Goal: Task Accomplishment & Management: Complete application form

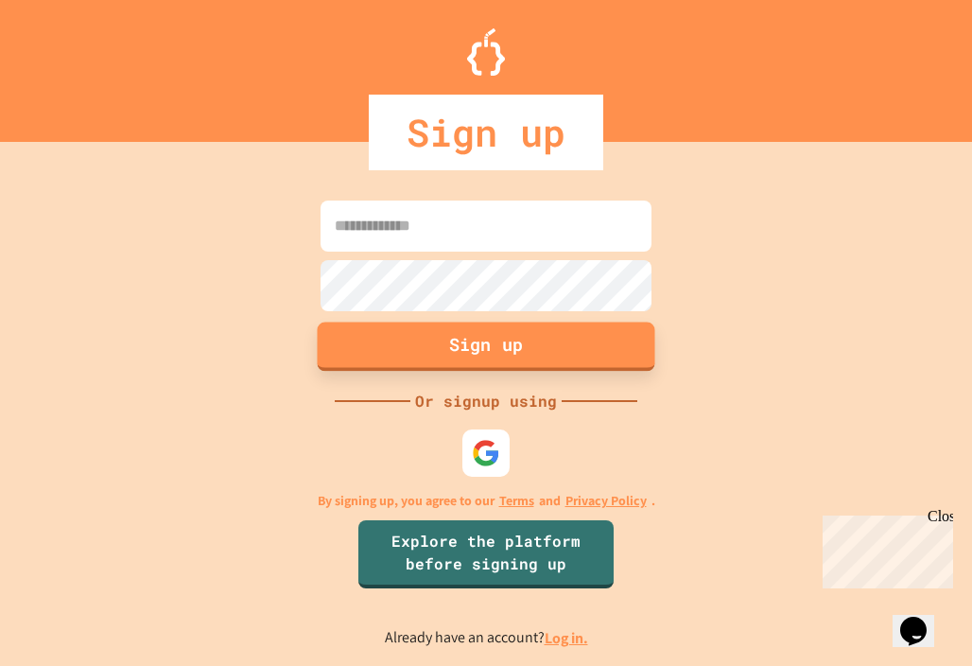
type input "**********"
click at [521, 347] on button "Sign up" at bounding box center [486, 345] width 337 height 49
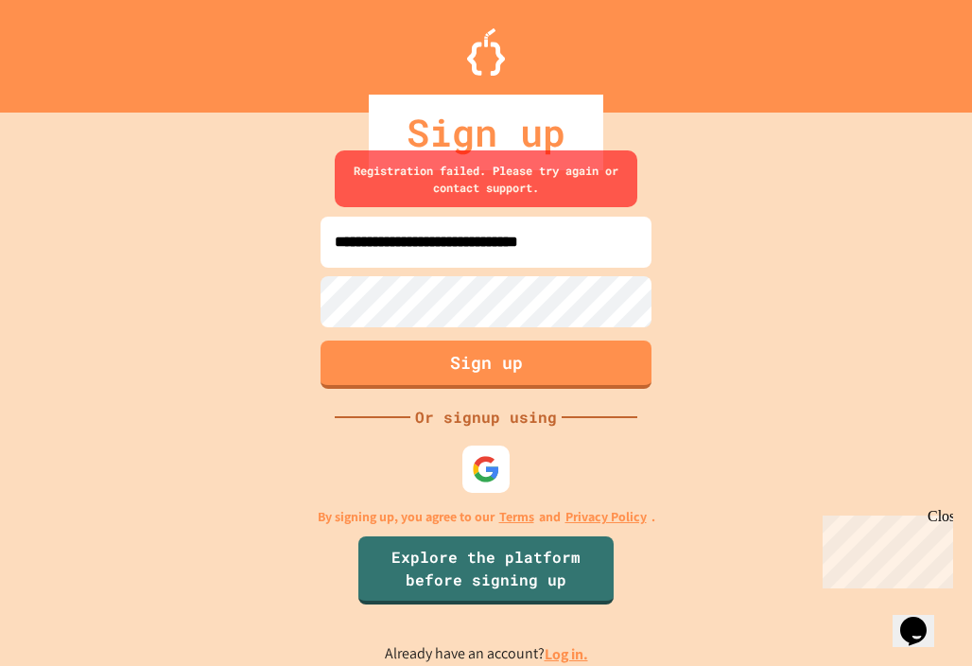
click at [945, 520] on div "Close" at bounding box center [939, 520] width 24 height 24
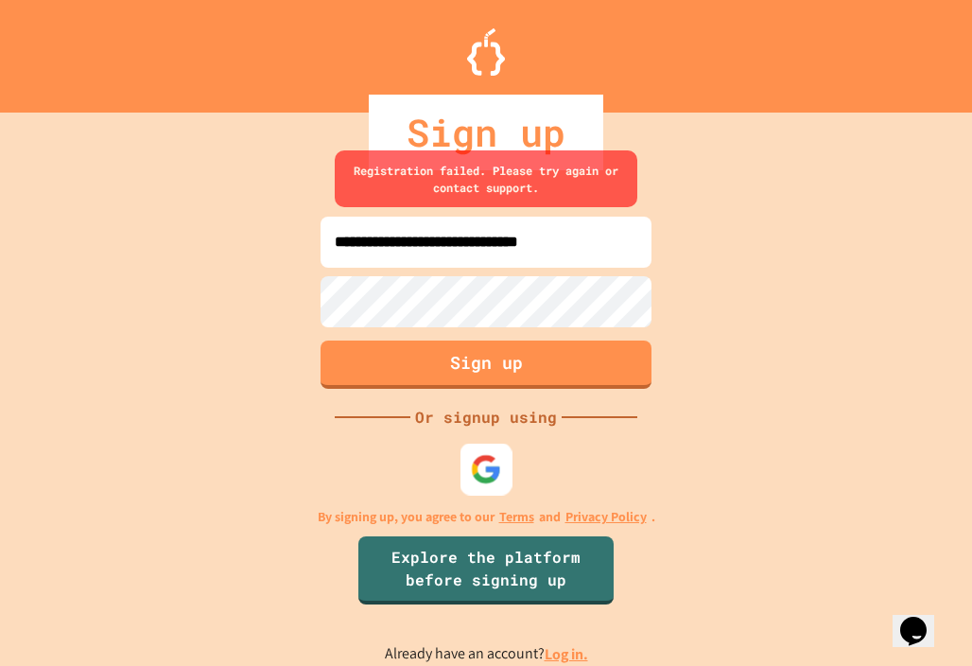
click at [481, 466] on img at bounding box center [486, 469] width 31 height 31
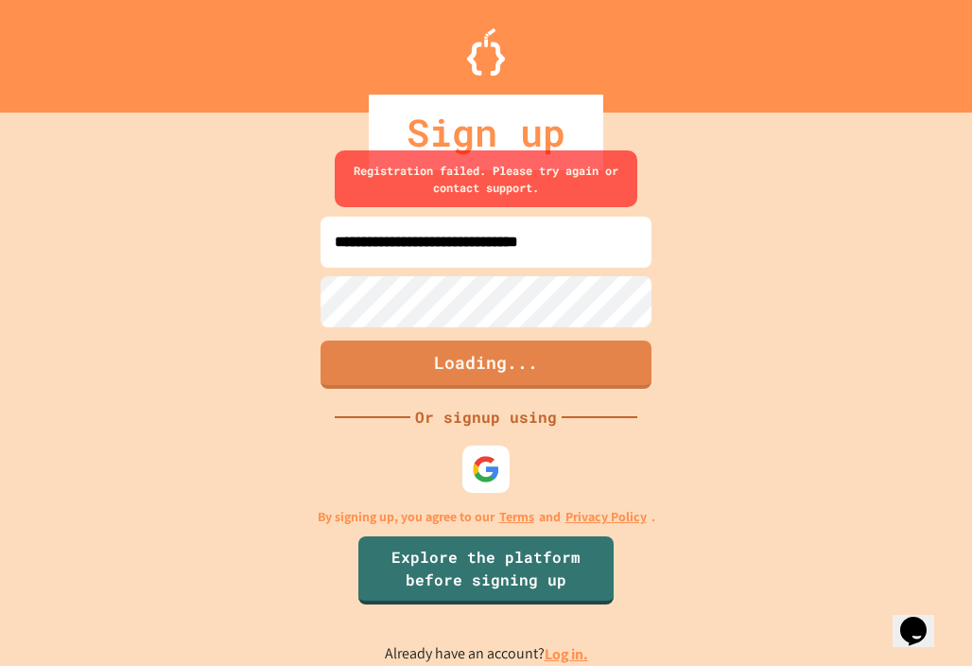
click at [924, 14] on div "Sign up" at bounding box center [486, 56] width 972 height 112
click at [539, 337] on form "**********" at bounding box center [486, 271] width 340 height 243
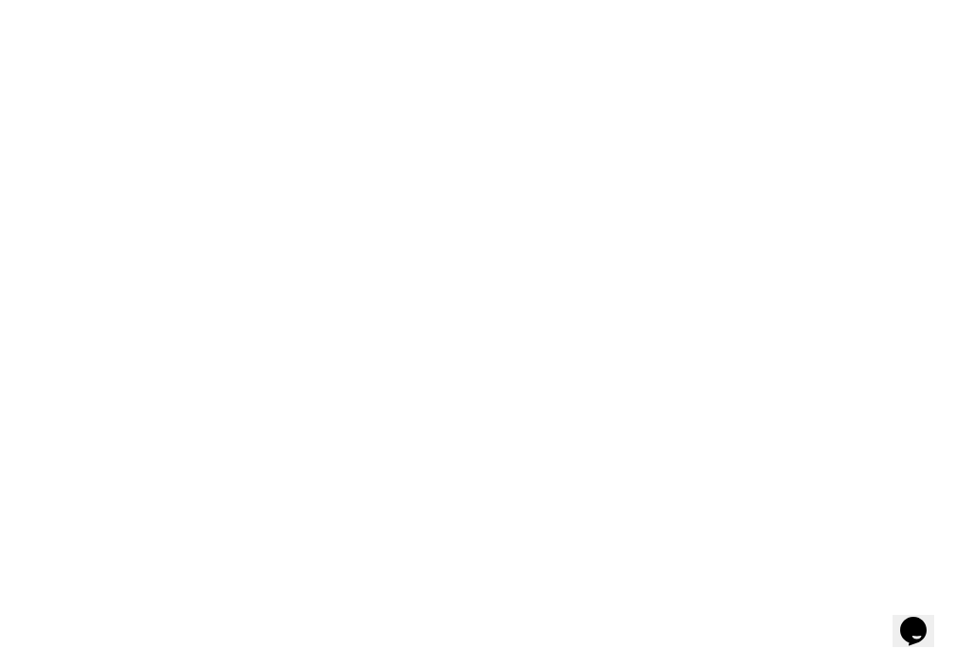
click at [422, 169] on div "We are updating our servers at 9:30PM EST [DATE]. [PERSON_NAME] should continue…" at bounding box center [486, 333] width 972 height 666
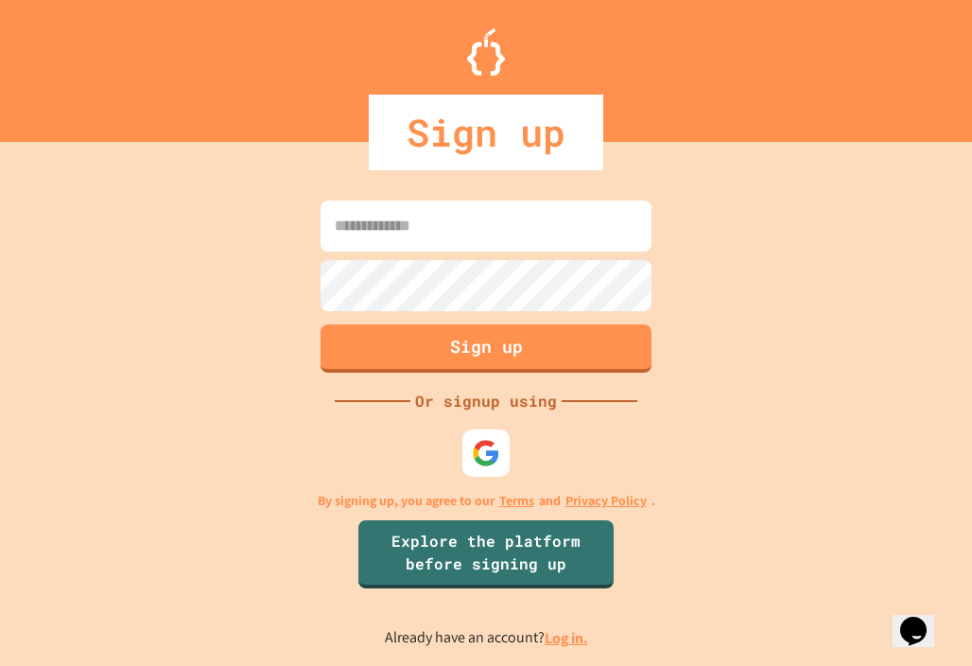
type input "**********"
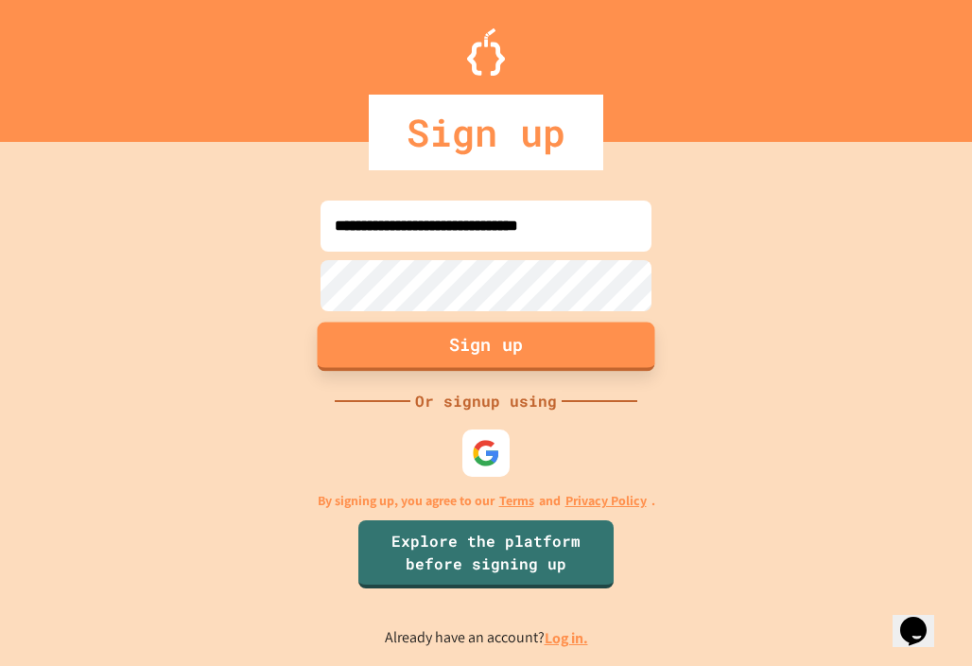
click at [471, 363] on button "Sign up" at bounding box center [486, 345] width 337 height 49
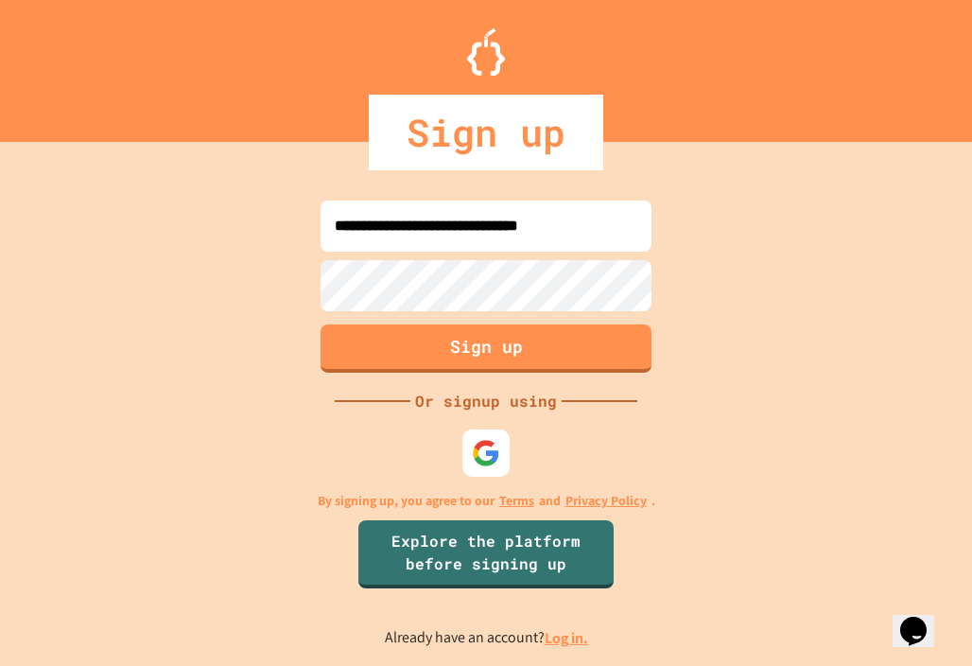
click at [520, 227] on input "**********" at bounding box center [485, 225] width 331 height 51
click at [613, 230] on input "**********" at bounding box center [485, 225] width 331 height 51
click at [607, 230] on input "**********" at bounding box center [485, 225] width 331 height 51
type input "**********"
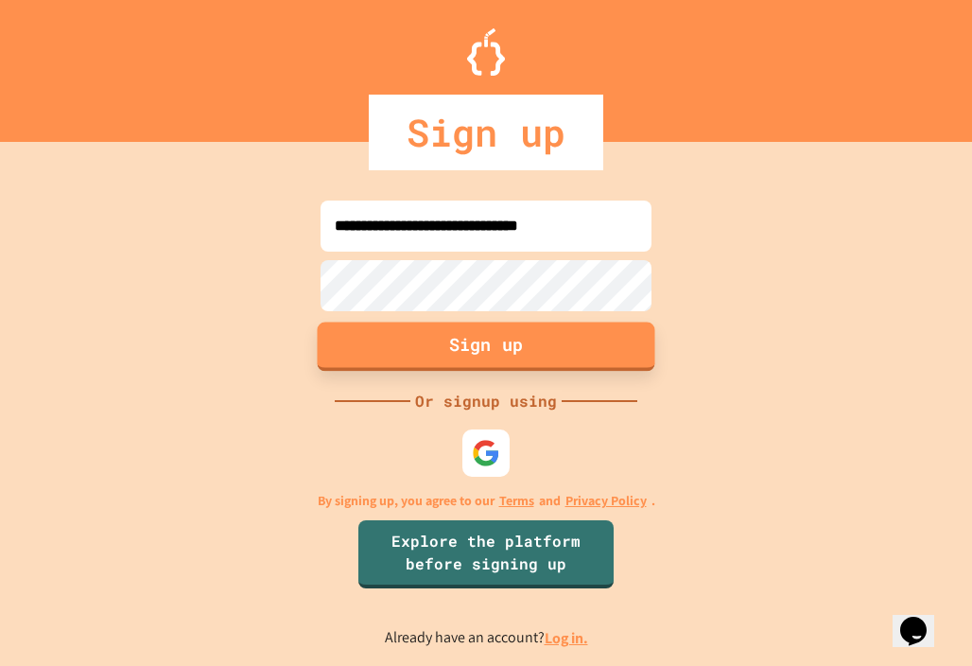
click at [516, 355] on button "Sign up" at bounding box center [486, 345] width 337 height 49
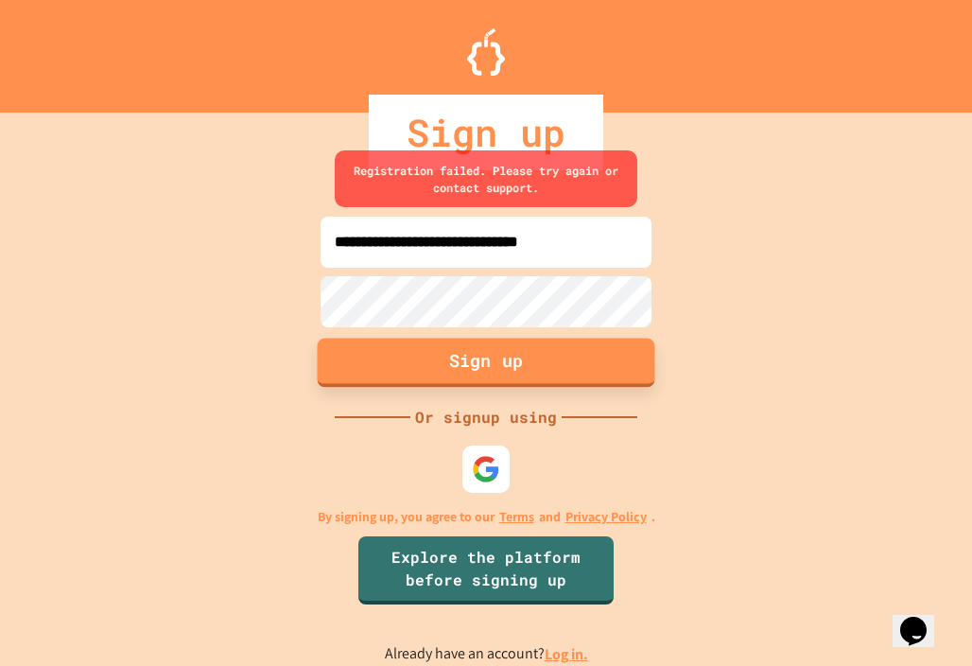
click at [516, 348] on button "Sign up" at bounding box center [486, 361] width 337 height 49
click at [514, 359] on button "Sign up" at bounding box center [486, 361] width 337 height 49
click at [509, 360] on button "Sign up" at bounding box center [486, 361] width 337 height 49
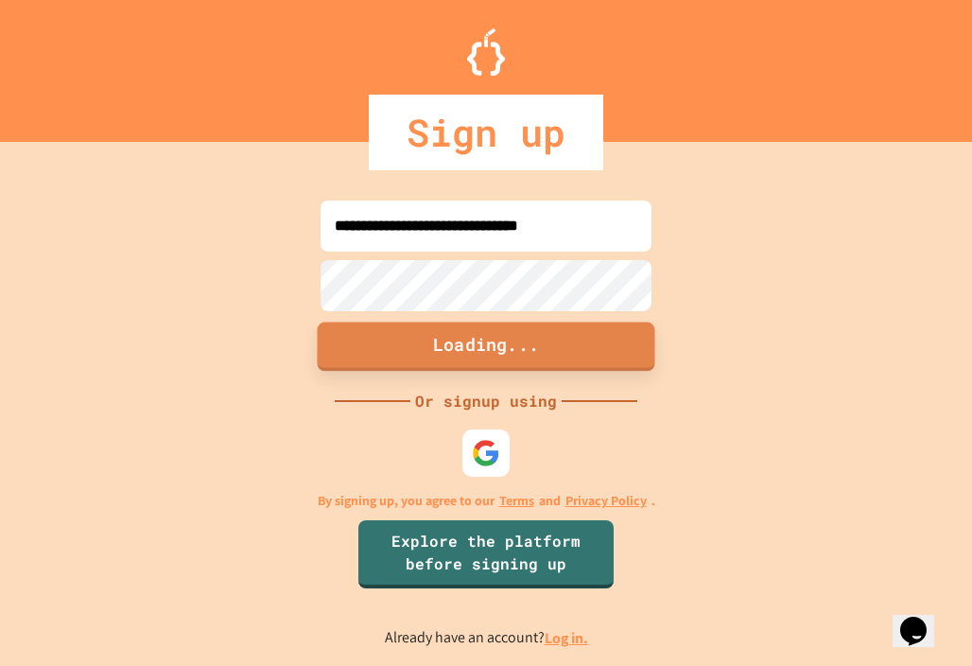
click at [509, 360] on button "Loading..." at bounding box center [486, 345] width 337 height 49
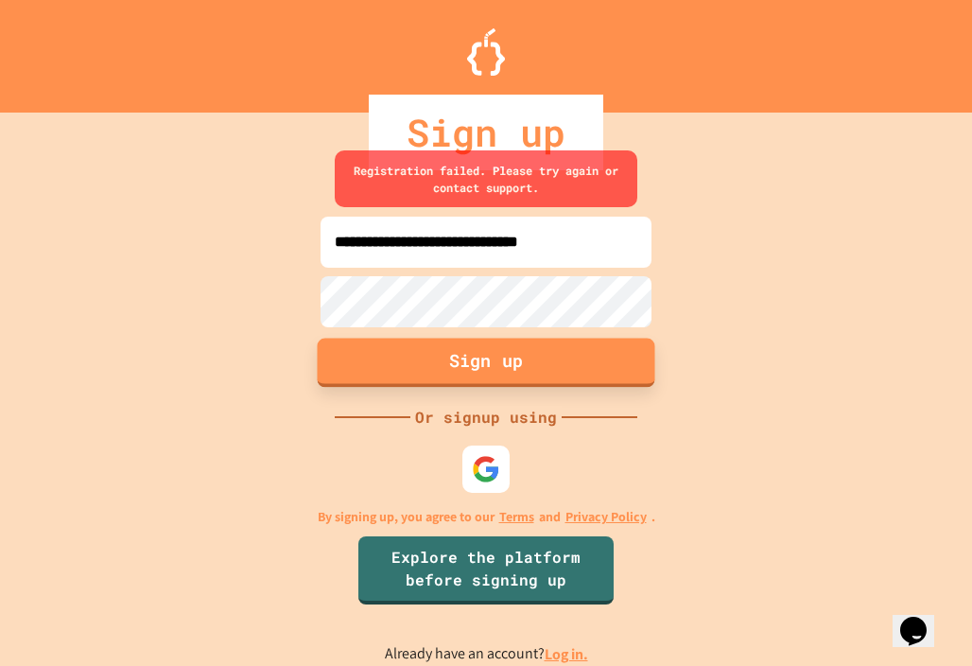
click at [509, 360] on button "Sign up" at bounding box center [486, 361] width 337 height 49
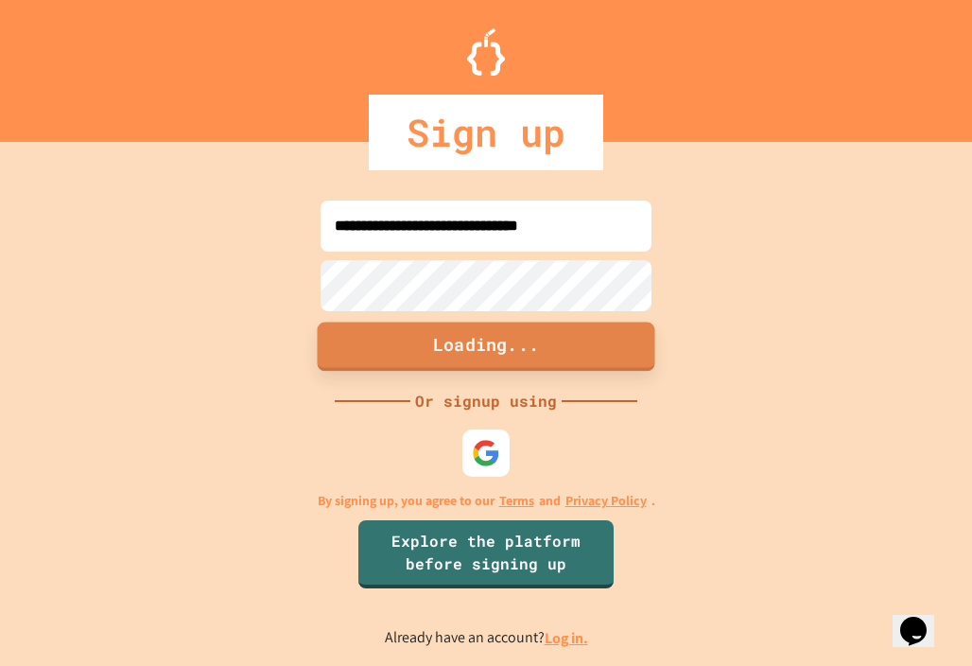
click at [509, 360] on button "Loading..." at bounding box center [486, 345] width 337 height 49
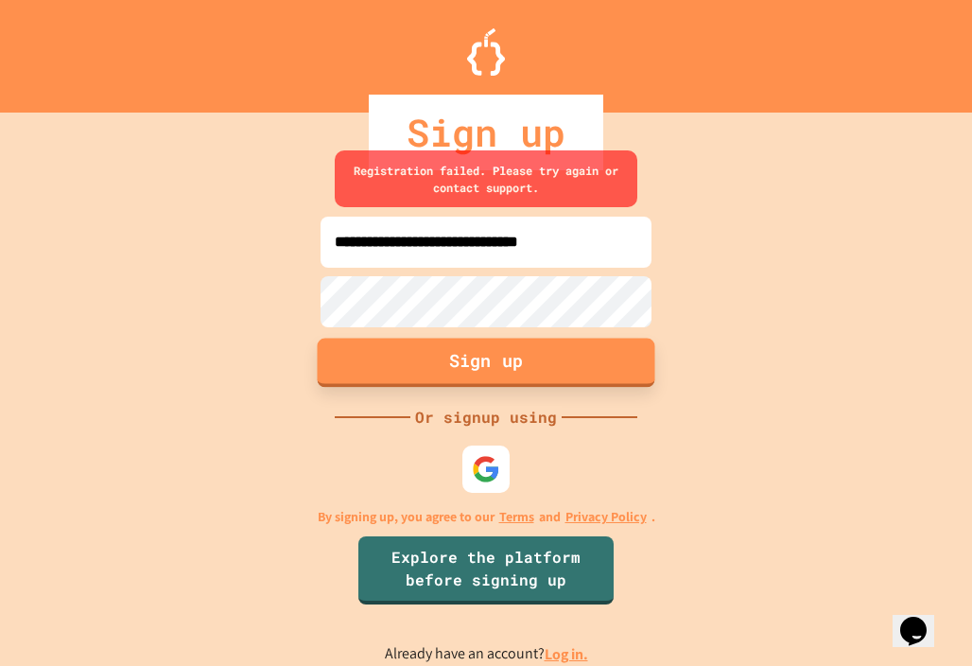
click at [509, 360] on button "Sign up" at bounding box center [486, 361] width 337 height 49
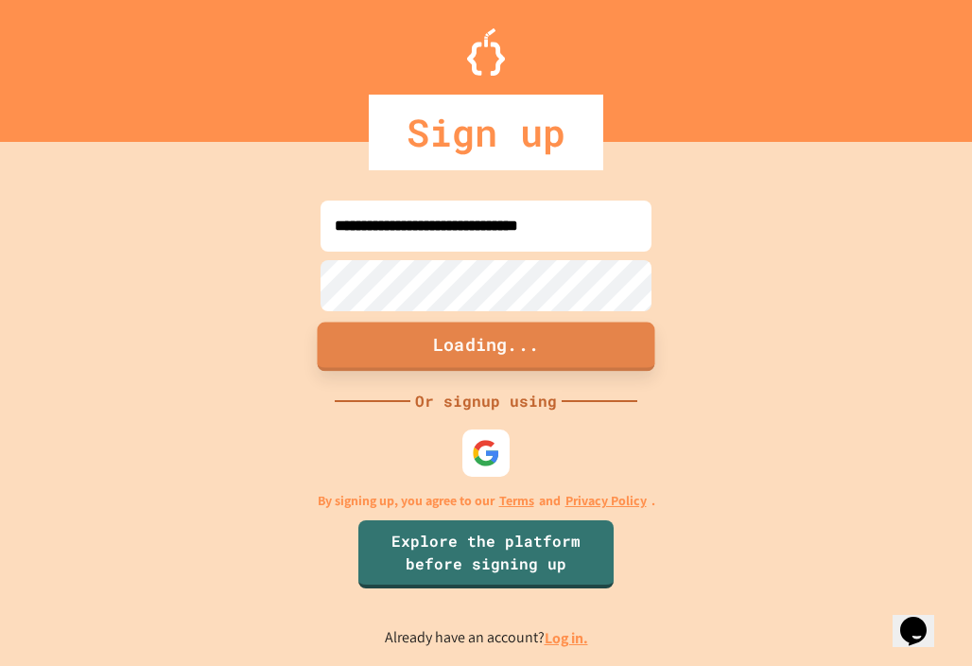
click at [509, 360] on button "Loading..." at bounding box center [486, 345] width 337 height 49
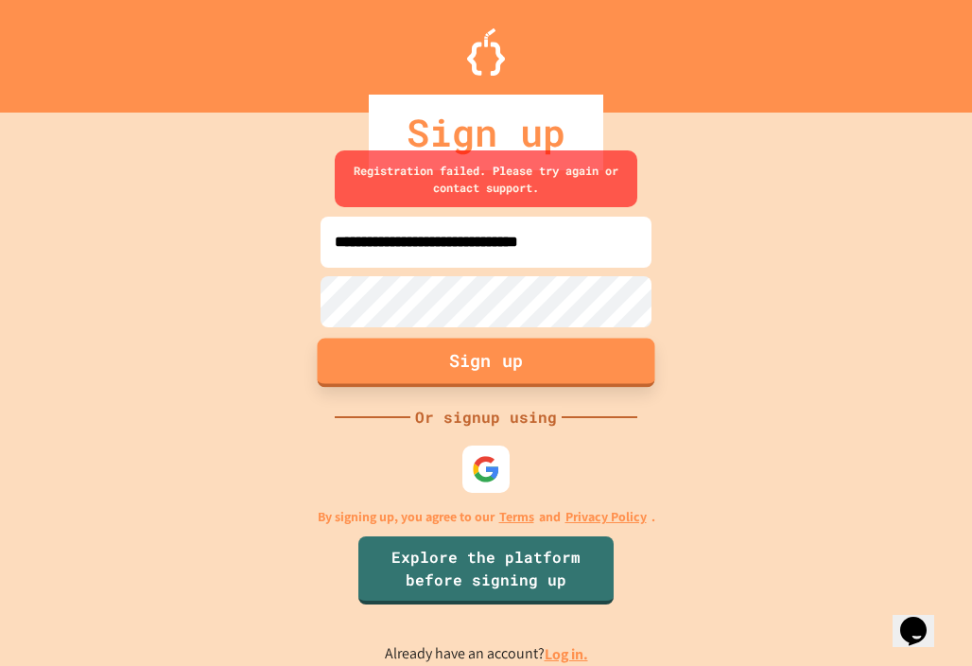
click at [509, 360] on button "Sign up" at bounding box center [486, 361] width 337 height 49
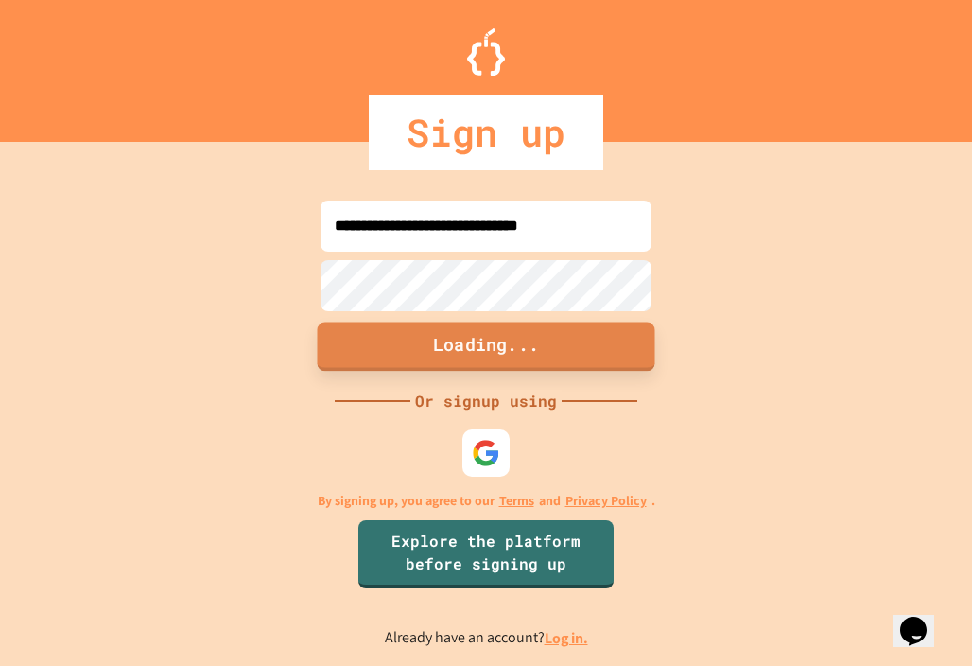
click at [509, 360] on button "Loading..." at bounding box center [486, 345] width 337 height 49
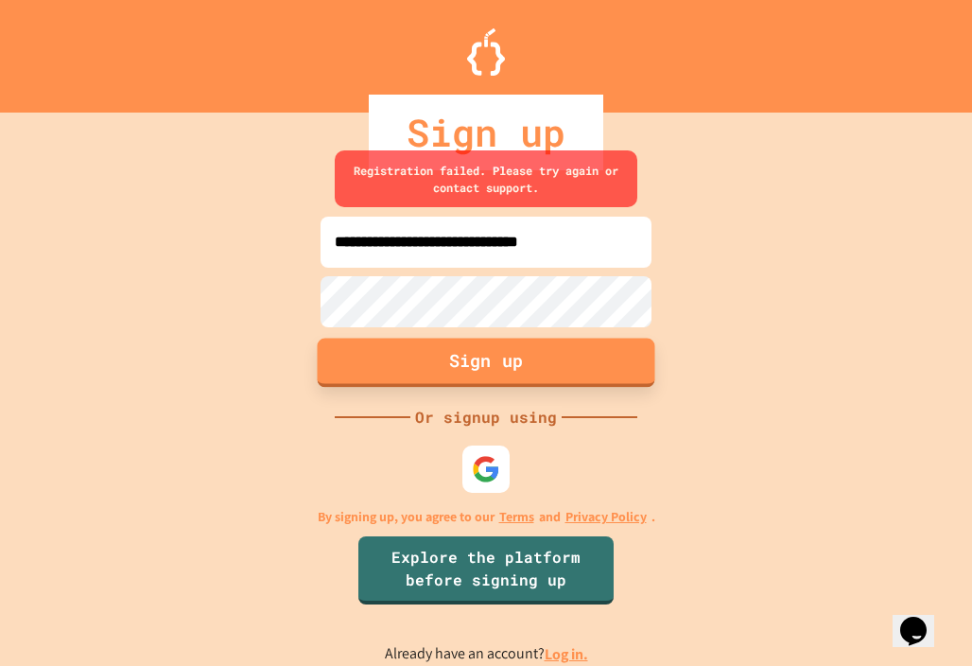
click at [509, 360] on button "Sign up" at bounding box center [486, 361] width 337 height 49
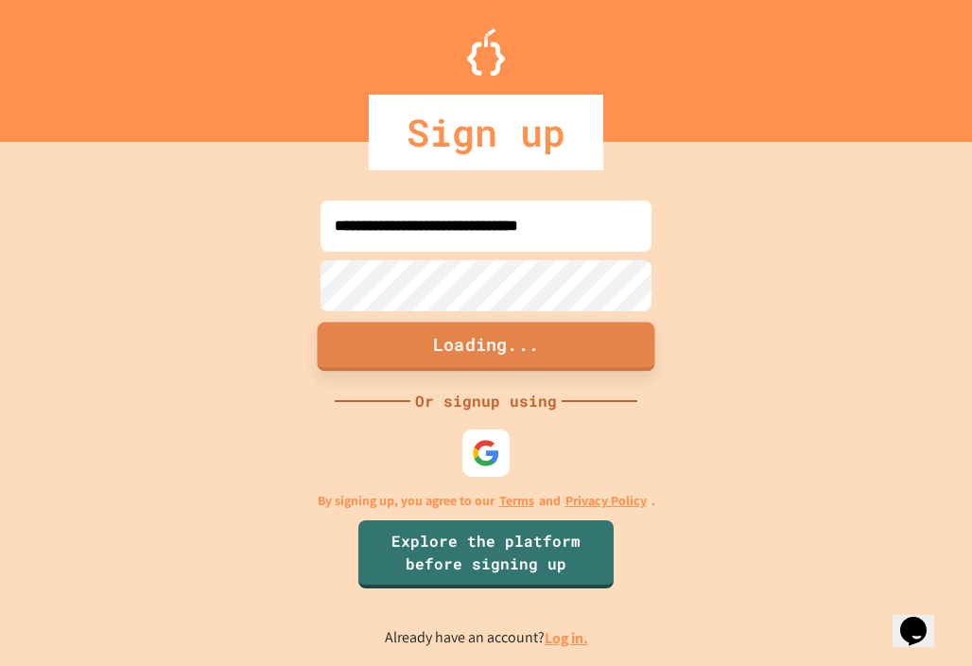
click at [509, 360] on button "Loading..." at bounding box center [486, 345] width 337 height 49
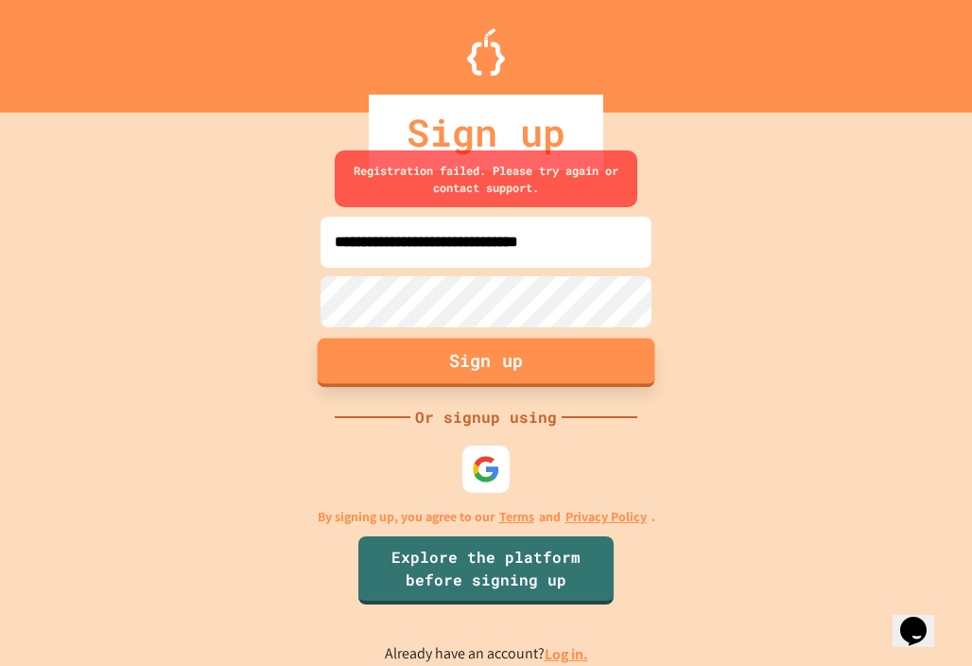
click at [508, 342] on button "Sign up" at bounding box center [486, 361] width 337 height 49
click at [509, 343] on button "Sign up" at bounding box center [486, 361] width 337 height 49
click at [506, 343] on button "Sign up" at bounding box center [486, 361] width 337 height 49
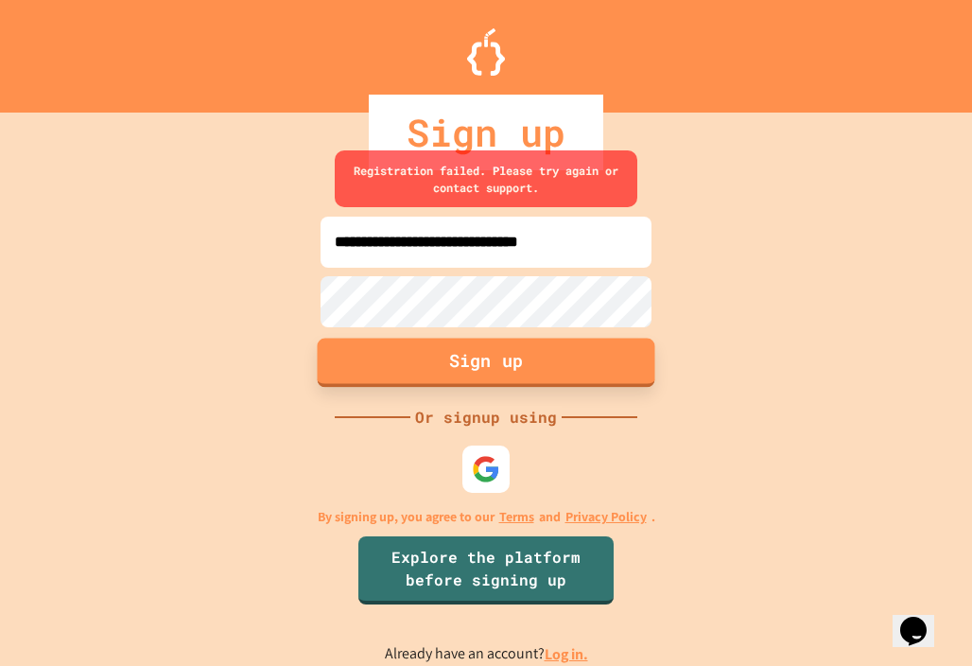
click at [507, 345] on button "Sign up" at bounding box center [486, 361] width 337 height 49
click at [508, 347] on button "Sign up" at bounding box center [486, 361] width 337 height 49
click at [509, 348] on button "Sign up" at bounding box center [486, 361] width 337 height 49
click at [507, 349] on button "Sign up" at bounding box center [486, 361] width 337 height 49
click at [509, 359] on button "Sign up" at bounding box center [486, 361] width 337 height 49
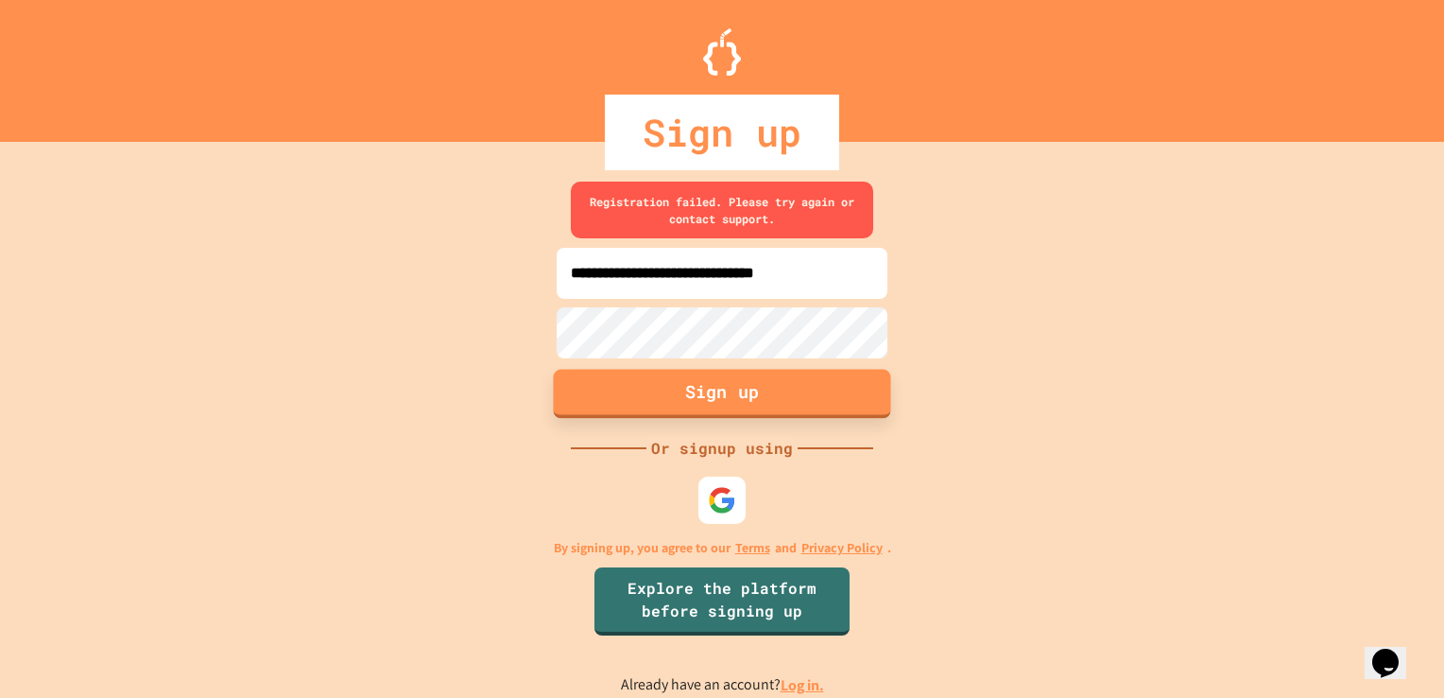
click at [683, 393] on button "Sign up" at bounding box center [722, 393] width 337 height 49
click at [680, 405] on button "Sign up" at bounding box center [722, 393] width 337 height 49
click at [679, 409] on button "Sign up" at bounding box center [722, 393] width 337 height 49
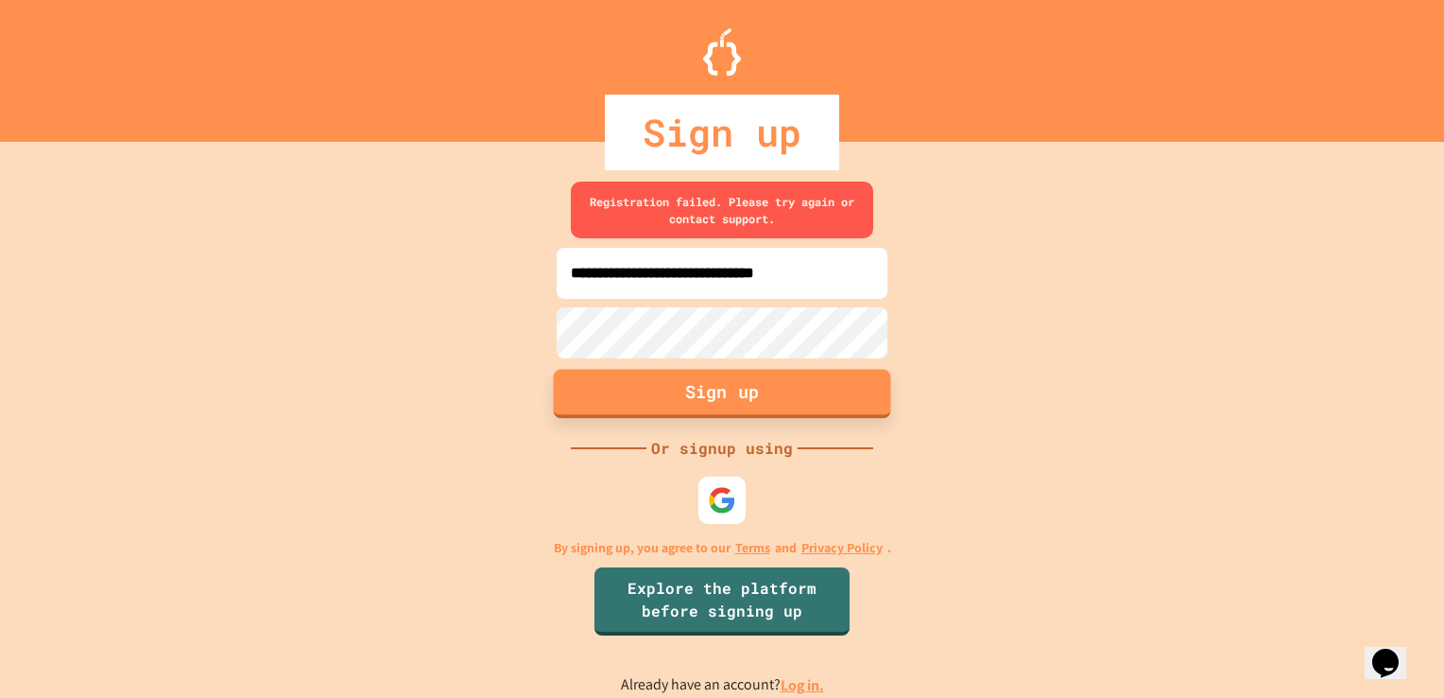
click at [678, 380] on button "Sign up" at bounding box center [722, 393] width 337 height 49
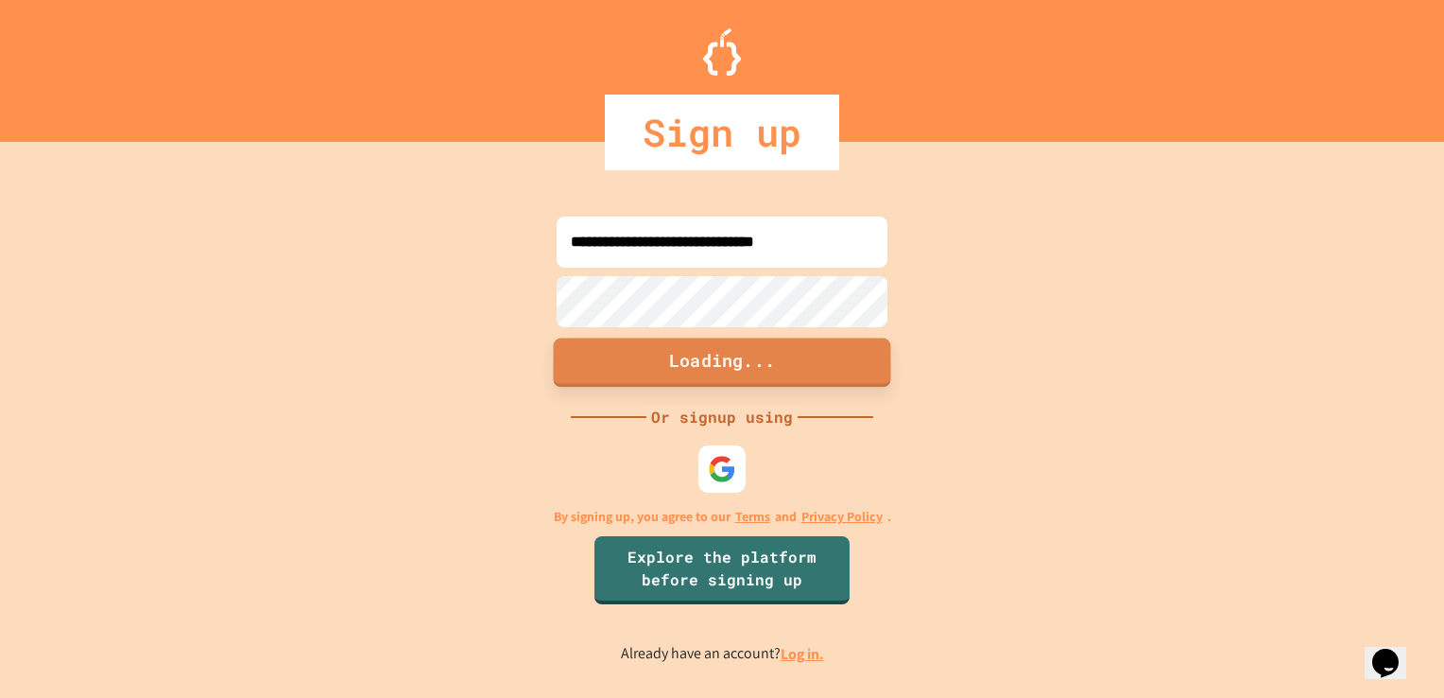
click at [678, 380] on button "Loading..." at bounding box center [722, 361] width 337 height 49
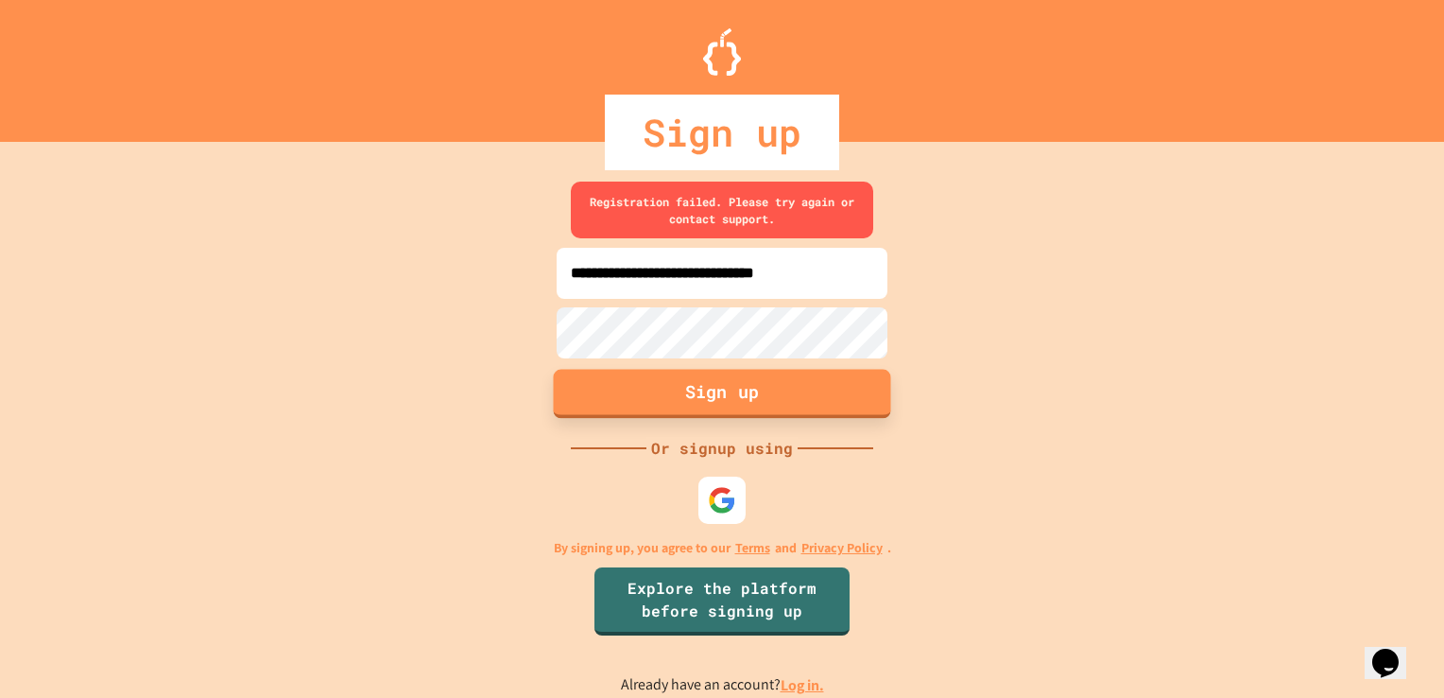
click at [678, 380] on button "Sign up" at bounding box center [722, 393] width 337 height 49
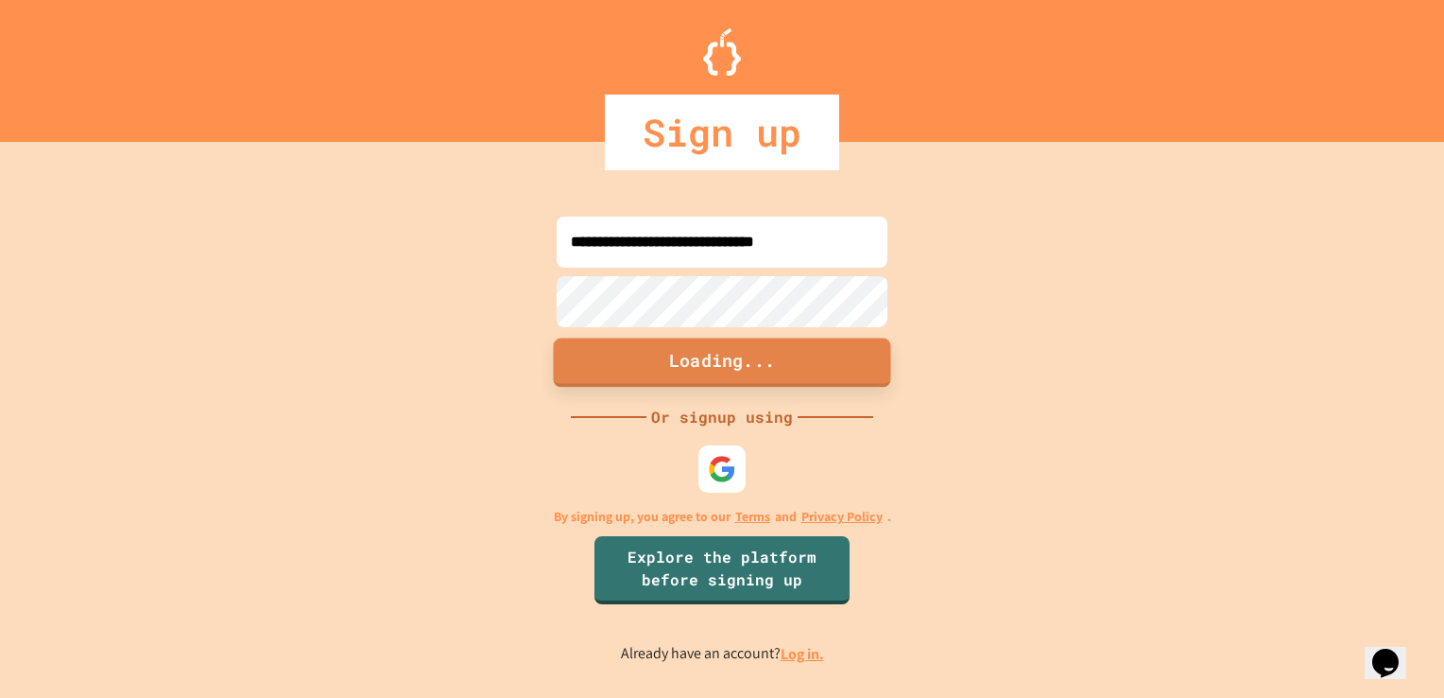
click at [678, 380] on button "Loading..." at bounding box center [722, 361] width 337 height 49
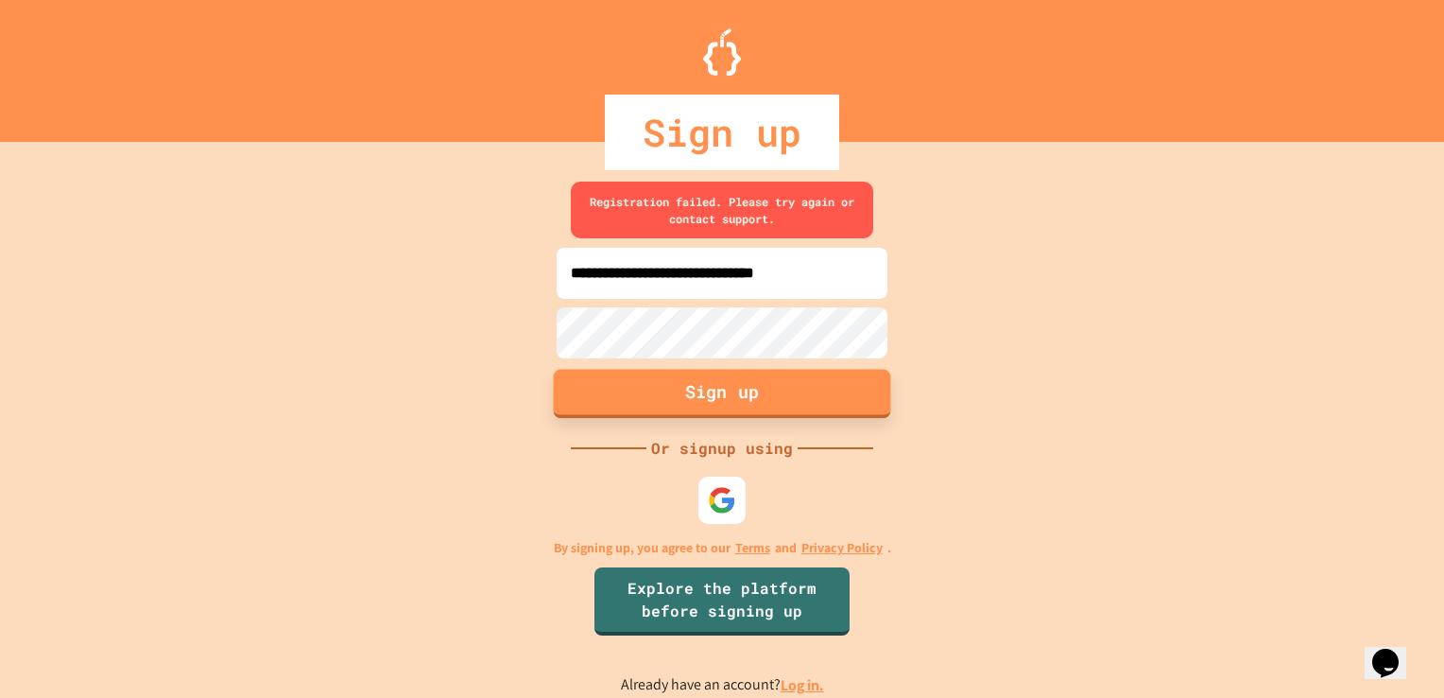
click at [678, 380] on button "Sign up" at bounding box center [722, 393] width 337 height 49
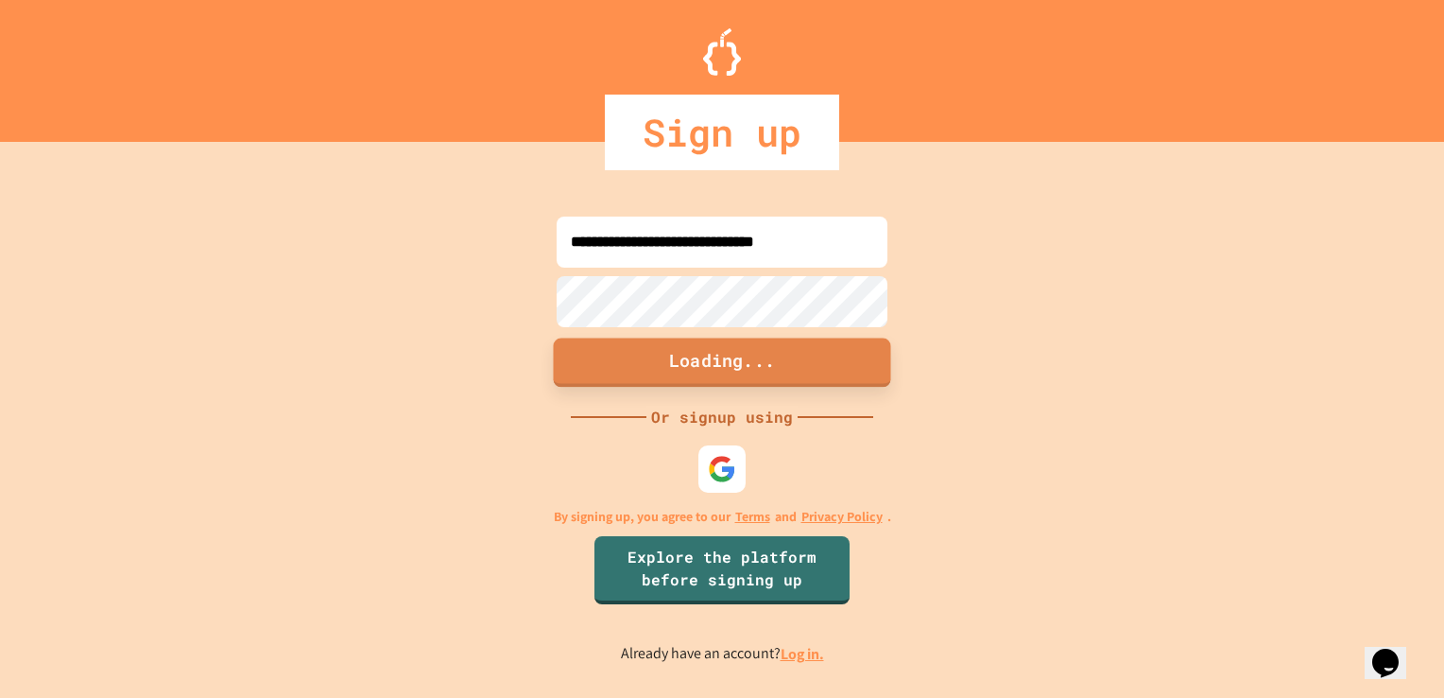
click at [678, 380] on button "Loading..." at bounding box center [722, 361] width 337 height 49
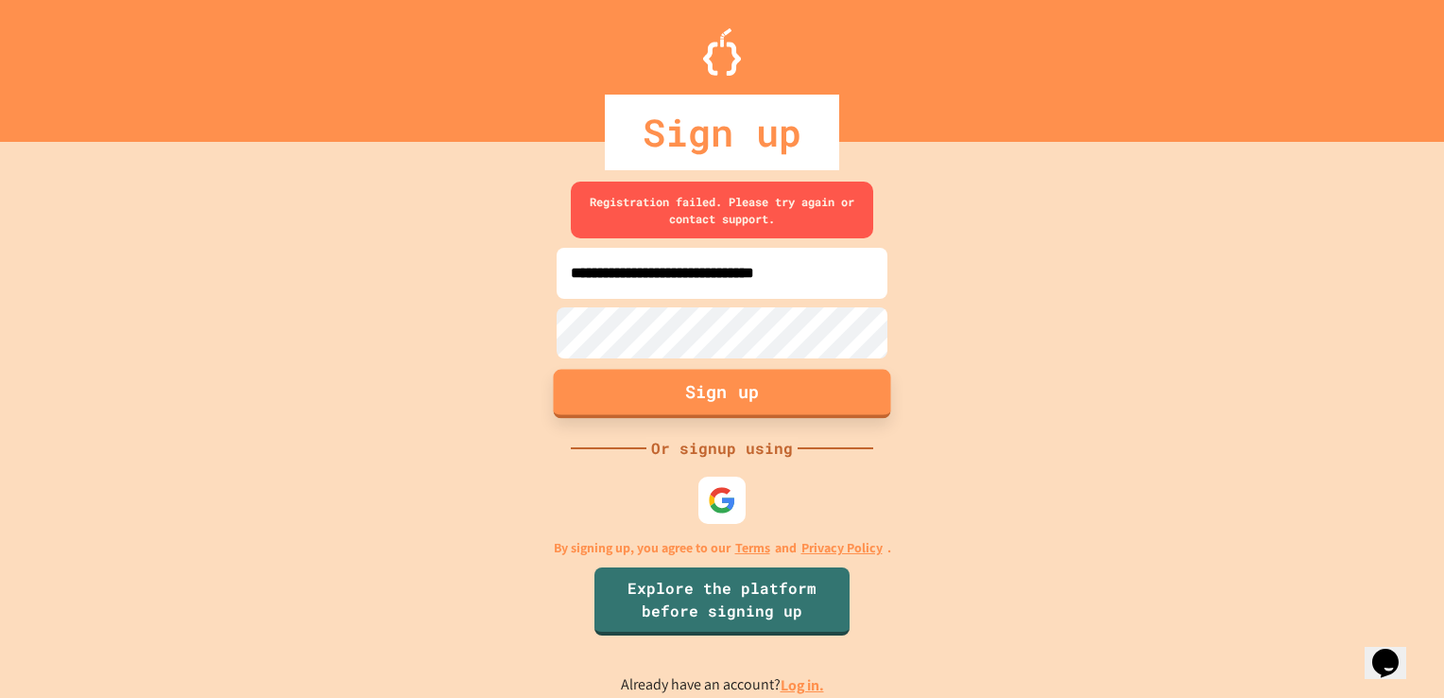
click at [678, 380] on button "Sign up" at bounding box center [722, 393] width 337 height 49
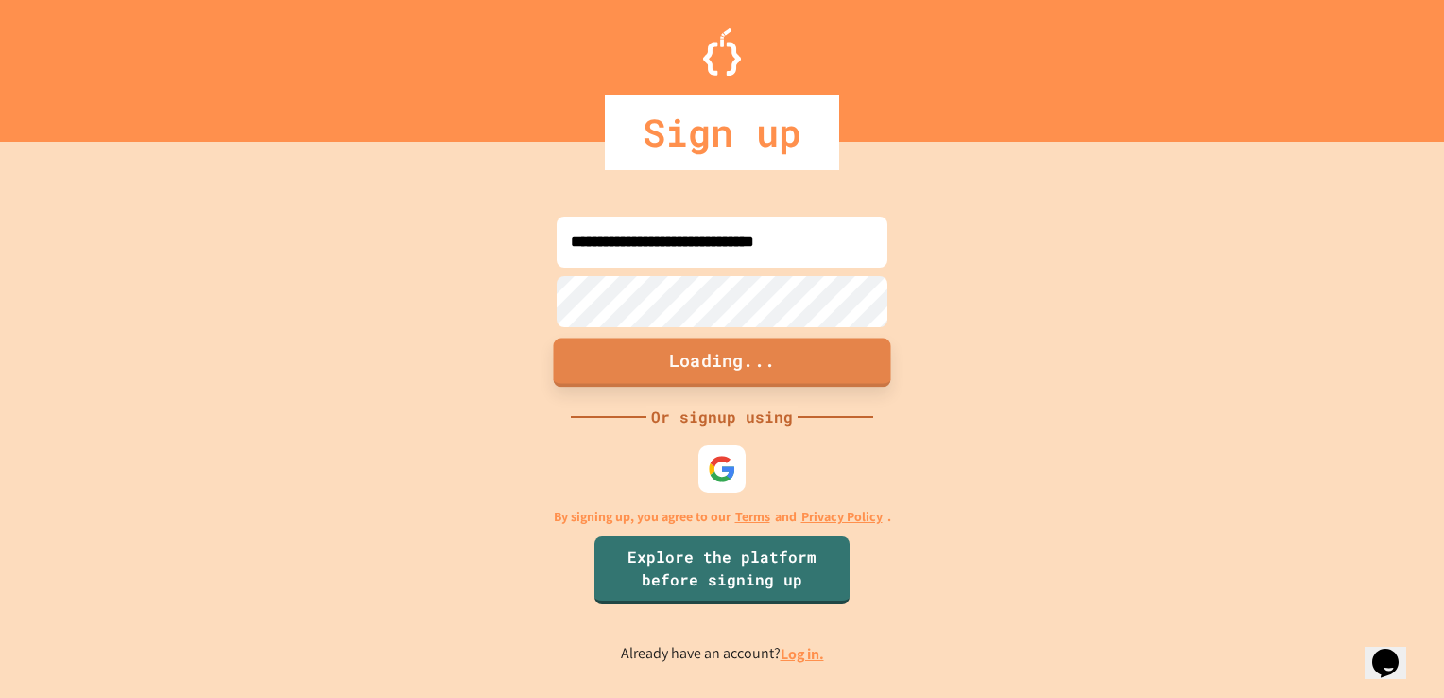
click at [678, 380] on button "Loading..." at bounding box center [722, 361] width 337 height 49
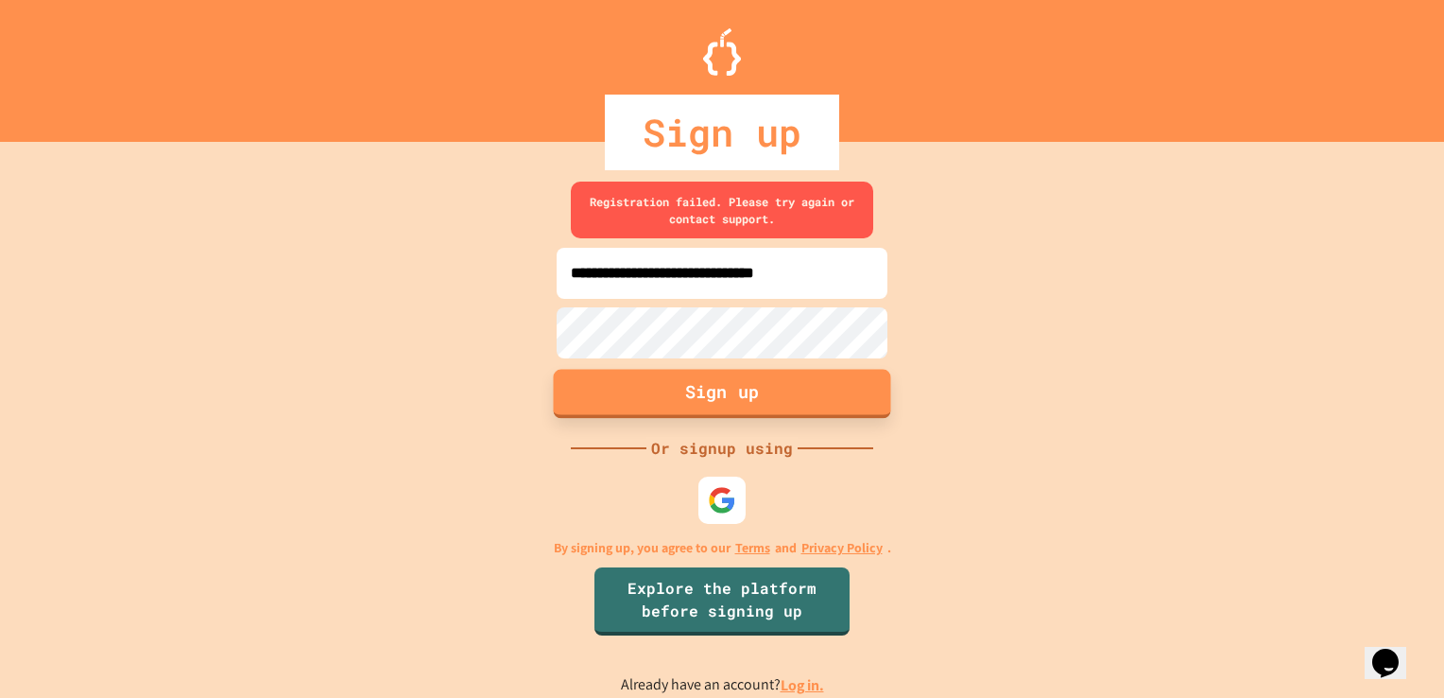
click at [678, 380] on button "Sign up" at bounding box center [722, 393] width 337 height 49
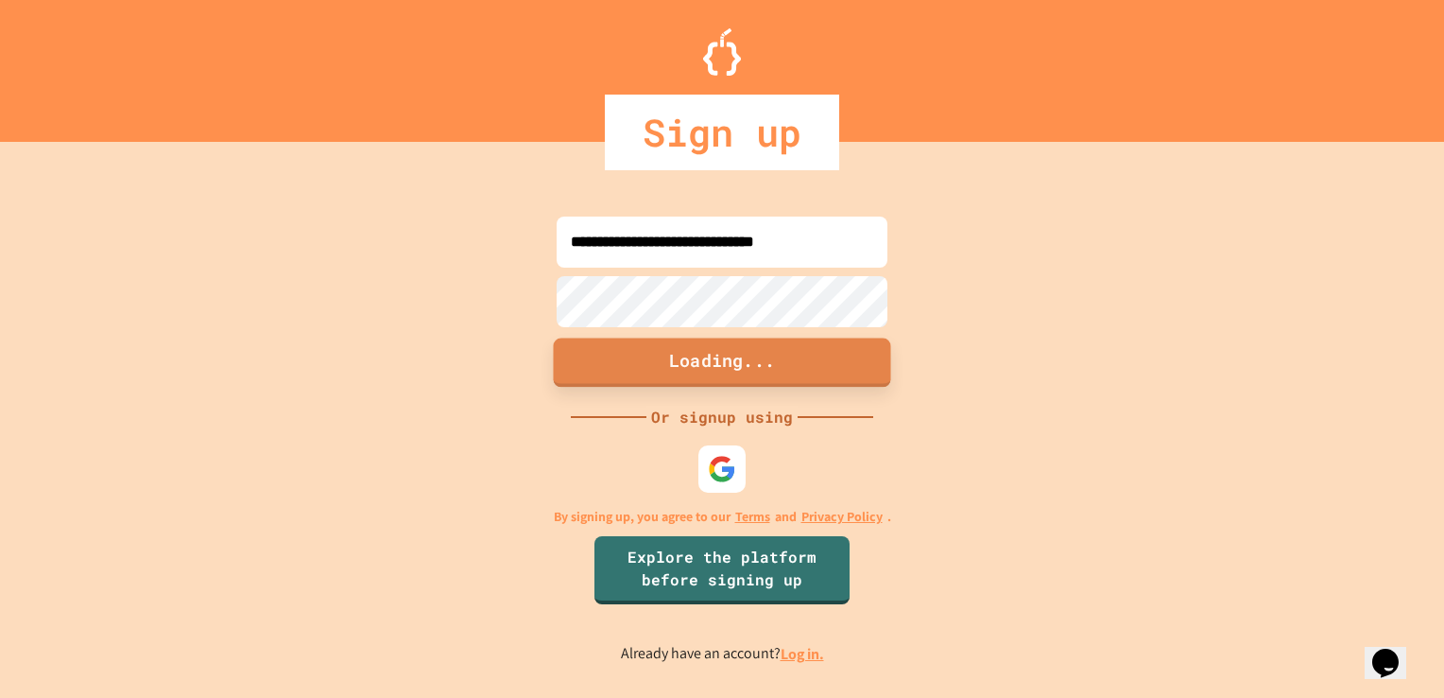
click at [678, 380] on button "Loading..." at bounding box center [722, 361] width 337 height 49
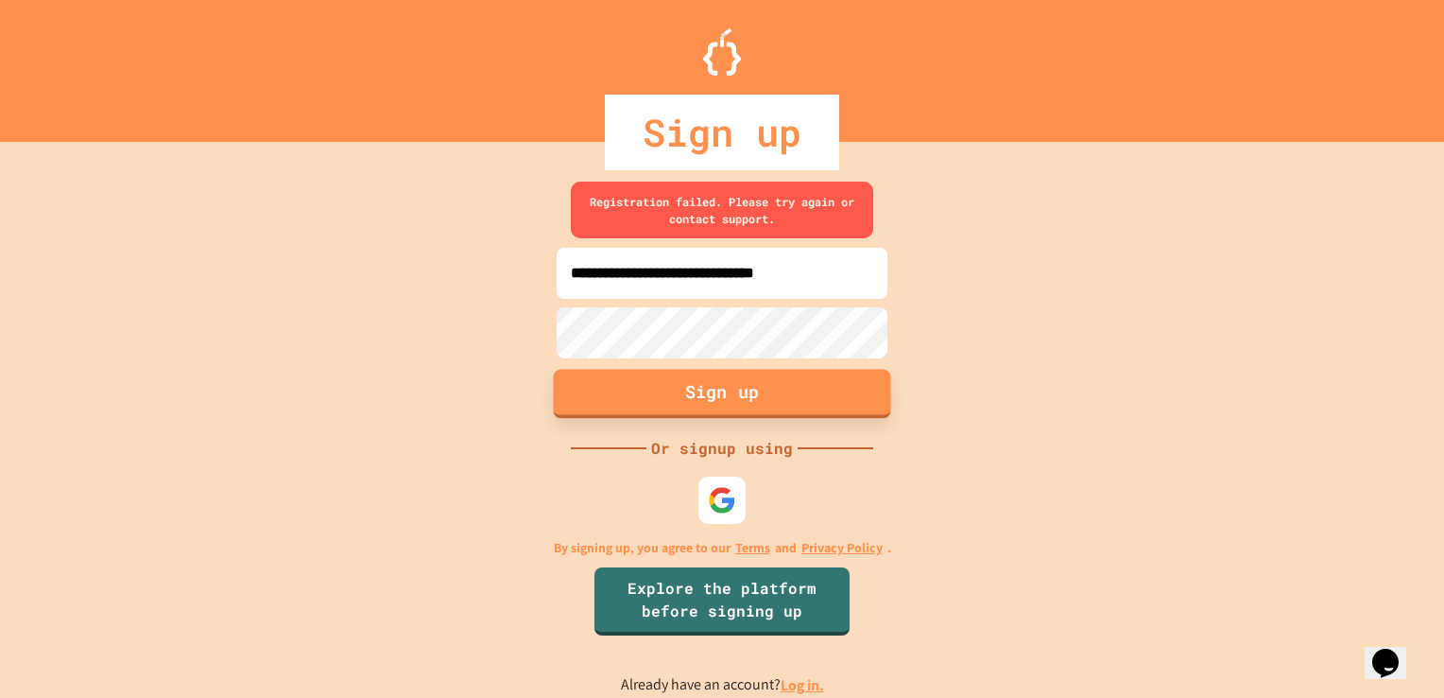
click at [678, 380] on button "Sign up" at bounding box center [722, 393] width 337 height 49
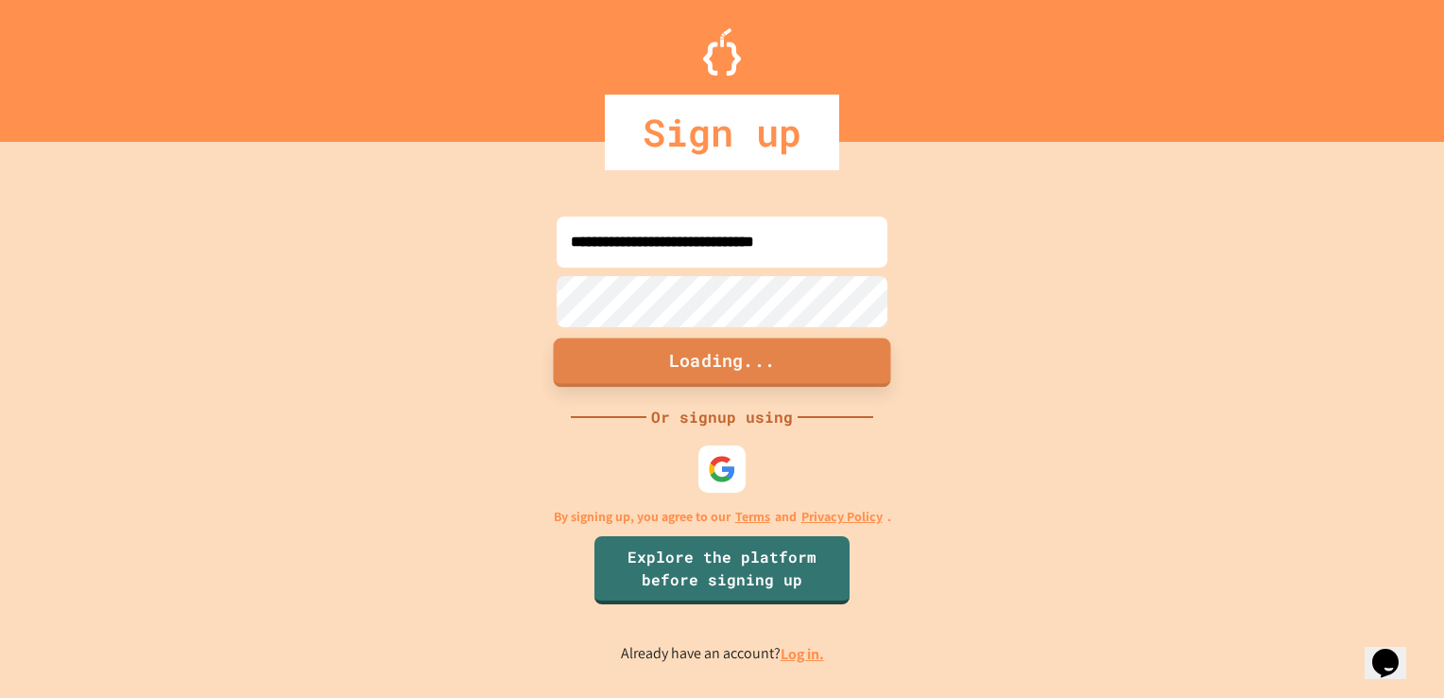
click at [678, 380] on button "Loading..." at bounding box center [722, 361] width 337 height 49
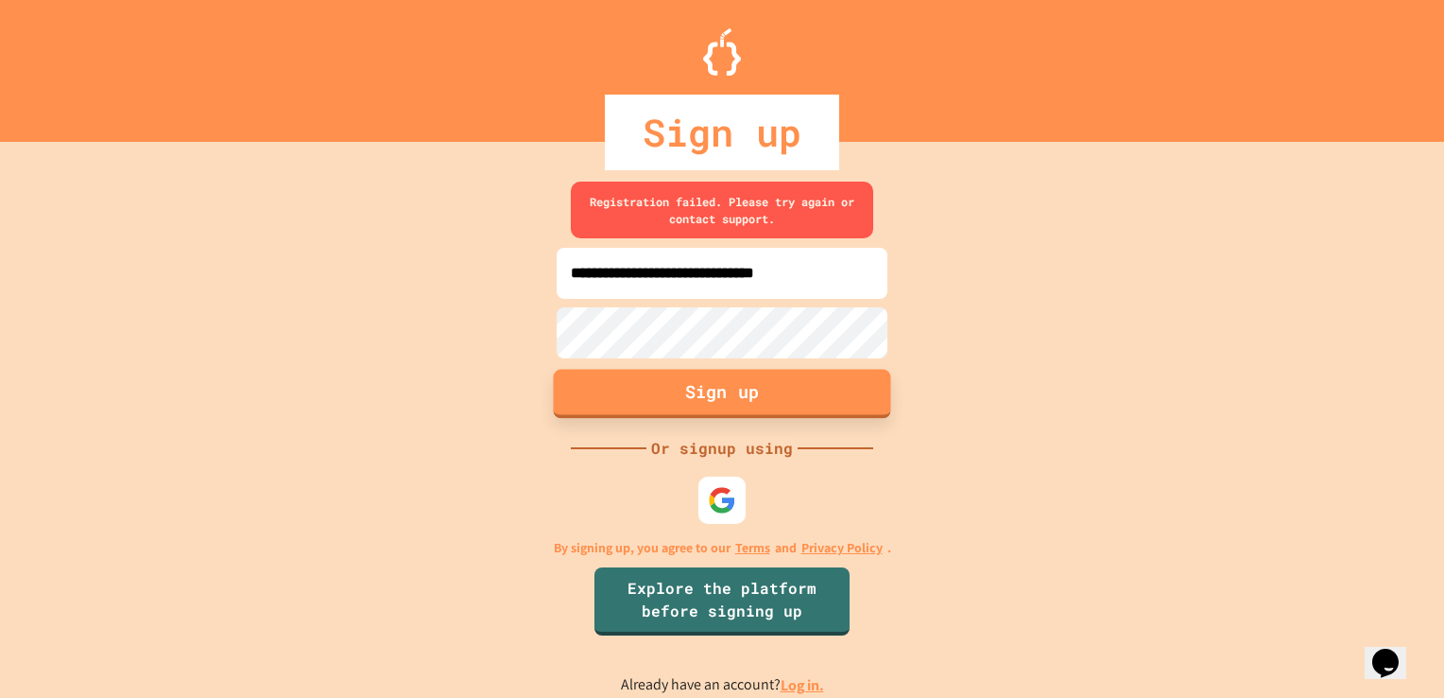
click at [678, 380] on button "Sign up" at bounding box center [722, 393] width 337 height 49
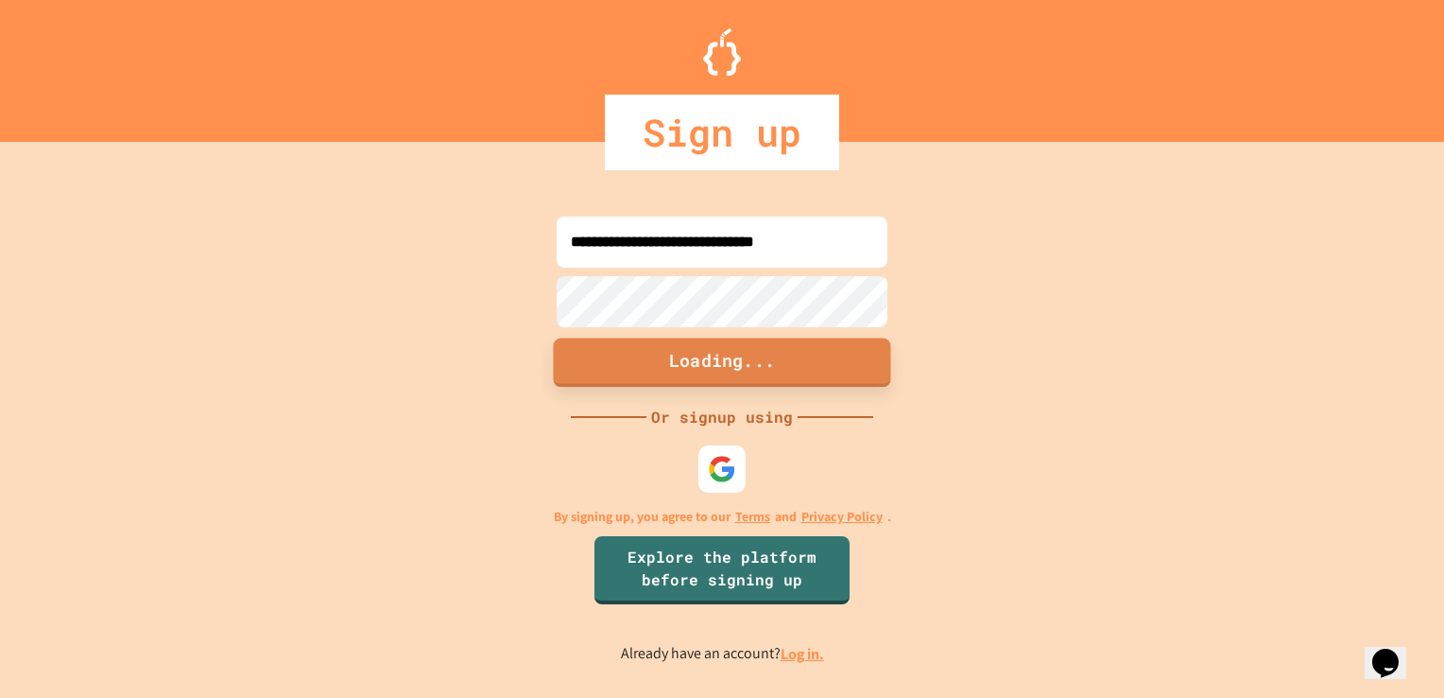
click at [678, 380] on button "Loading..." at bounding box center [722, 361] width 337 height 49
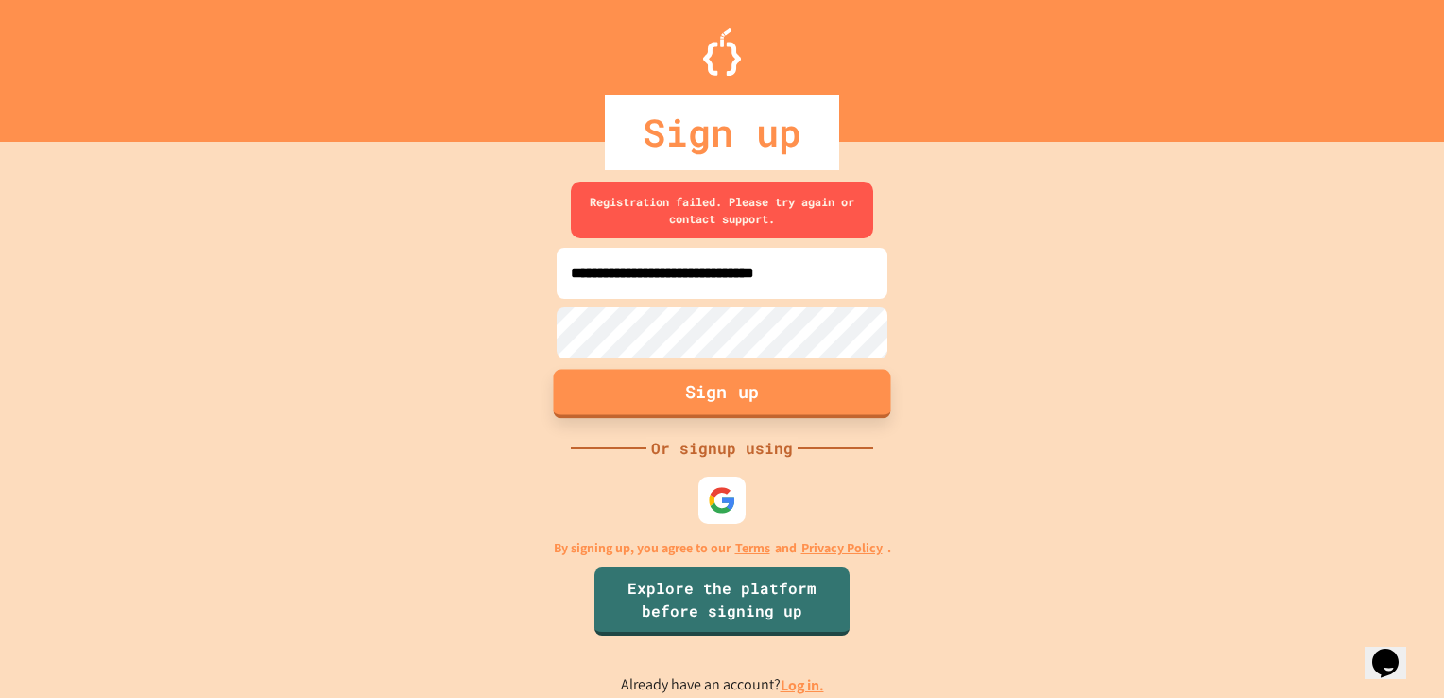
click at [678, 380] on button "Sign up" at bounding box center [722, 393] width 337 height 49
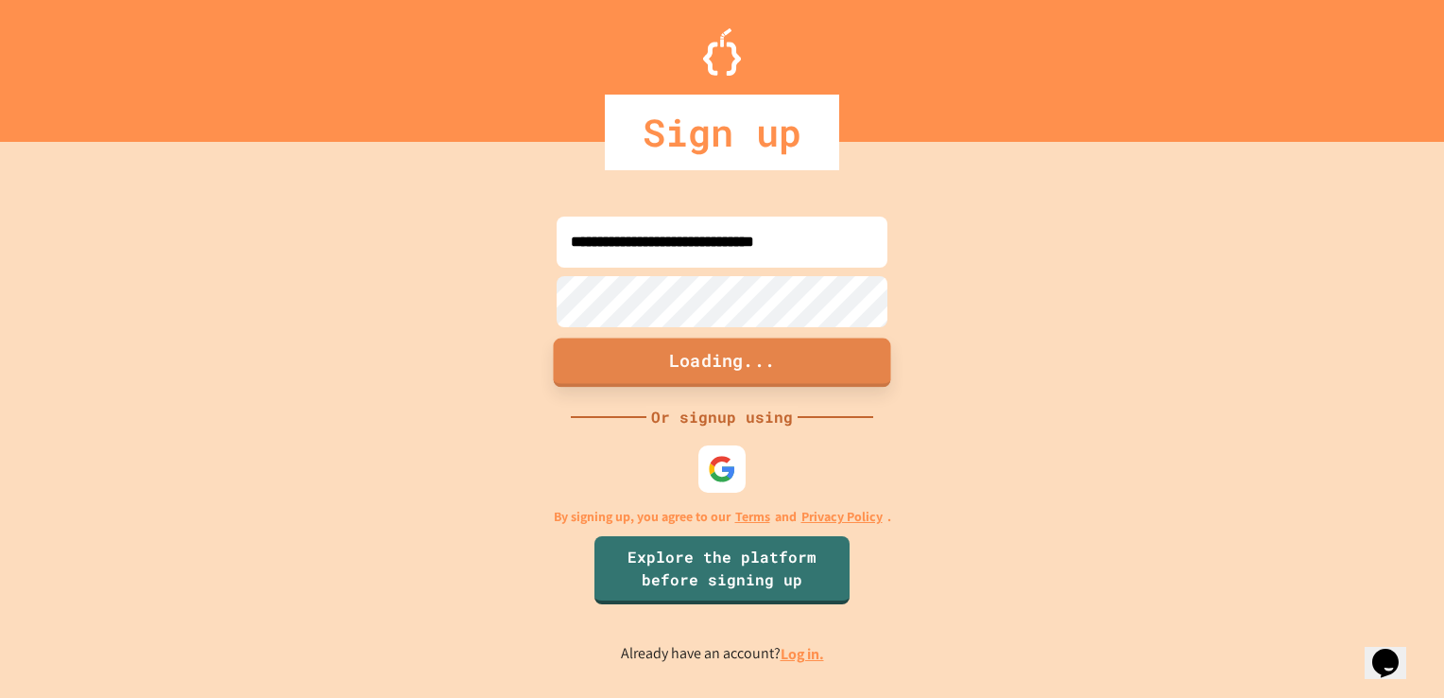
click at [678, 380] on button "Loading..." at bounding box center [722, 361] width 337 height 49
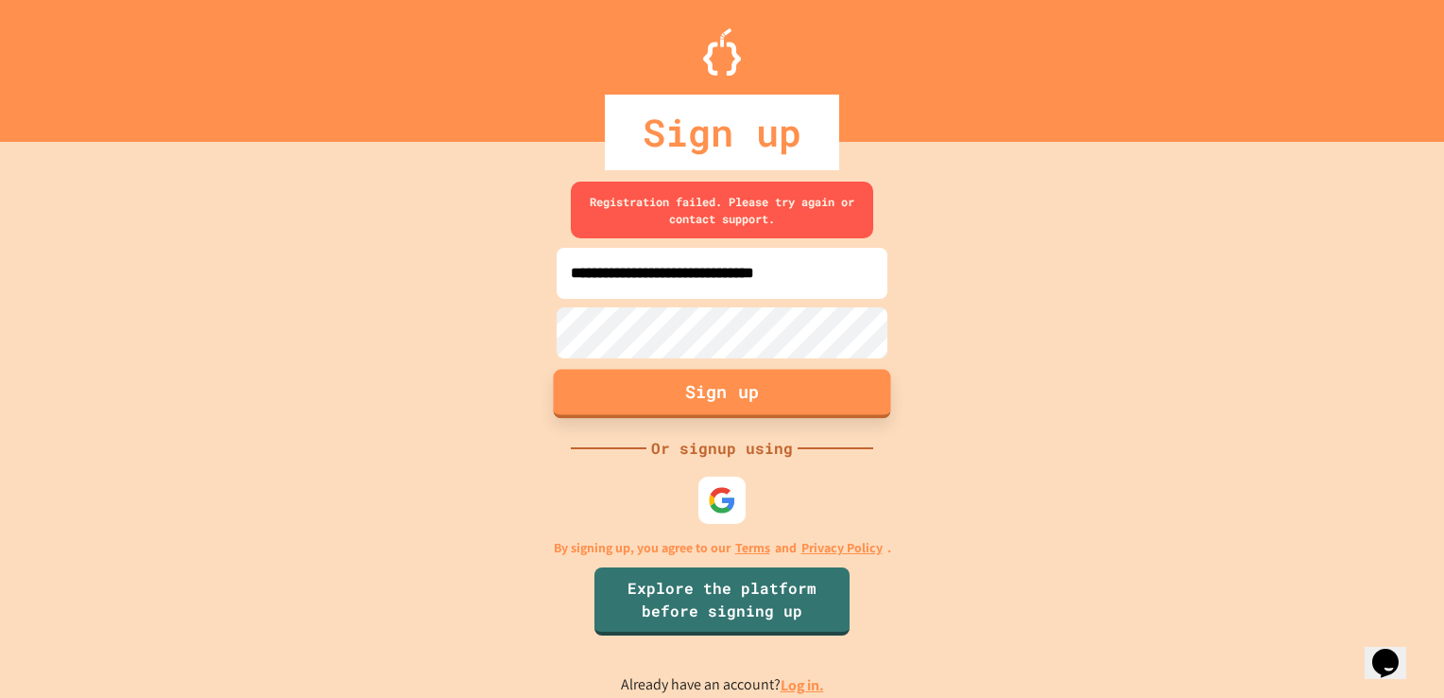
click at [678, 380] on button "Sign up" at bounding box center [722, 393] width 337 height 49
click at [676, 384] on button "Sign up" at bounding box center [722, 393] width 337 height 49
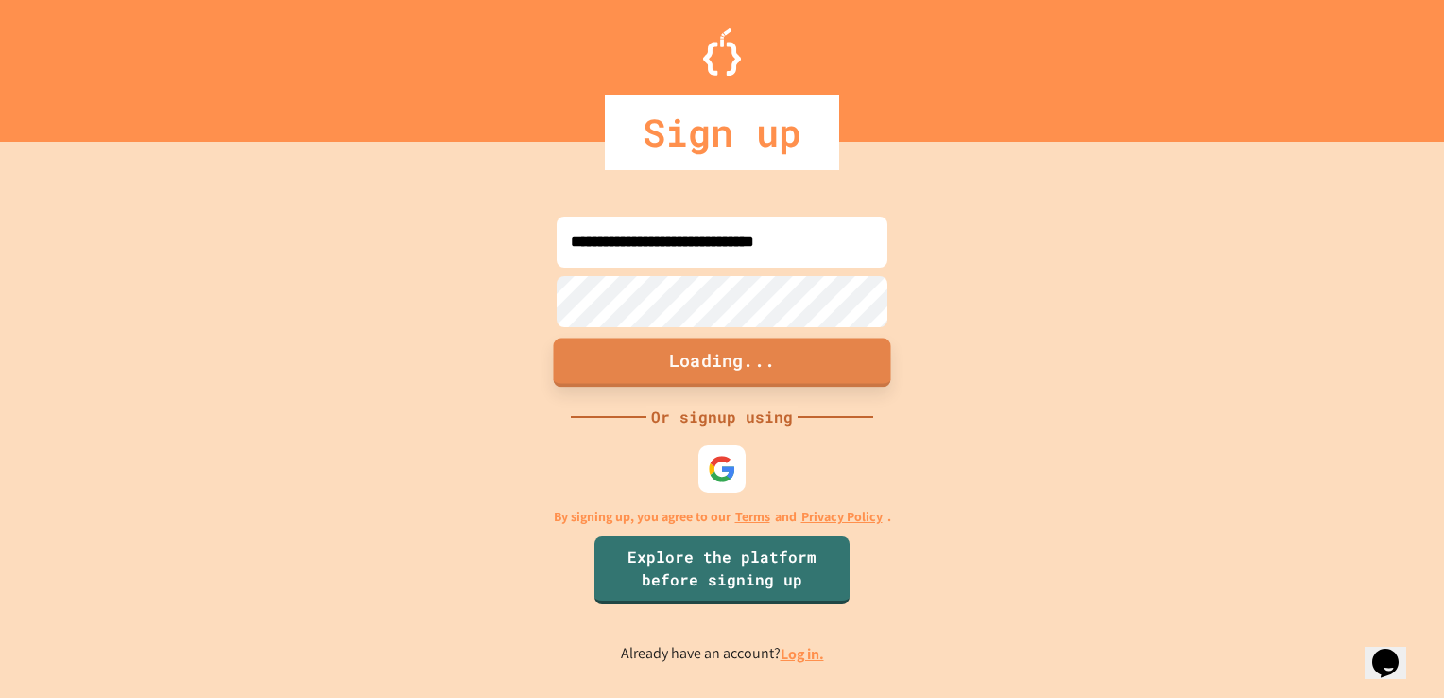
click at [676, 384] on button "Loading..." at bounding box center [722, 361] width 337 height 49
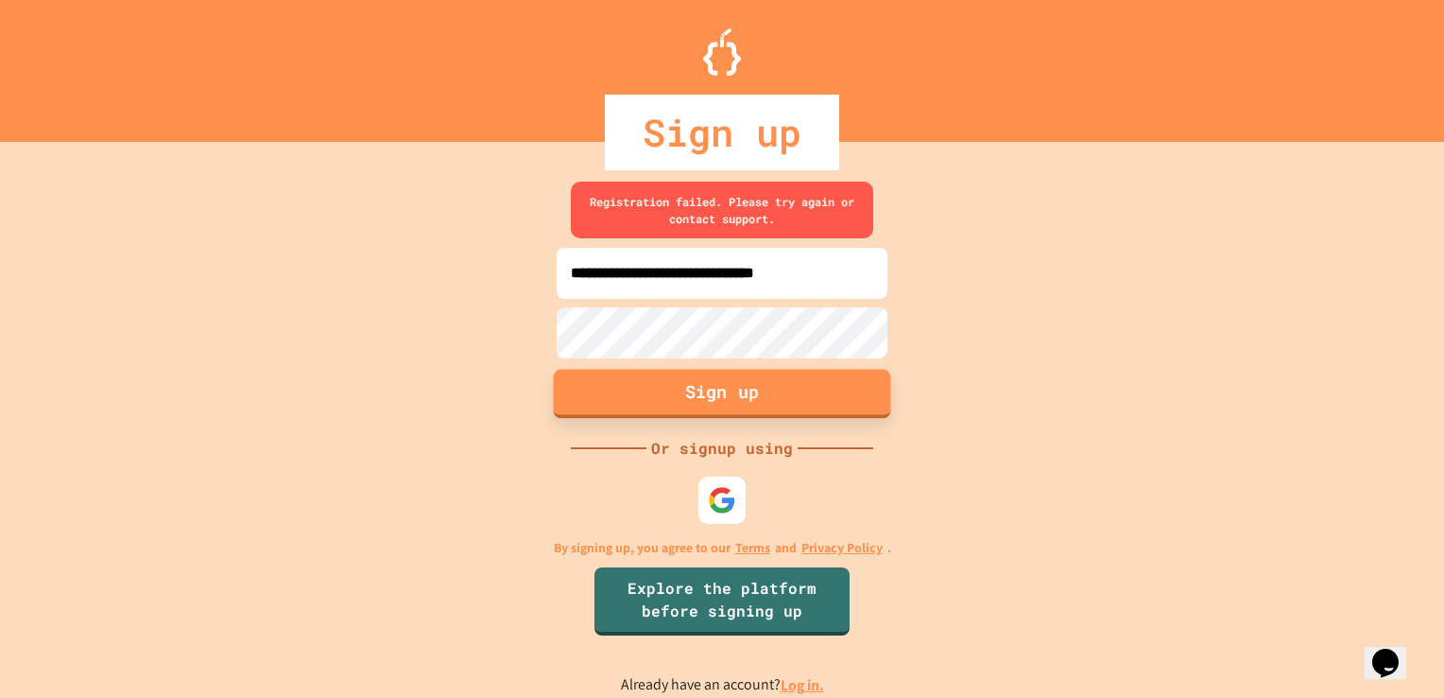
click at [676, 384] on button "Sign up" at bounding box center [722, 393] width 337 height 49
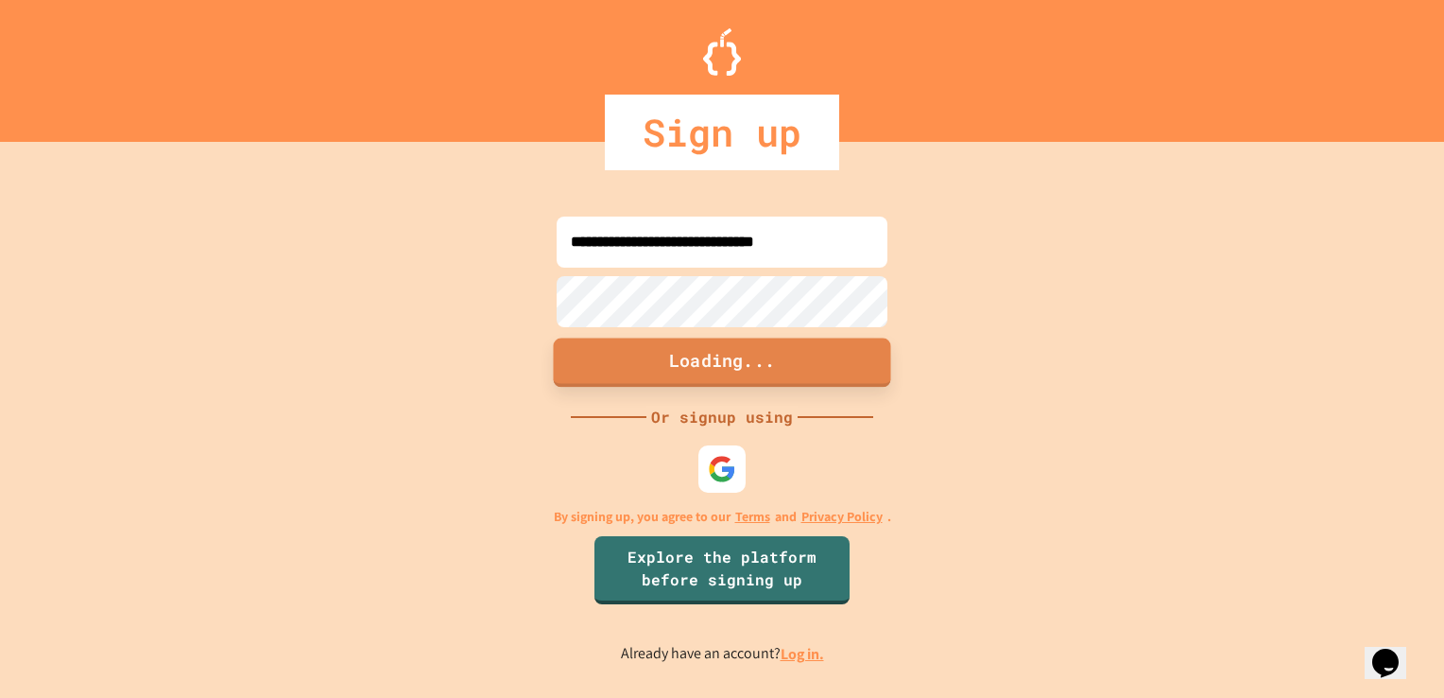
click at [676, 384] on button "Loading..." at bounding box center [722, 361] width 337 height 49
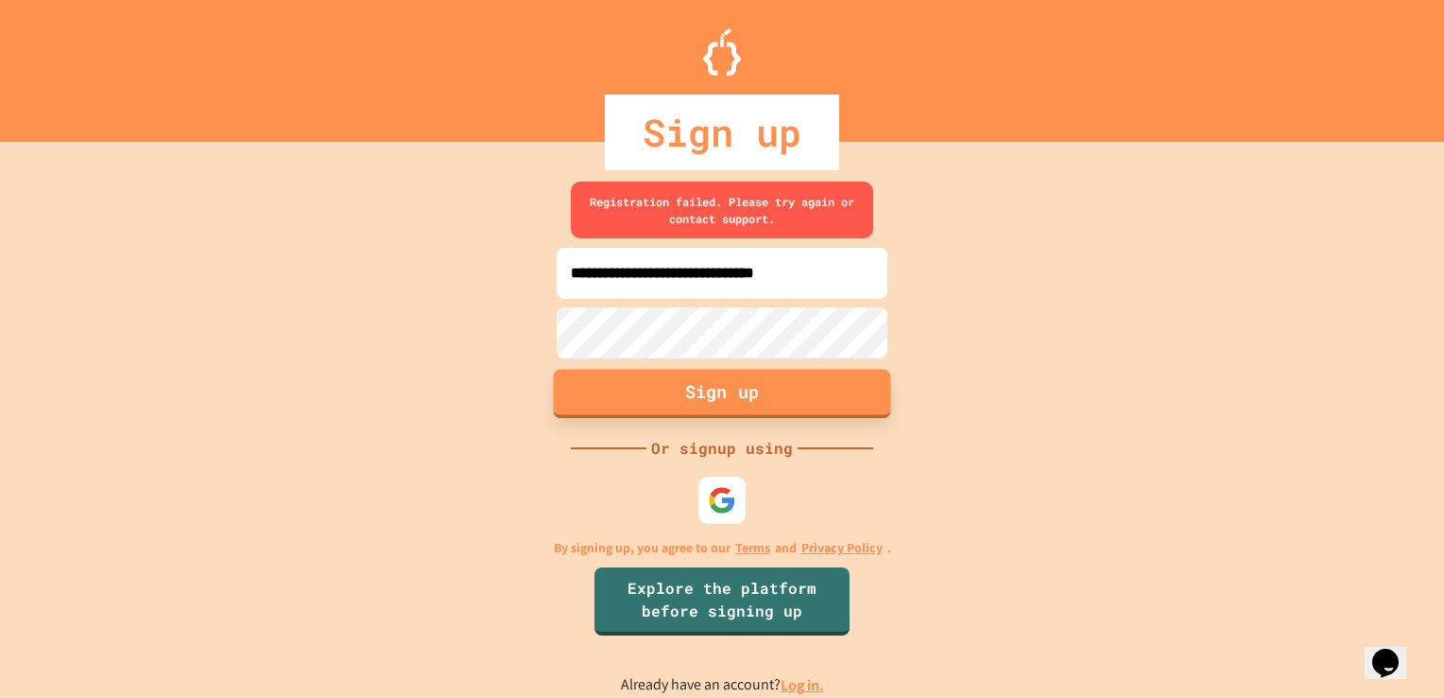
click at [676, 384] on button "Sign up" at bounding box center [722, 393] width 337 height 49
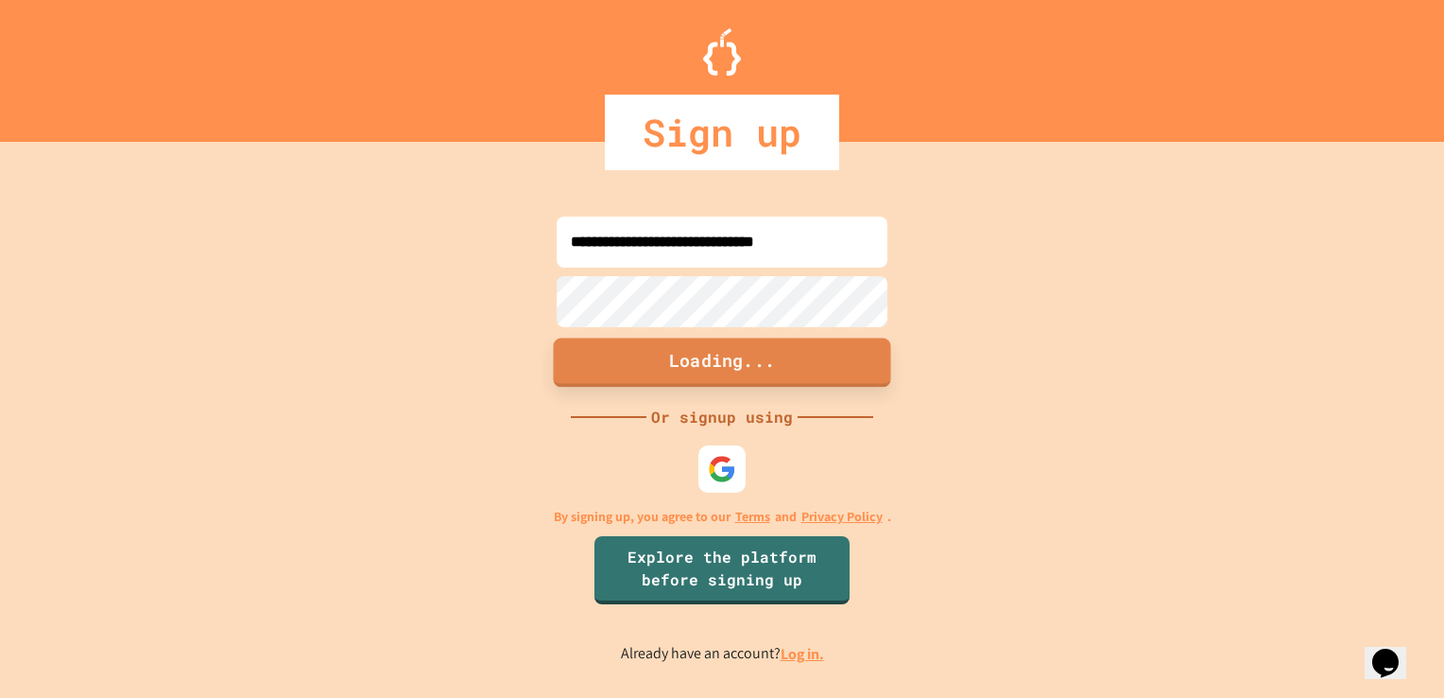
click at [676, 384] on button "Loading..." at bounding box center [722, 361] width 337 height 49
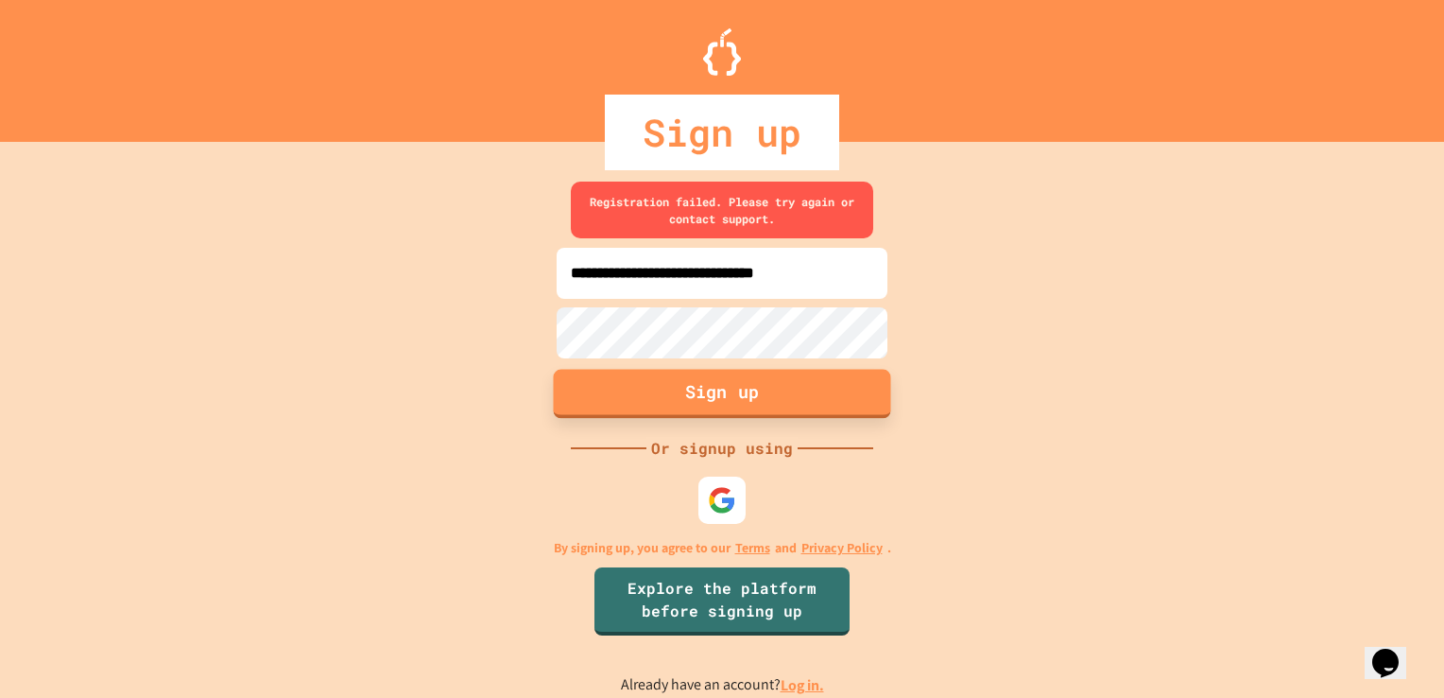
click at [676, 384] on button "Sign up" at bounding box center [722, 393] width 337 height 49
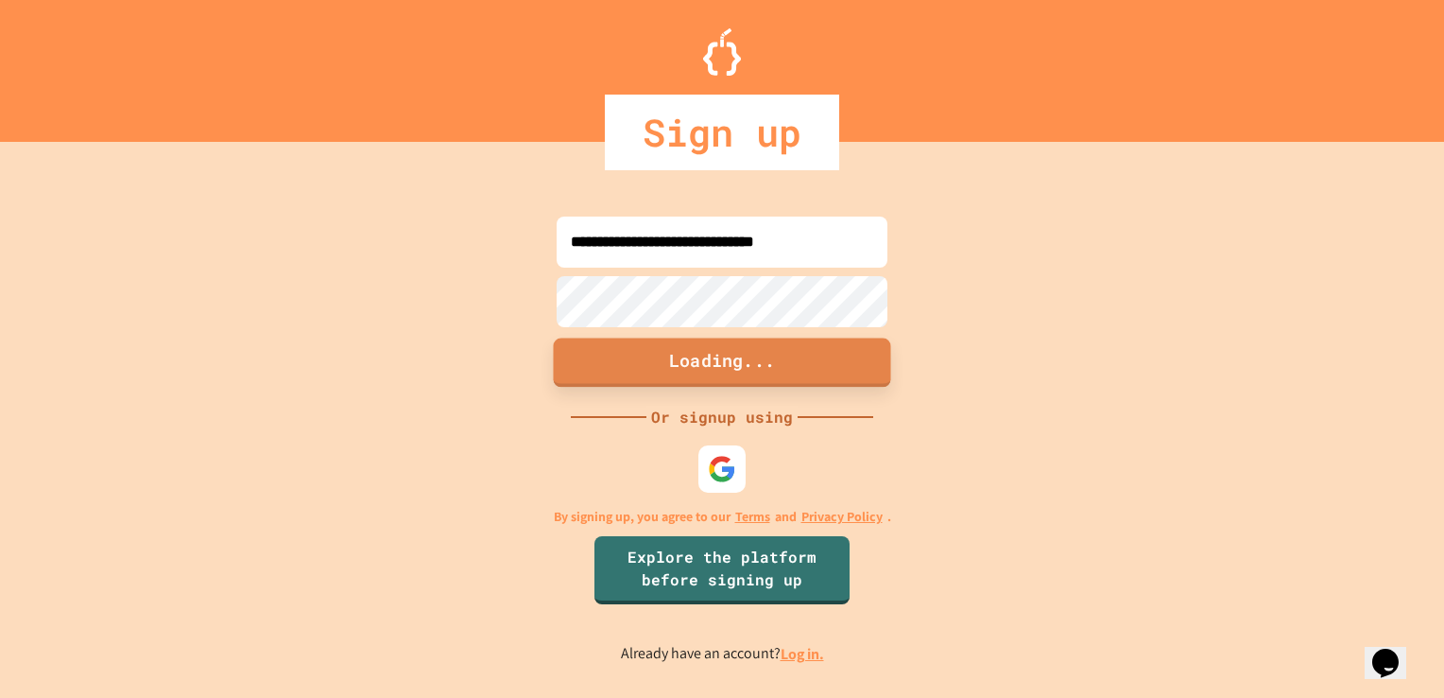
click at [676, 384] on button "Loading..." at bounding box center [722, 361] width 337 height 49
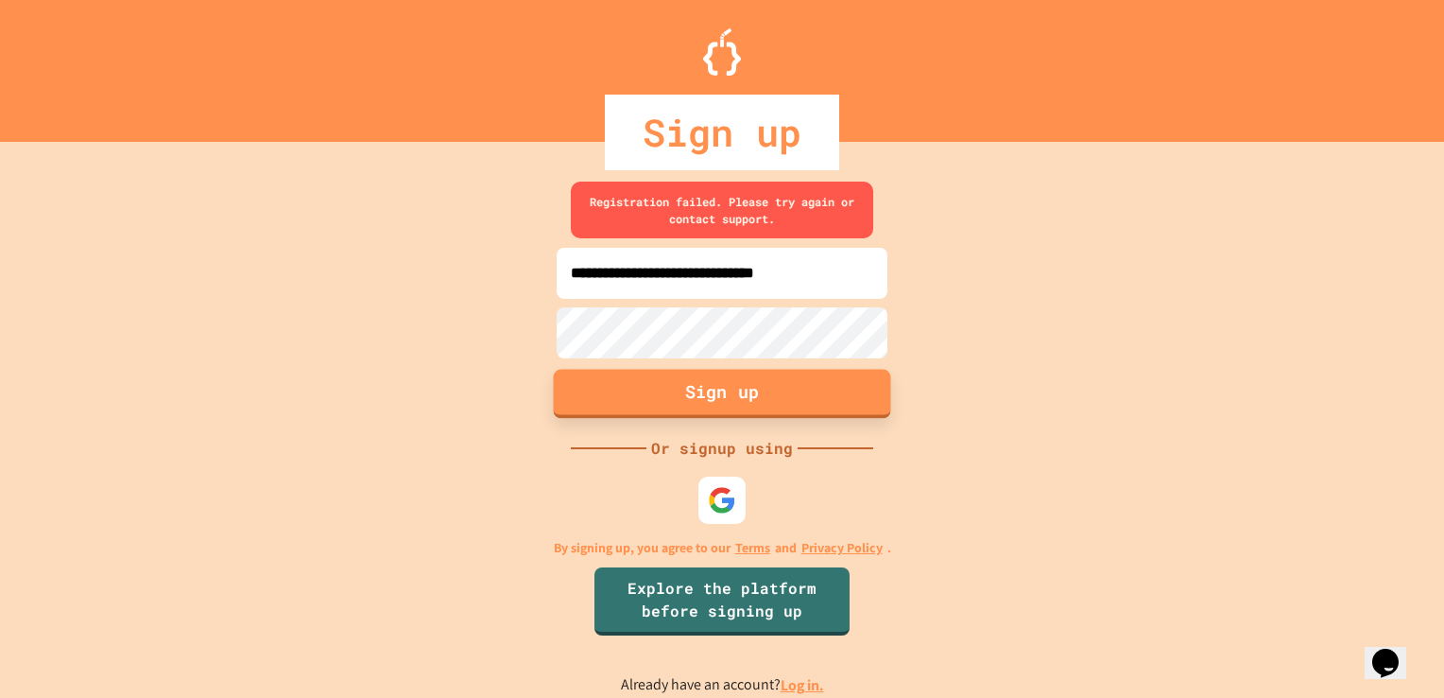
click at [676, 384] on button "Sign up" at bounding box center [722, 393] width 337 height 49
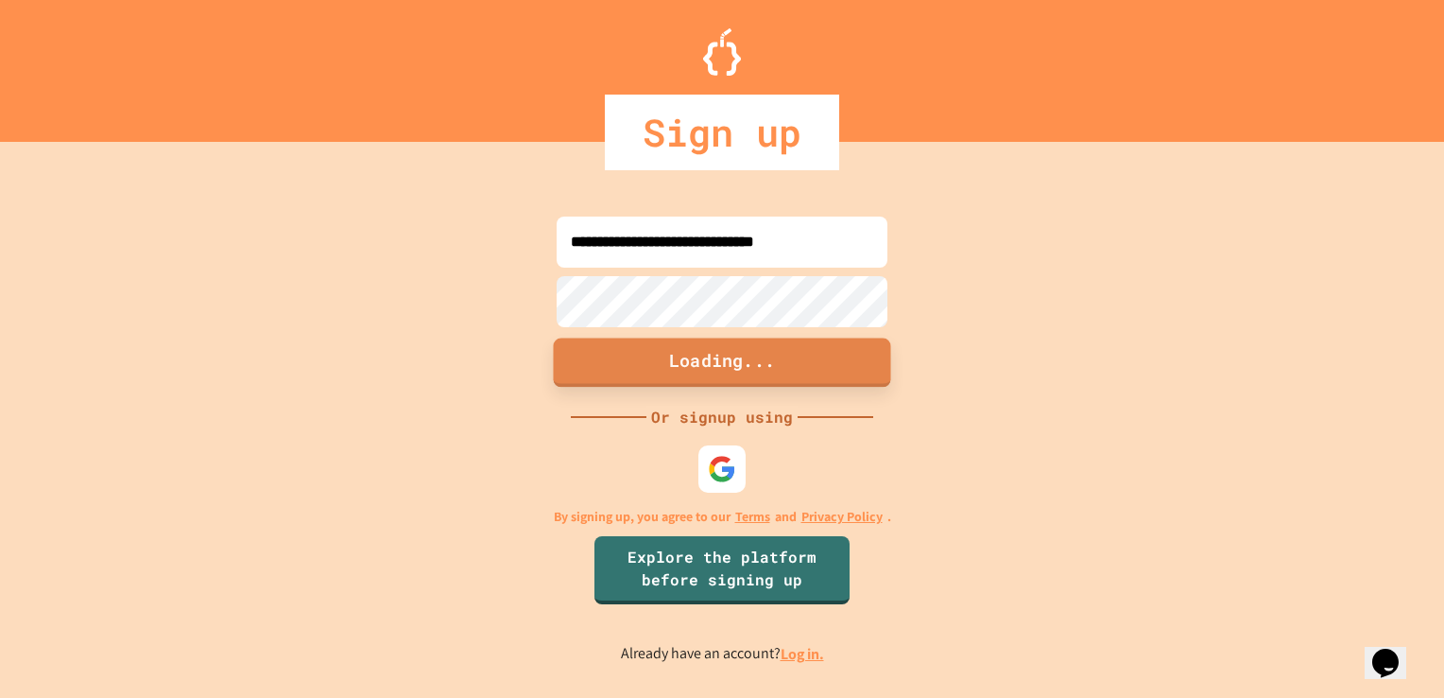
click at [676, 384] on button "Loading..." at bounding box center [722, 361] width 337 height 49
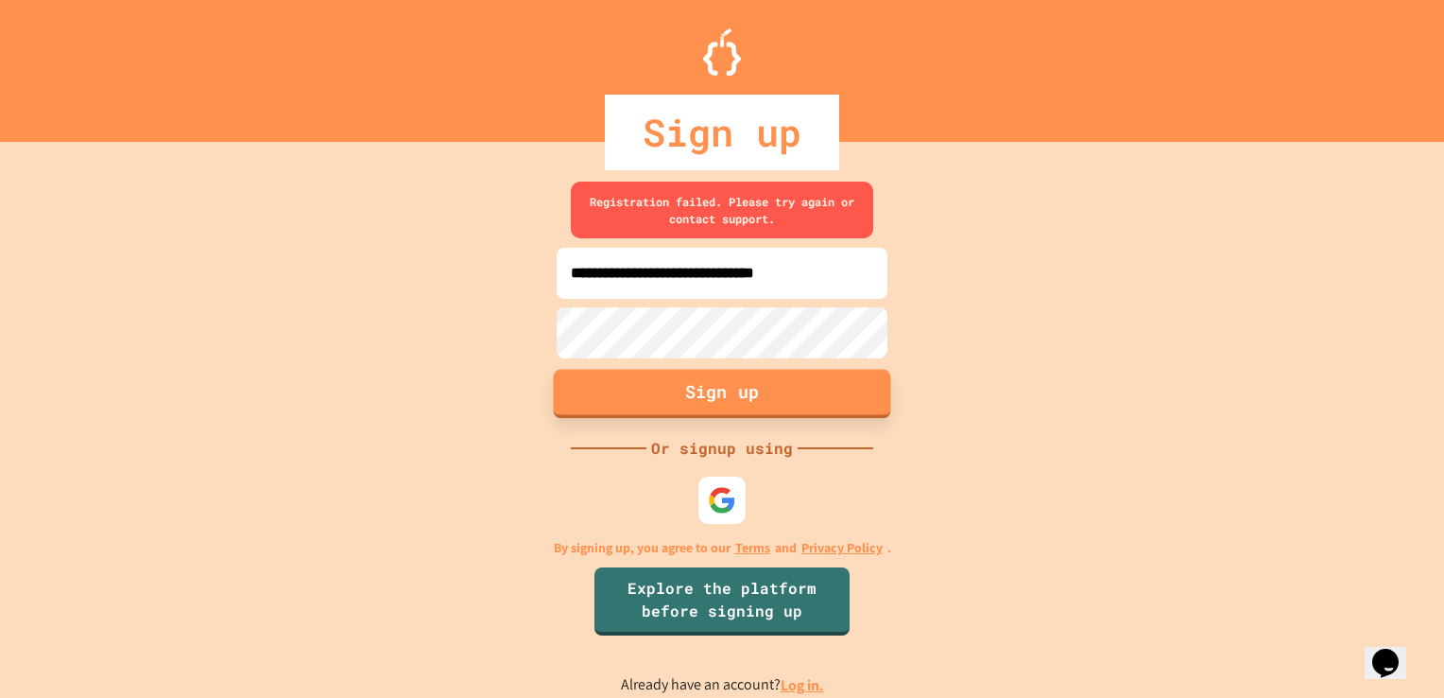
click at [676, 384] on button "Sign up" at bounding box center [722, 393] width 337 height 49
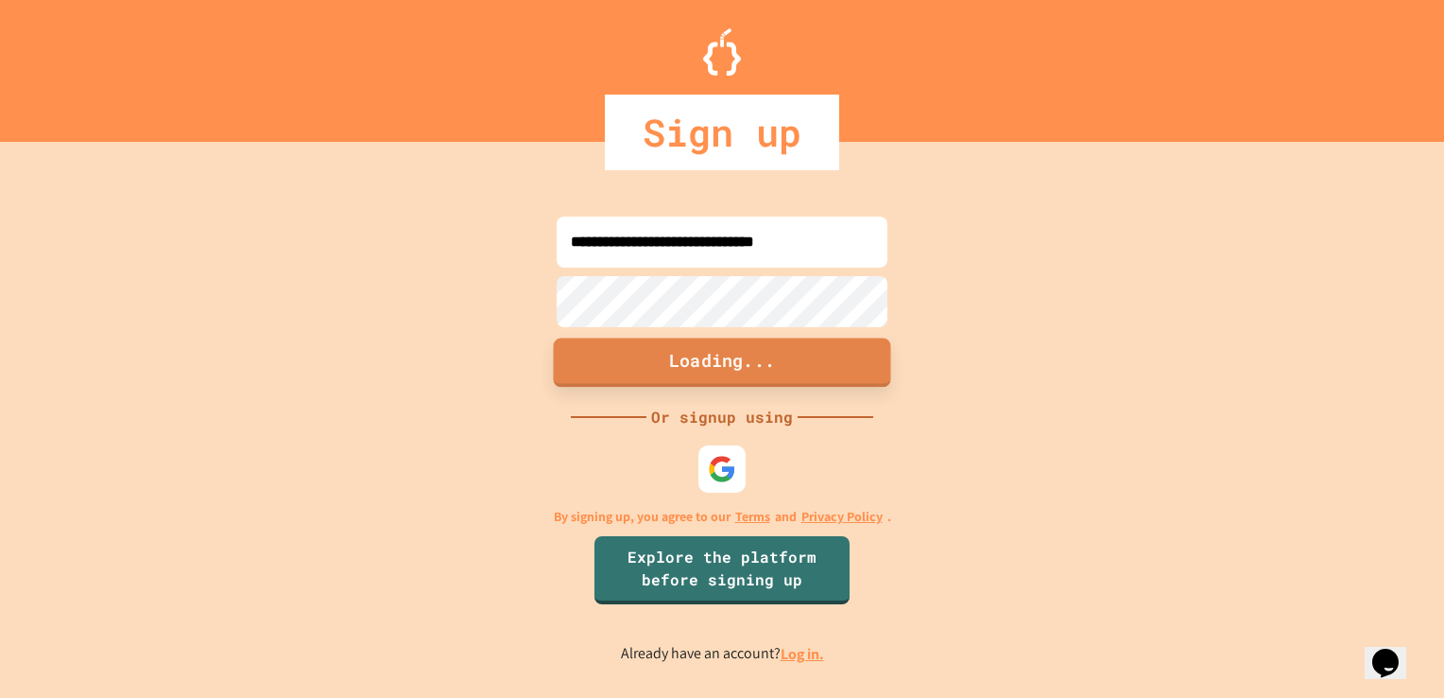
click at [676, 384] on button "Loading..." at bounding box center [722, 361] width 337 height 49
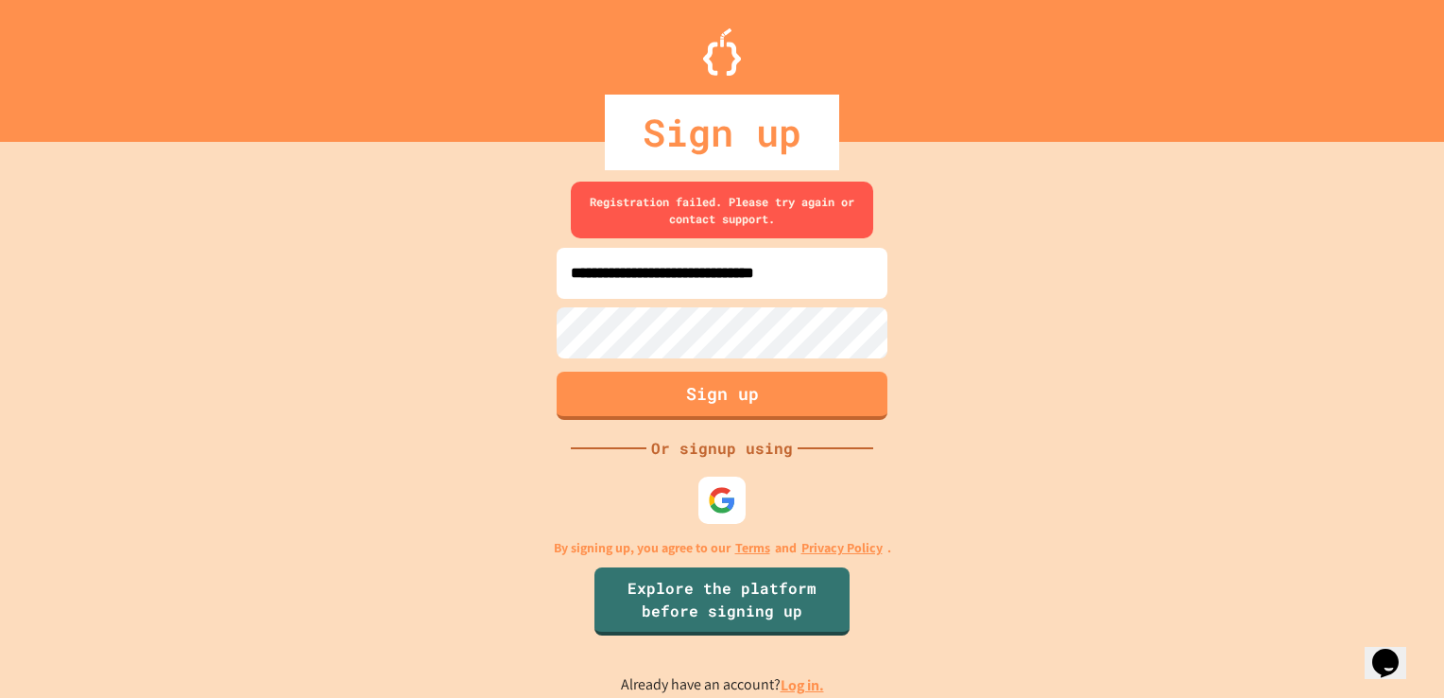
click at [805, 665] on link "Log in." at bounding box center [802, 685] width 43 height 20
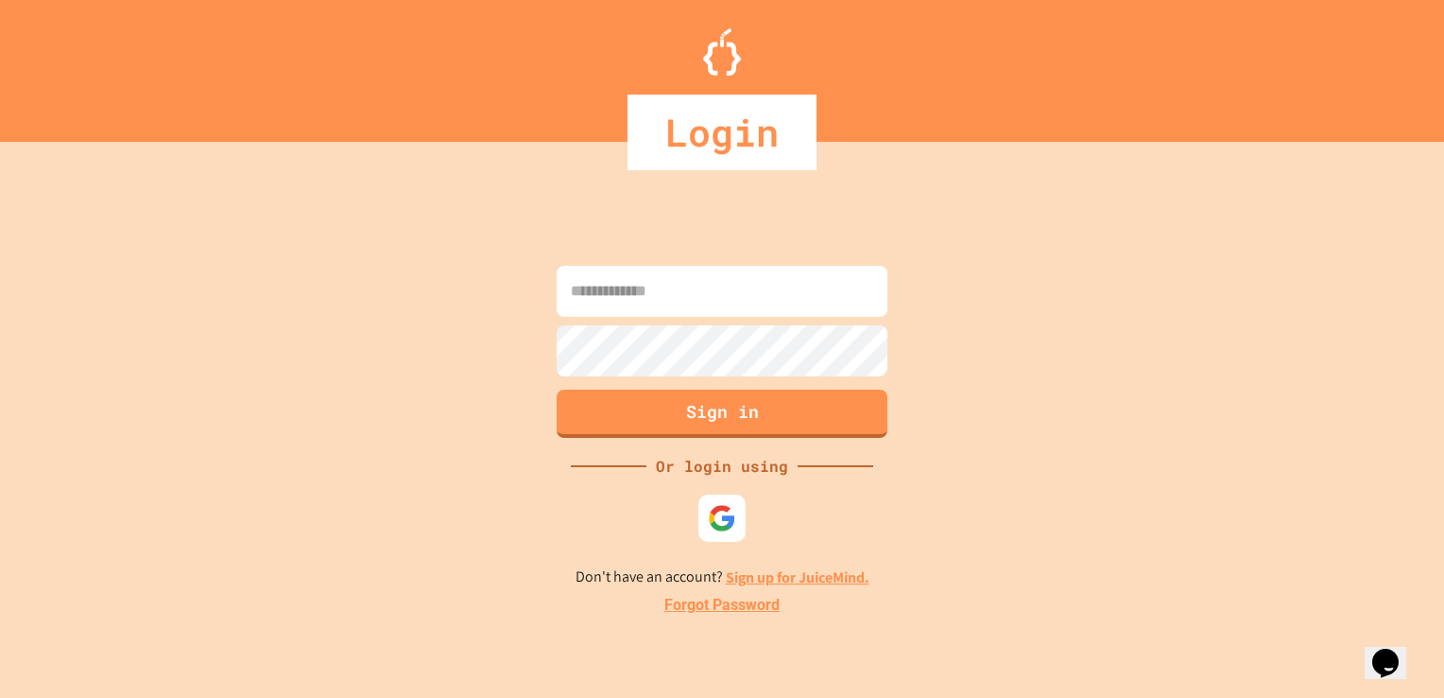
type input "**********"
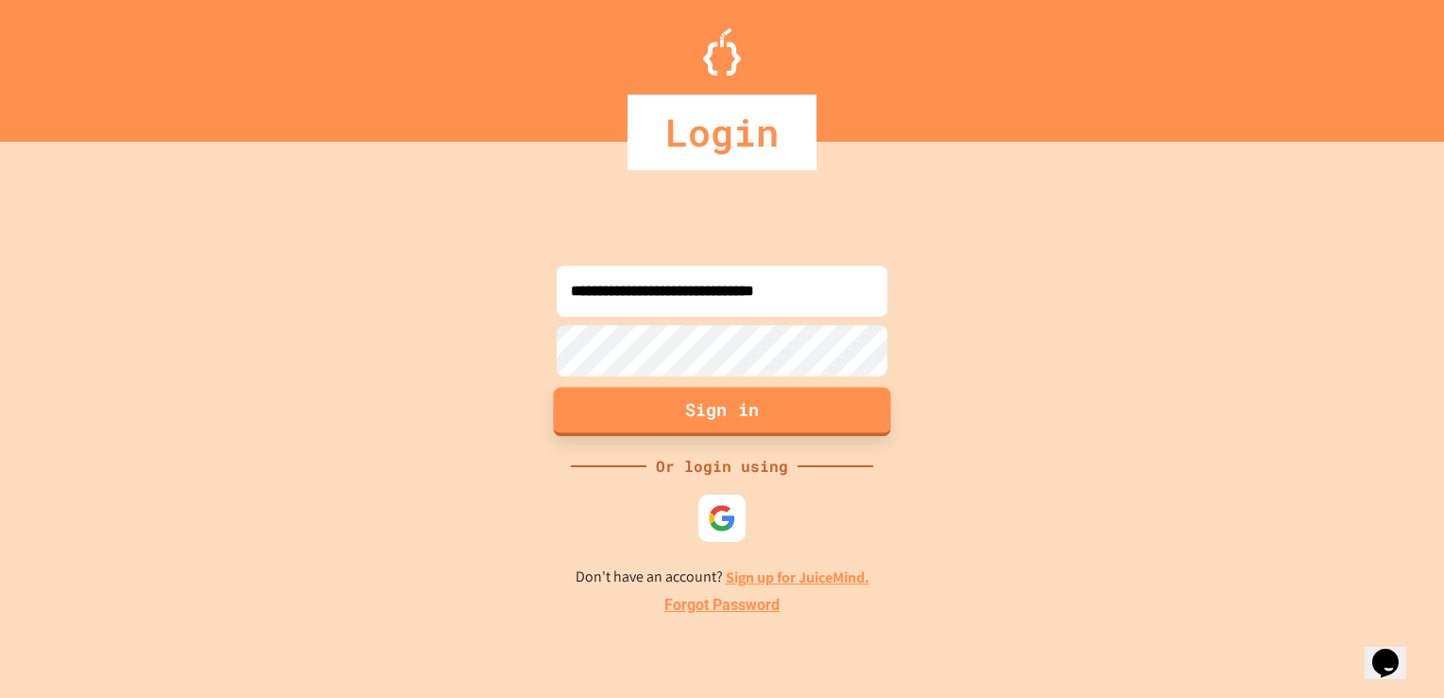
click at [742, 399] on button "Sign in" at bounding box center [722, 411] width 337 height 49
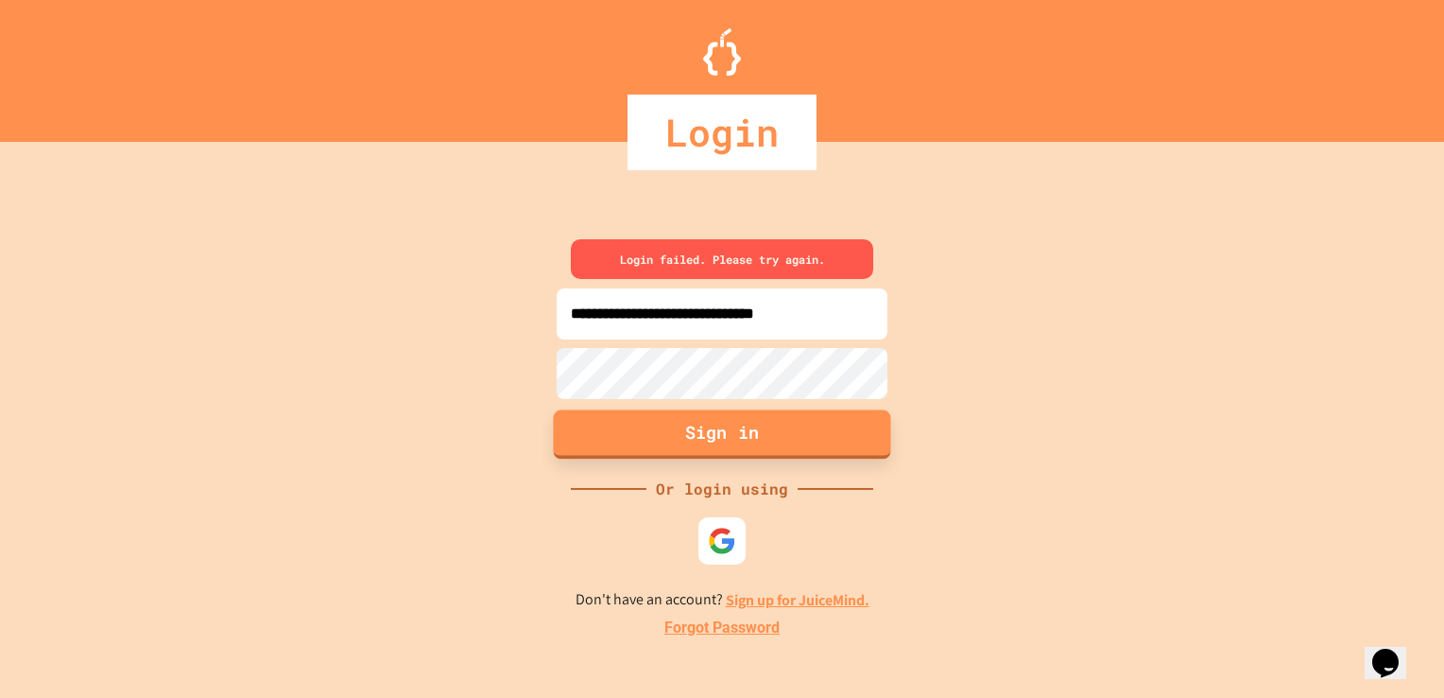
click at [745, 427] on button "Sign in" at bounding box center [722, 433] width 337 height 49
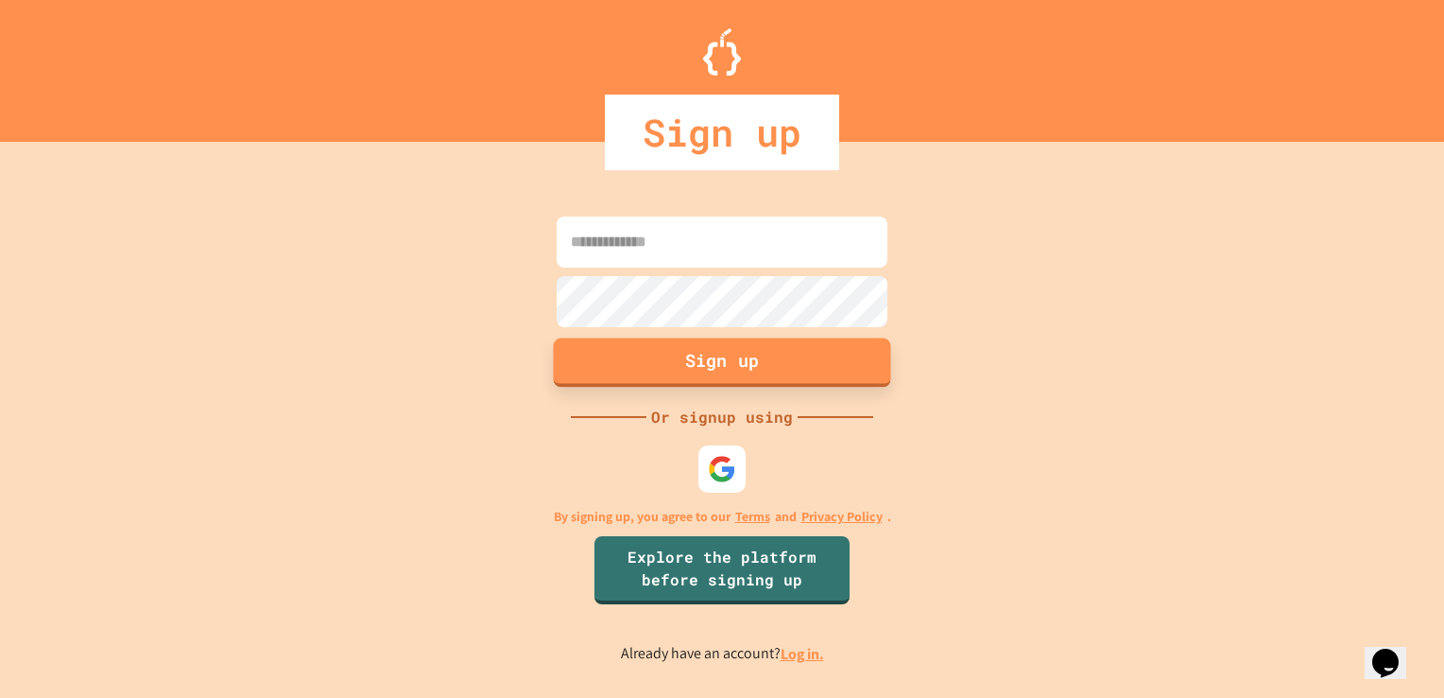
type input "**********"
click at [716, 367] on button "Sign up" at bounding box center [722, 361] width 337 height 49
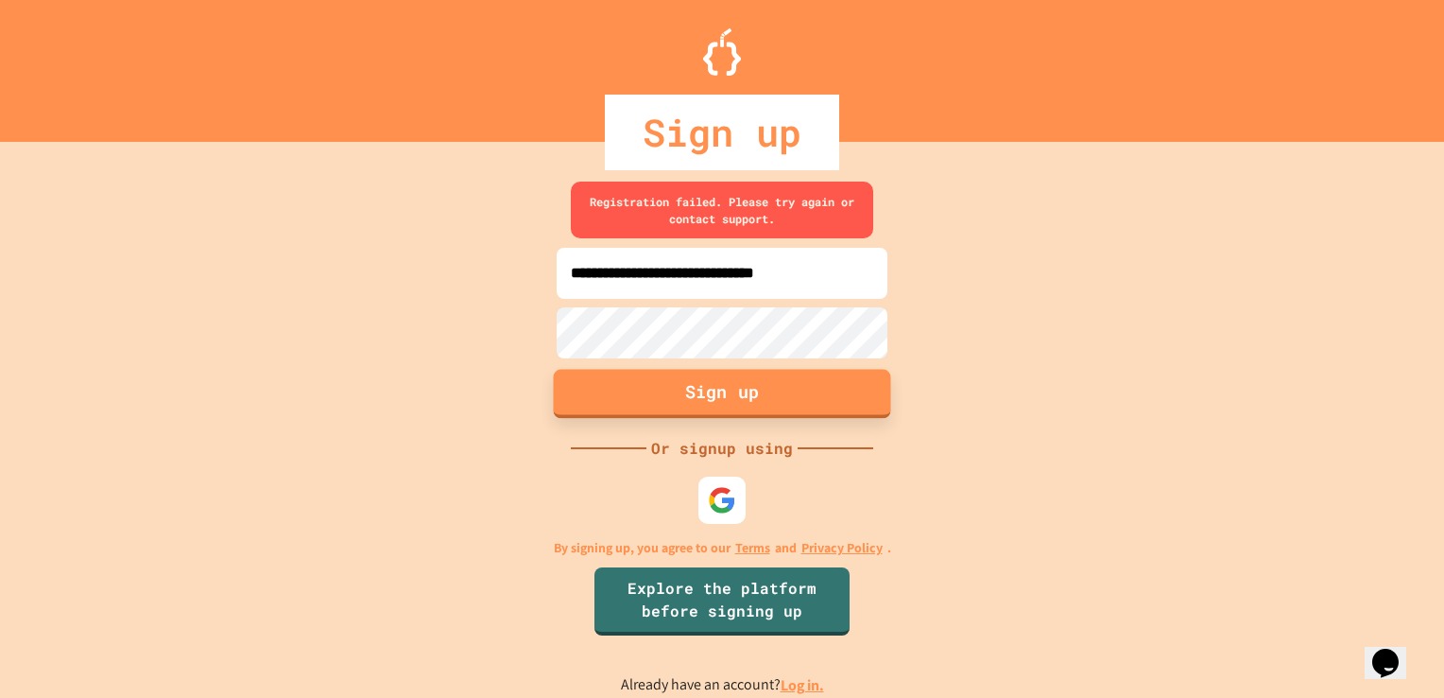
click at [729, 402] on button "Sign up" at bounding box center [722, 393] width 337 height 49
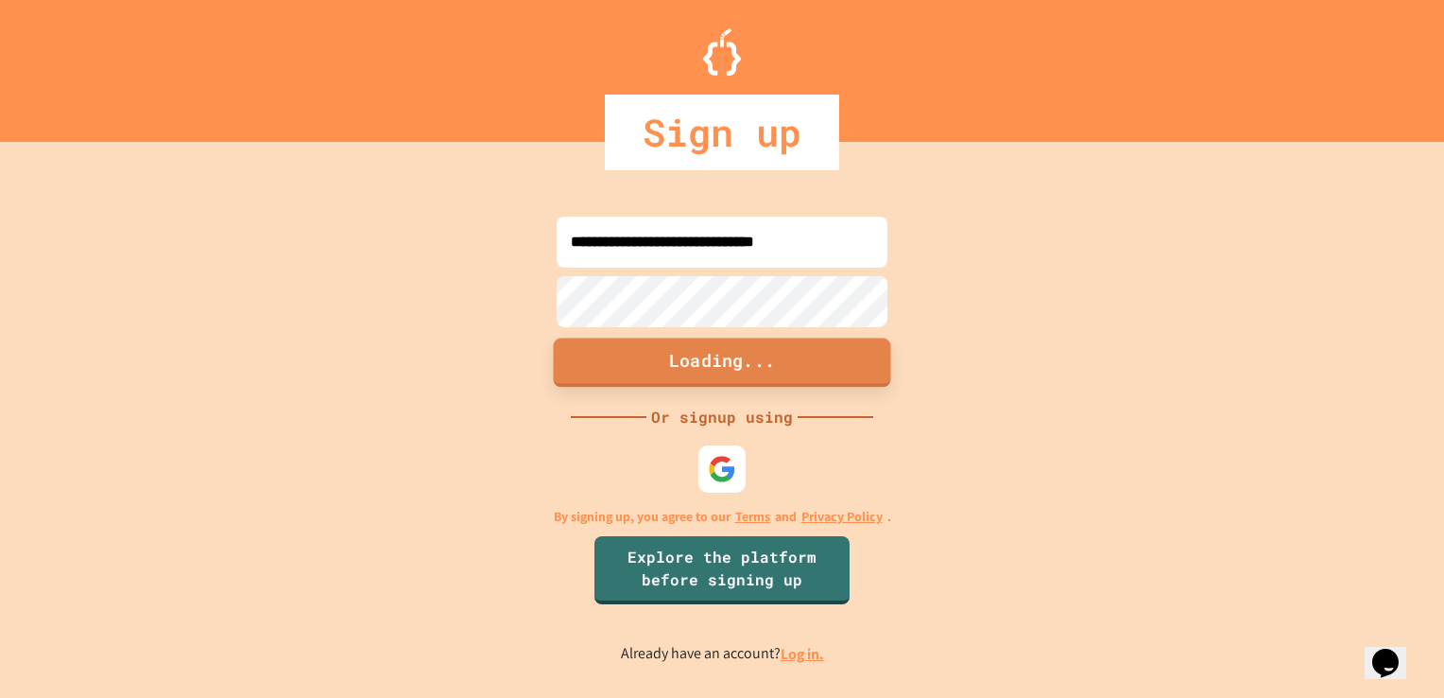
click at [729, 402] on div "**********" at bounding box center [722, 439] width 1444 height 518
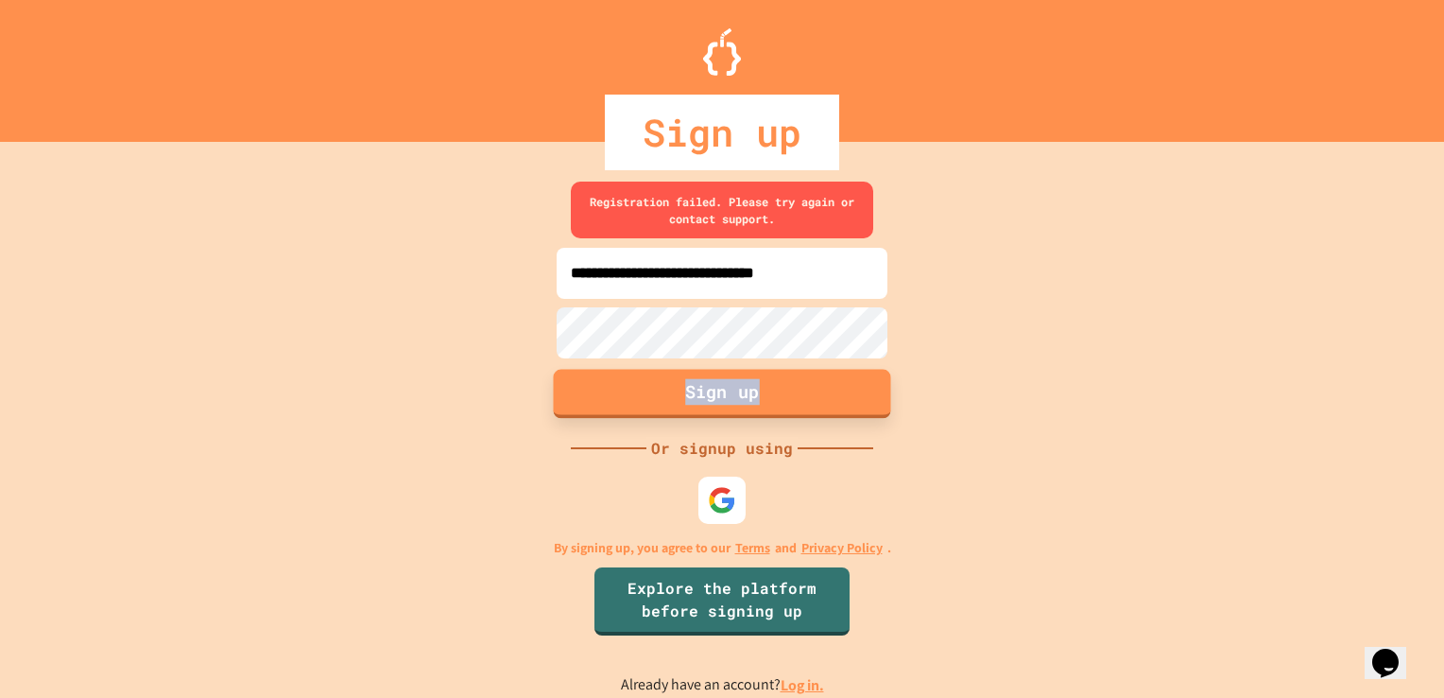
click at [729, 402] on button "Sign up" at bounding box center [722, 393] width 337 height 49
click at [729, 402] on div "**********" at bounding box center [722, 439] width 1444 height 518
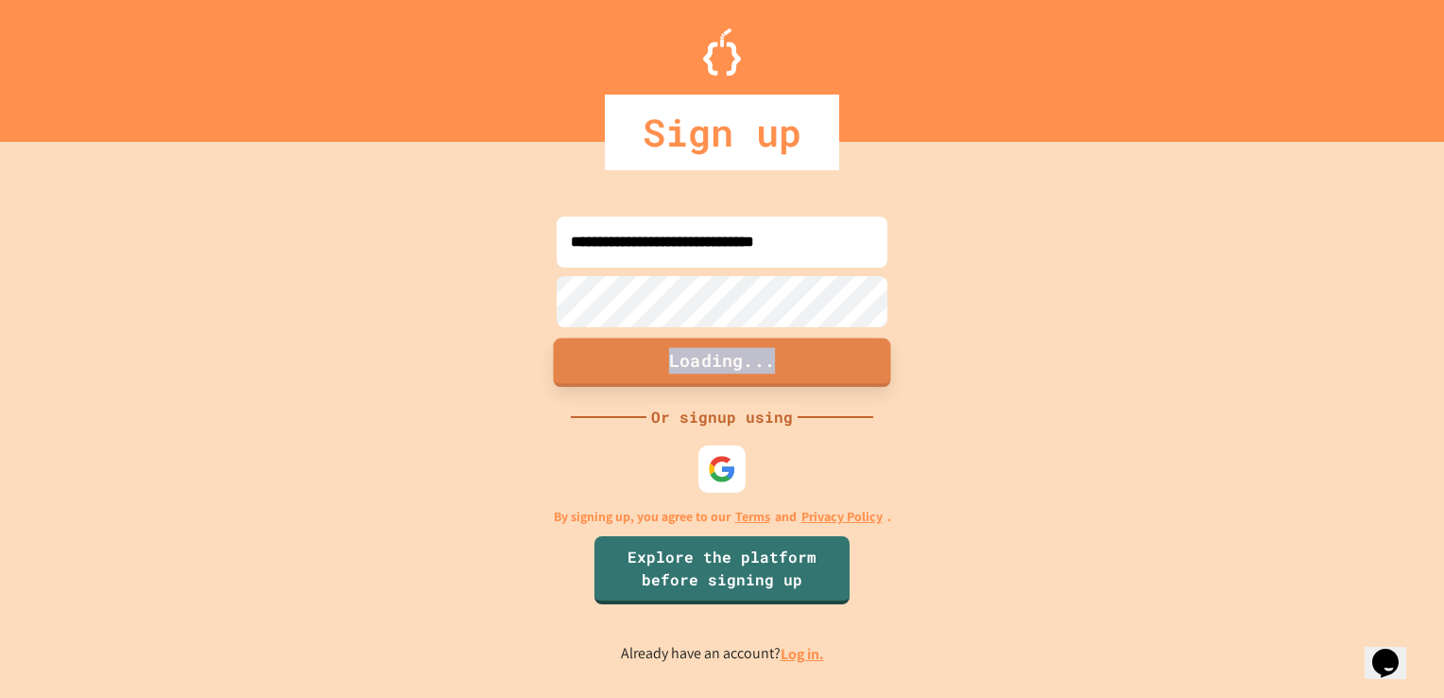
click at [729, 402] on div "**********" at bounding box center [722, 439] width 1444 height 518
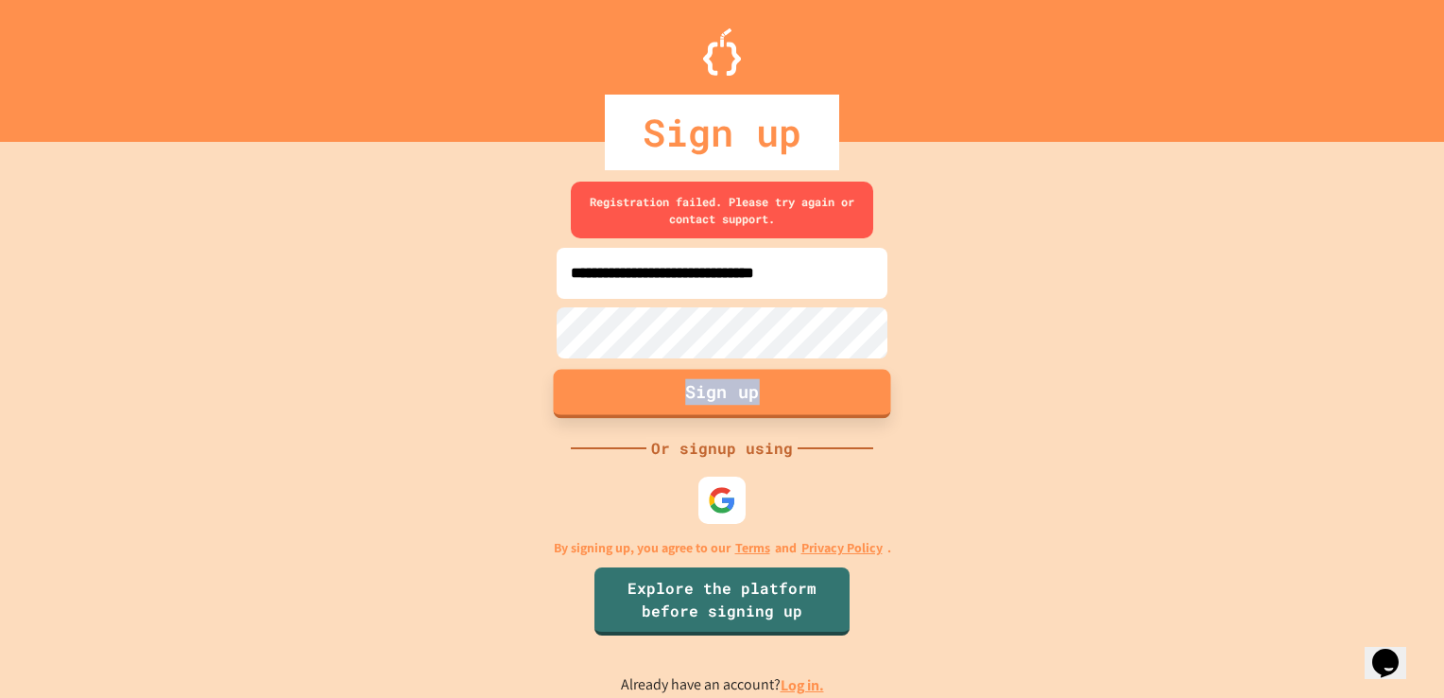
click at [729, 402] on button "Sign up" at bounding box center [722, 393] width 337 height 49
click at [729, 402] on div "**********" at bounding box center [722, 439] width 1444 height 518
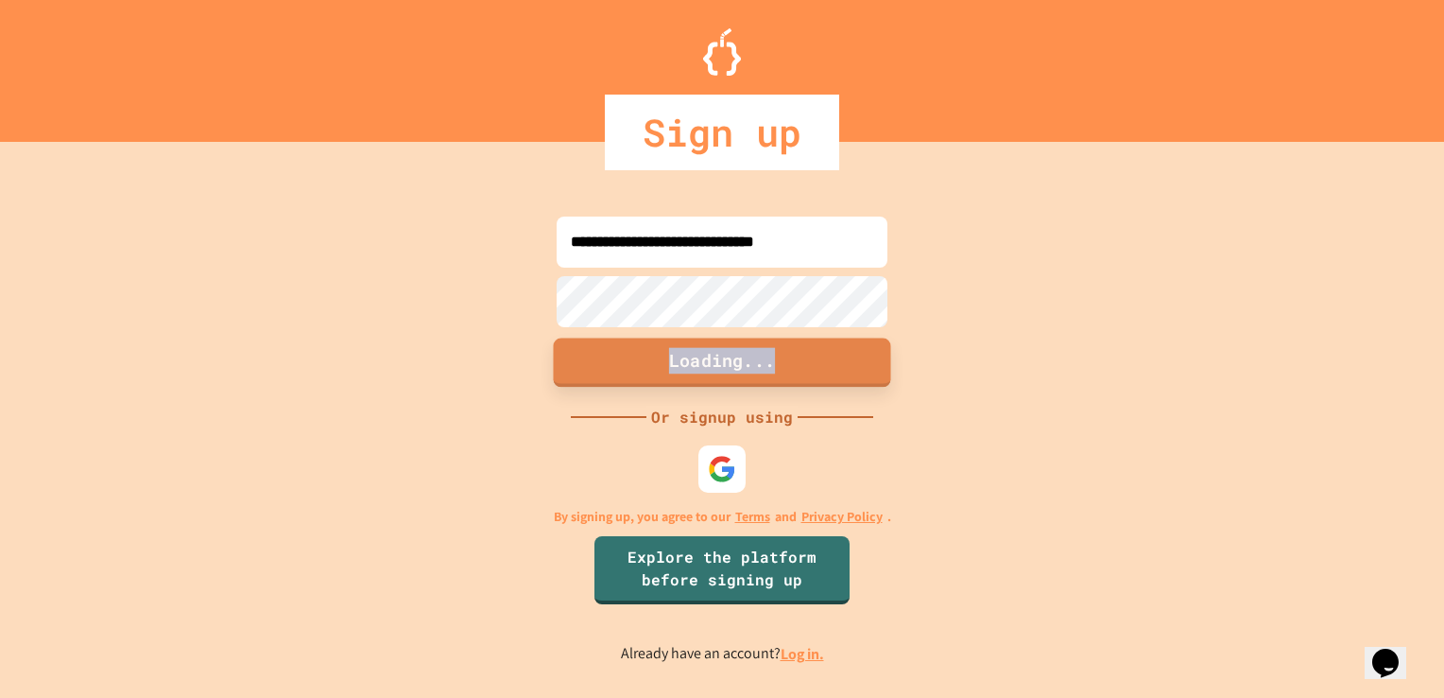
click at [729, 402] on div "**********" at bounding box center [722, 439] width 1444 height 518
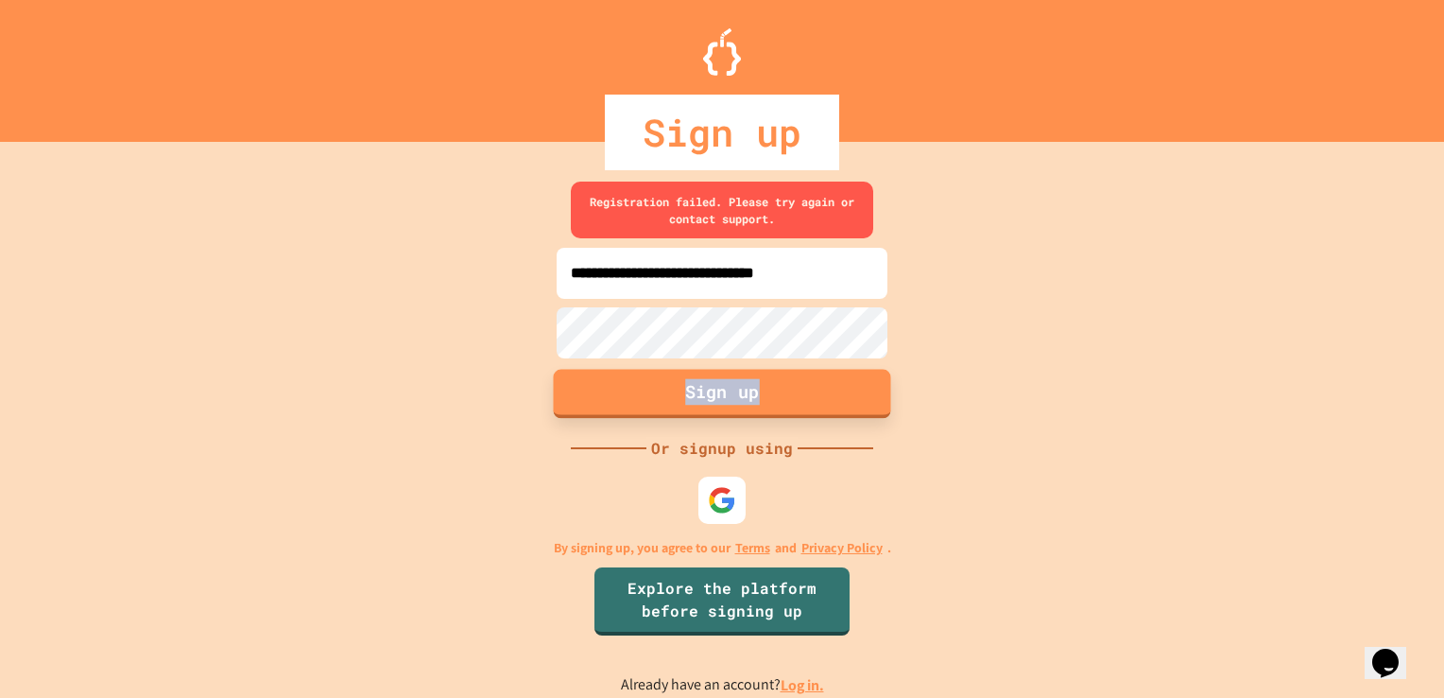
click at [729, 402] on button "Sign up" at bounding box center [722, 393] width 337 height 49
click at [687, 389] on button "Sign up" at bounding box center [722, 393] width 337 height 49
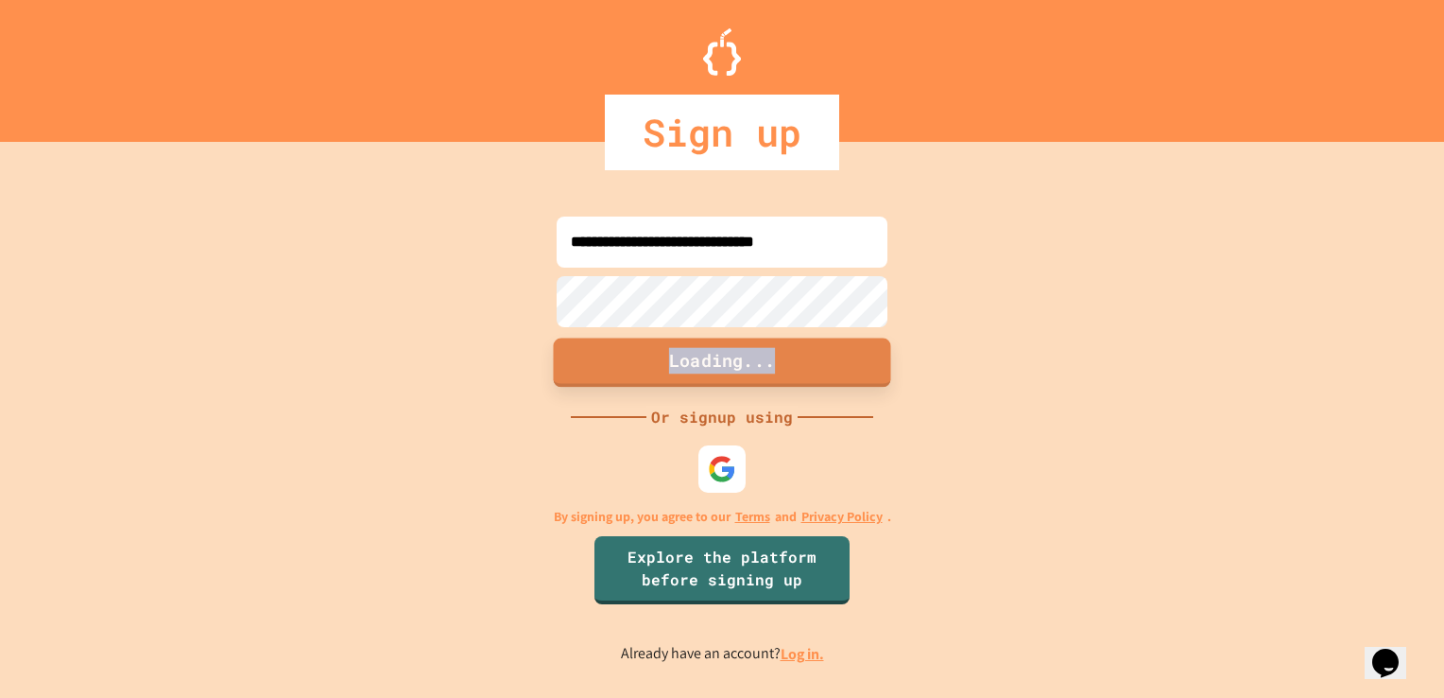
click at [687, 389] on form "**********" at bounding box center [722, 303] width 340 height 182
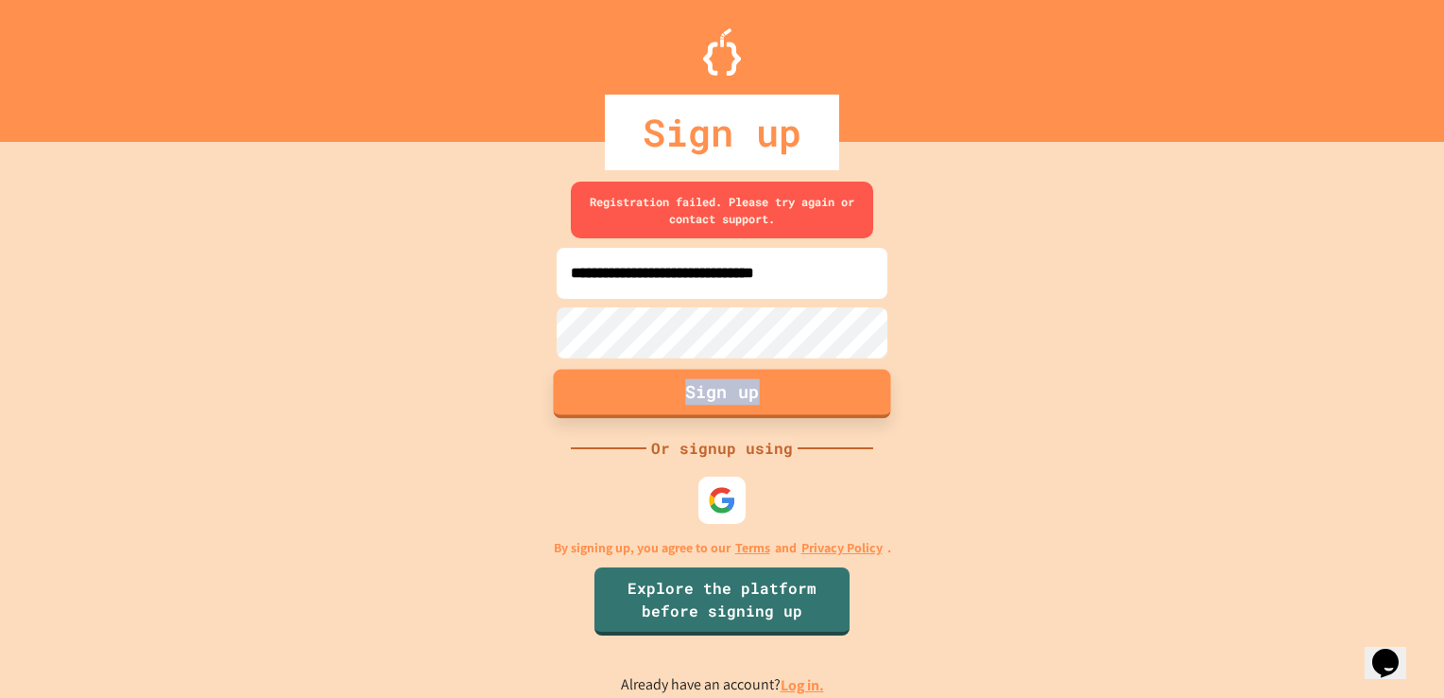
click at [687, 389] on button "Sign up" at bounding box center [722, 393] width 337 height 49
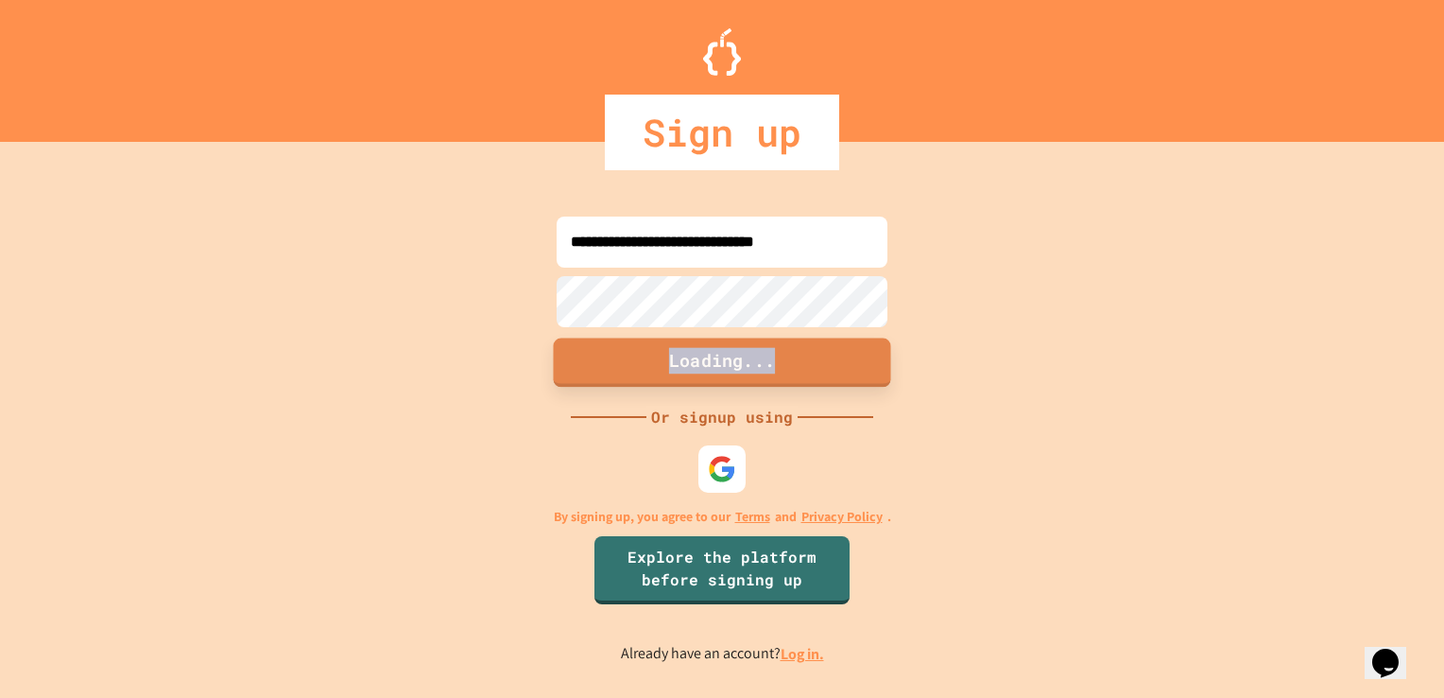
click at [687, 389] on form "**********" at bounding box center [722, 303] width 340 height 182
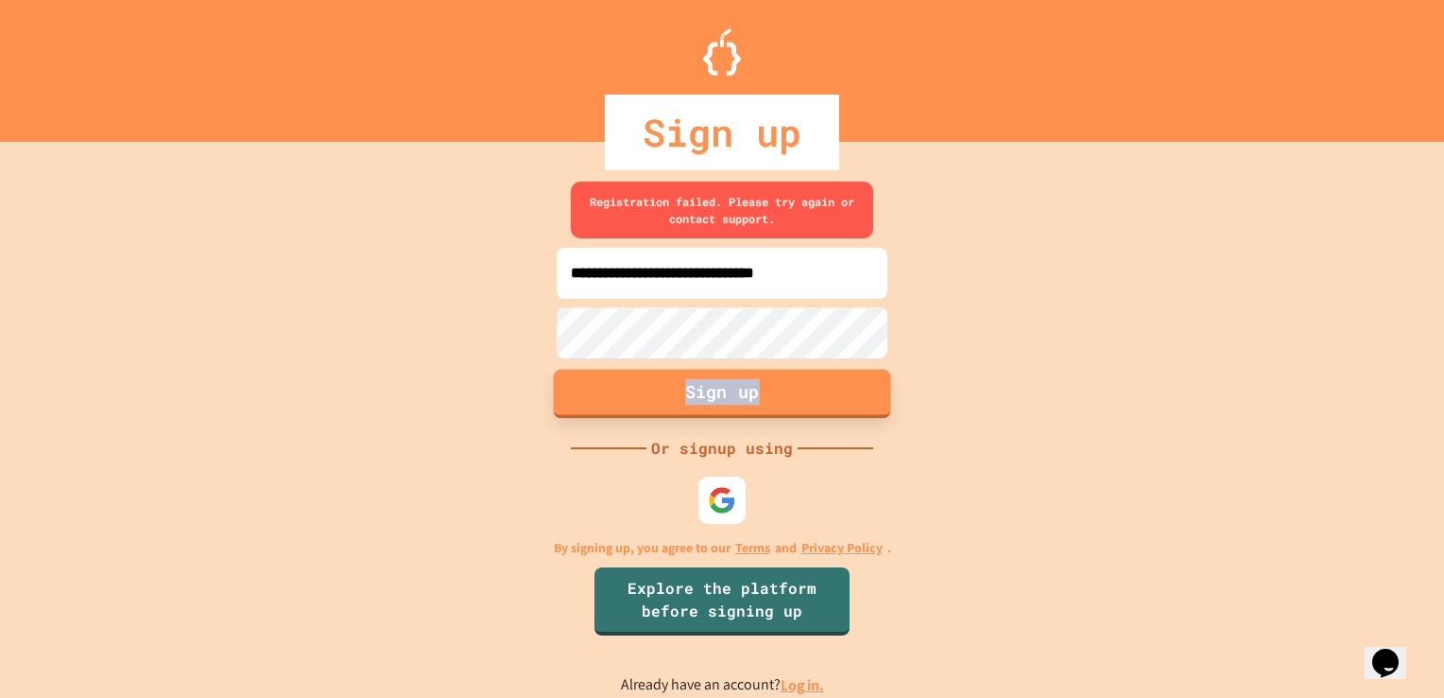
click at [666, 384] on button "Sign up" at bounding box center [722, 393] width 337 height 49
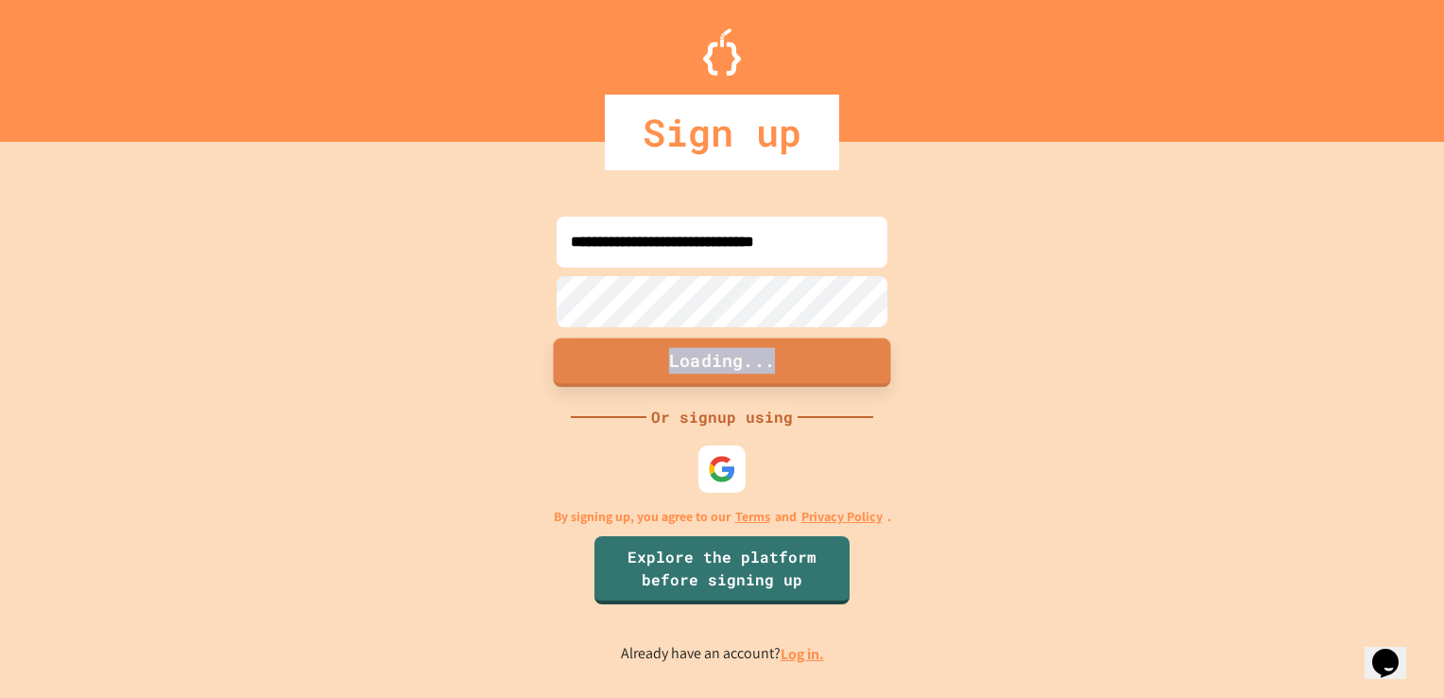
click at [666, 384] on button "Loading..." at bounding box center [722, 361] width 337 height 49
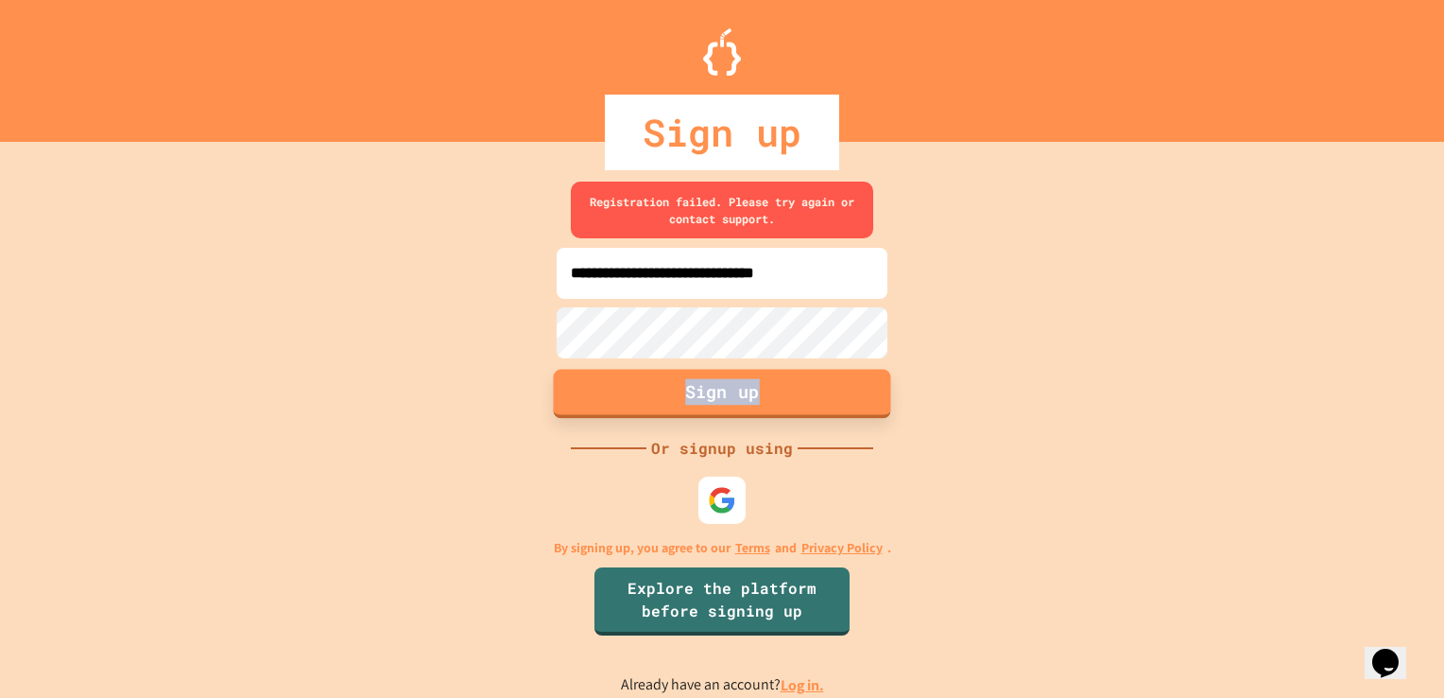
click at [666, 384] on button "Sign up" at bounding box center [722, 393] width 337 height 49
click at [549, 473] on div "**********" at bounding box center [722, 439] width 1444 height 518
click at [643, 398] on button "Sign up" at bounding box center [722, 393] width 337 height 49
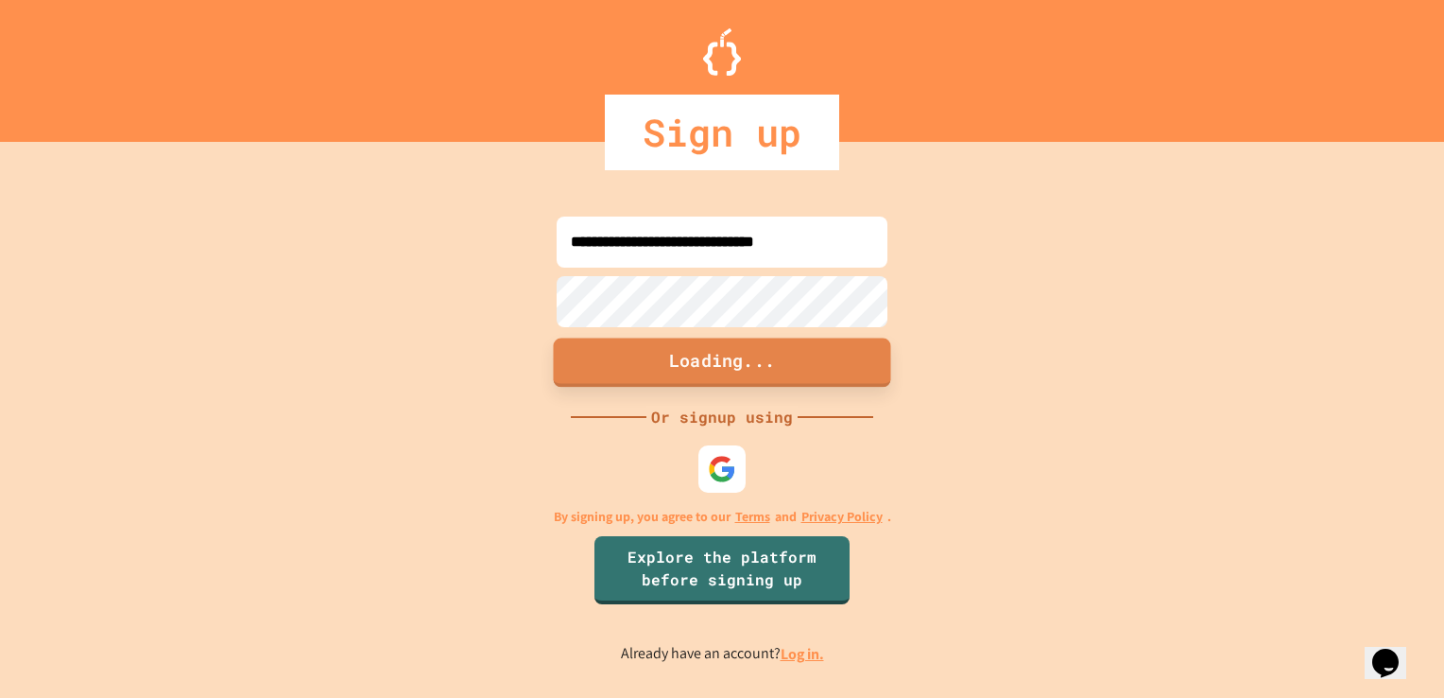
click at [643, 398] on div "**********" at bounding box center [722, 439] width 1444 height 518
click at [643, 387] on button "Loading..." at bounding box center [722, 361] width 337 height 49
click at [643, 398] on div "**********" at bounding box center [722, 439] width 1444 height 518
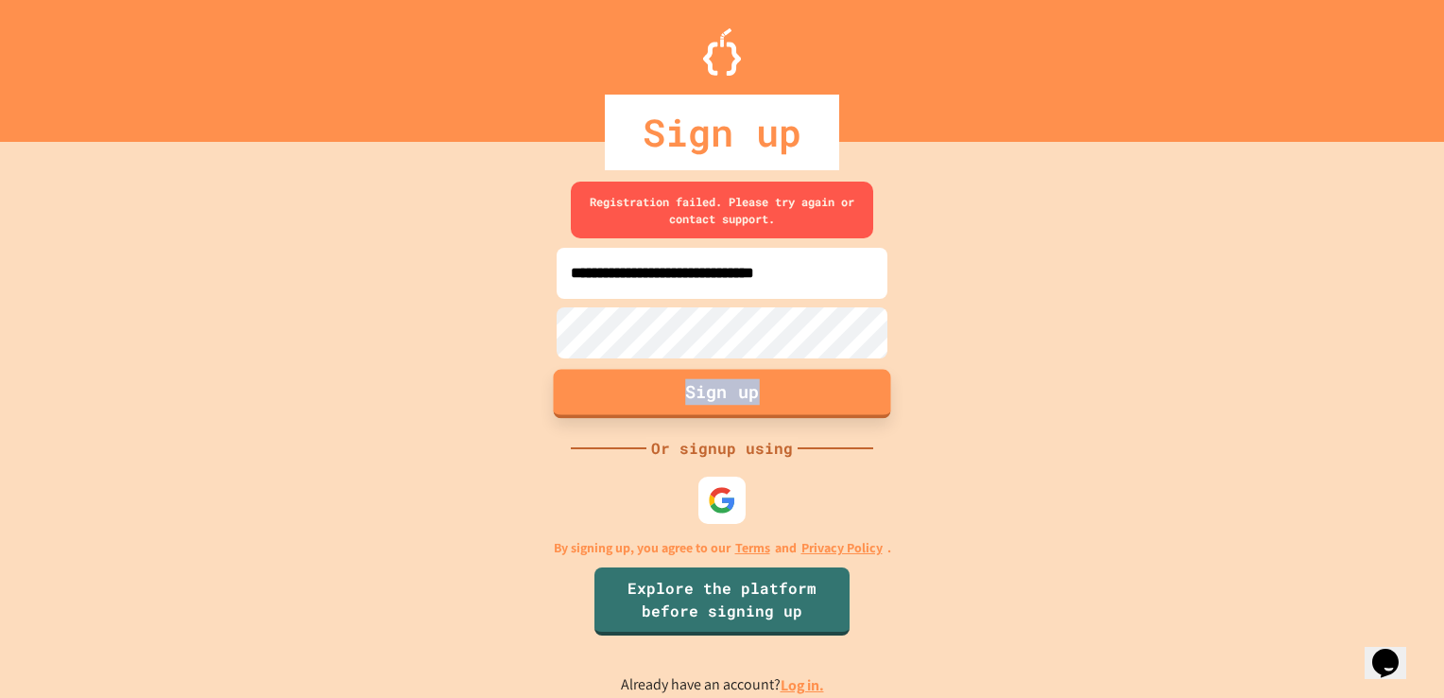
click at [643, 398] on button "Sign up" at bounding box center [722, 393] width 337 height 49
click at [643, 398] on div "**********" at bounding box center [722, 439] width 1444 height 518
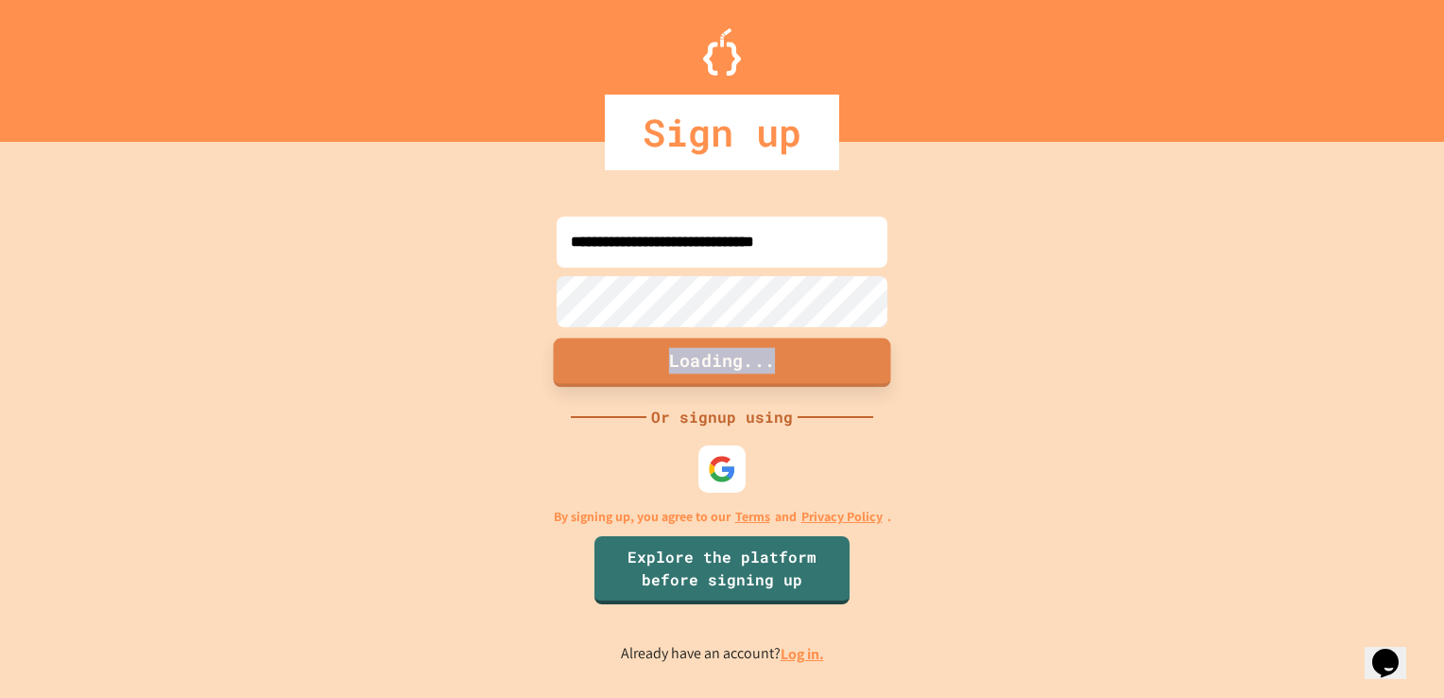
click at [643, 398] on div "**********" at bounding box center [722, 439] width 1444 height 518
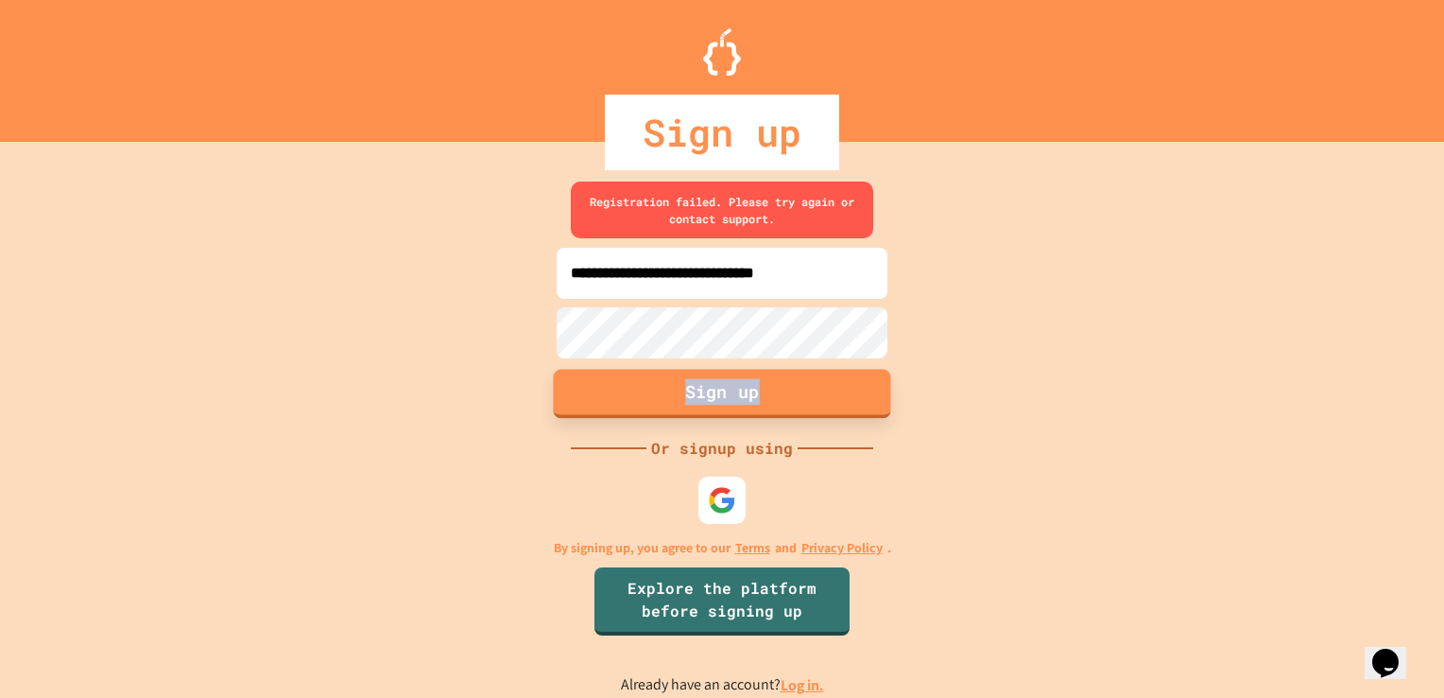
click at [643, 398] on button "Sign up" at bounding box center [722, 393] width 337 height 49
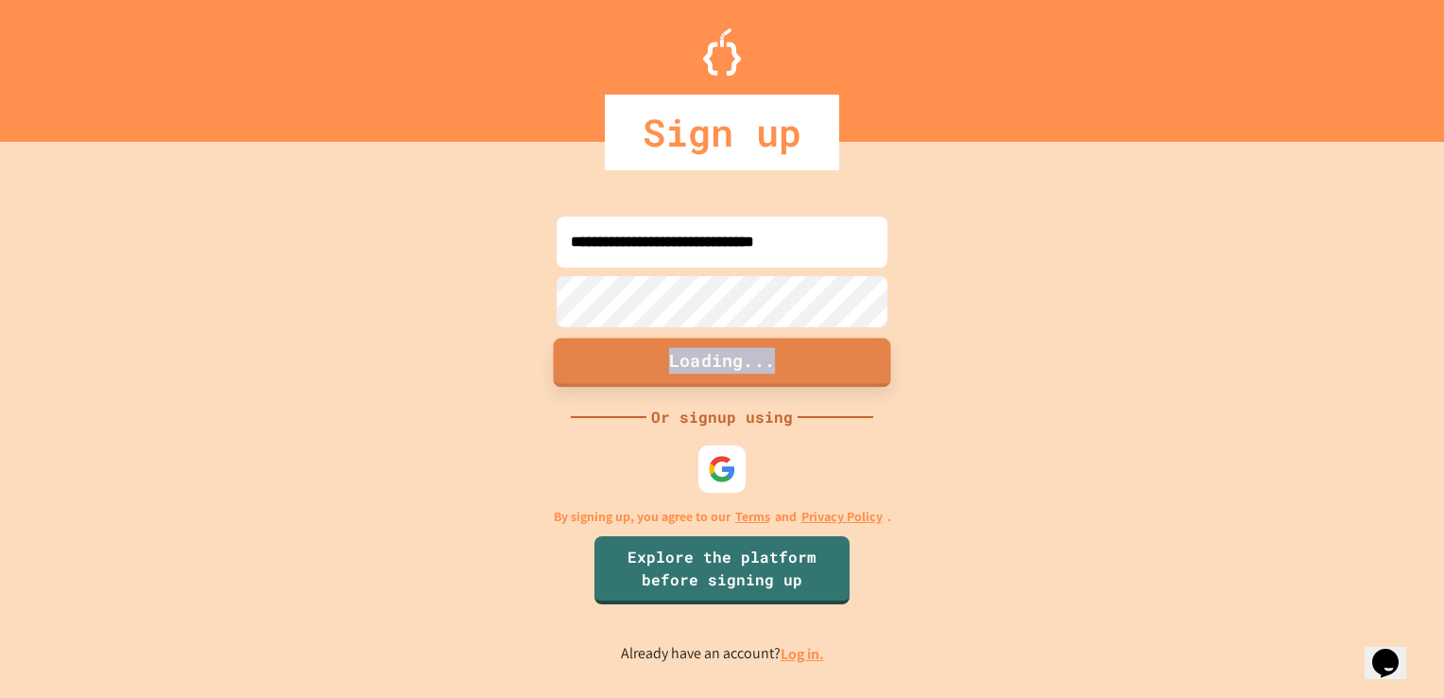
click at [643, 398] on div "**********" at bounding box center [722, 439] width 1444 height 518
click at [643, 387] on button "Loading..." at bounding box center [722, 361] width 337 height 49
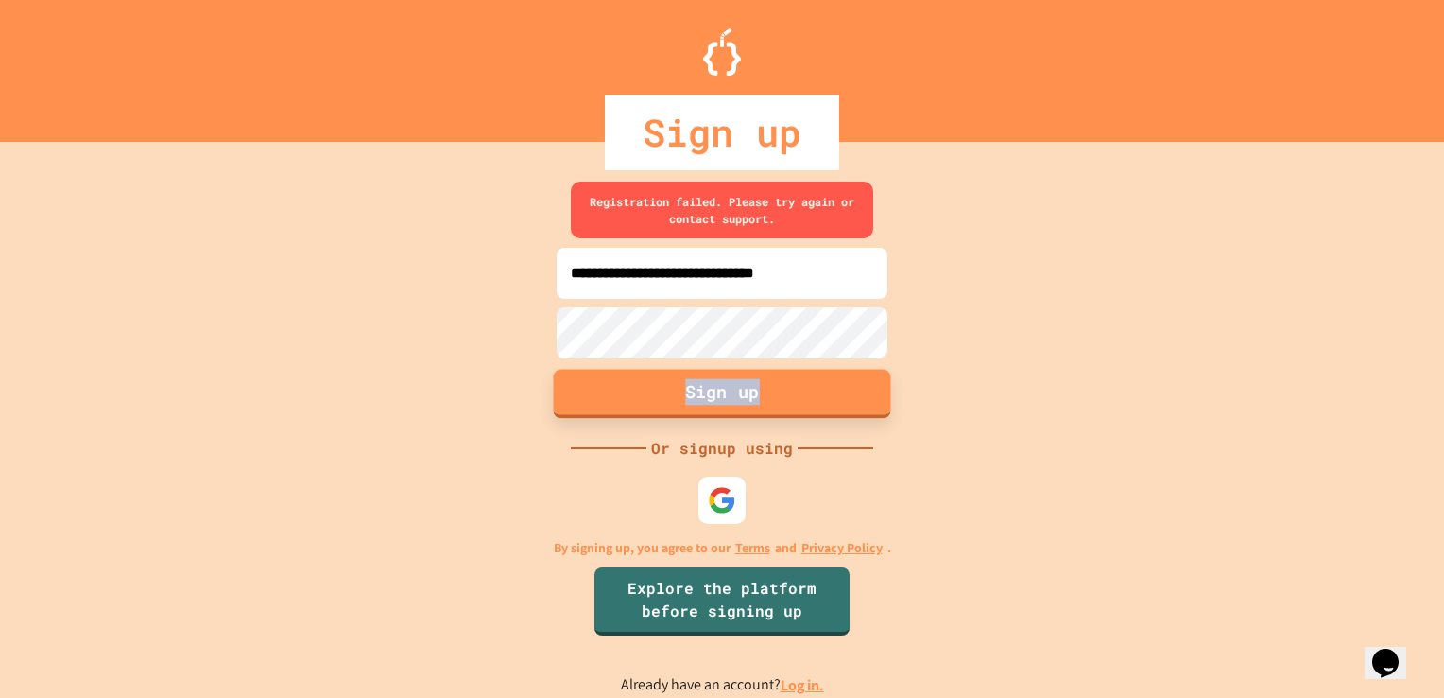
click at [819, 411] on button "Sign up" at bounding box center [722, 393] width 337 height 49
click at [991, 404] on div "**********" at bounding box center [722, 439] width 1444 height 518
click at [837, 384] on button "Sign up" at bounding box center [722, 393] width 337 height 49
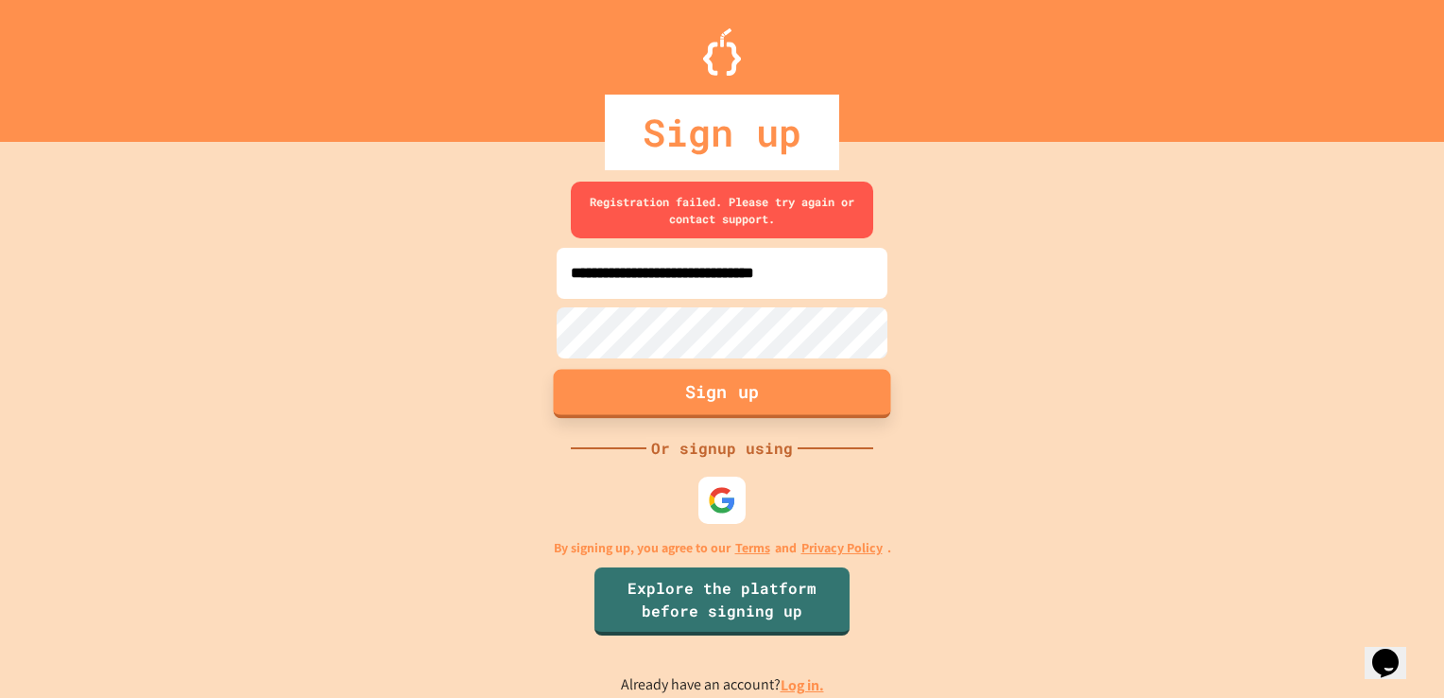
click at [837, 384] on button "Sign up" at bounding box center [722, 393] width 337 height 49
click at [817, 369] on button "Sign up" at bounding box center [722, 393] width 337 height 49
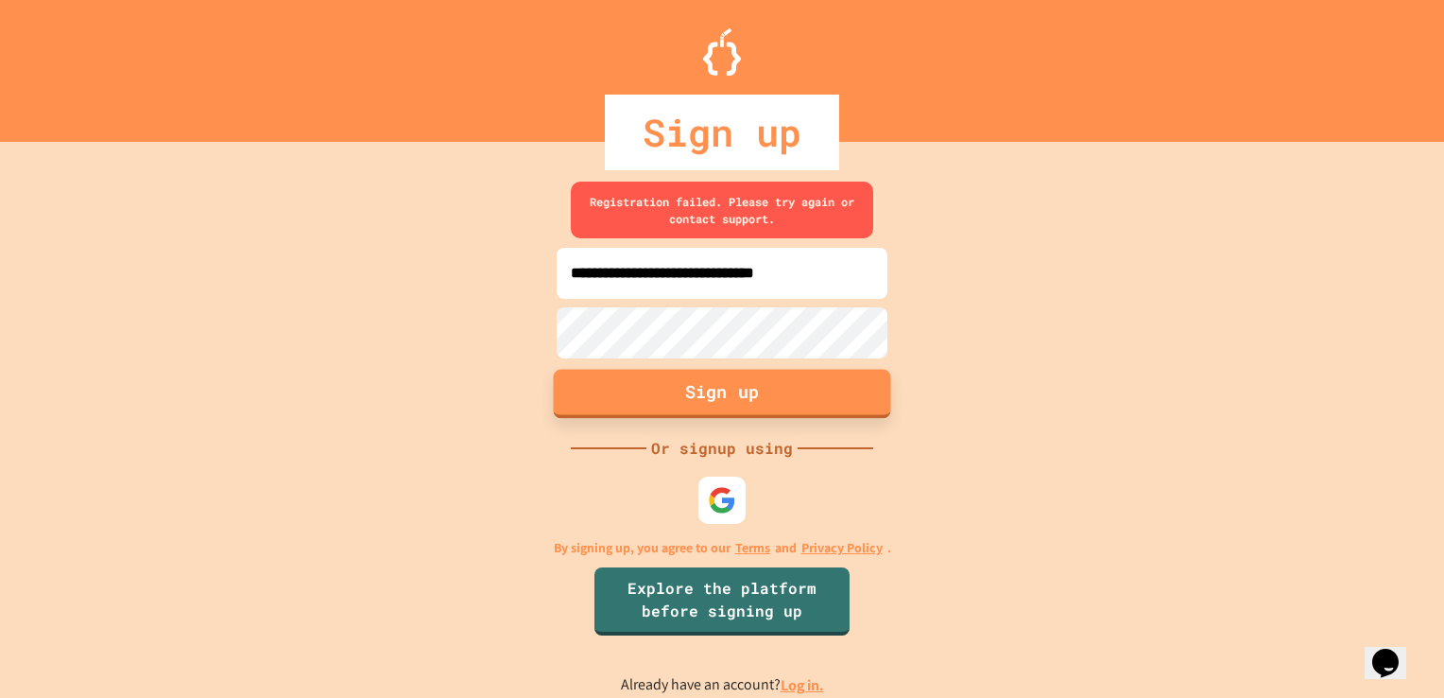
click at [817, 369] on button "Sign up" at bounding box center [722, 393] width 337 height 49
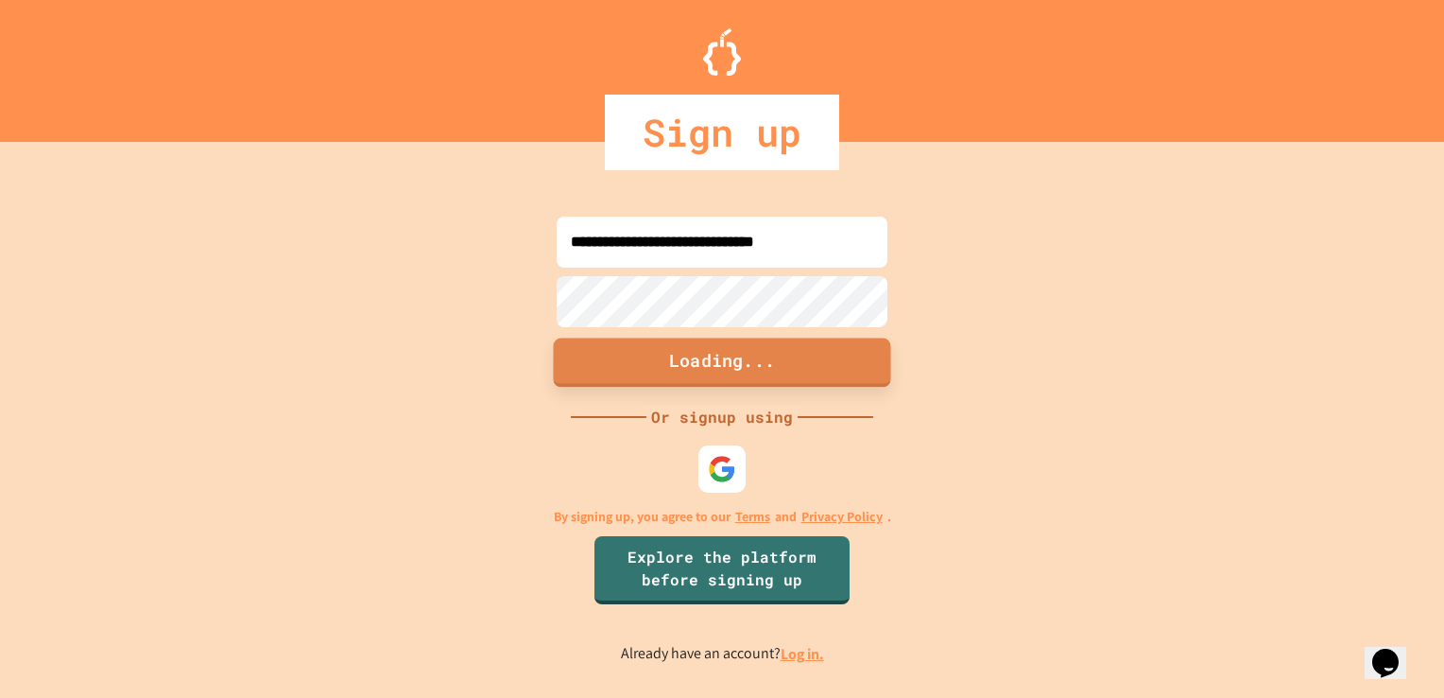
click at [817, 369] on button "Loading..." at bounding box center [722, 361] width 337 height 49
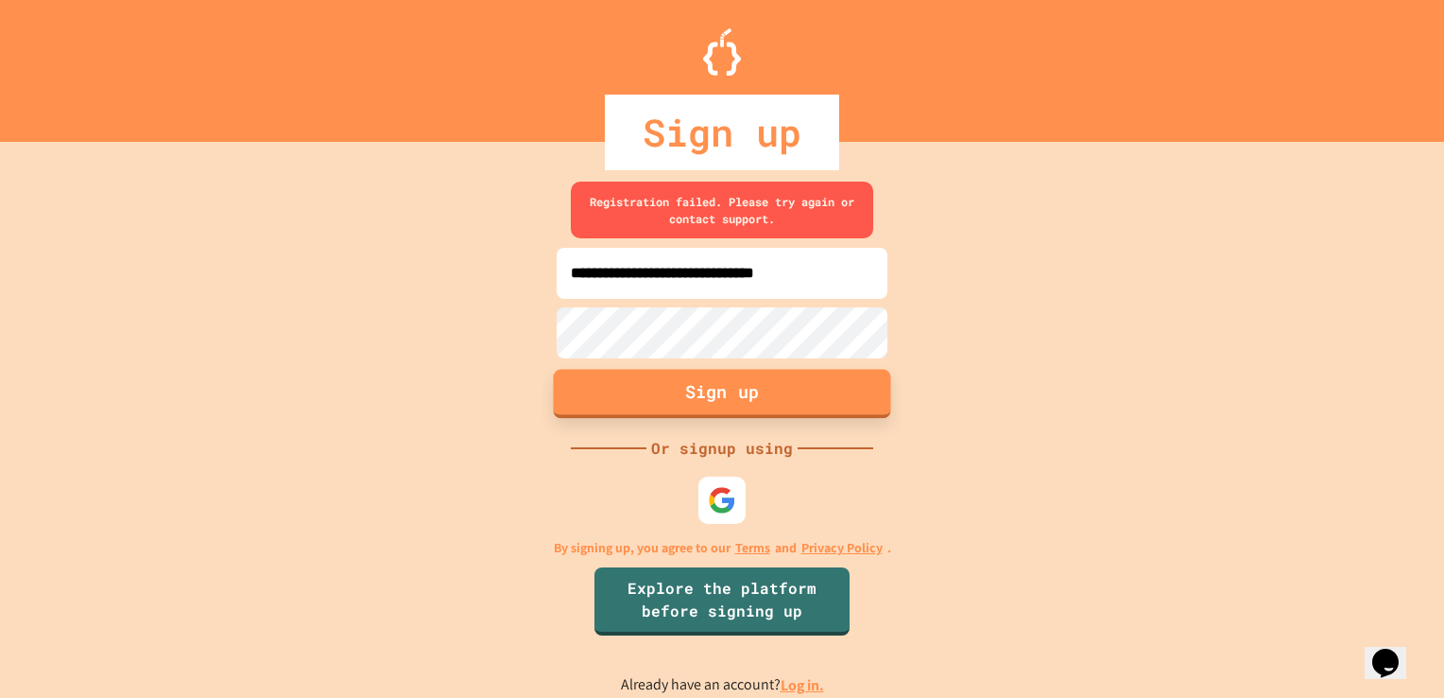
click at [817, 369] on button "Sign up" at bounding box center [722, 393] width 337 height 49
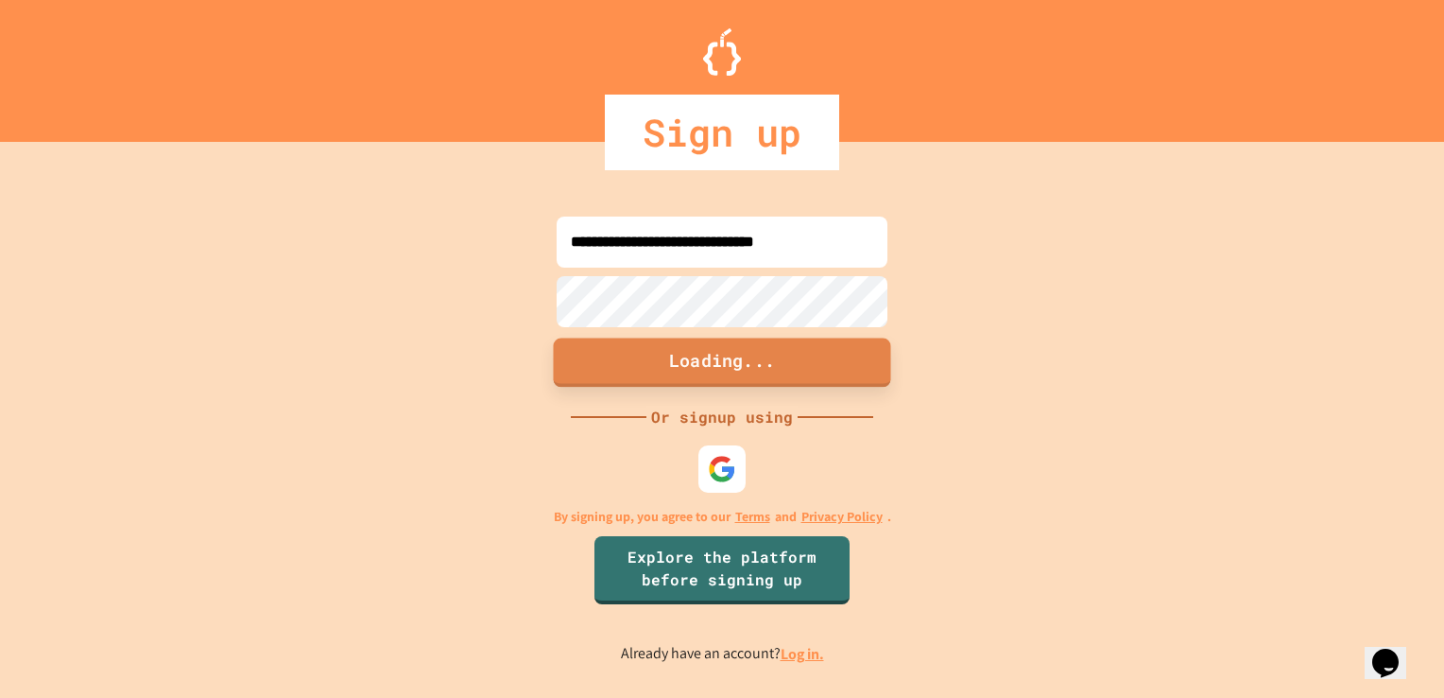
click at [817, 369] on button "Loading..." at bounding box center [722, 361] width 337 height 49
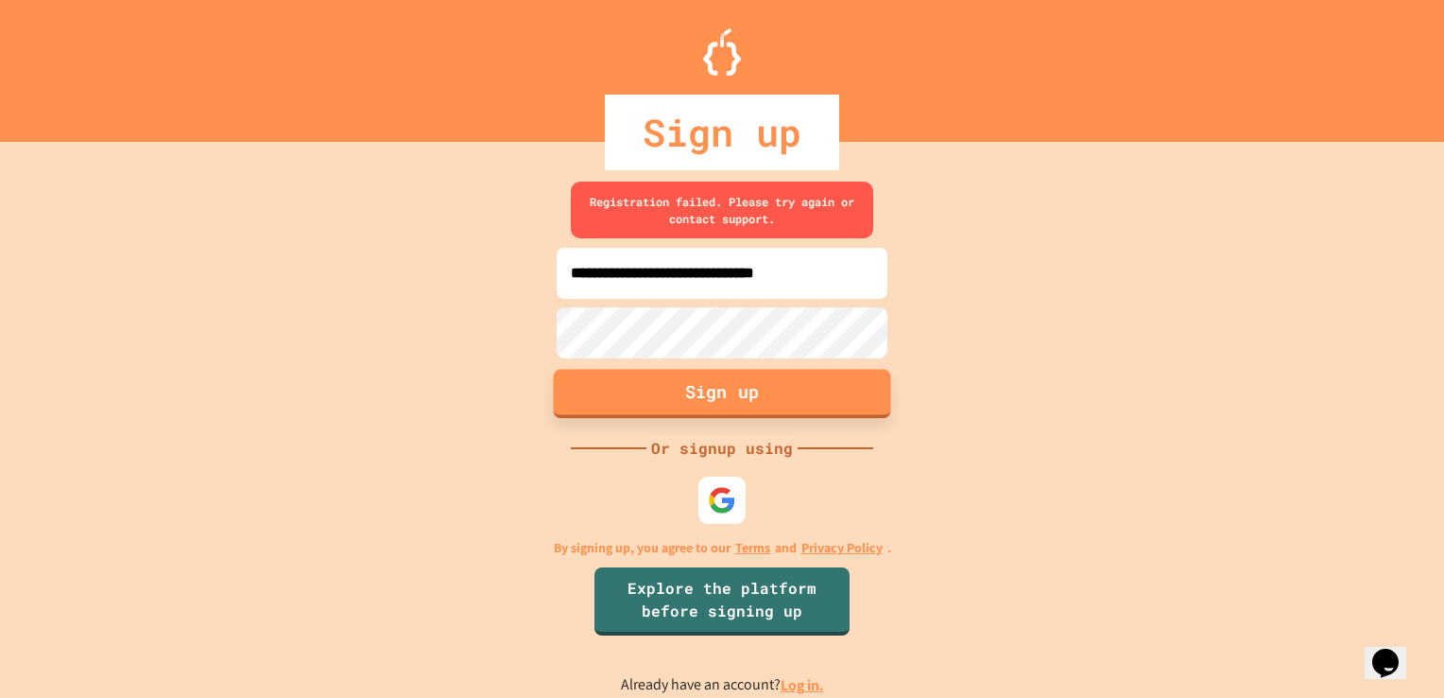
click at [817, 369] on button "Sign up" at bounding box center [722, 393] width 337 height 49
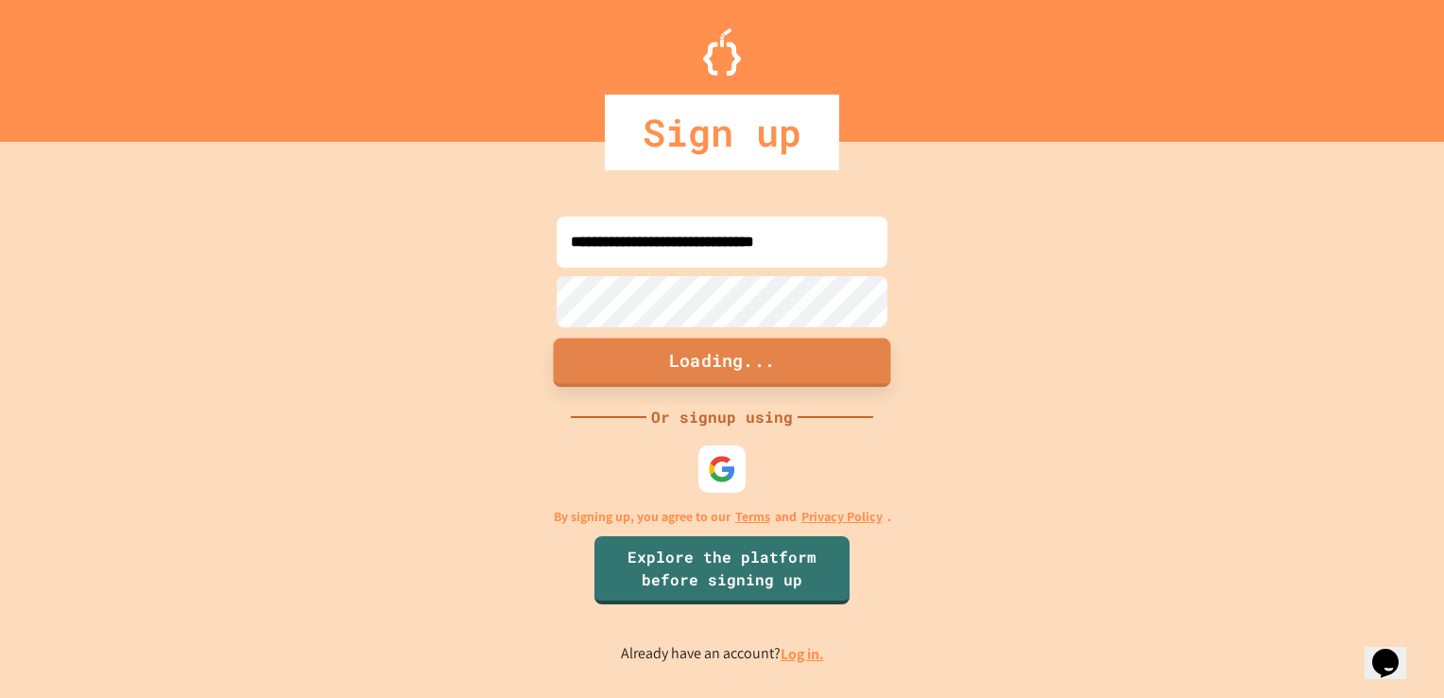
click at [817, 369] on button "Loading..." at bounding box center [722, 361] width 337 height 49
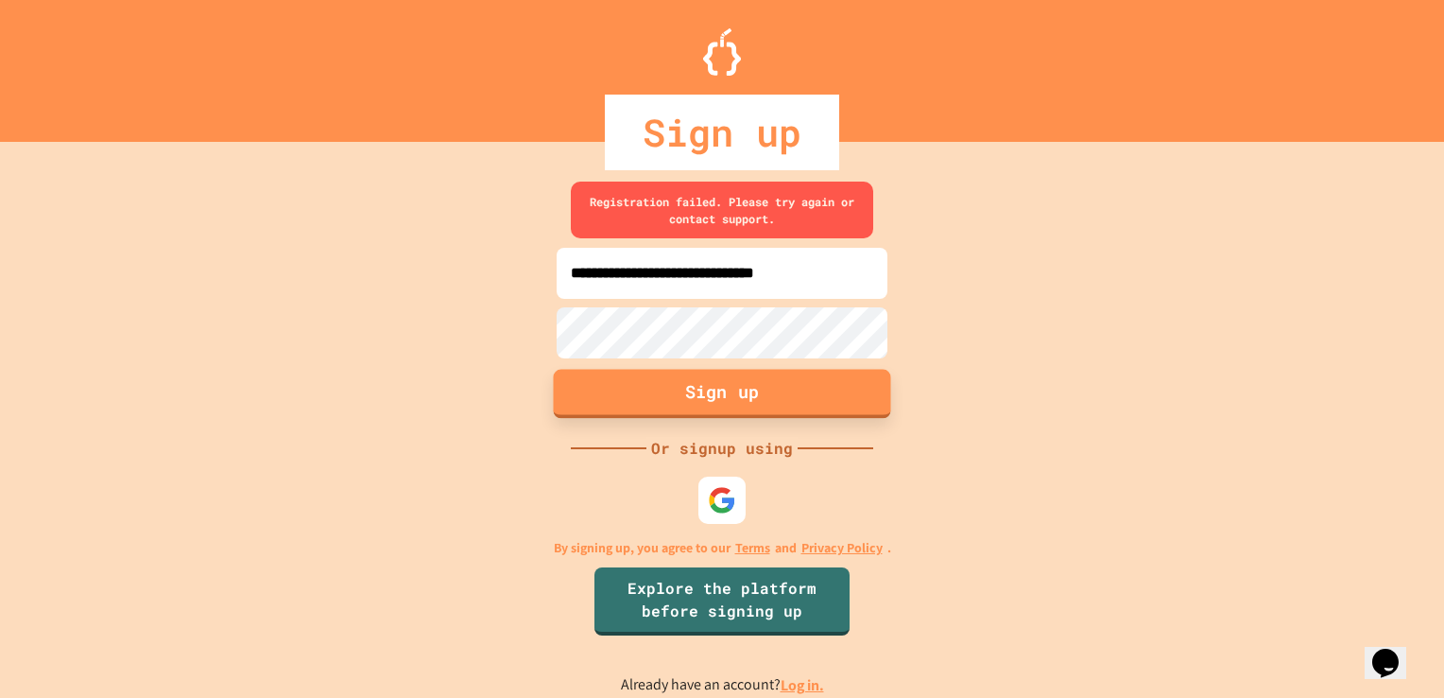
click at [817, 369] on button "Sign up" at bounding box center [722, 393] width 337 height 49
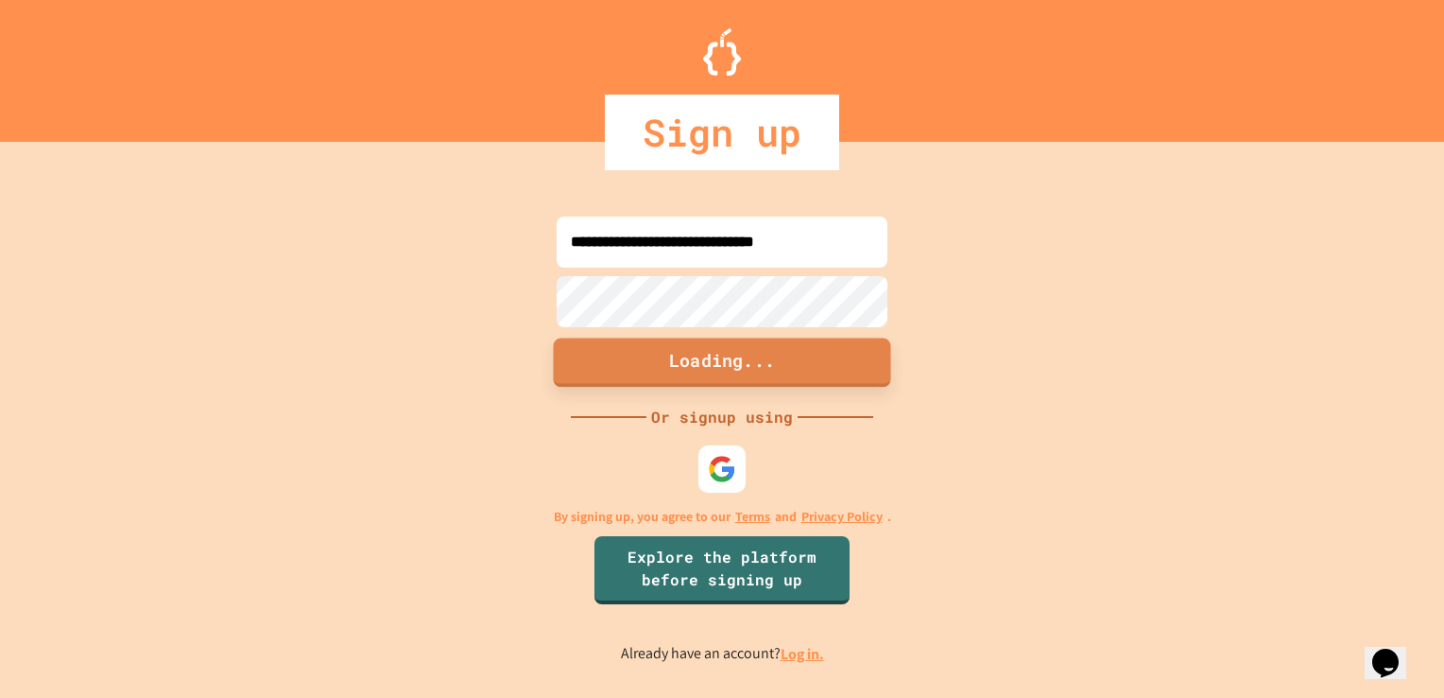
click at [817, 369] on button "Loading..." at bounding box center [722, 361] width 337 height 49
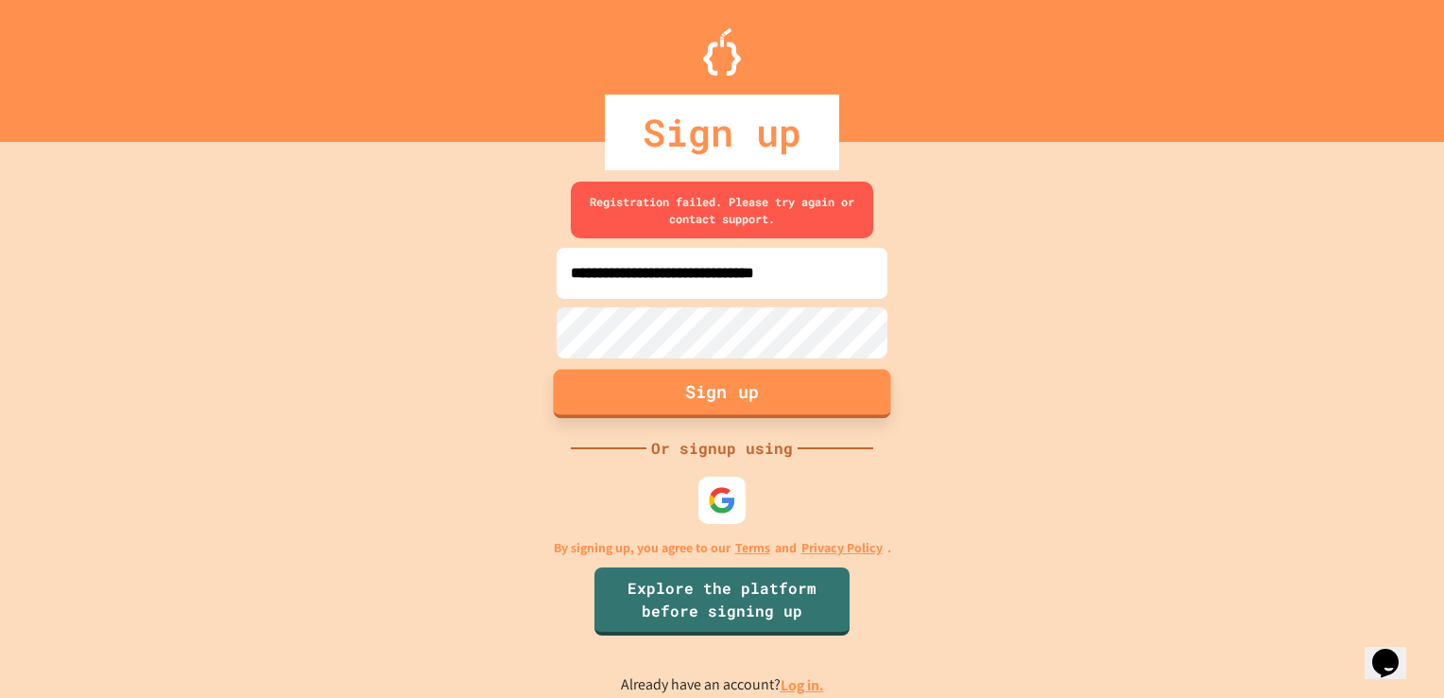
click at [817, 369] on button "Sign up" at bounding box center [722, 393] width 337 height 49
click at [692, 389] on button "Sign up" at bounding box center [722, 393] width 337 height 49
click at [693, 389] on button "Sign up" at bounding box center [722, 393] width 337 height 49
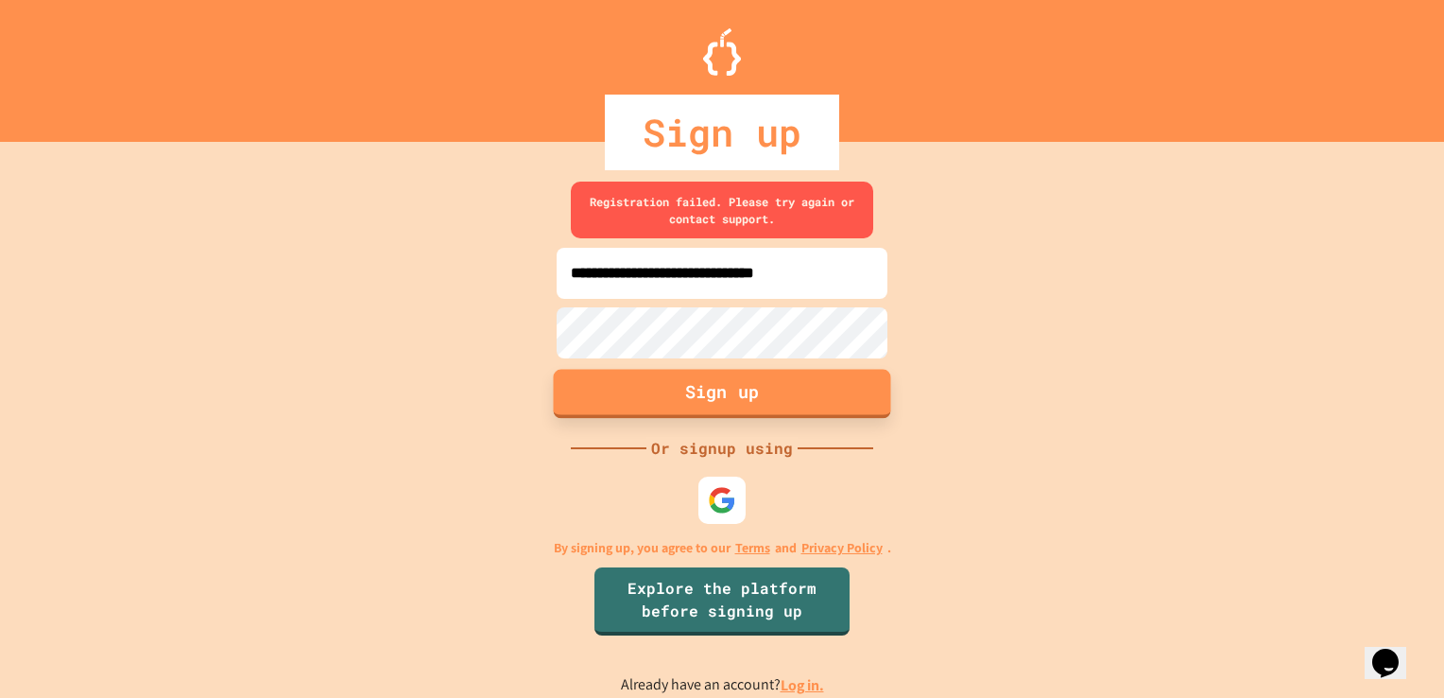
click at [693, 389] on button "Sign up" at bounding box center [722, 393] width 337 height 49
click at [693, 388] on button "Sign up" at bounding box center [722, 393] width 337 height 49
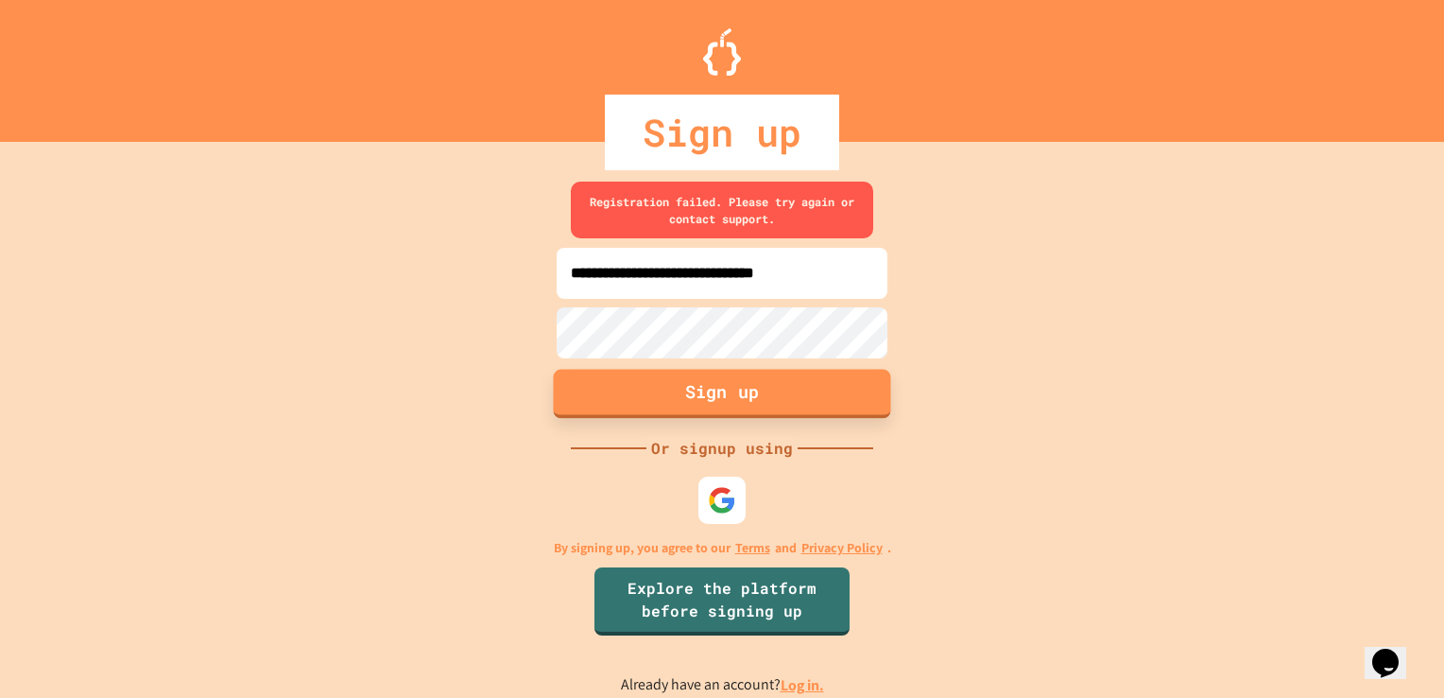
click at [693, 388] on button "Sign up" at bounding box center [722, 393] width 337 height 49
click at [729, 391] on button "Sign up" at bounding box center [722, 393] width 337 height 49
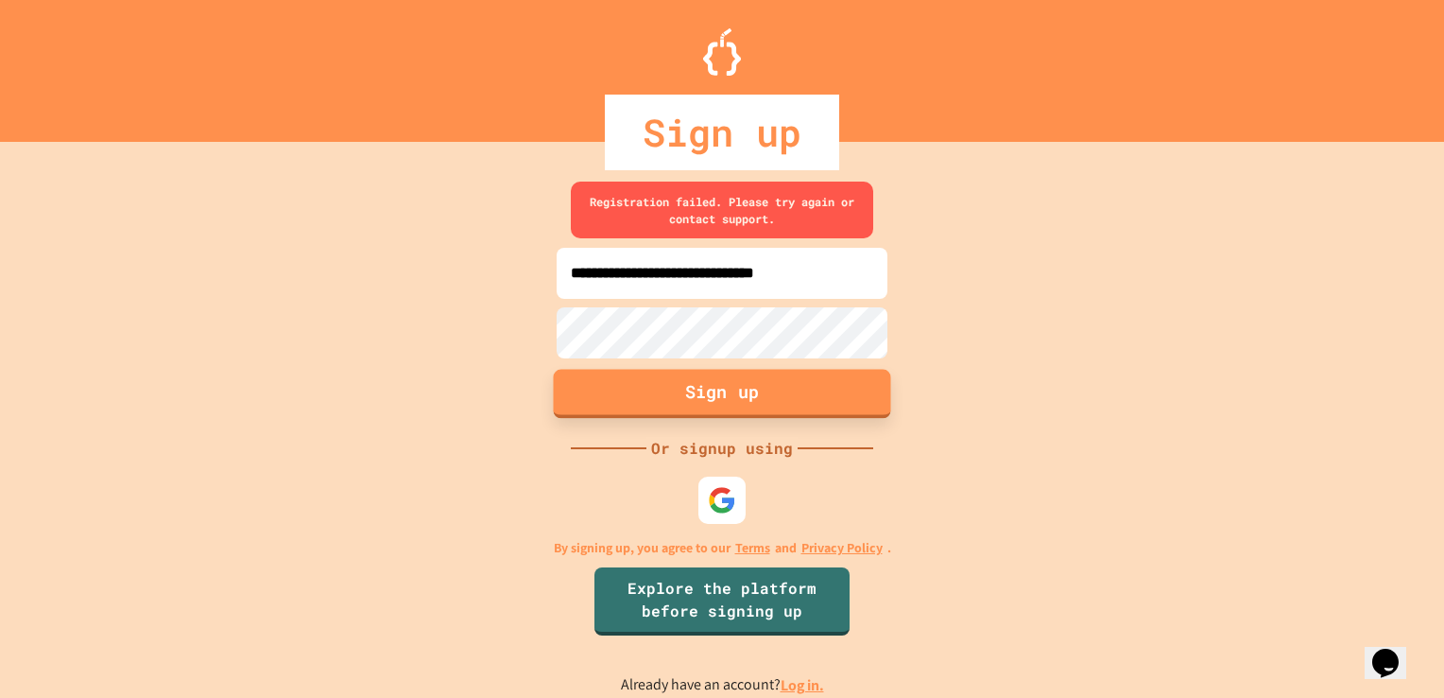
click at [723, 390] on button "Sign up" at bounding box center [722, 393] width 337 height 49
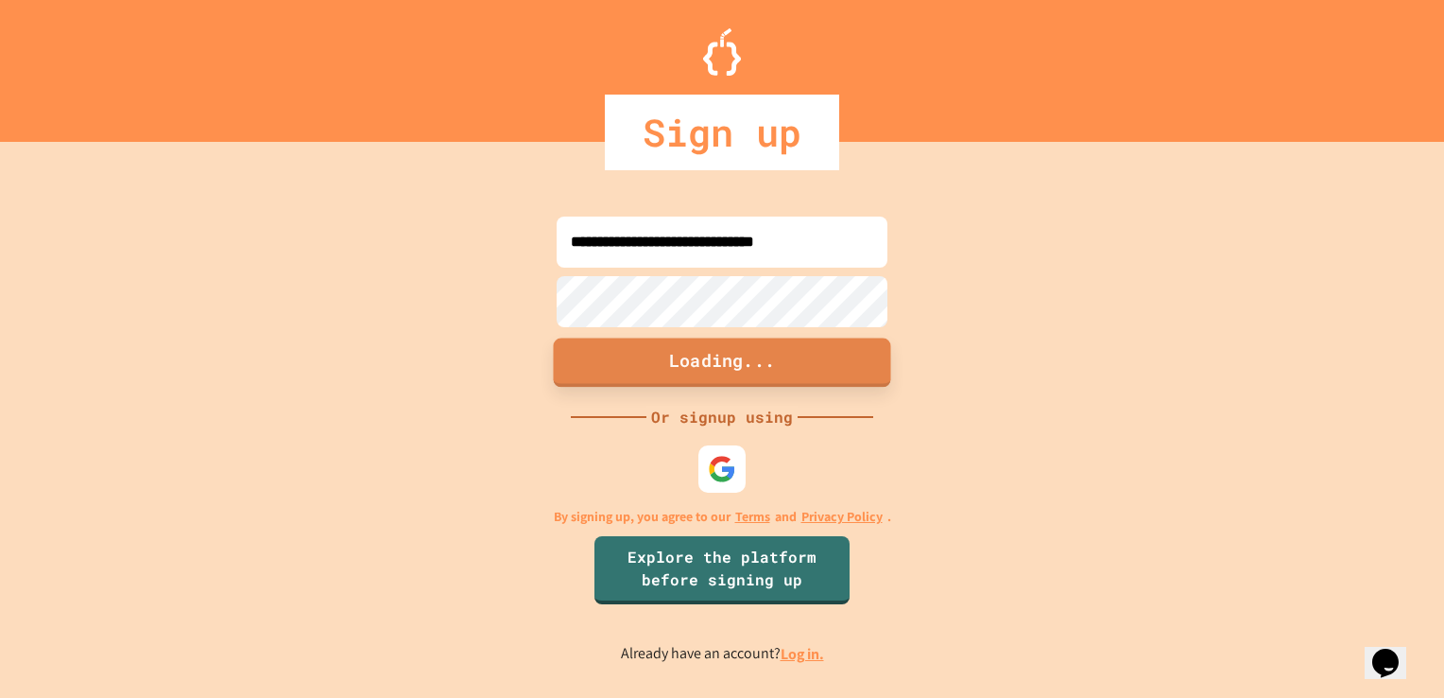
click at [723, 390] on form "**********" at bounding box center [722, 303] width 340 height 182
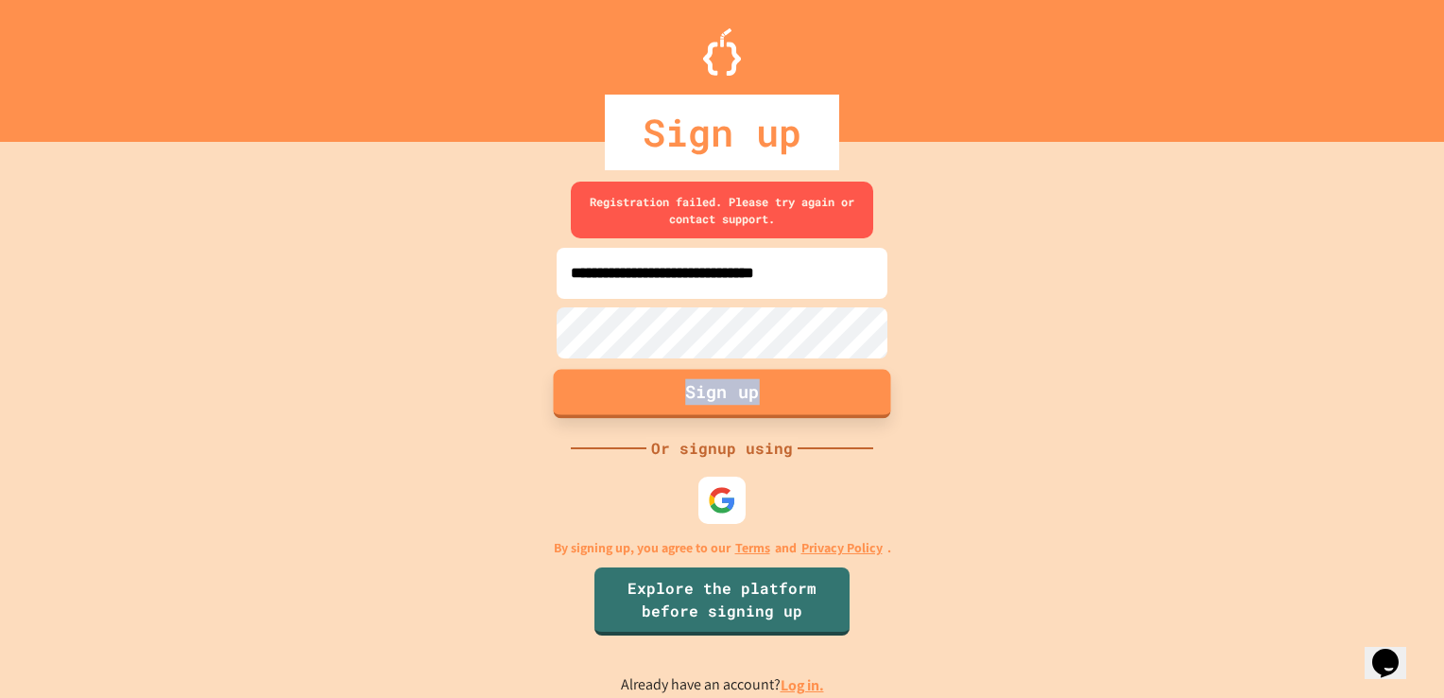
drag, startPoint x: 723, startPoint y: 390, endPoint x: 818, endPoint y: 403, distance: 95.3
click at [818, 403] on button "Sign up" at bounding box center [722, 393] width 337 height 49
click at [935, 478] on div "**********" at bounding box center [722, 439] width 1444 height 518
click at [849, 389] on button "Sign up" at bounding box center [722, 393] width 337 height 49
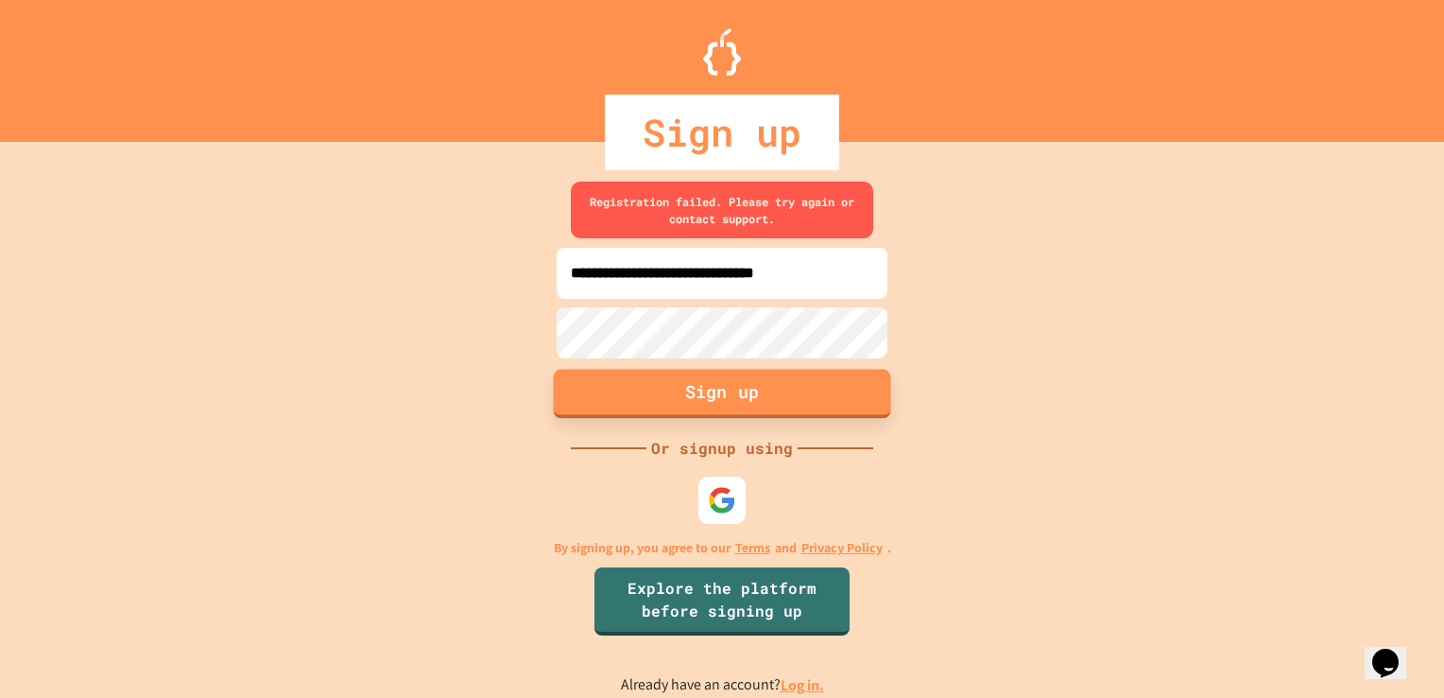
click at [849, 389] on button "Sign up" at bounding box center [722, 393] width 337 height 49
click at [801, 680] on link "Log in." at bounding box center [802, 685] width 43 height 20
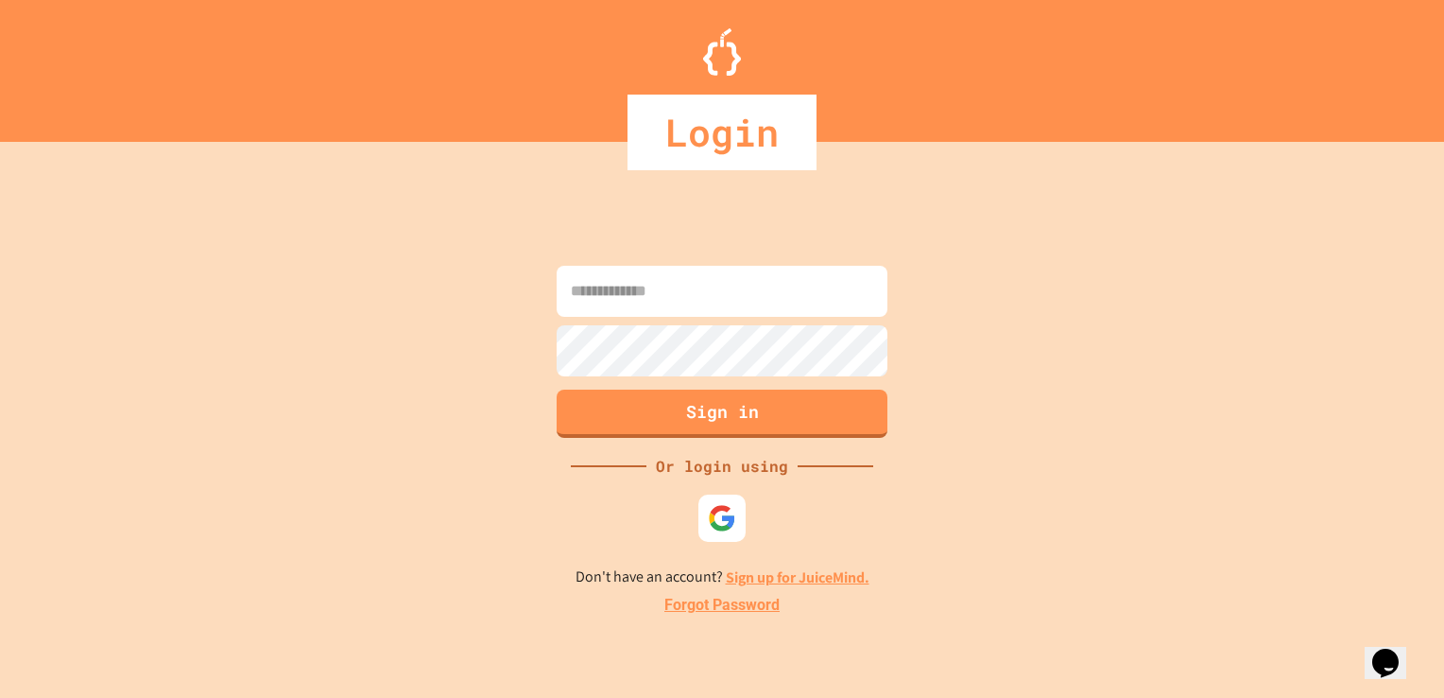
type input "**********"
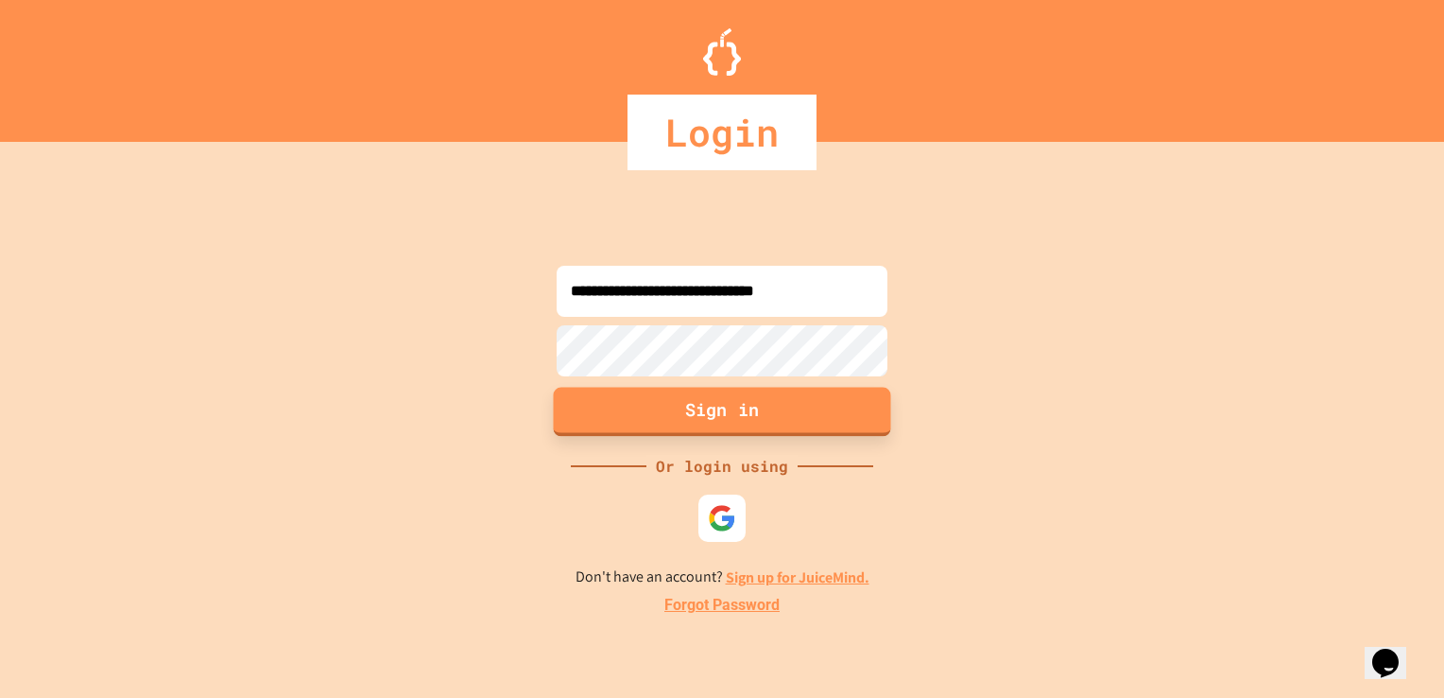
click at [771, 402] on button "Sign in" at bounding box center [722, 411] width 337 height 49
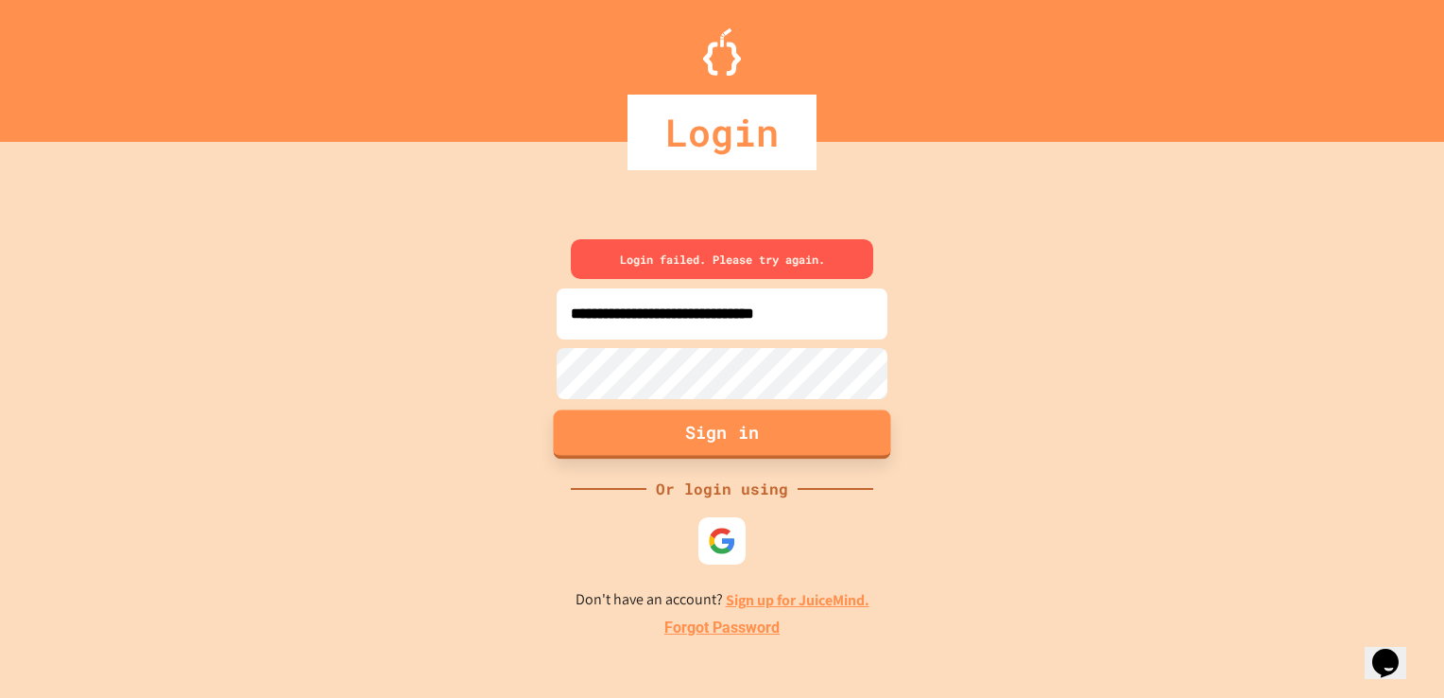
click at [764, 430] on button "Sign in" at bounding box center [722, 433] width 337 height 49
click at [762, 430] on button "Sign in" at bounding box center [722, 433] width 337 height 49
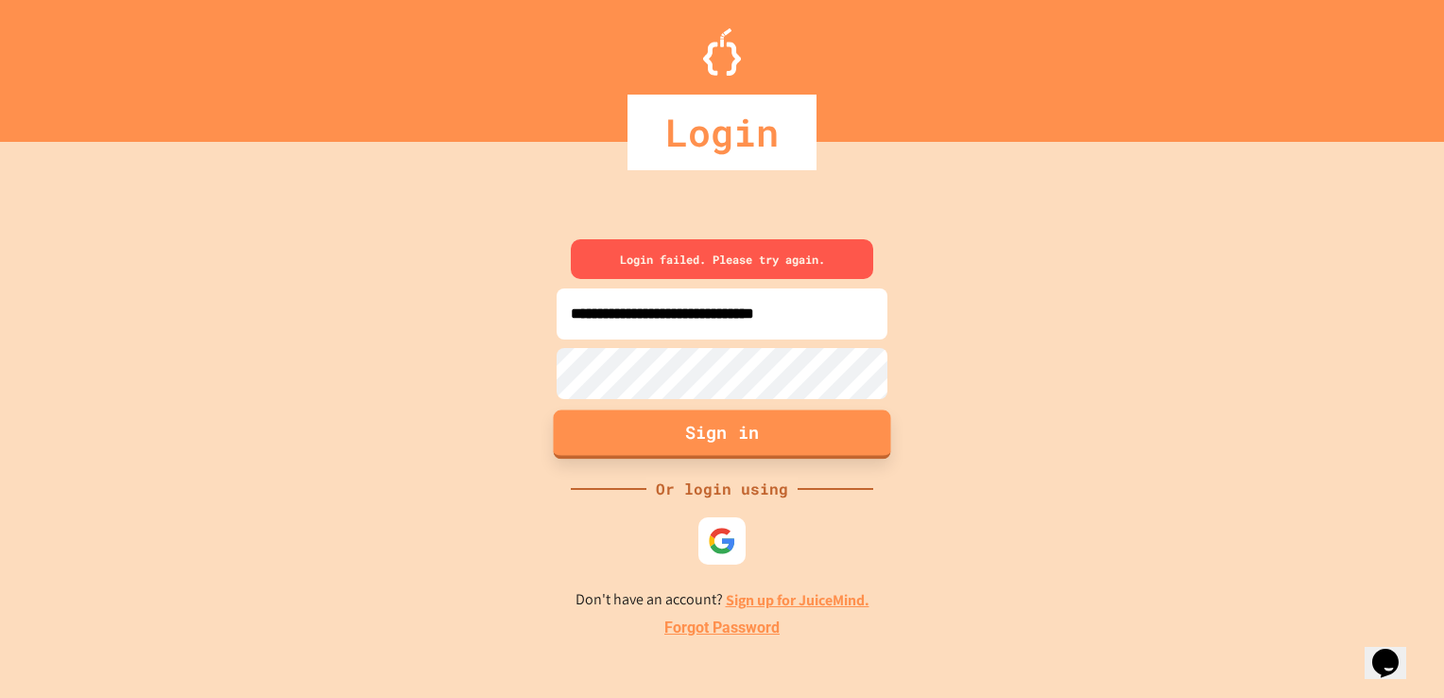
click at [760, 430] on button "Sign in" at bounding box center [722, 433] width 337 height 49
click at [756, 431] on button "Sign in" at bounding box center [722, 433] width 337 height 49
click at [751, 432] on button "Sign in" at bounding box center [722, 433] width 337 height 49
click at [749, 432] on button "Sign in" at bounding box center [722, 433] width 337 height 49
click at [741, 432] on button "Sign in" at bounding box center [722, 433] width 337 height 49
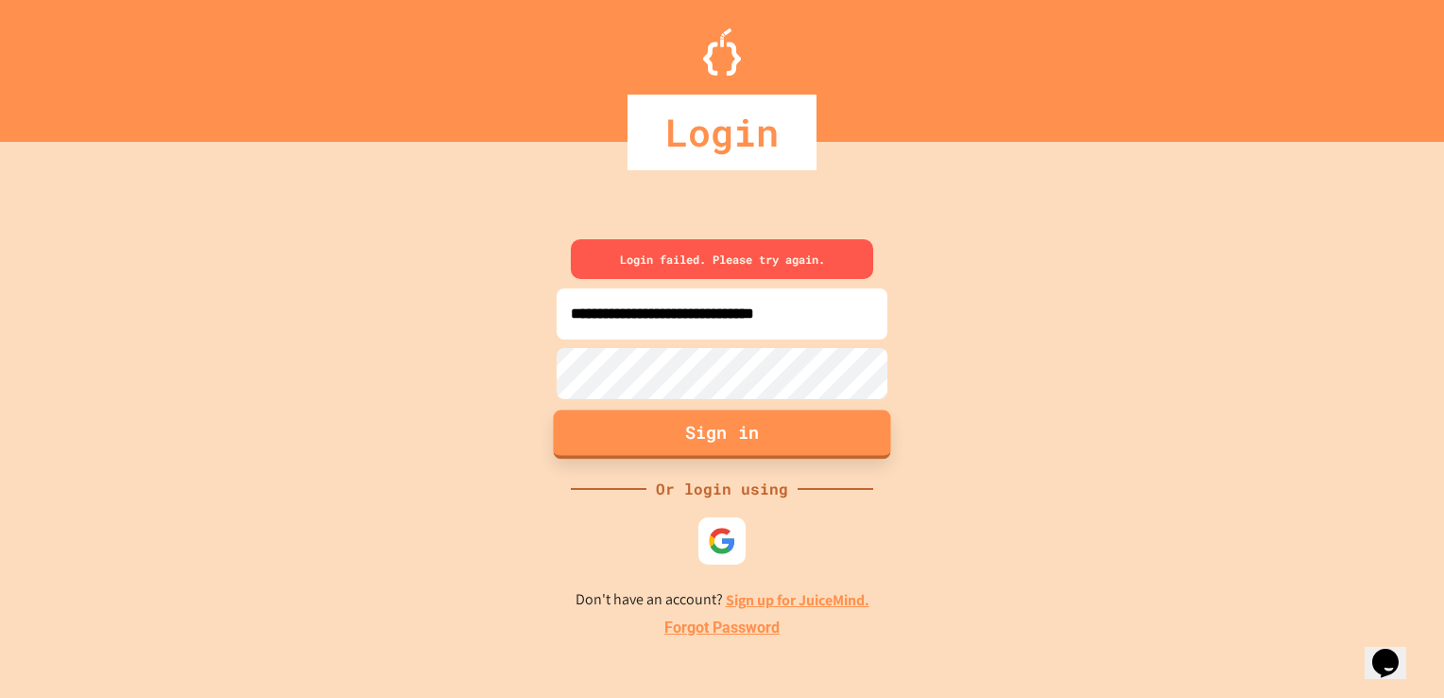
click at [730, 432] on button "Sign in" at bounding box center [722, 433] width 337 height 49
click at [728, 432] on button "Sign in" at bounding box center [722, 433] width 337 height 49
click at [728, 433] on button "Sign in" at bounding box center [722, 433] width 337 height 49
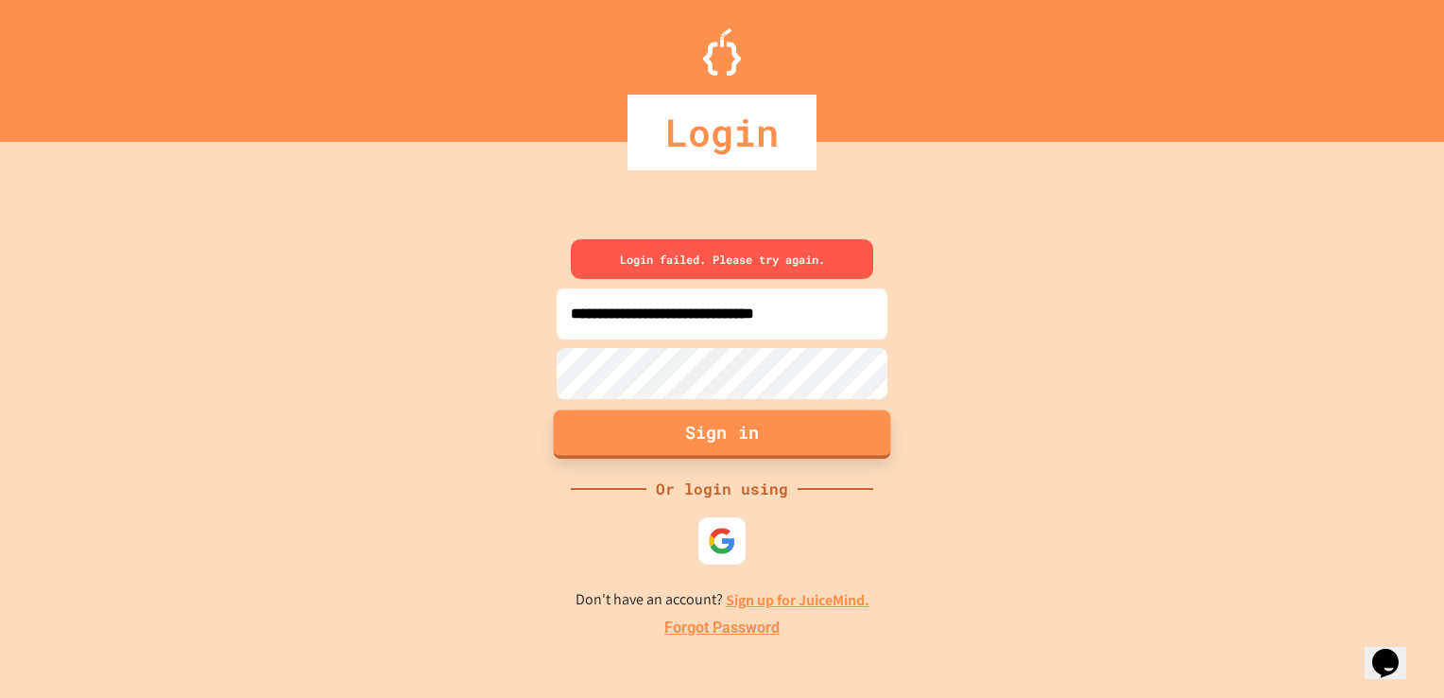
click at [728, 433] on button "Sign in" at bounding box center [722, 433] width 337 height 49
click at [852, 423] on button "Sign in" at bounding box center [722, 433] width 337 height 49
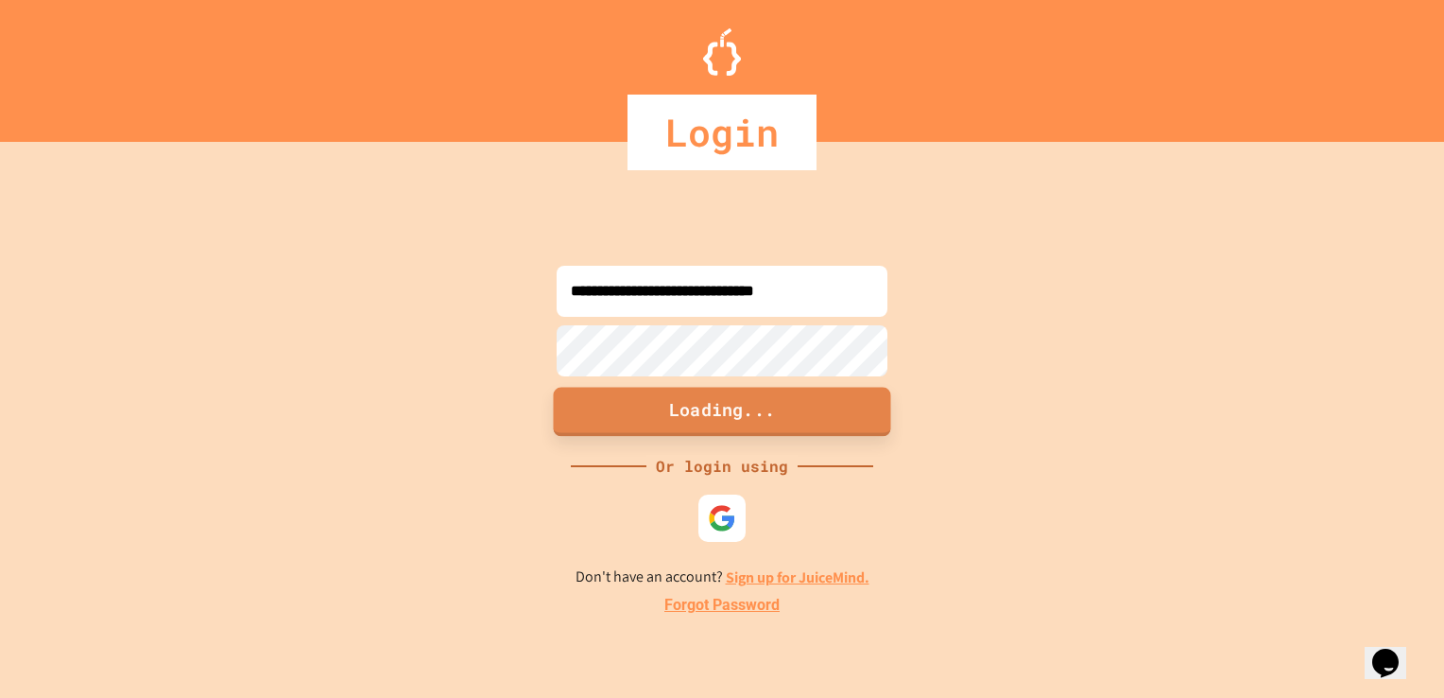
click at [852, 423] on button "Loading..." at bounding box center [722, 411] width 337 height 49
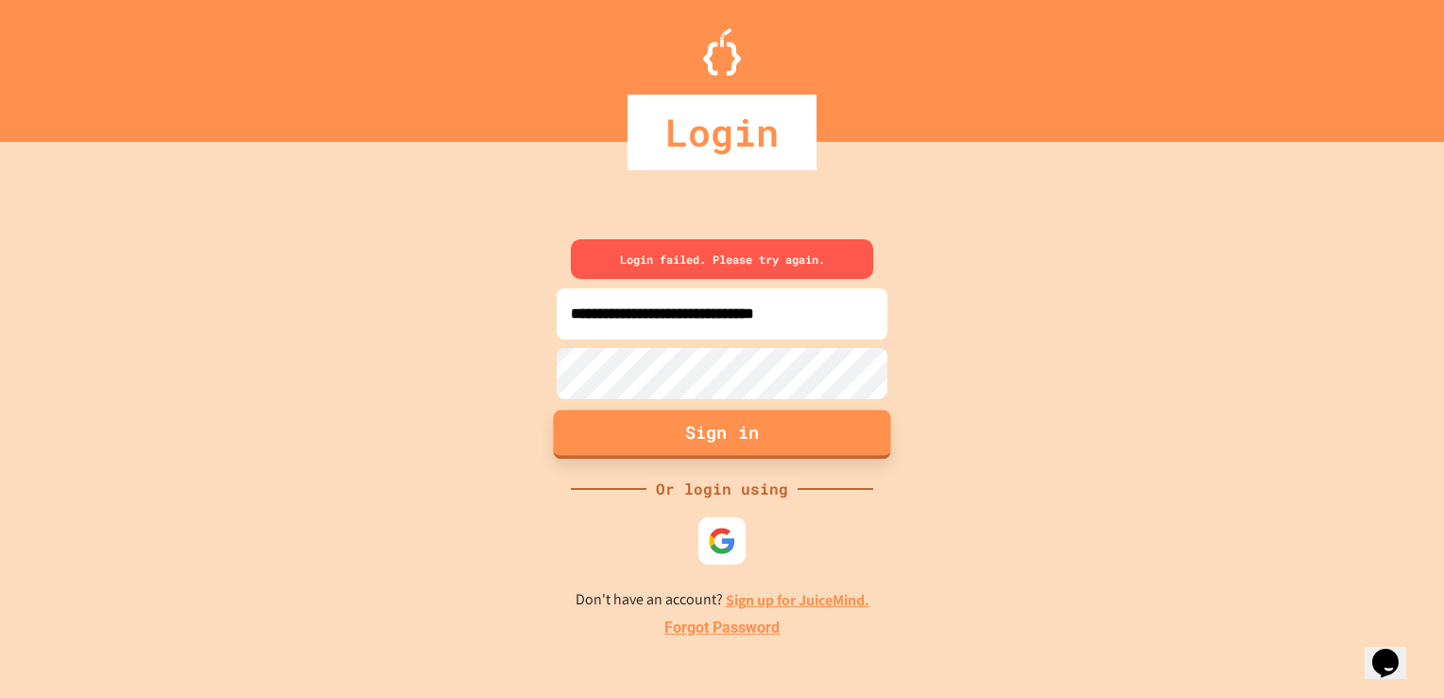
click at [852, 423] on button "Sign in" at bounding box center [722, 433] width 337 height 49
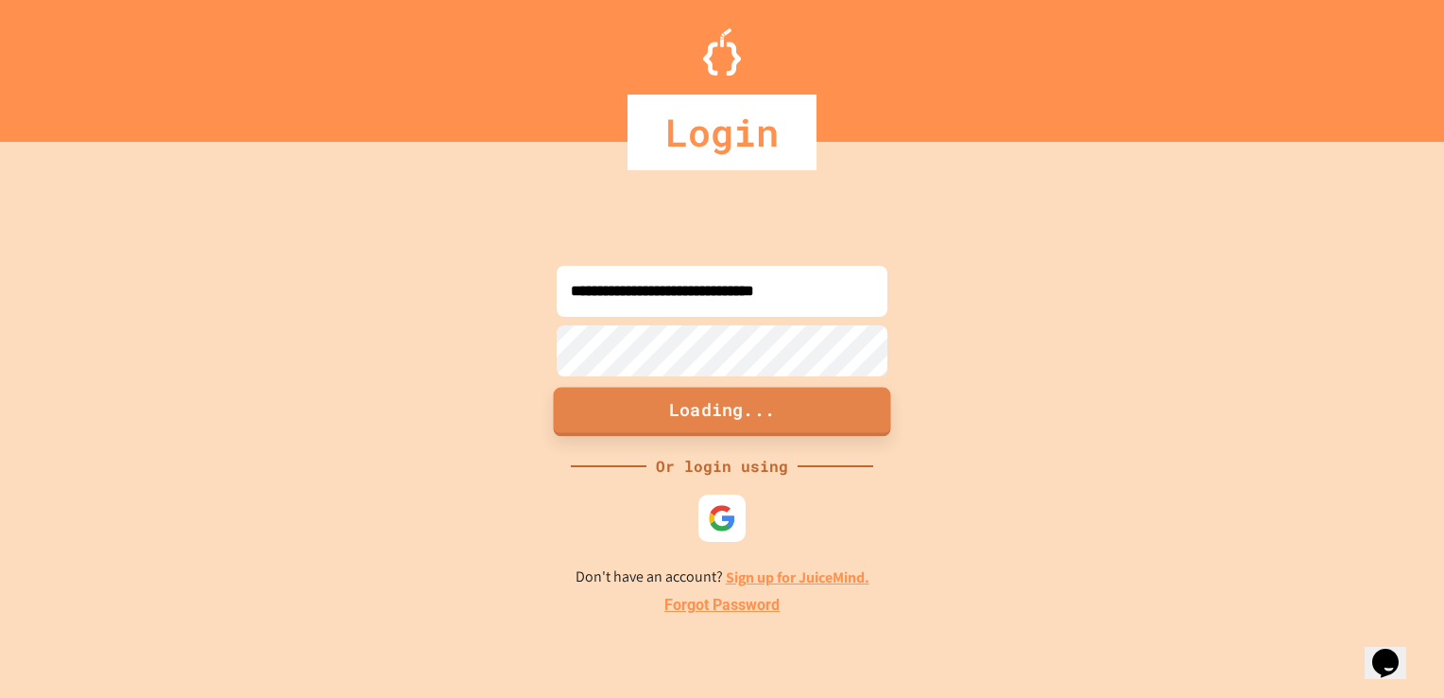
click at [852, 423] on button "Loading..." at bounding box center [722, 411] width 337 height 49
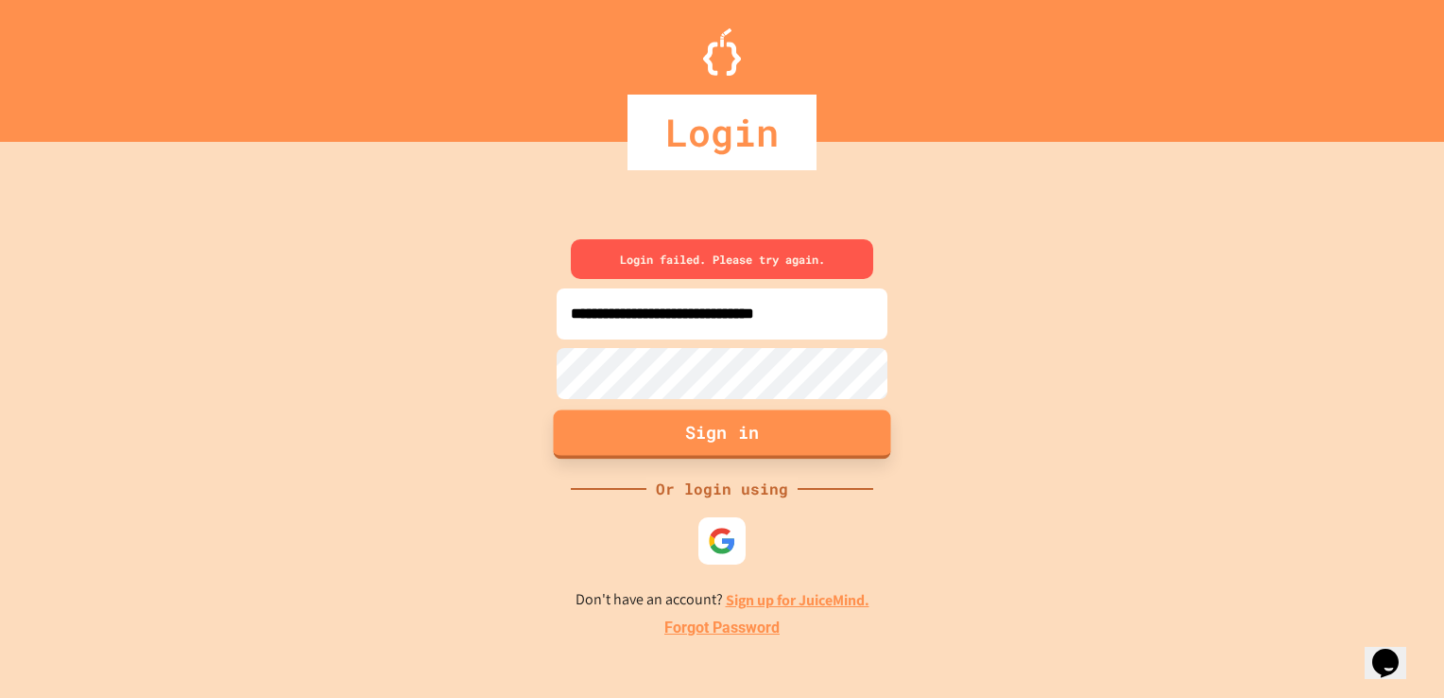
click at [852, 423] on button "Sign in" at bounding box center [722, 433] width 337 height 49
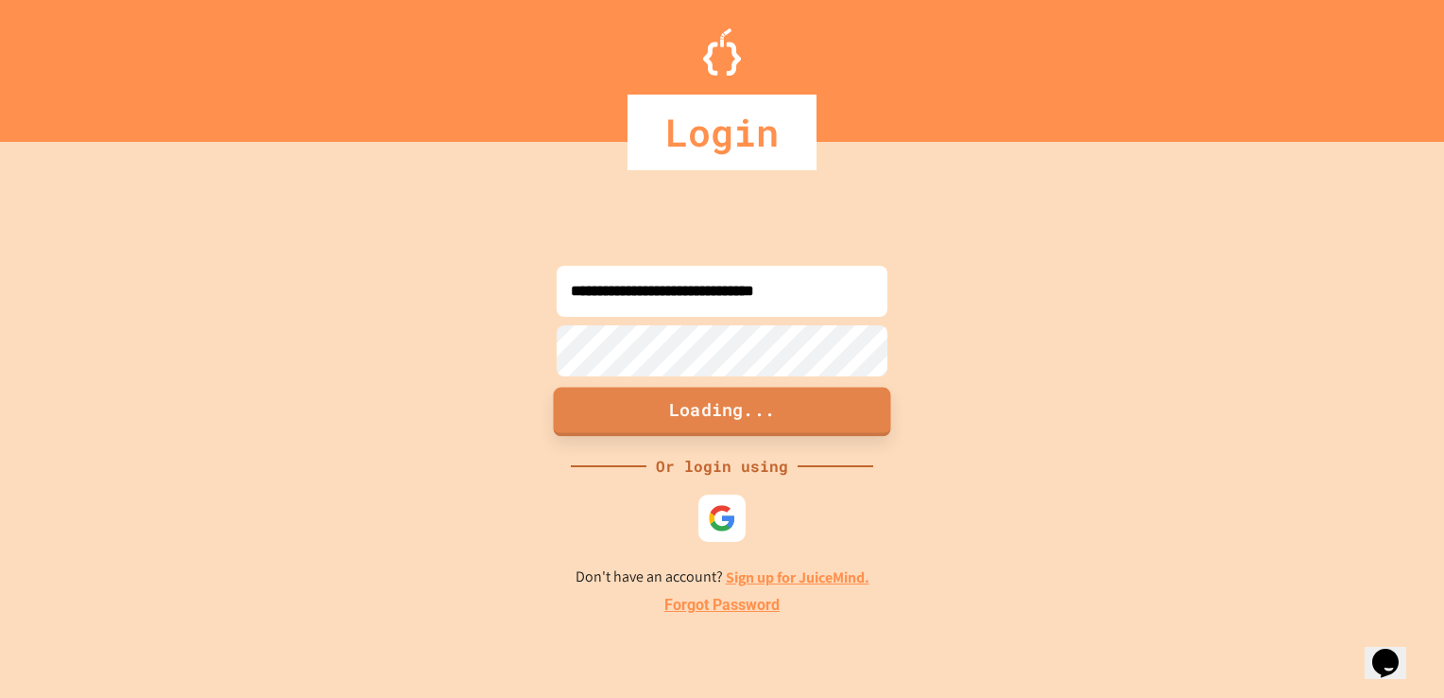
click at [852, 423] on button "Loading..." at bounding box center [722, 411] width 337 height 49
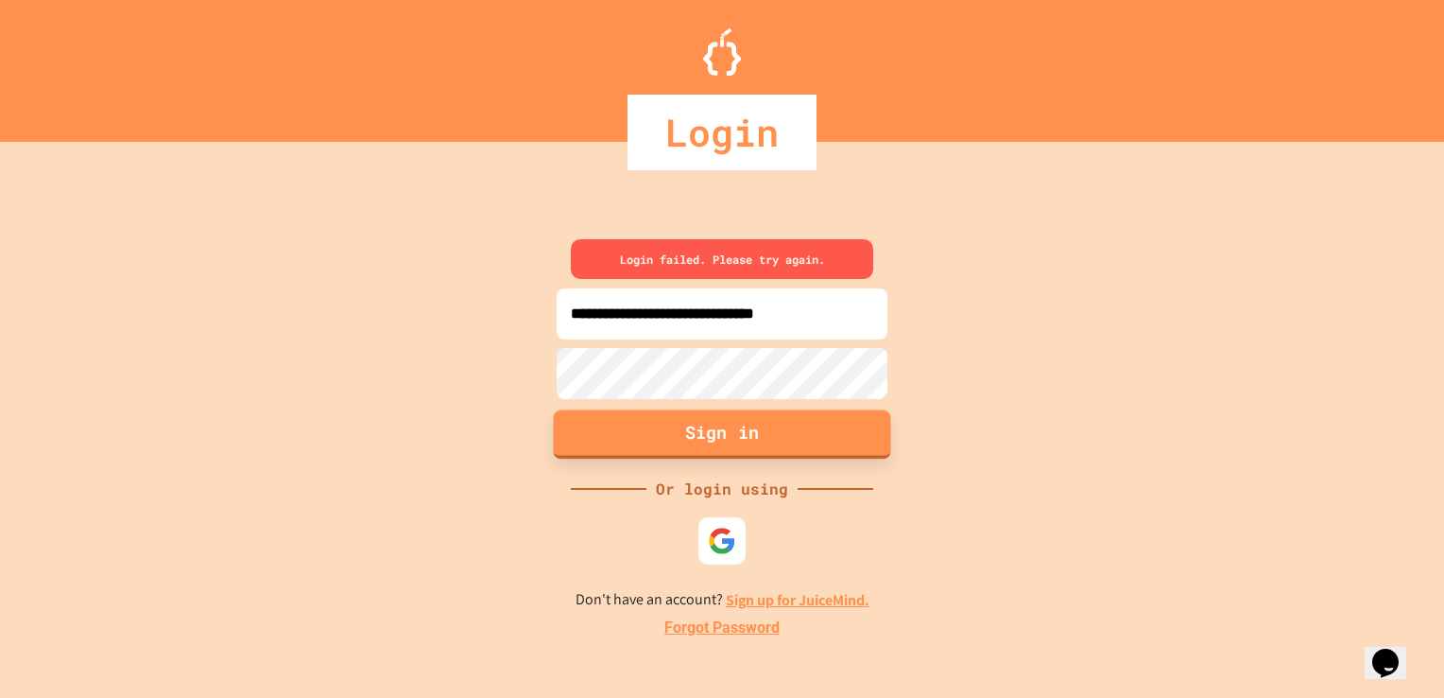
click at [852, 423] on button "Sign in" at bounding box center [722, 433] width 337 height 49
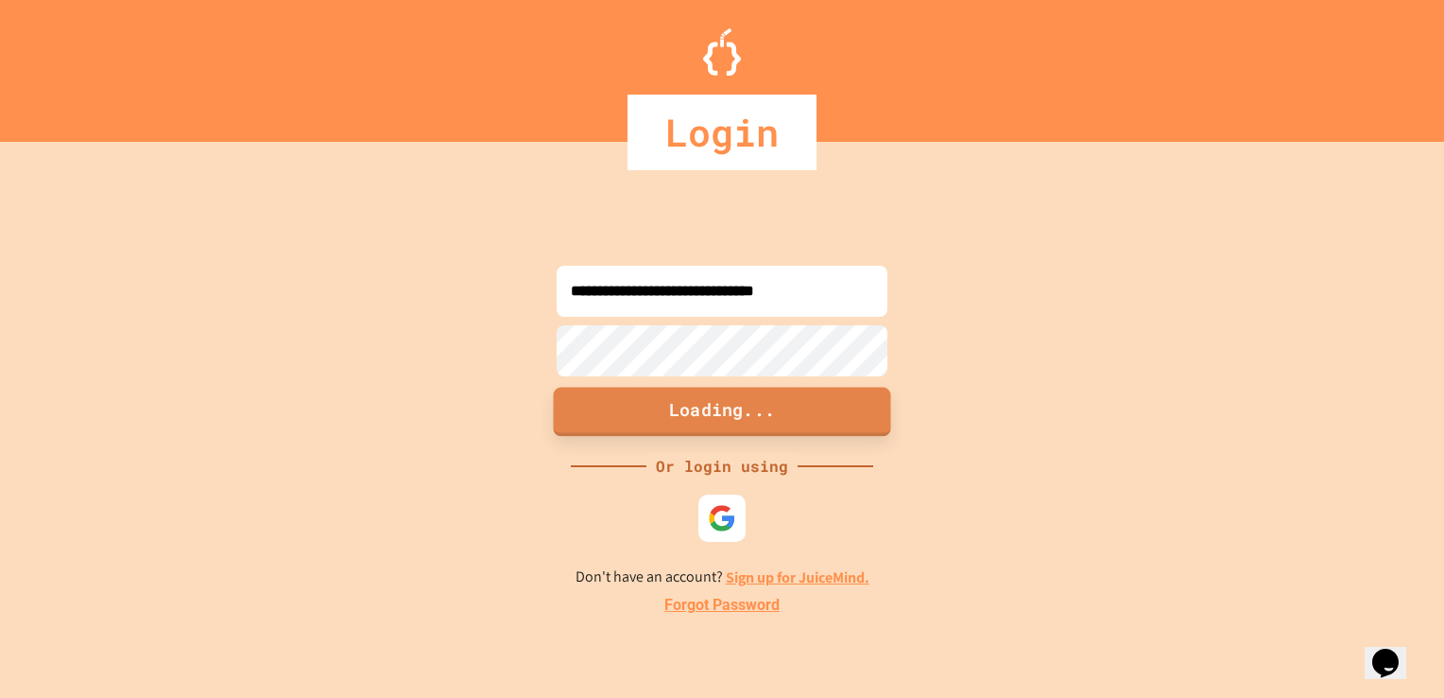
click at [852, 423] on button "Loading..." at bounding box center [722, 411] width 337 height 49
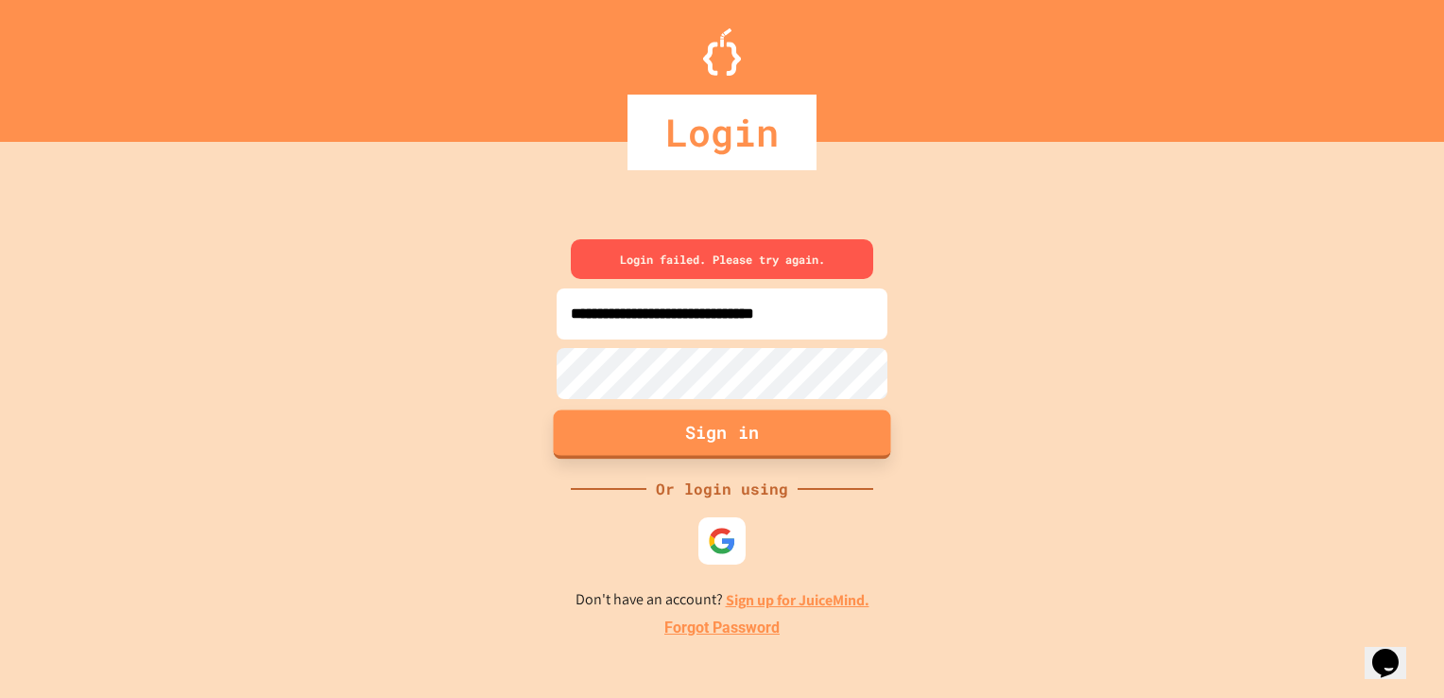
click at [852, 423] on button "Sign in" at bounding box center [722, 433] width 337 height 49
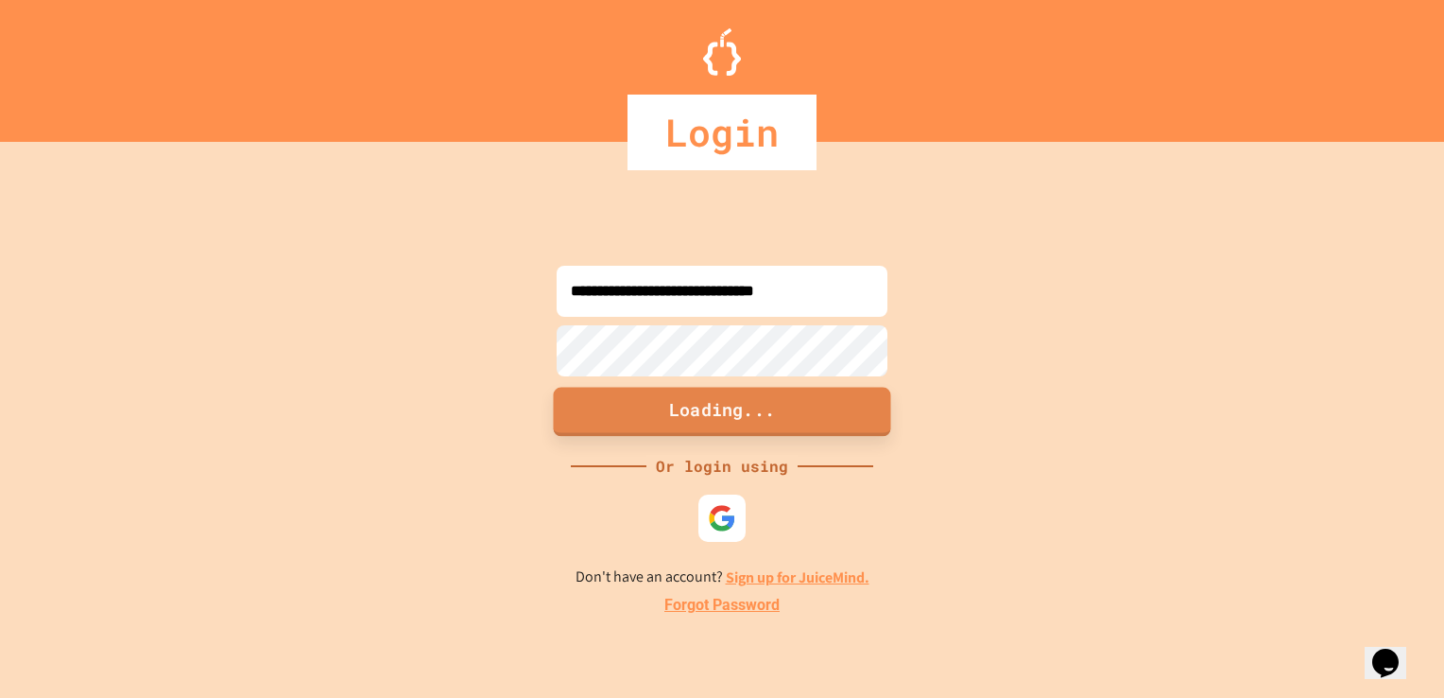
click at [852, 423] on button "Loading..." at bounding box center [722, 411] width 337 height 49
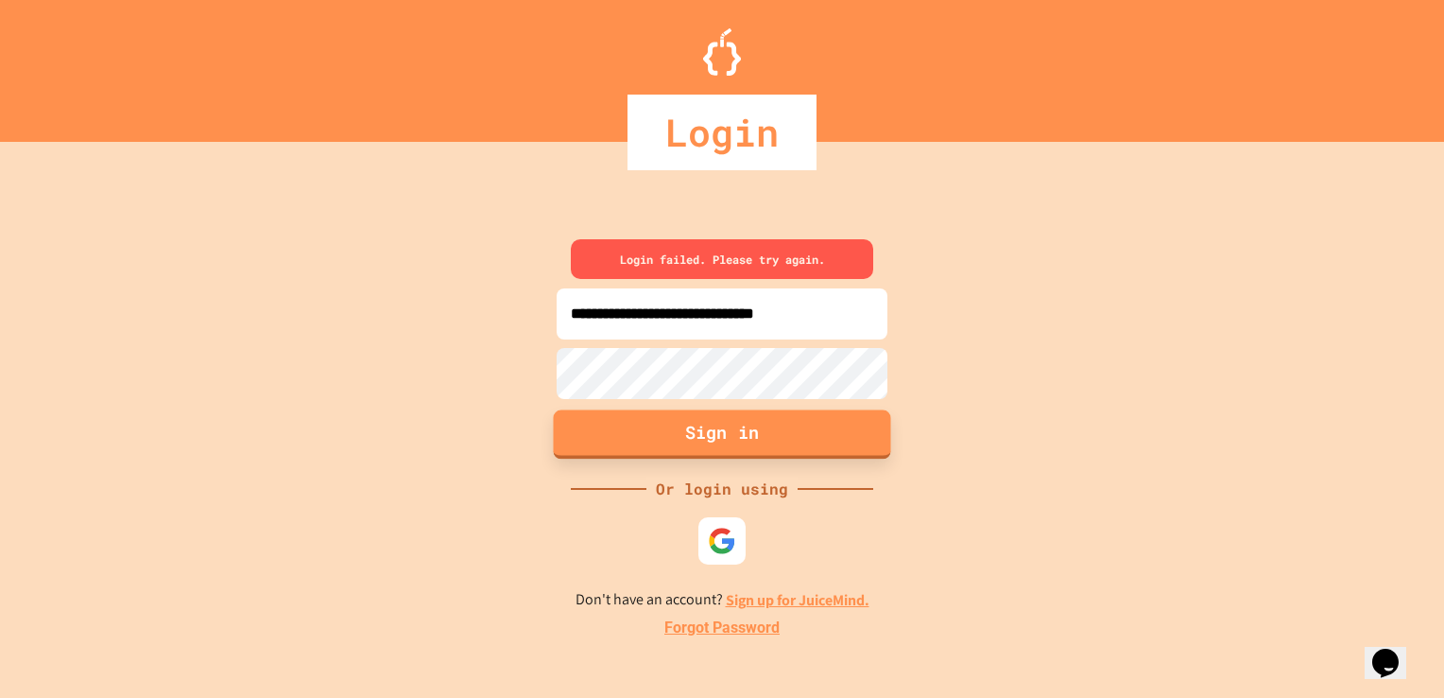
click at [852, 423] on button "Sign in" at bounding box center [722, 433] width 337 height 49
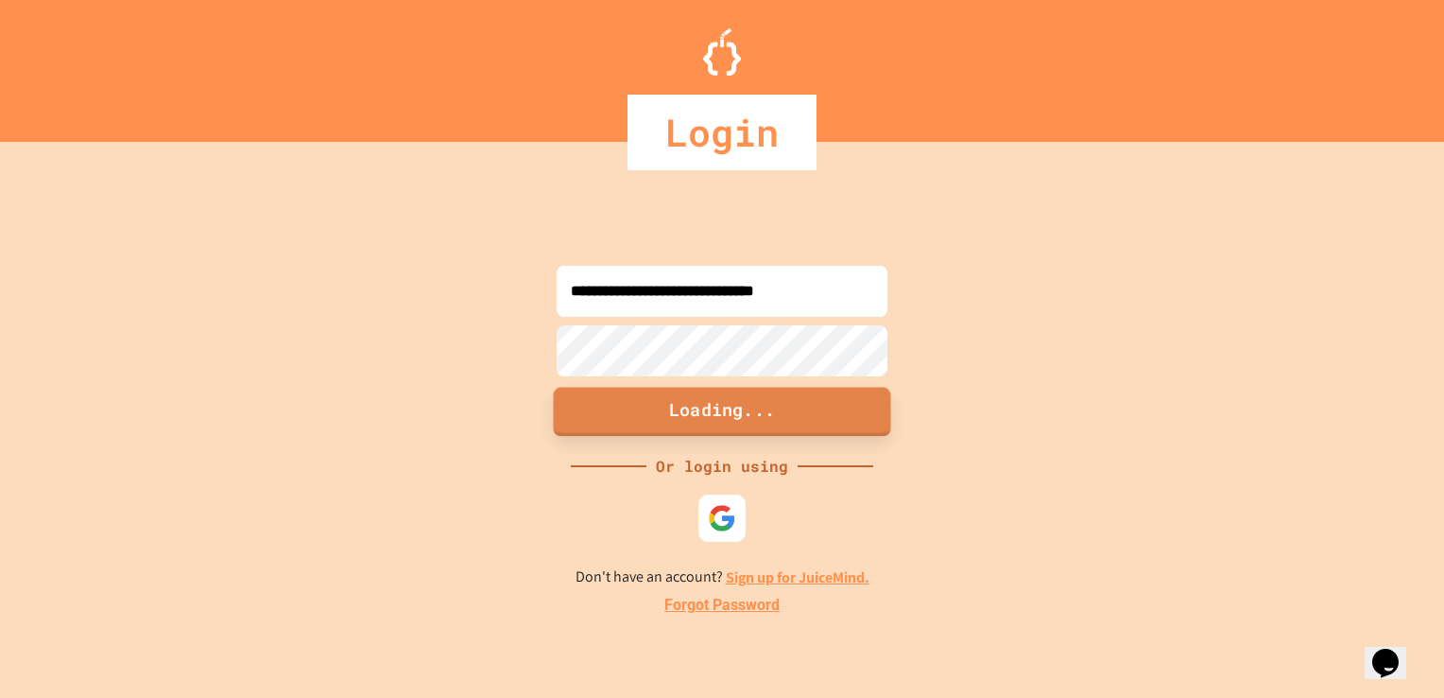
click at [852, 423] on button "Loading..." at bounding box center [722, 411] width 337 height 49
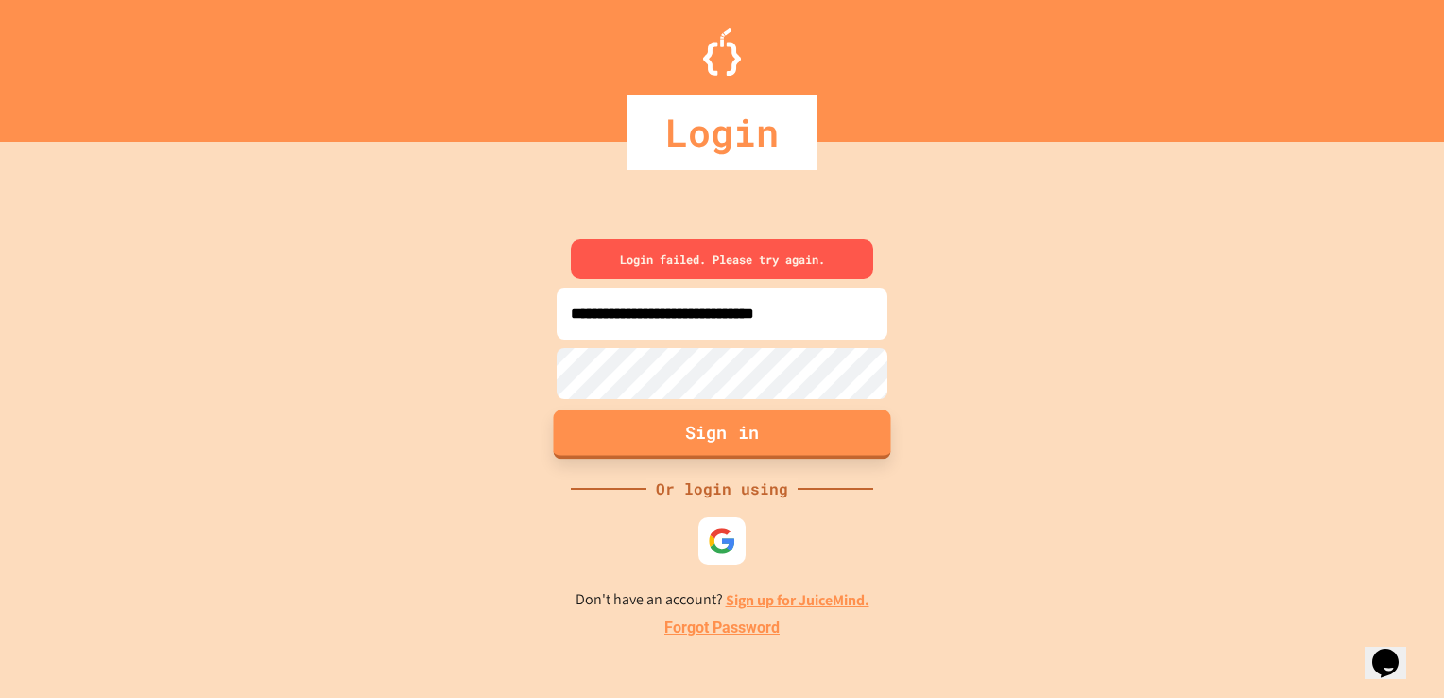
click at [852, 423] on button "Sign in" at bounding box center [722, 433] width 337 height 49
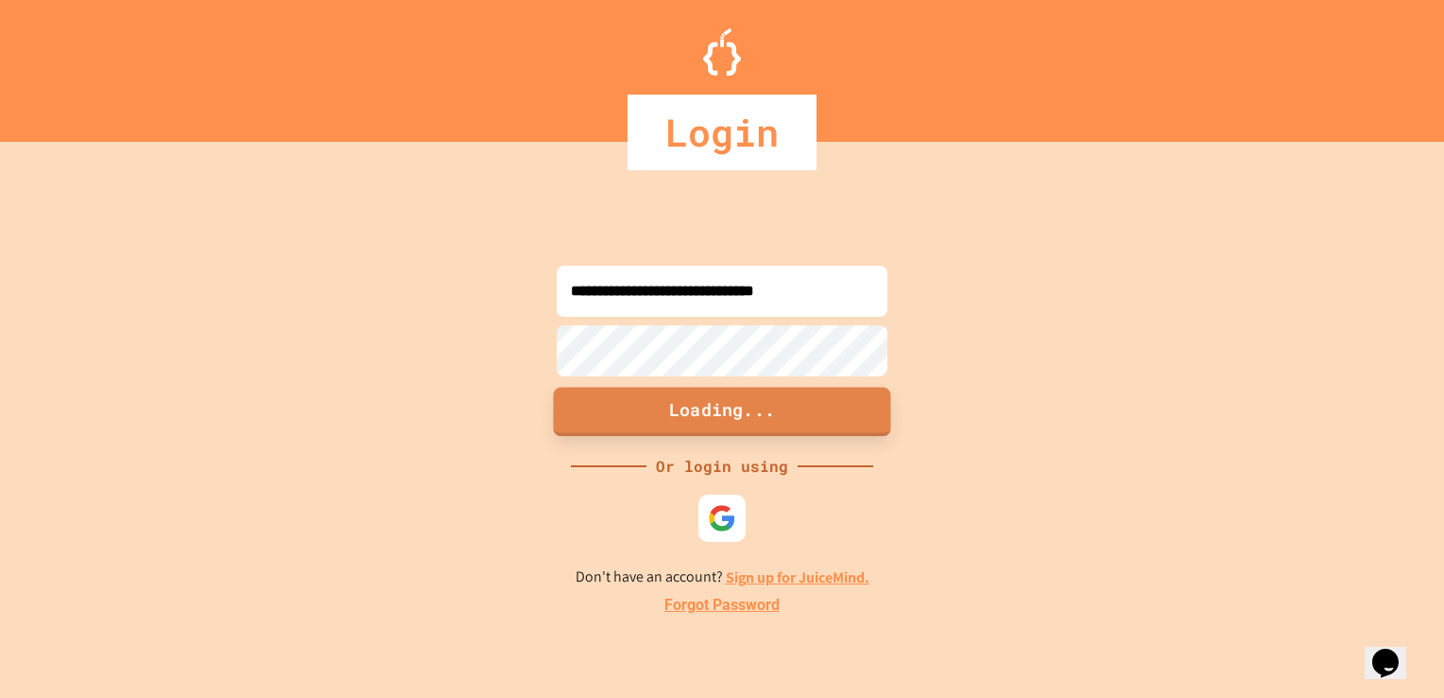
click at [852, 423] on button "Loading..." at bounding box center [722, 411] width 337 height 49
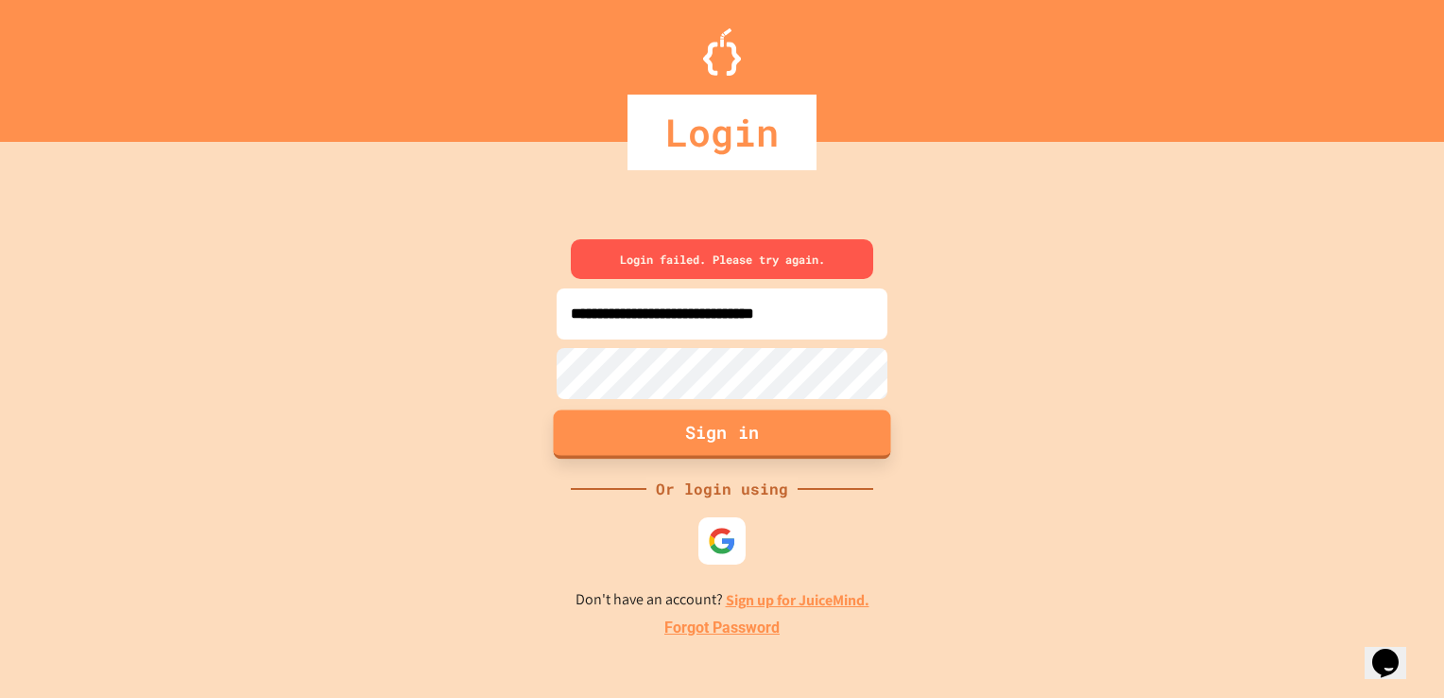
click at [852, 423] on button "Sign in" at bounding box center [722, 433] width 337 height 49
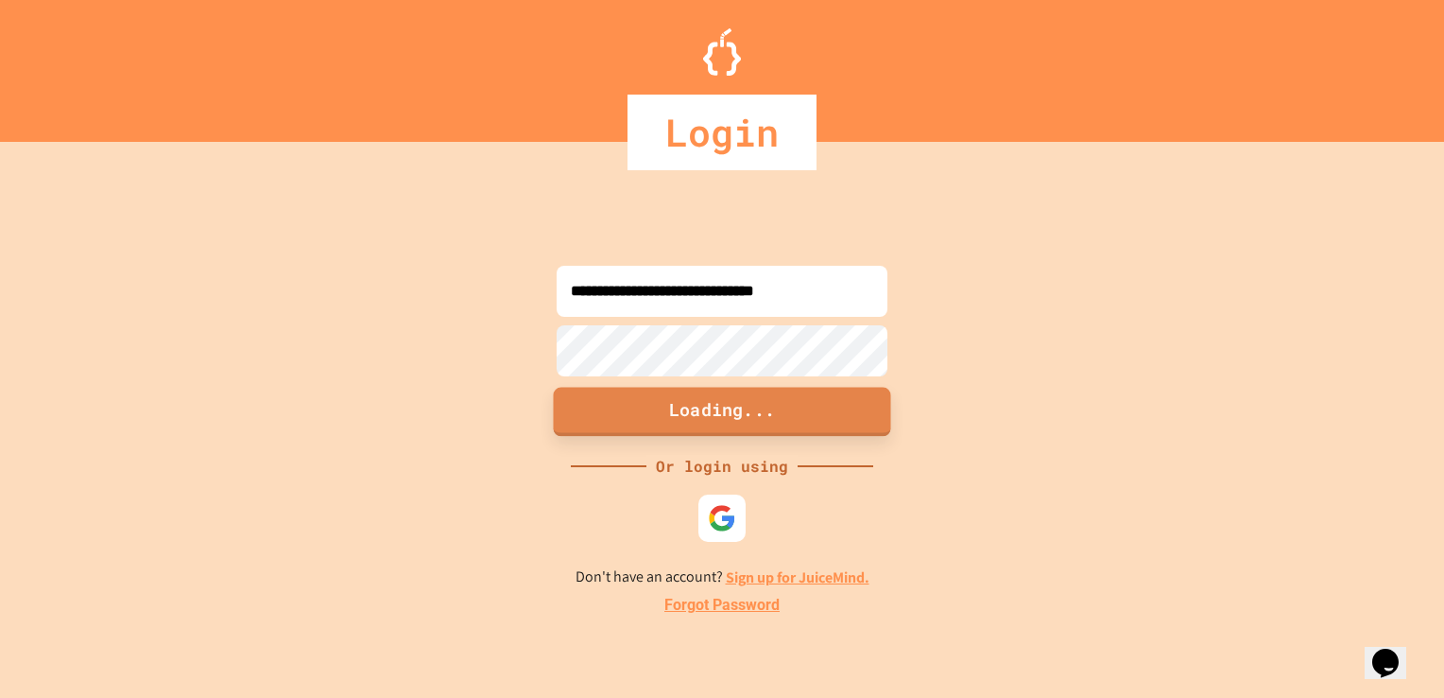
click at [852, 423] on button "Loading..." at bounding box center [722, 411] width 337 height 49
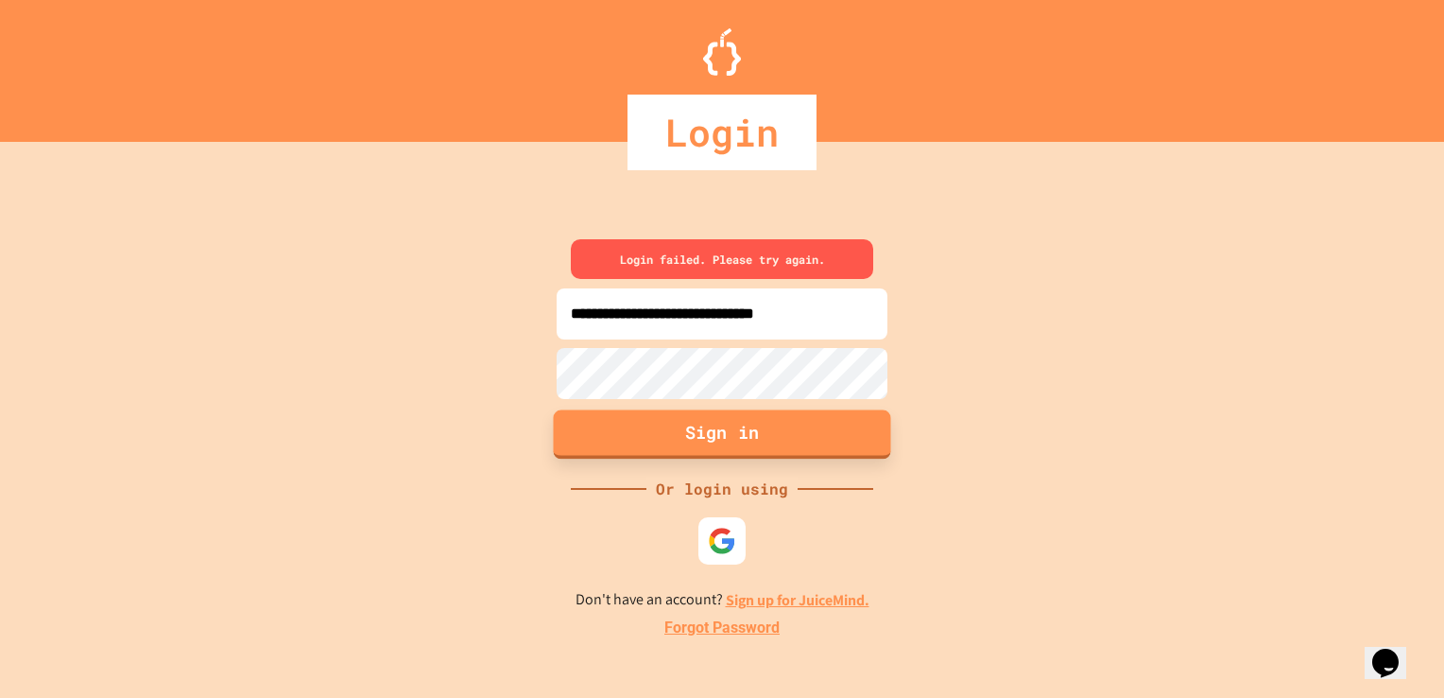
click at [852, 423] on button "Sign in" at bounding box center [722, 433] width 337 height 49
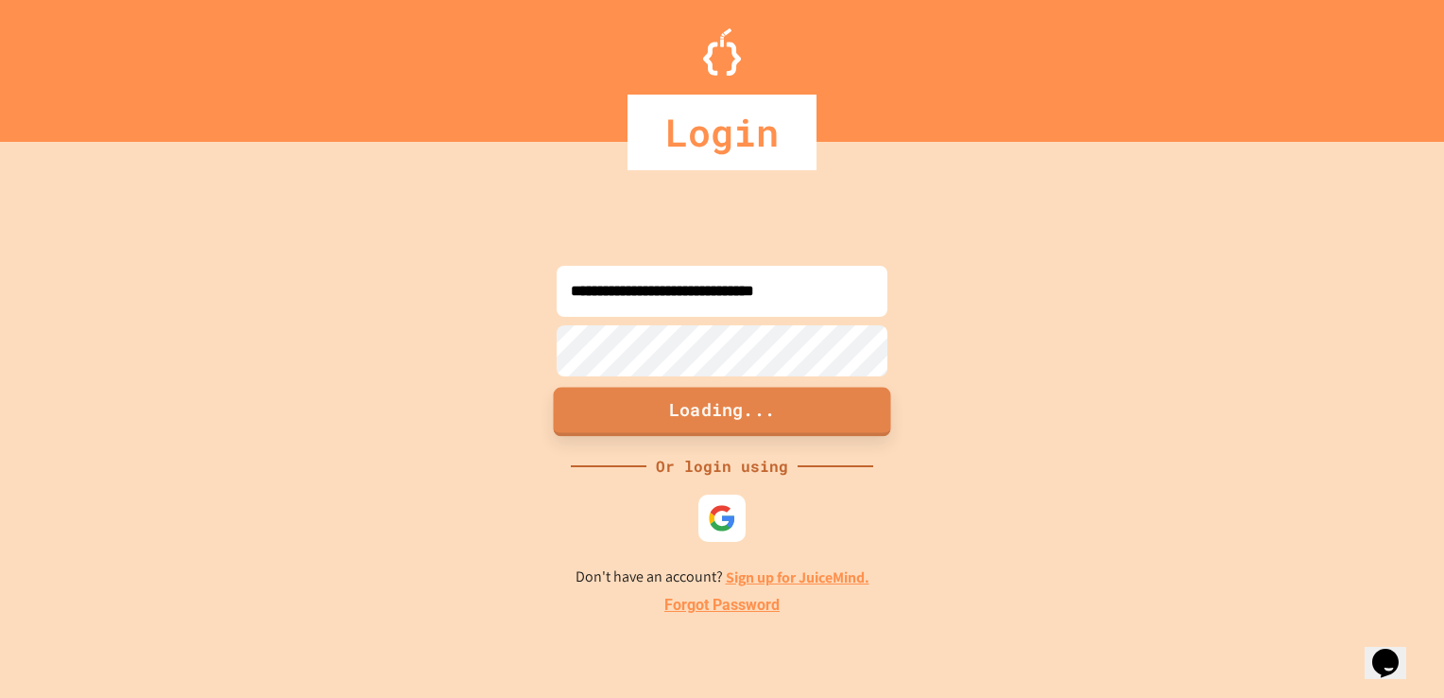
click at [852, 423] on button "Loading..." at bounding box center [722, 411] width 337 height 49
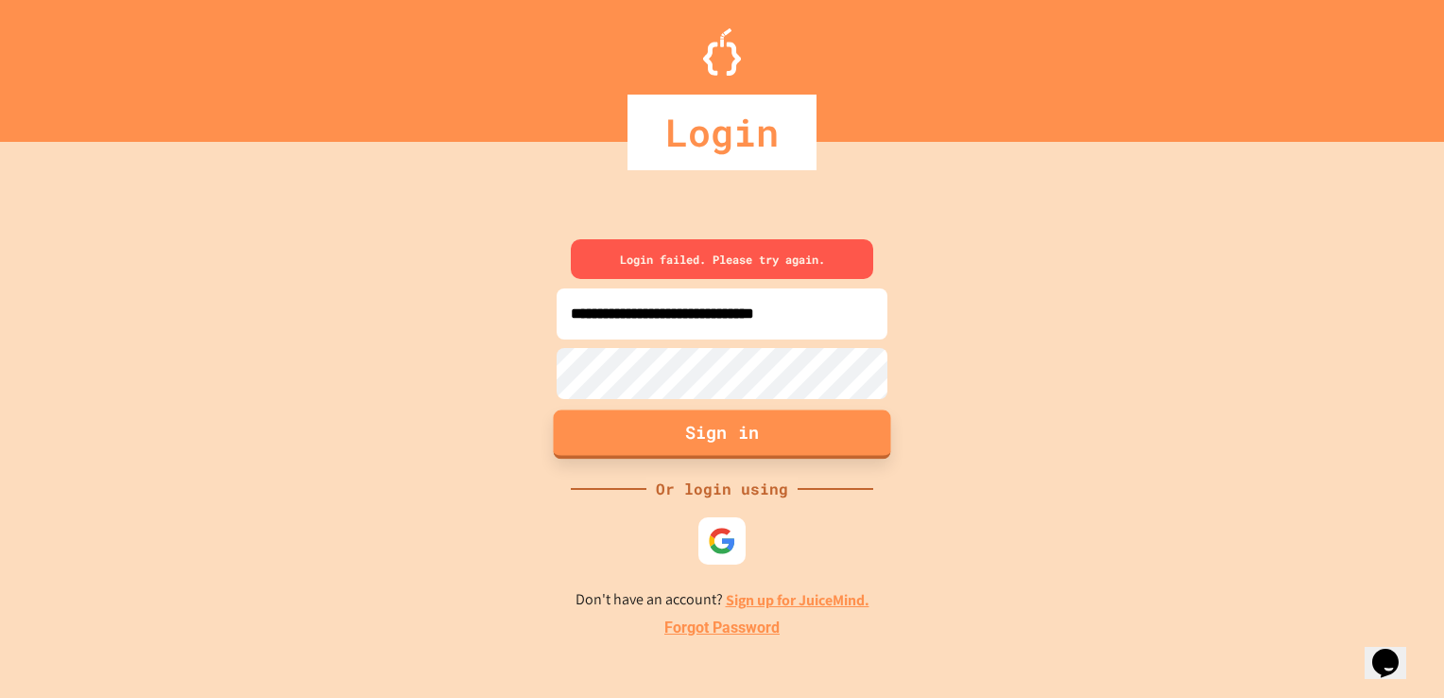
click at [852, 423] on button "Sign in" at bounding box center [722, 433] width 337 height 49
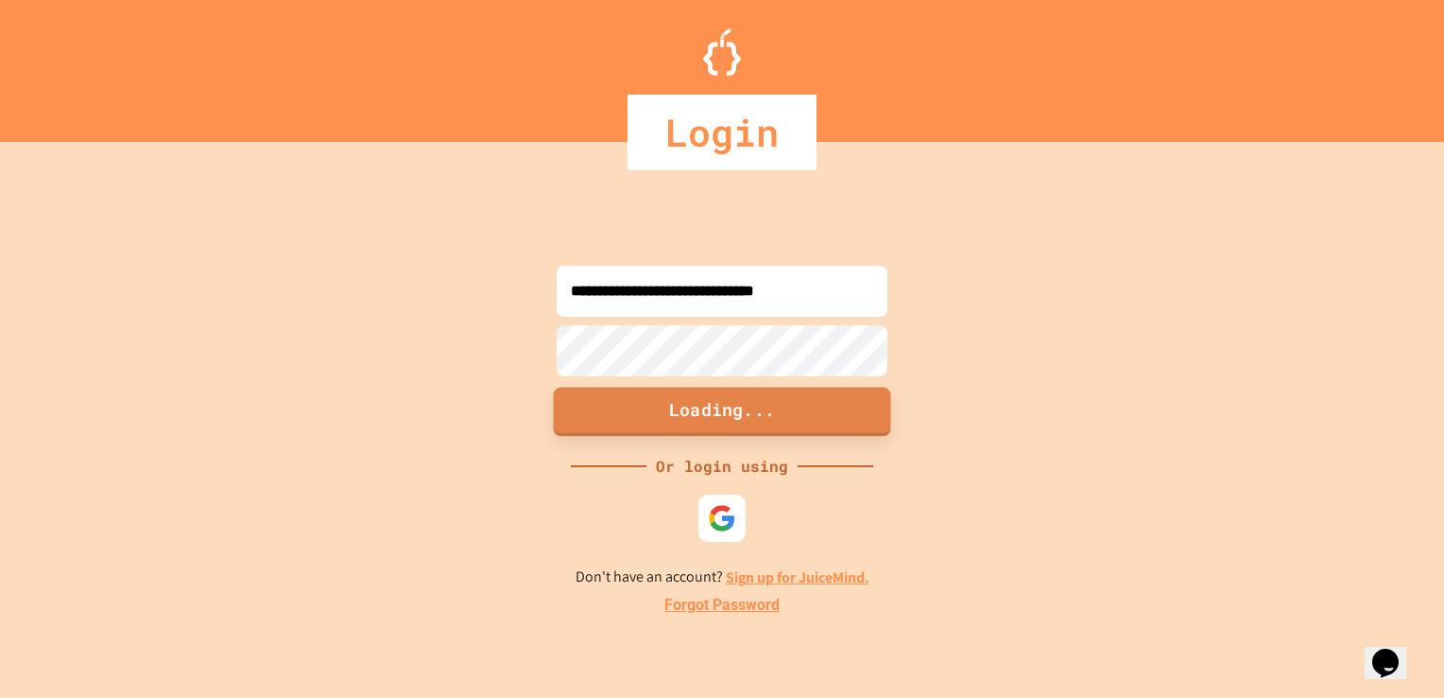
click at [852, 423] on button "Loading..." at bounding box center [722, 411] width 337 height 49
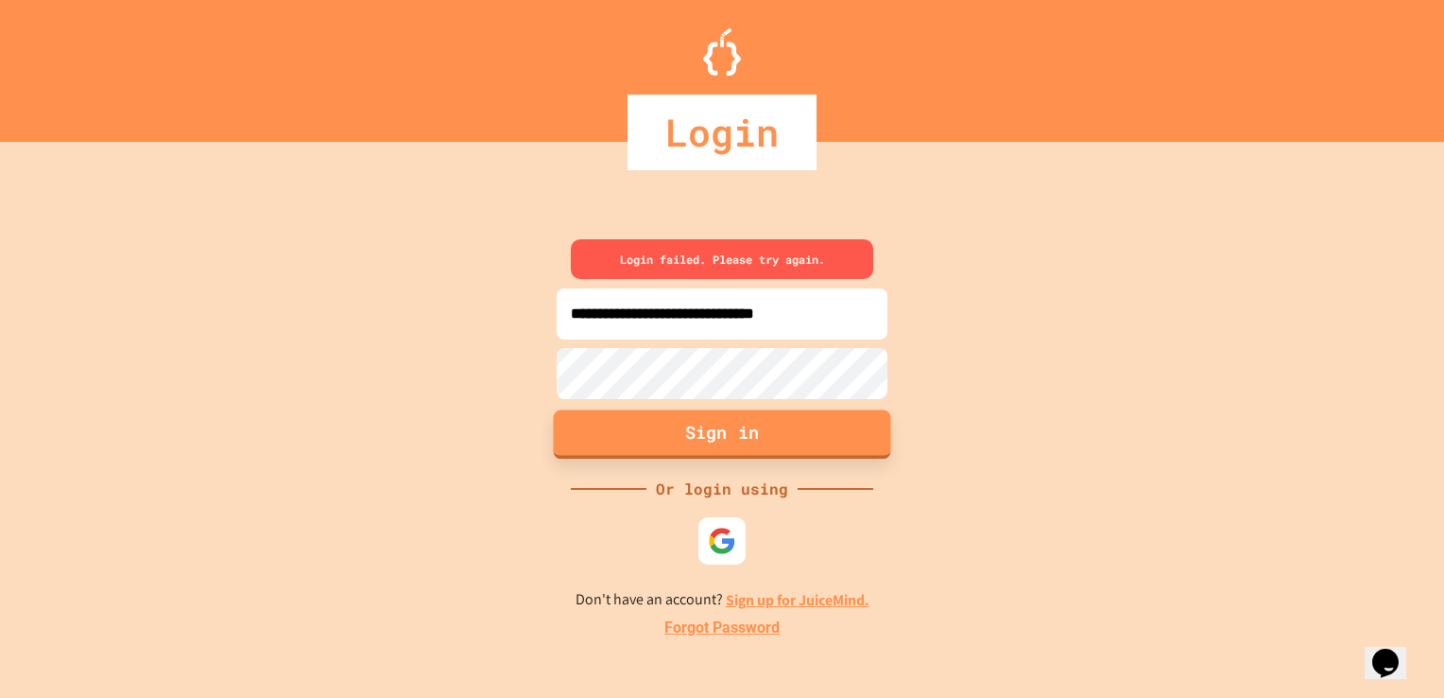
click at [852, 423] on button "Sign in" at bounding box center [722, 433] width 337 height 49
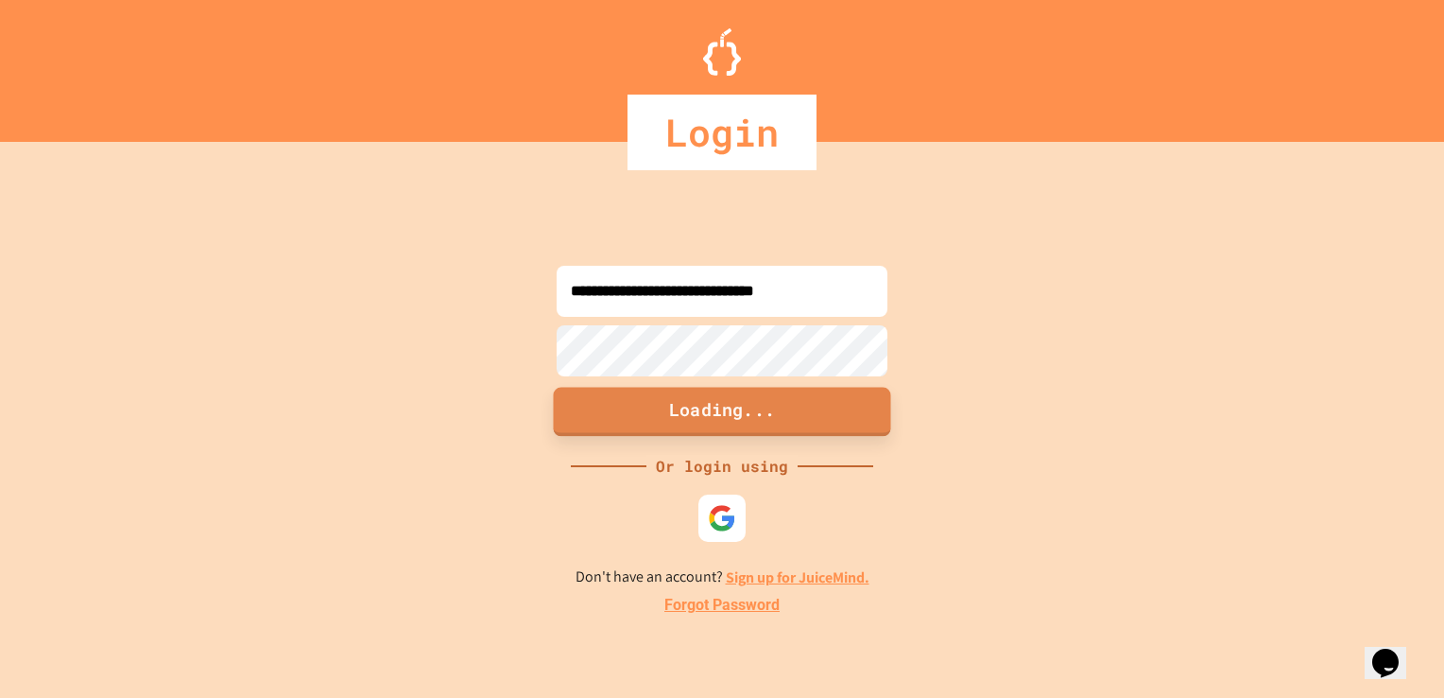
click at [852, 423] on button "Loading..." at bounding box center [722, 411] width 337 height 49
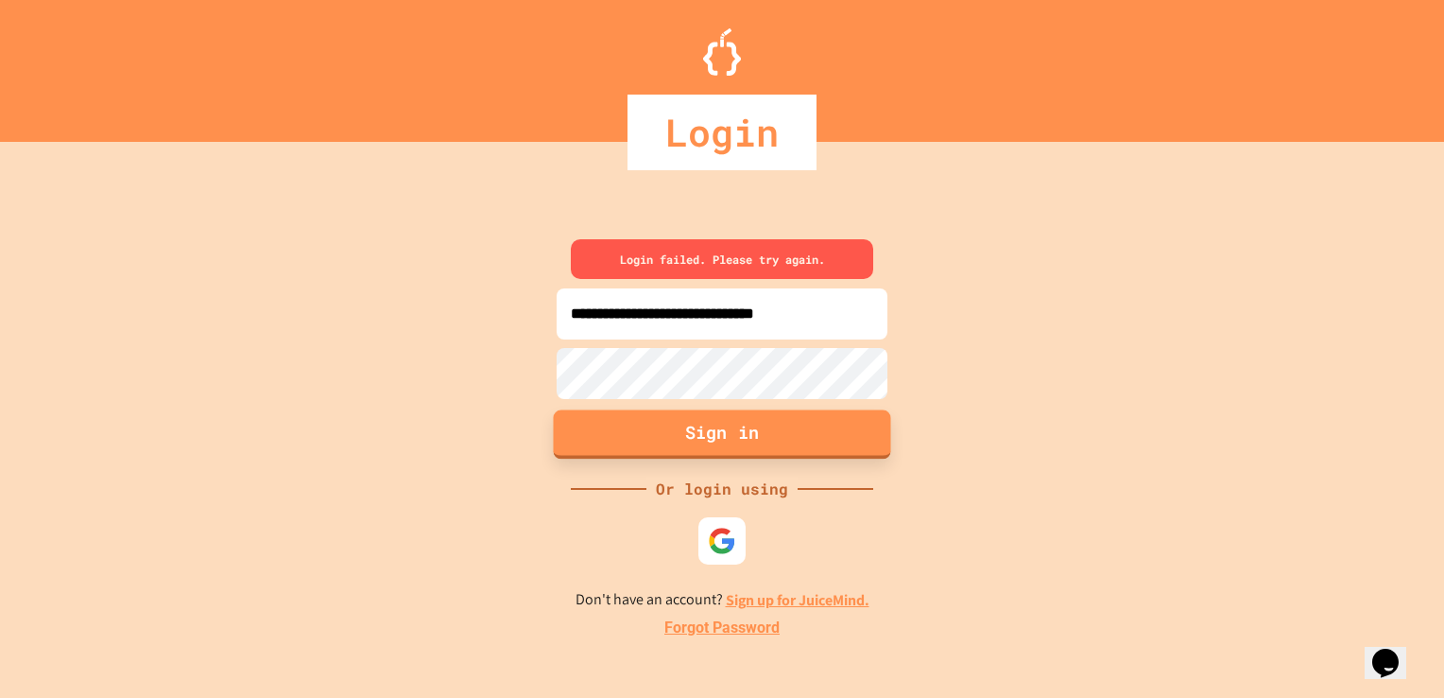
click at [852, 423] on button "Sign in" at bounding box center [722, 433] width 337 height 49
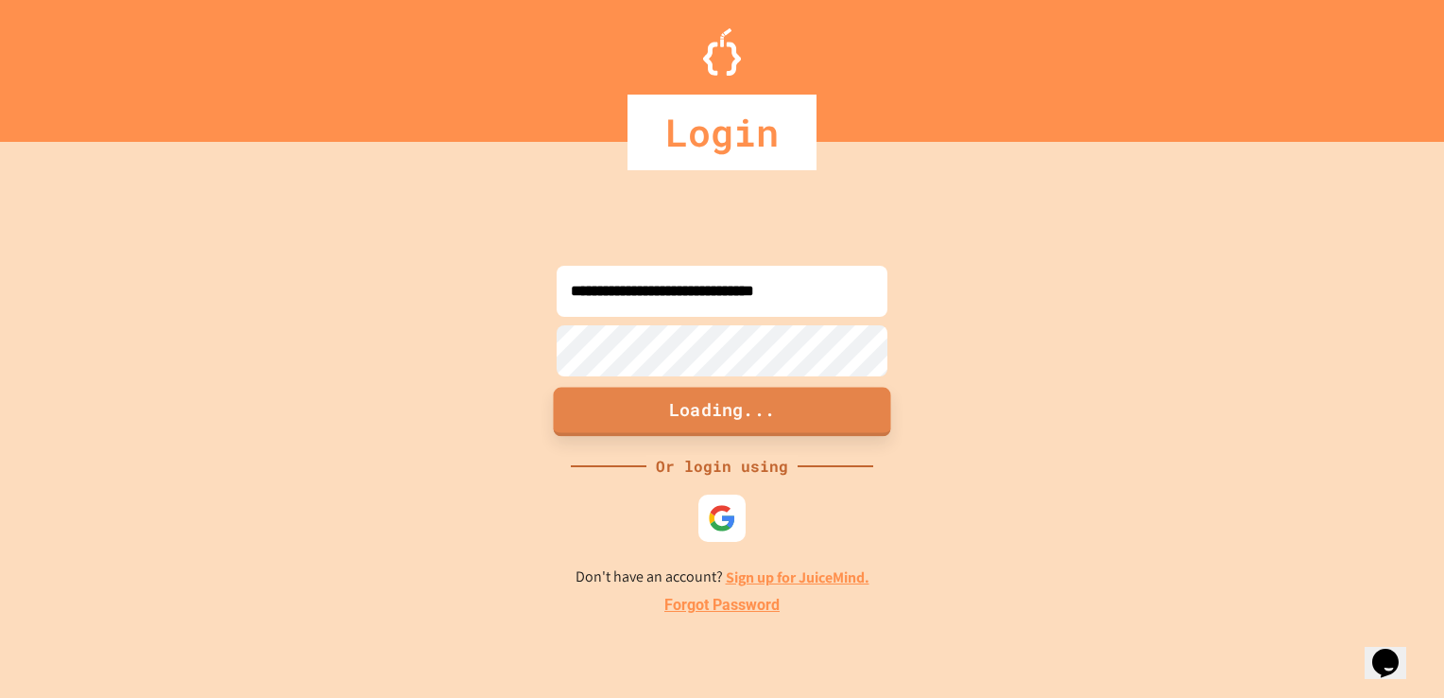
click at [852, 423] on button "Loading..." at bounding box center [722, 411] width 337 height 49
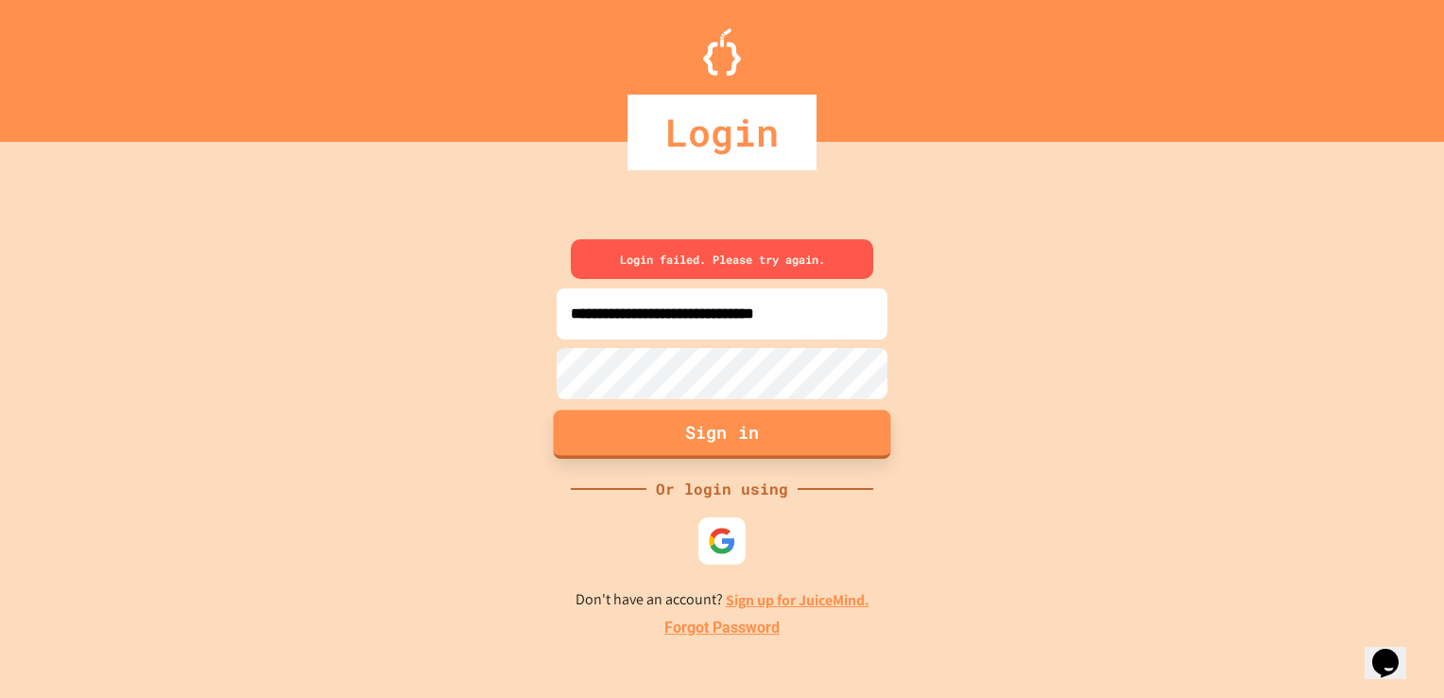
click at [852, 423] on button "Sign in" at bounding box center [722, 433] width 337 height 49
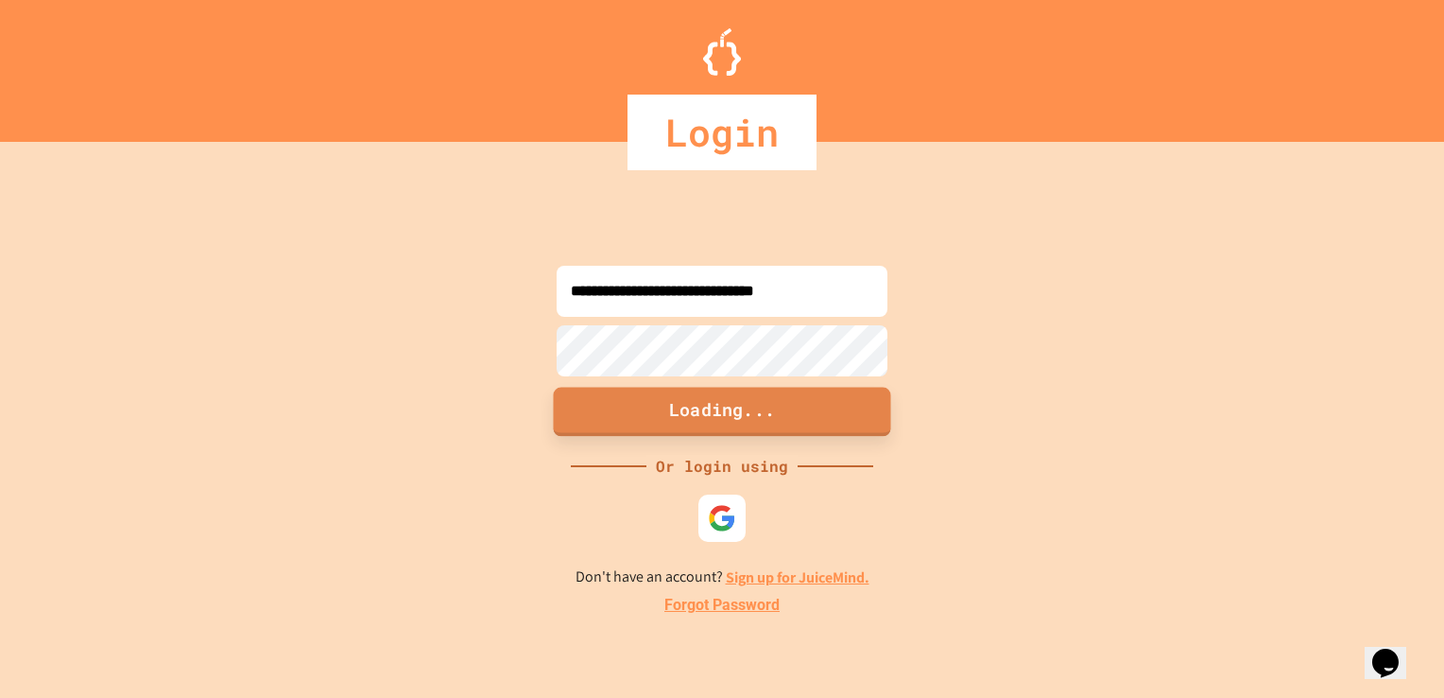
click at [852, 423] on button "Loading..." at bounding box center [722, 411] width 337 height 49
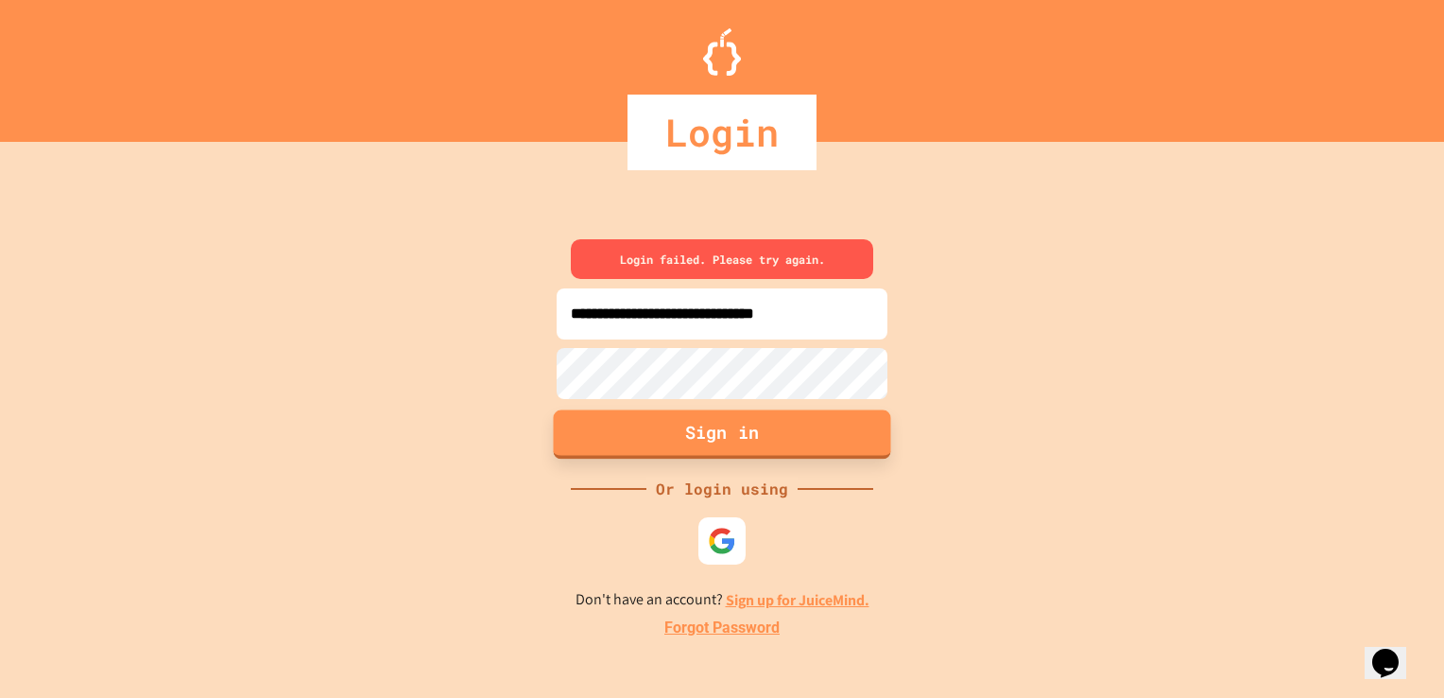
click at [852, 423] on button "Sign in" at bounding box center [722, 433] width 337 height 49
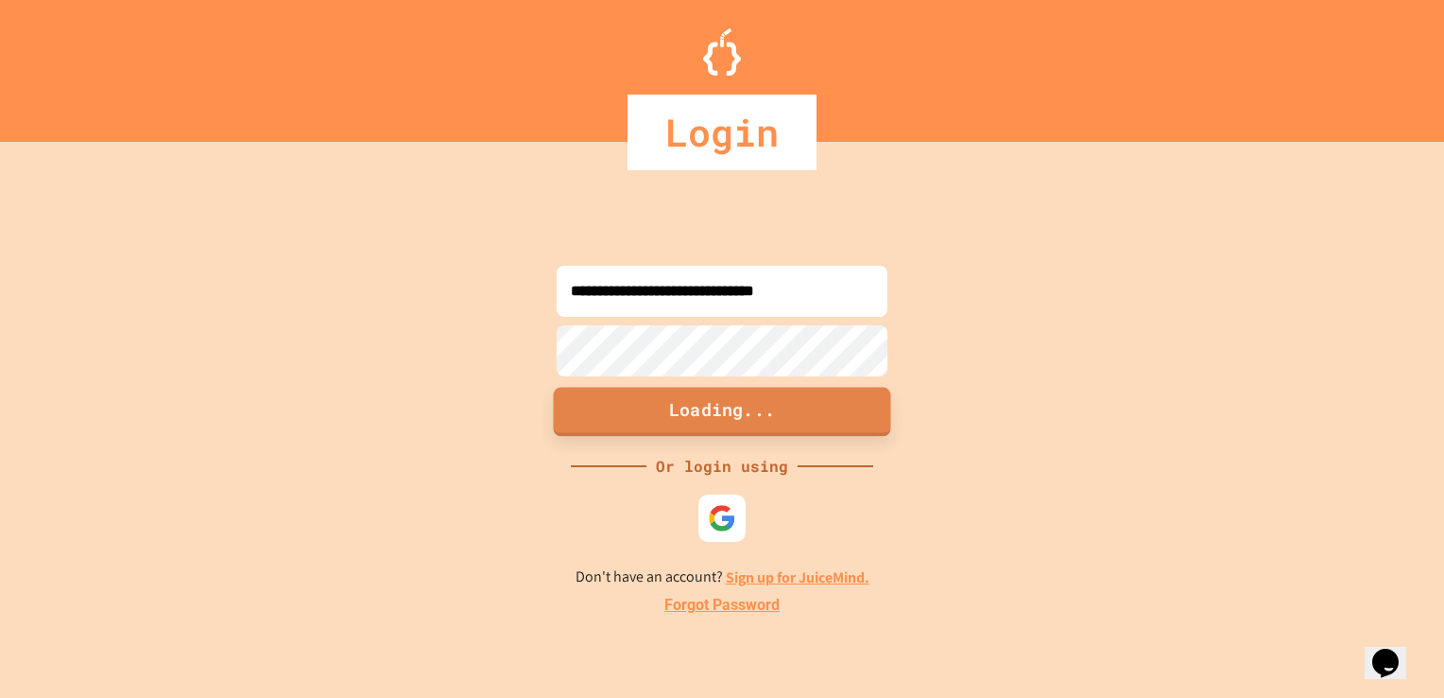
click at [852, 423] on button "Loading..." at bounding box center [722, 411] width 337 height 49
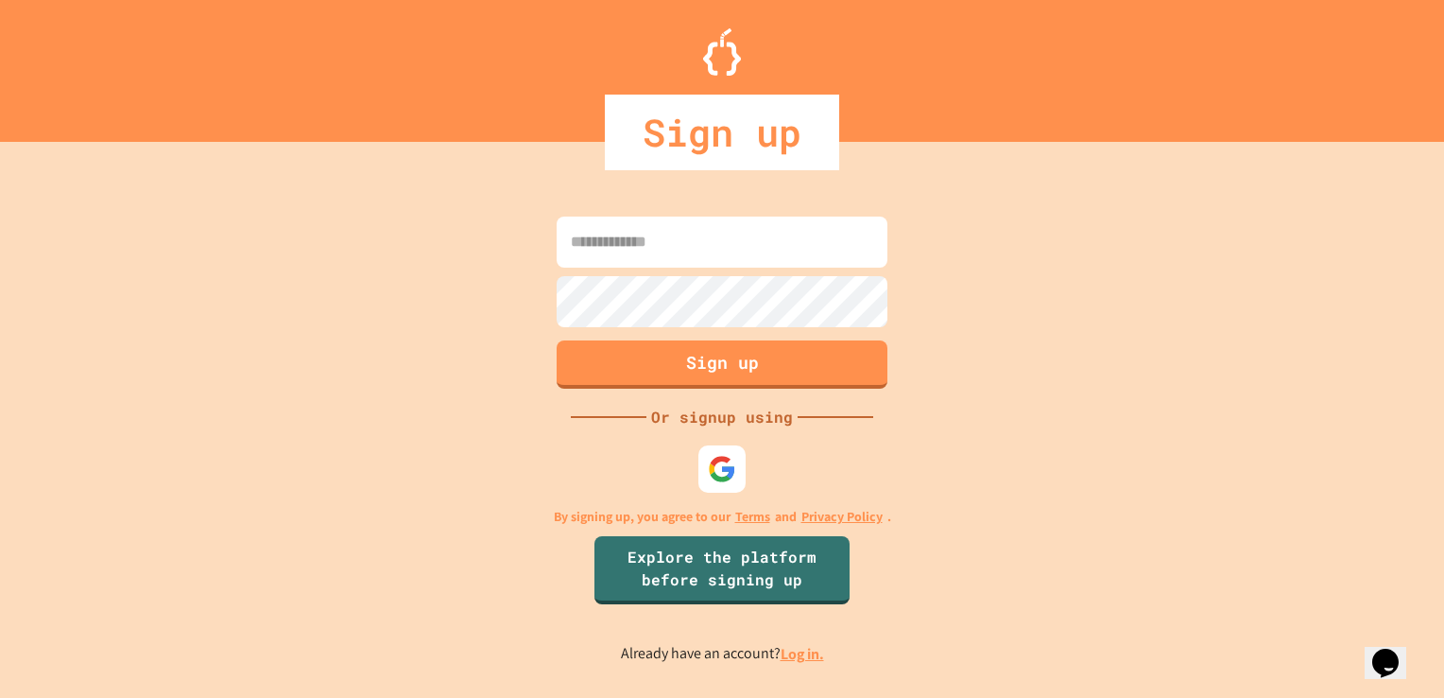
type input "**********"
click at [713, 380] on button "Sign up" at bounding box center [722, 361] width 337 height 49
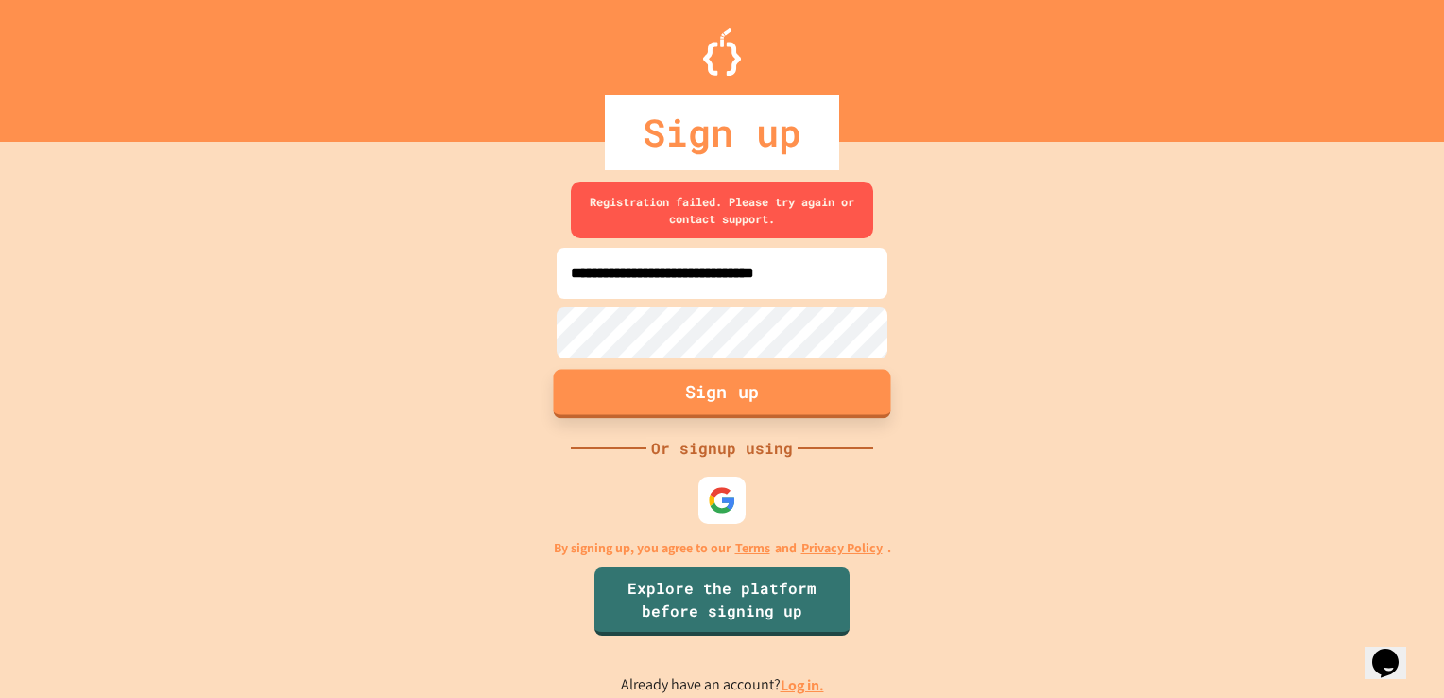
click at [700, 369] on button "Sign up" at bounding box center [722, 393] width 337 height 49
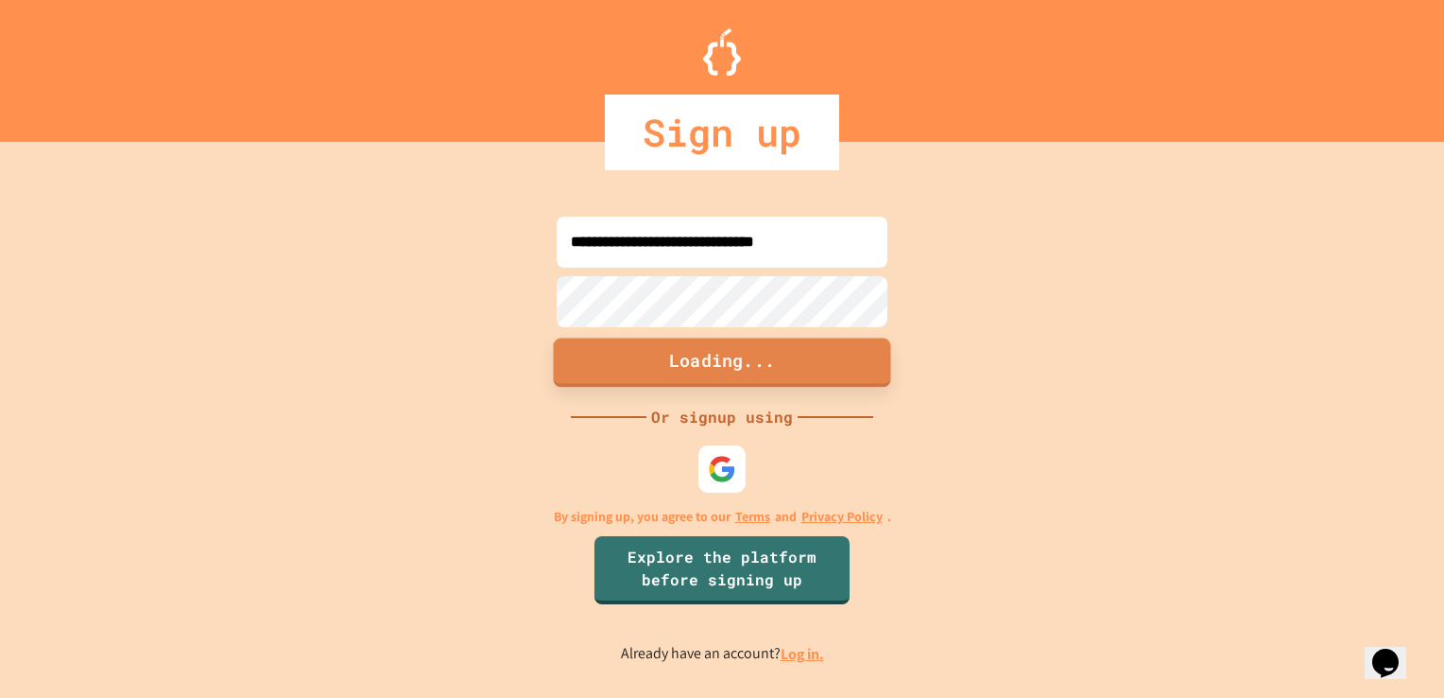
click at [700, 369] on button "Loading..." at bounding box center [722, 361] width 337 height 49
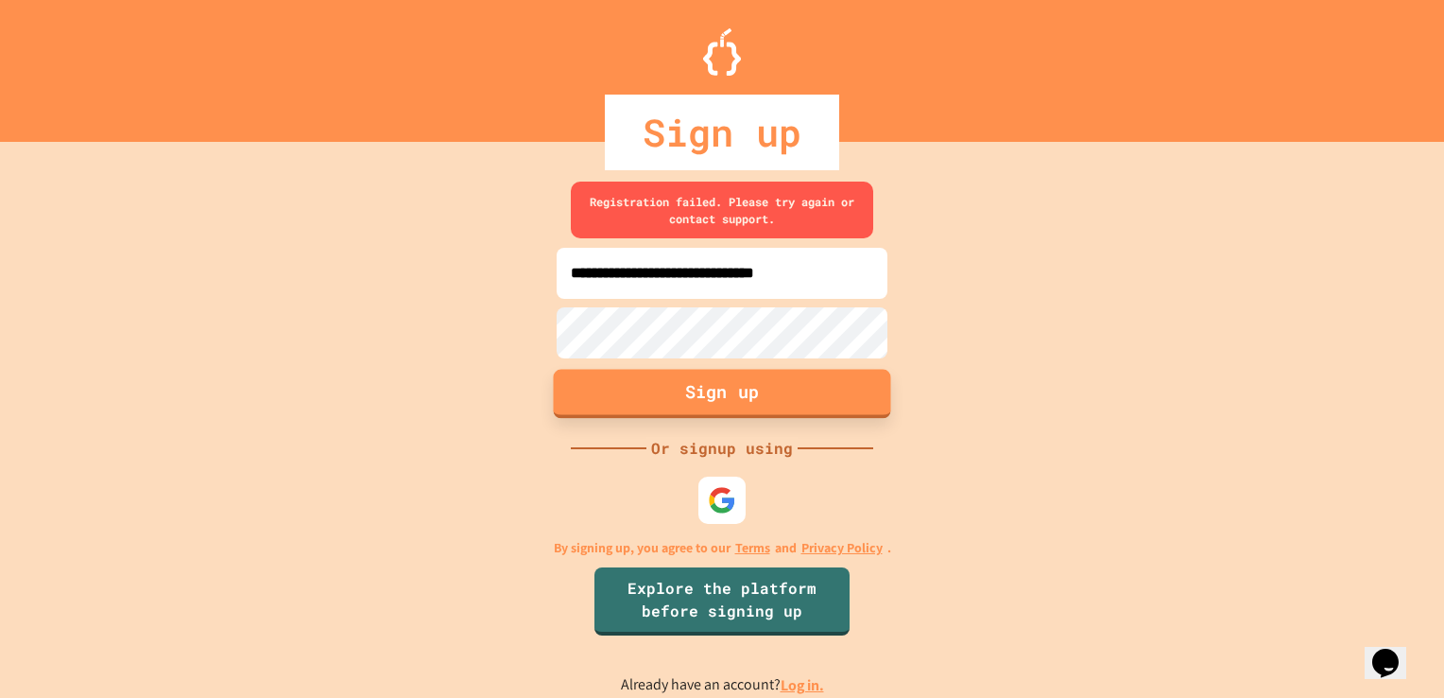
click at [700, 369] on button "Sign up" at bounding box center [722, 393] width 337 height 49
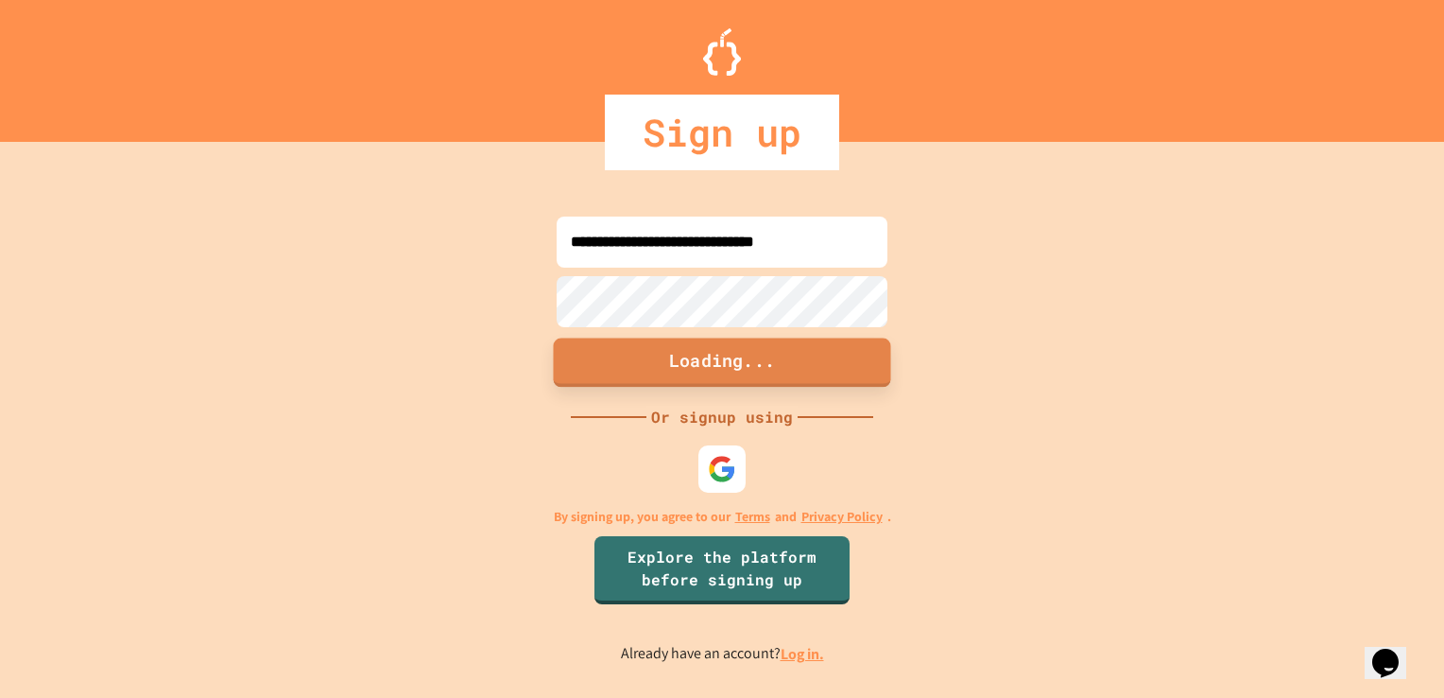
click at [700, 369] on button "Loading..." at bounding box center [722, 361] width 337 height 49
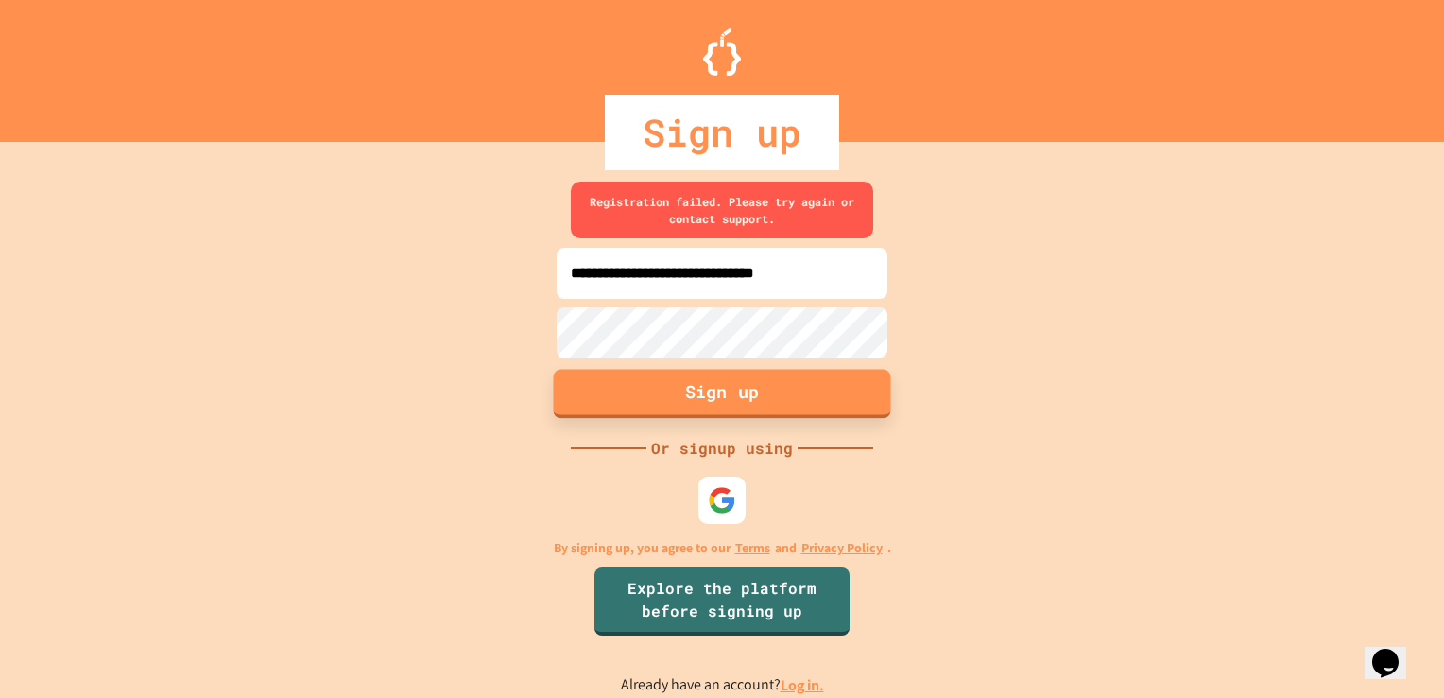
click at [700, 369] on button "Sign up" at bounding box center [722, 393] width 337 height 49
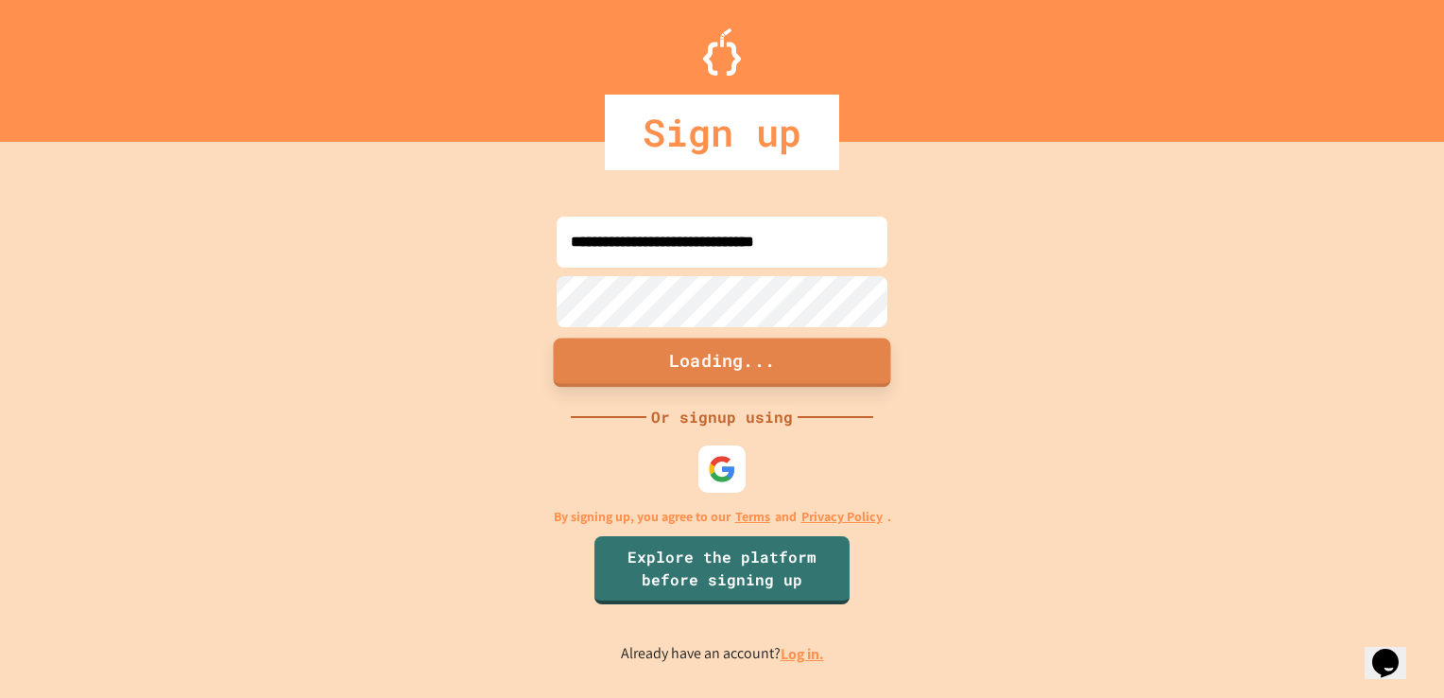
click at [700, 369] on button "Loading..." at bounding box center [722, 361] width 337 height 49
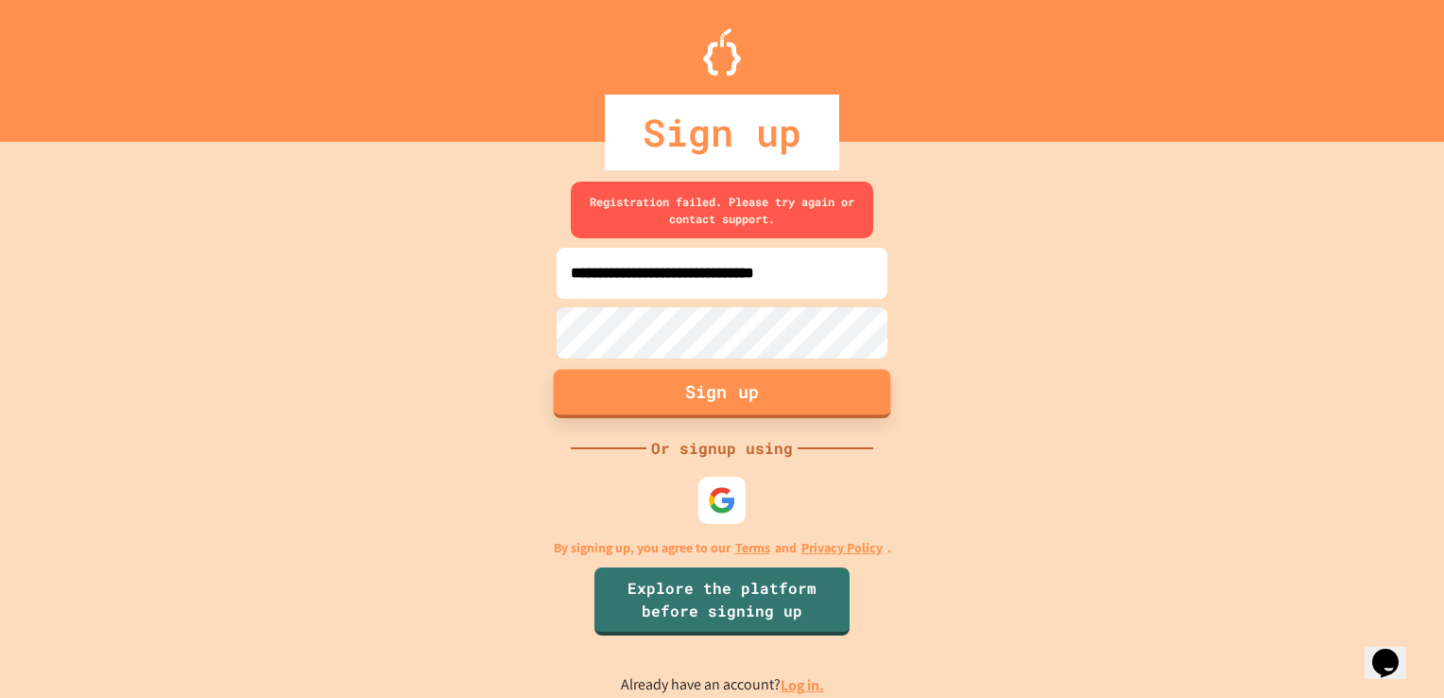
click at [700, 369] on button "Sign up" at bounding box center [722, 393] width 337 height 49
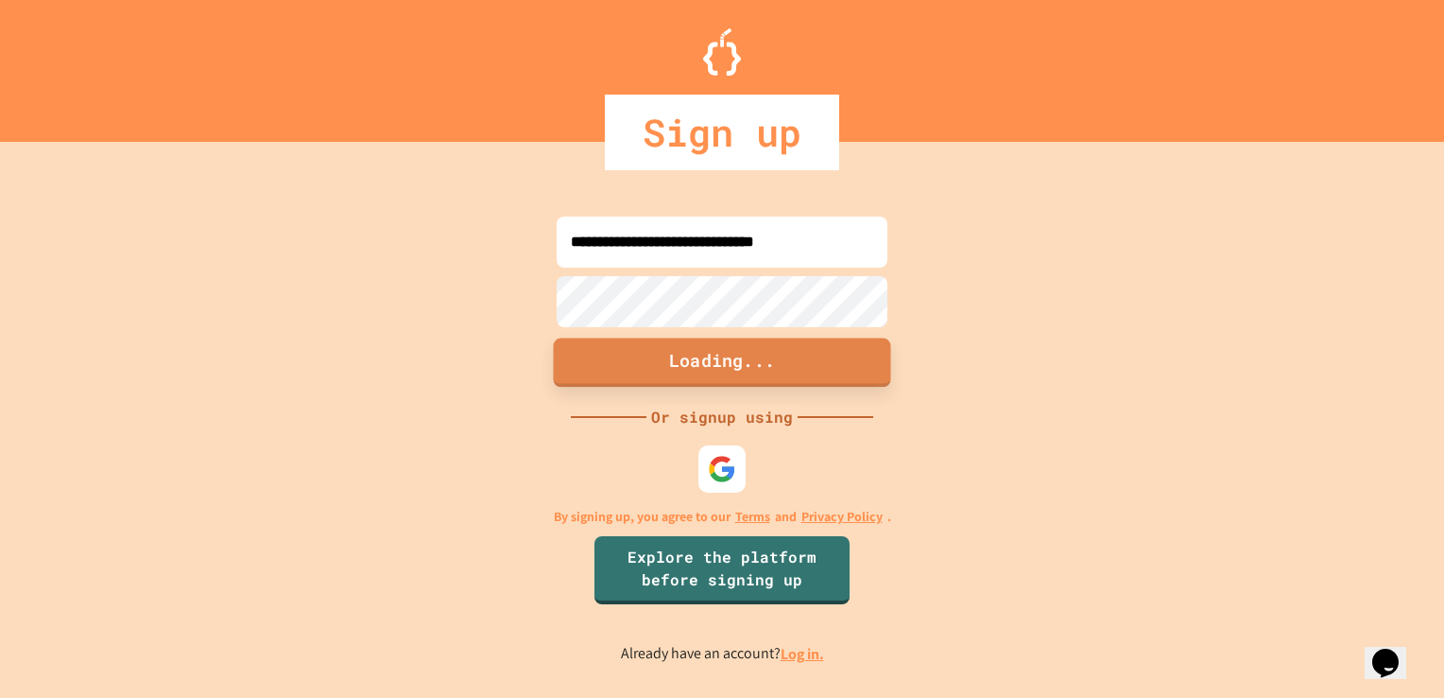
click at [700, 369] on button "Loading..." at bounding box center [722, 361] width 337 height 49
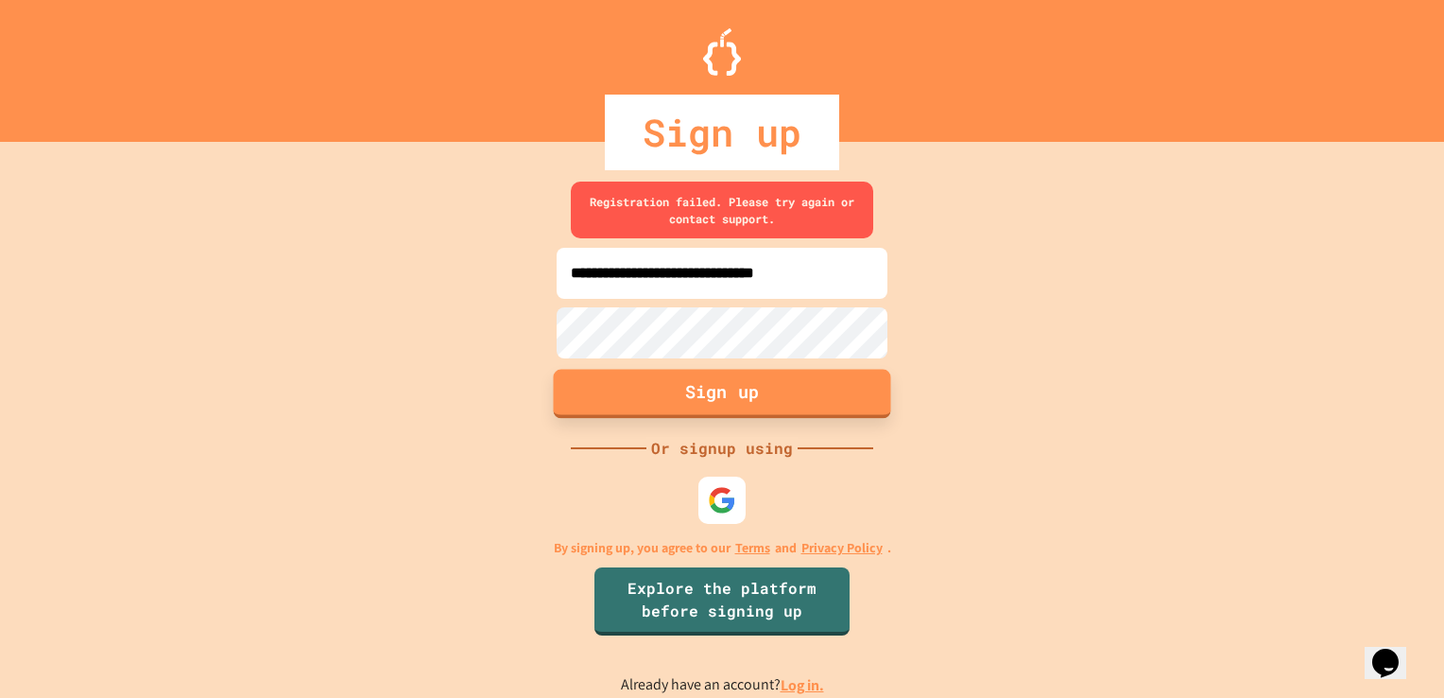
click at [698, 369] on button "Sign up" at bounding box center [722, 393] width 337 height 49
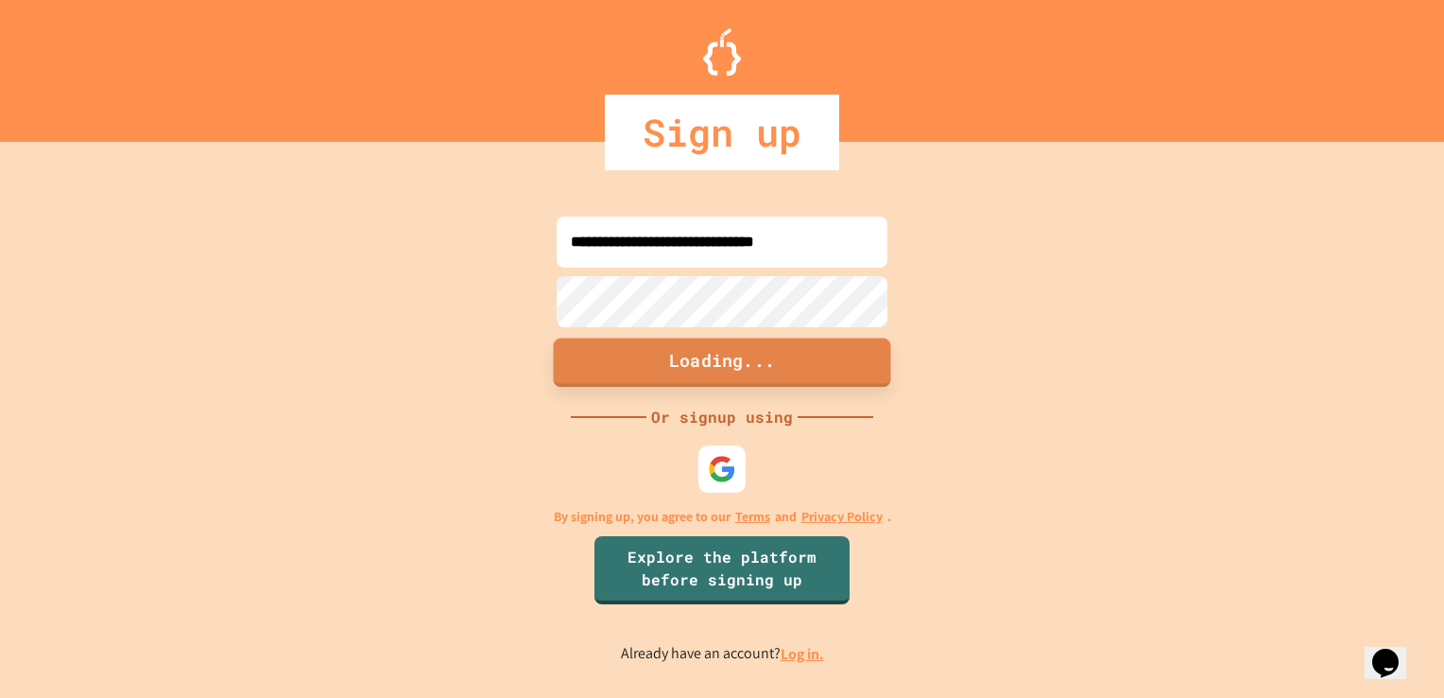
click at [698, 369] on button "Loading..." at bounding box center [722, 361] width 337 height 49
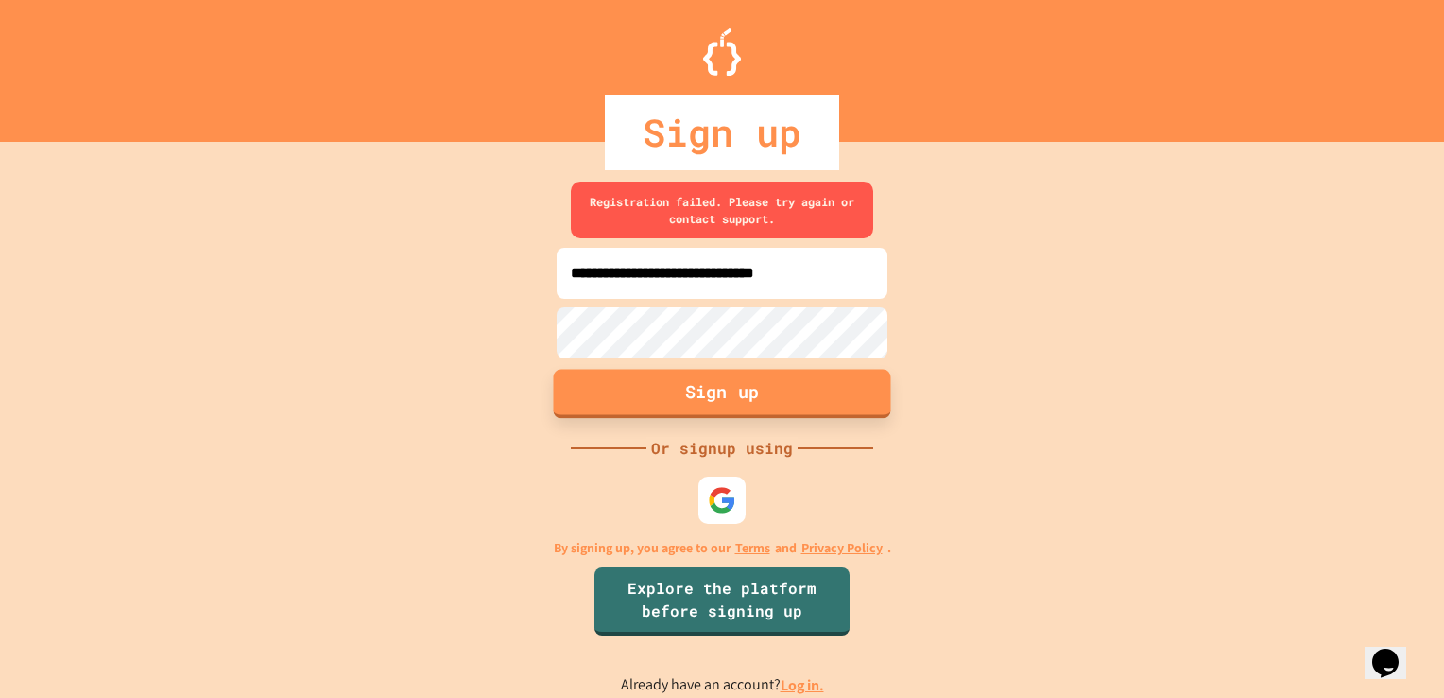
click at [717, 404] on button "Sign up" at bounding box center [722, 393] width 337 height 49
click at [802, 680] on link "Log in." at bounding box center [802, 685] width 43 height 20
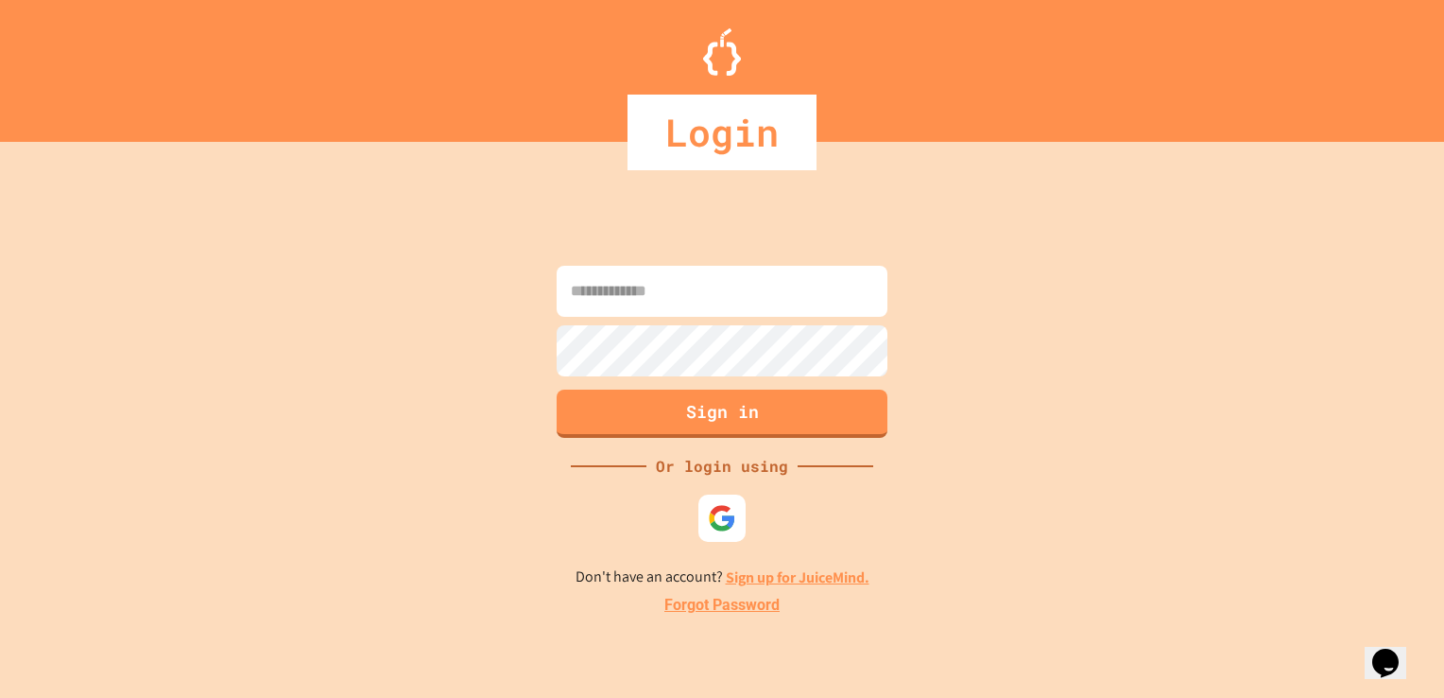
type input "**********"
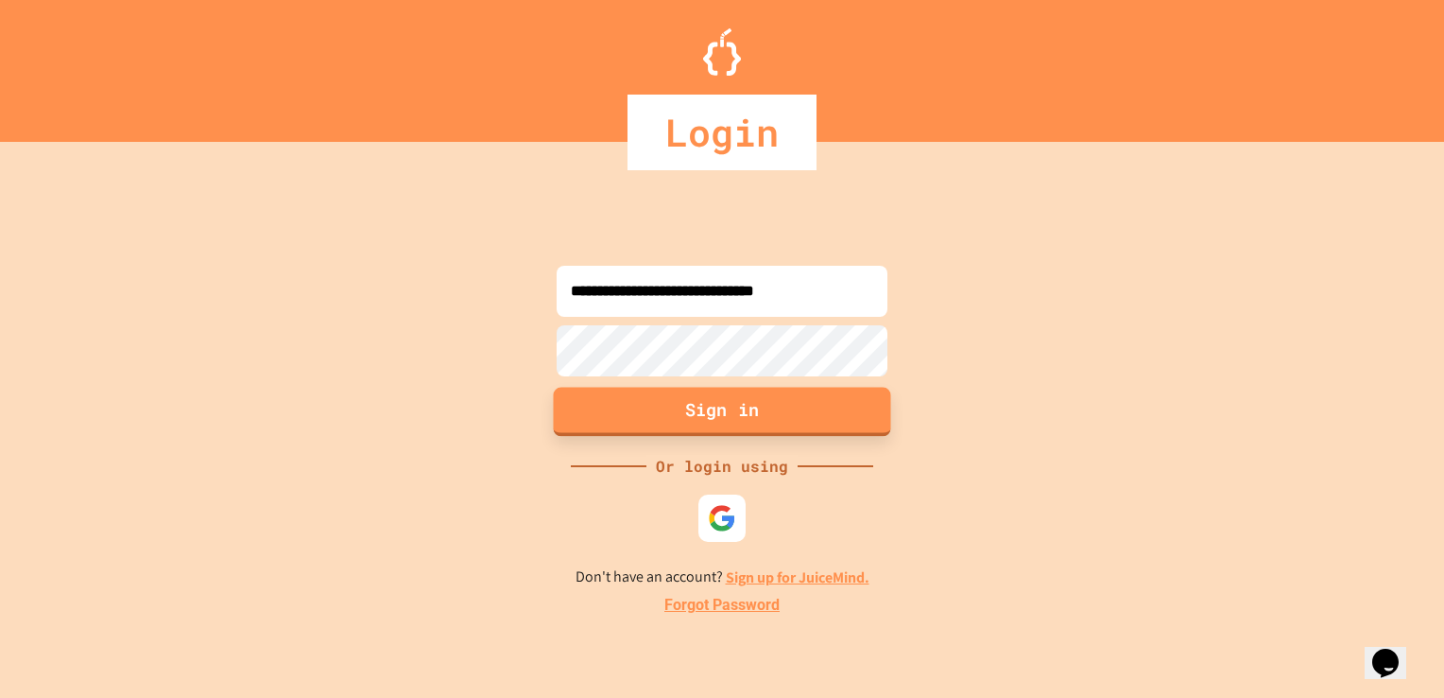
click at [757, 433] on button "Sign in" at bounding box center [722, 411] width 337 height 49
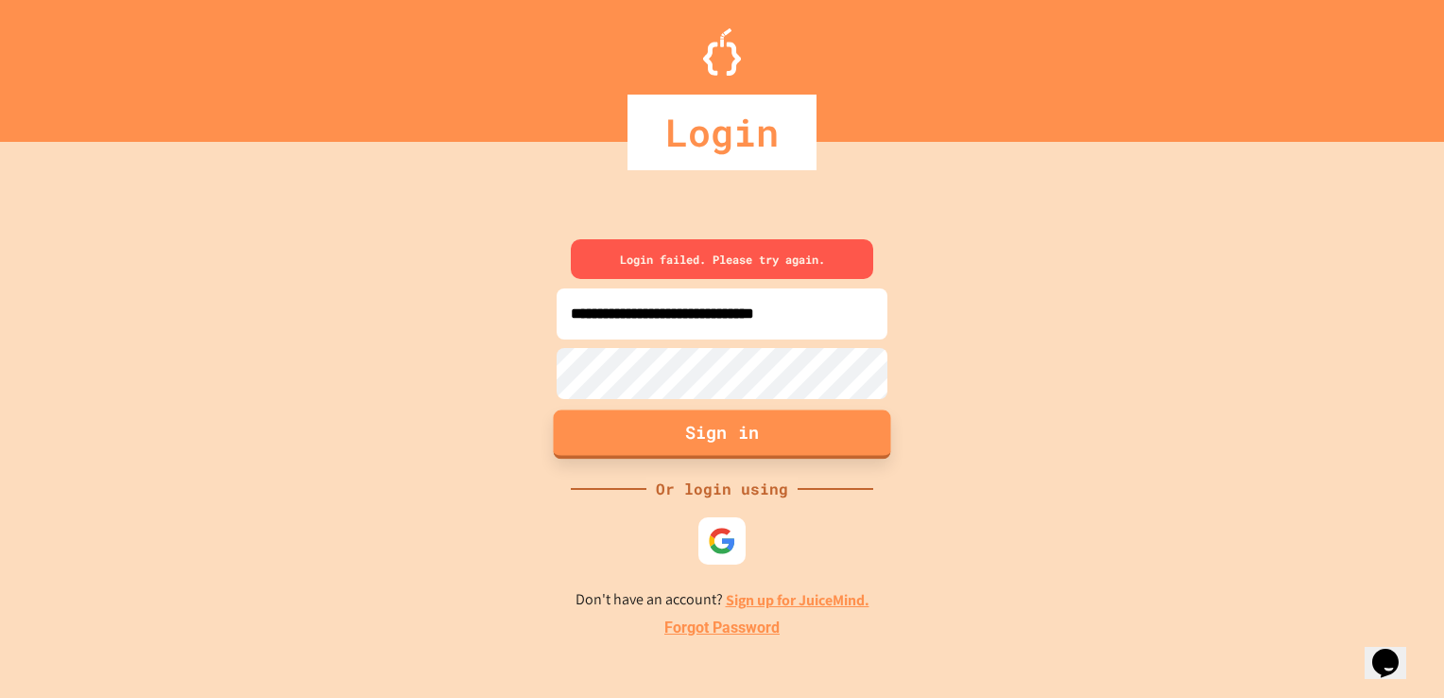
click at [757, 433] on button "Sign in" at bounding box center [722, 433] width 337 height 49
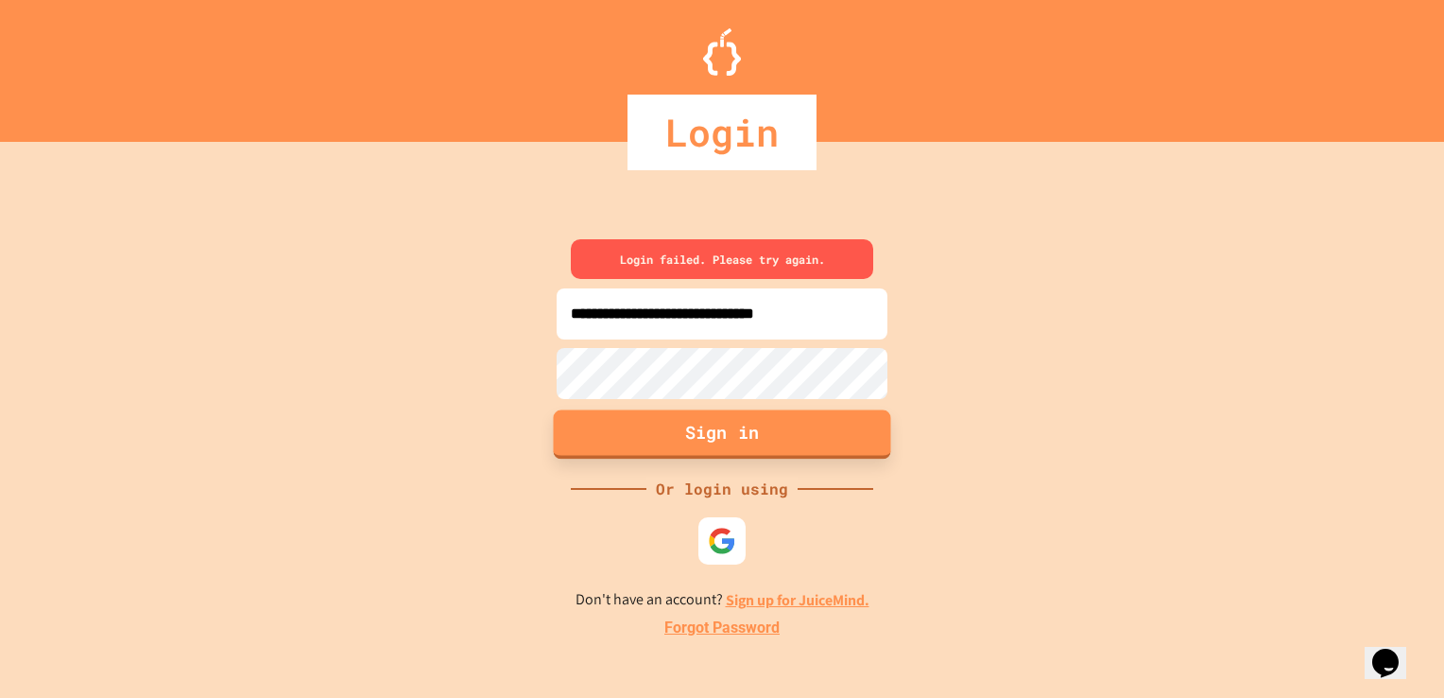
click at [757, 433] on button "Sign in" at bounding box center [722, 433] width 337 height 49
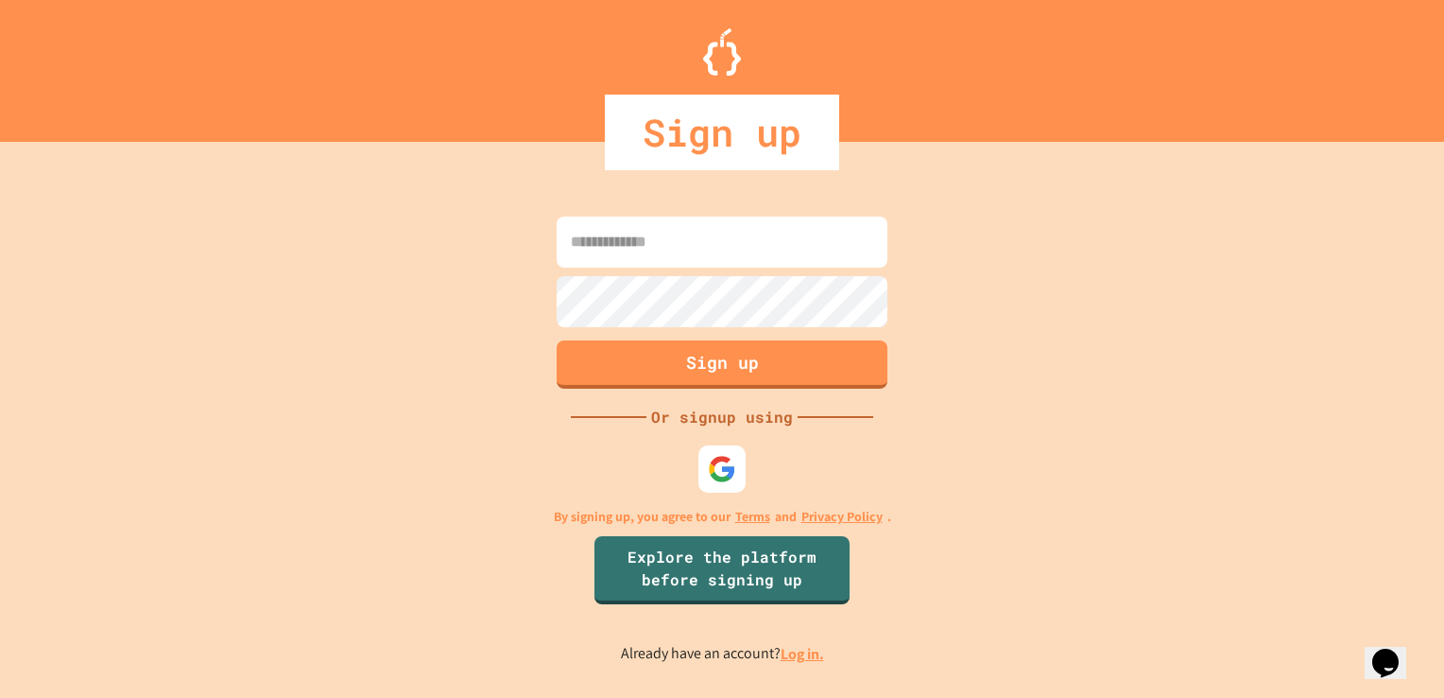
type input "**********"
click at [632, 362] on button "Sign up" at bounding box center [722, 361] width 337 height 49
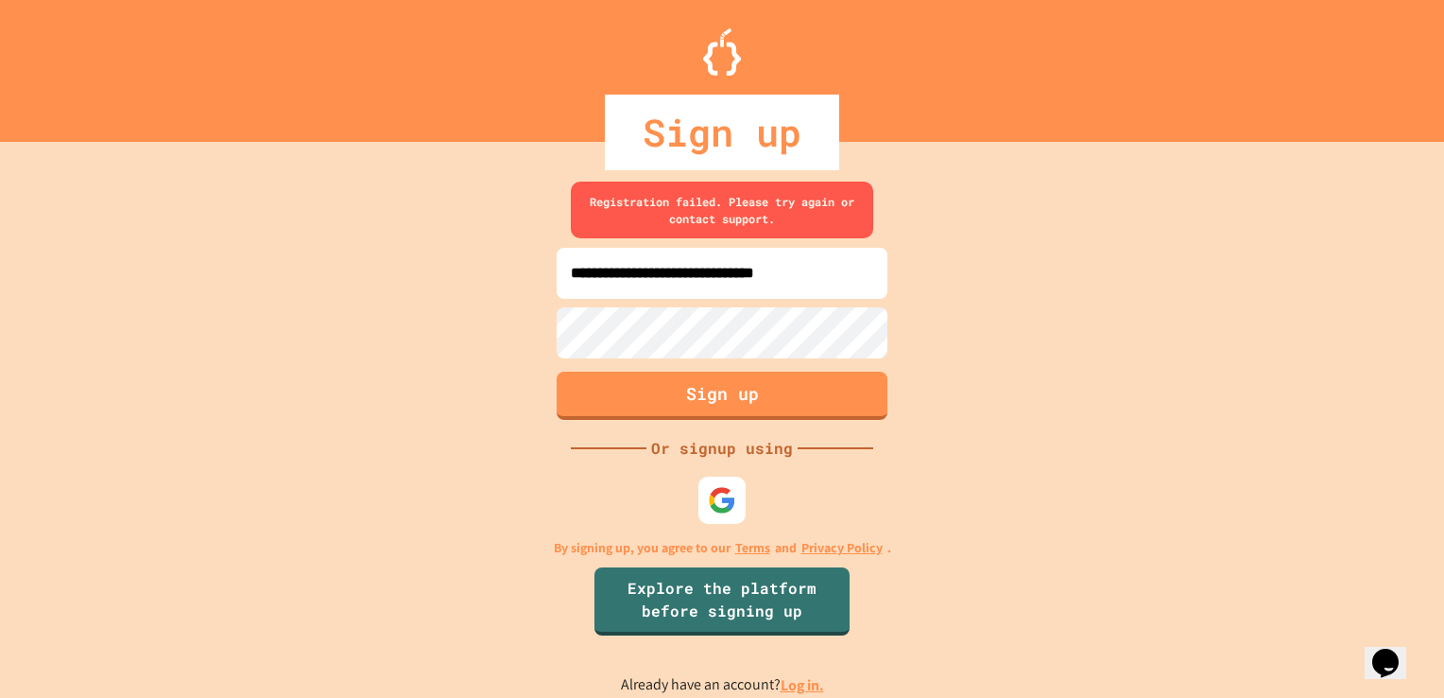
click at [801, 681] on link "Log in." at bounding box center [802, 685] width 43 height 20
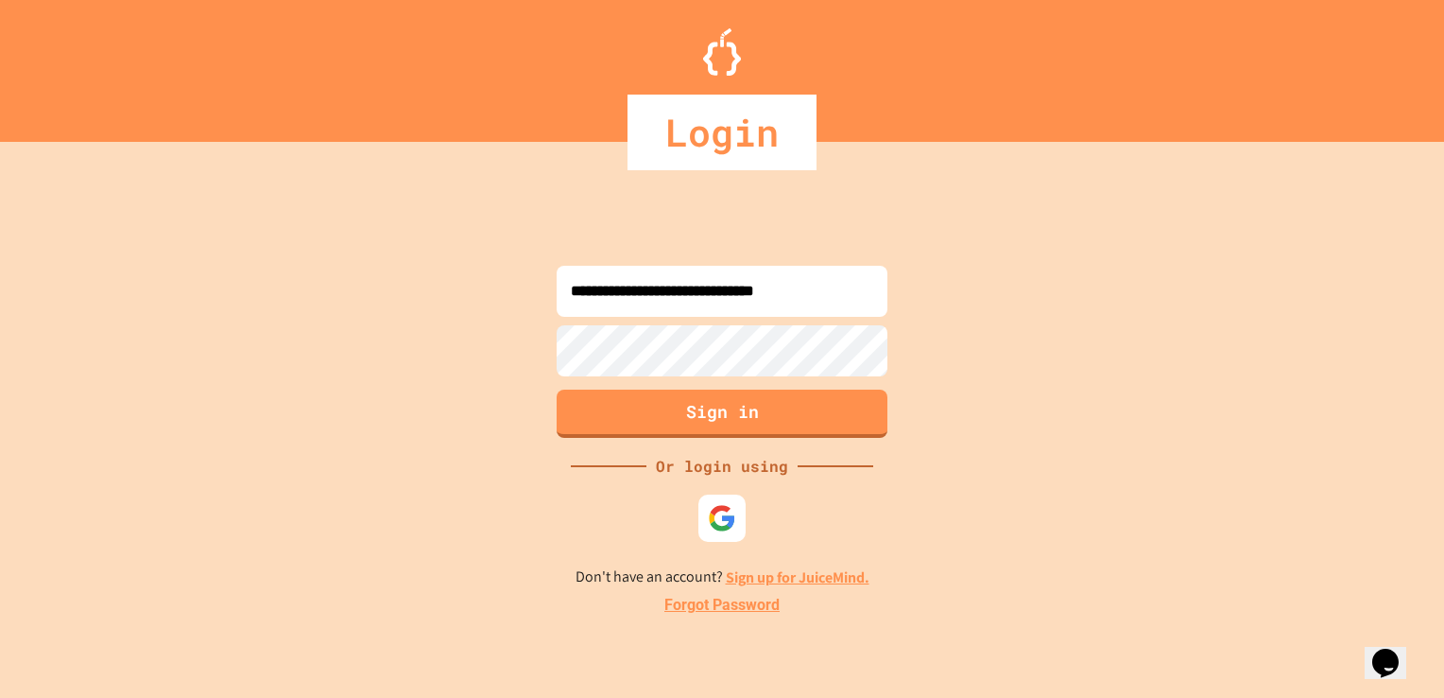
click at [605, 293] on input "**********" at bounding box center [722, 291] width 331 height 51
type input "**********"
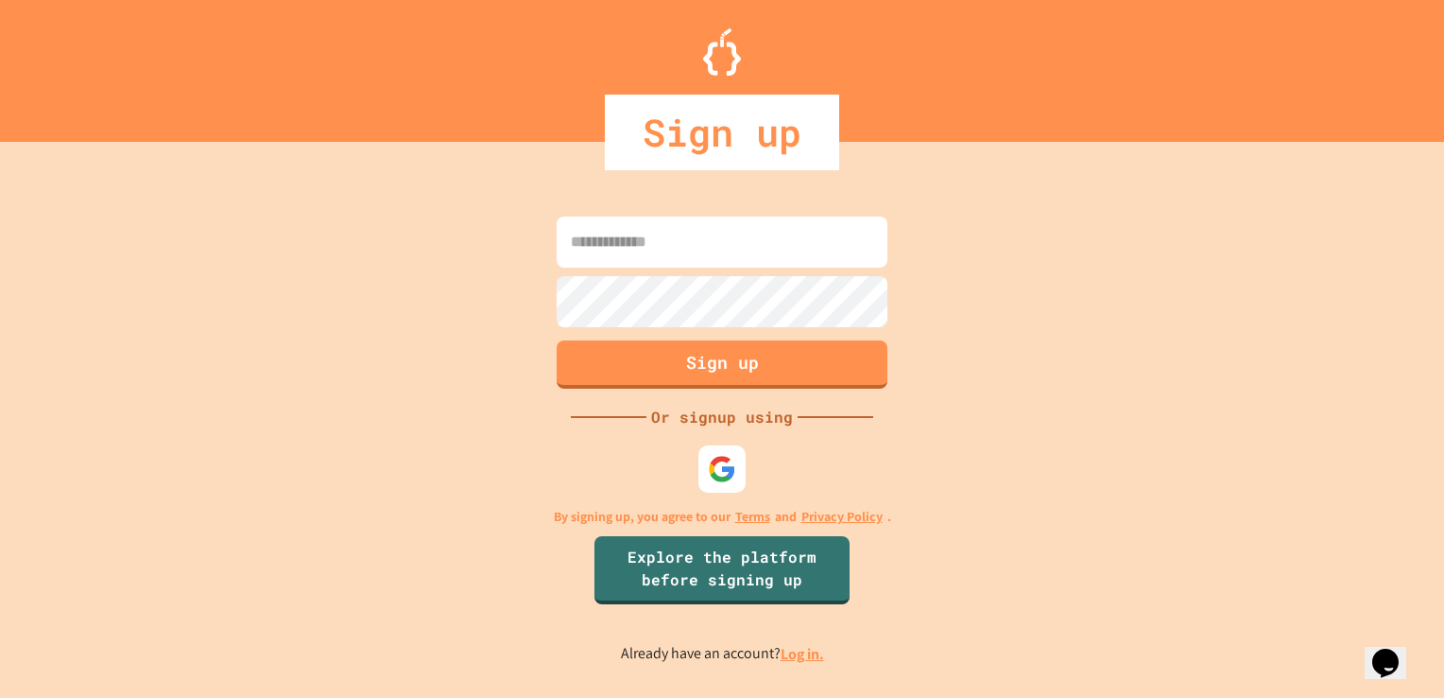
type input "**********"
click at [508, 328] on div "**********" at bounding box center [722, 439] width 1444 height 518
click at [698, 363] on button "Sign up" at bounding box center [722, 361] width 337 height 49
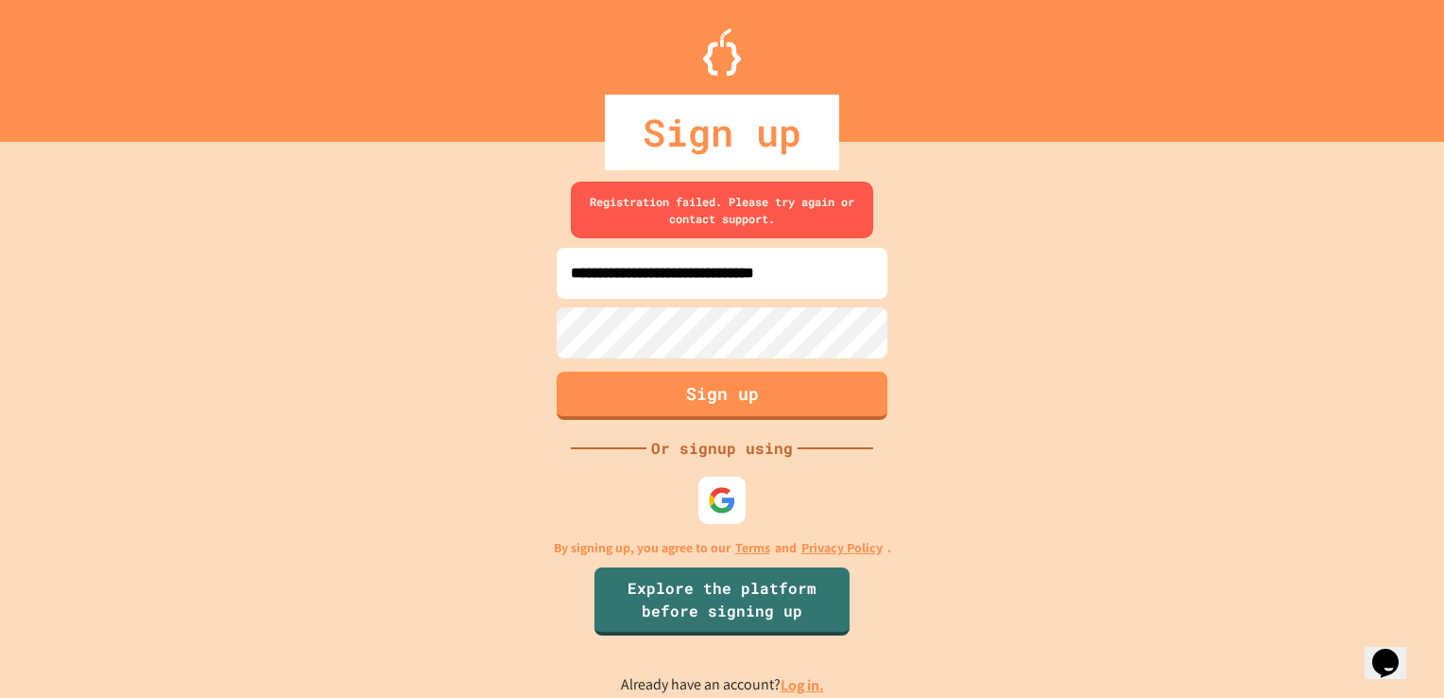
click at [605, 271] on input "**********" at bounding box center [722, 273] width 331 height 51
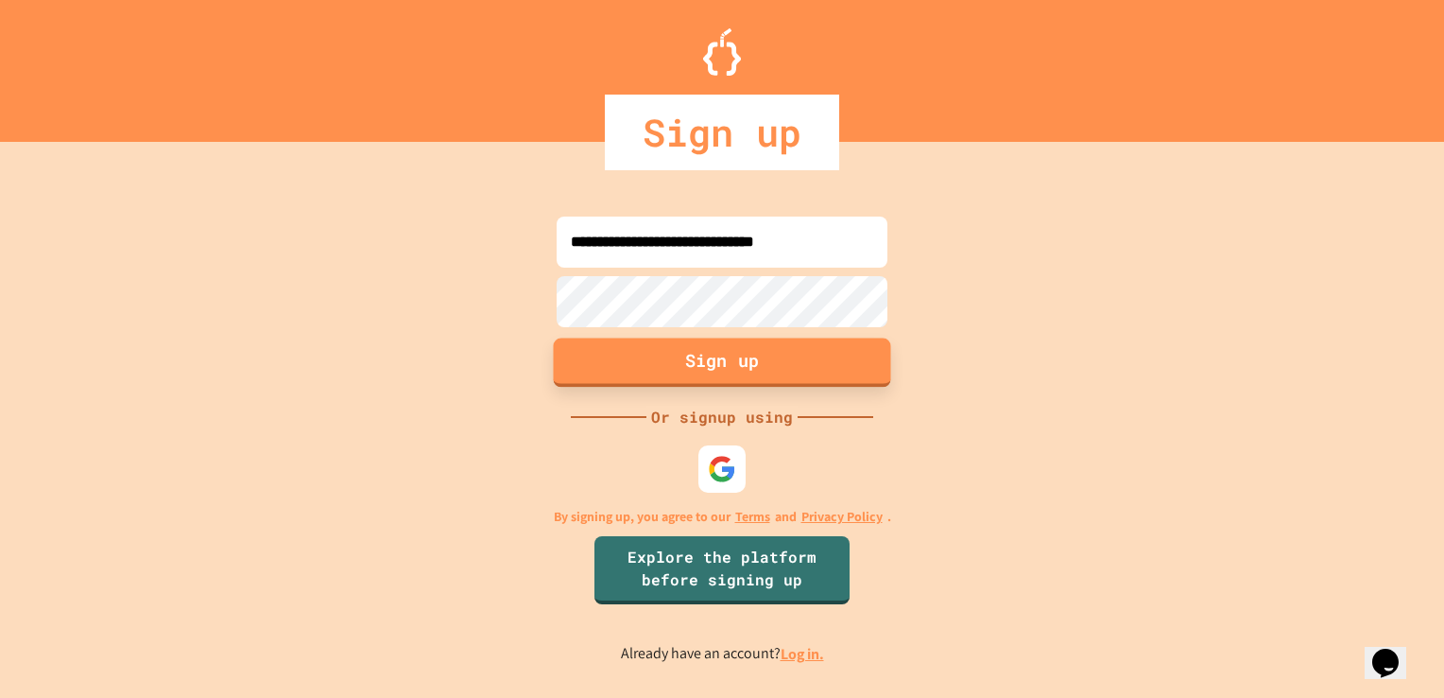
type input "**********"
click at [575, 366] on button "Sign up" at bounding box center [722, 361] width 337 height 49
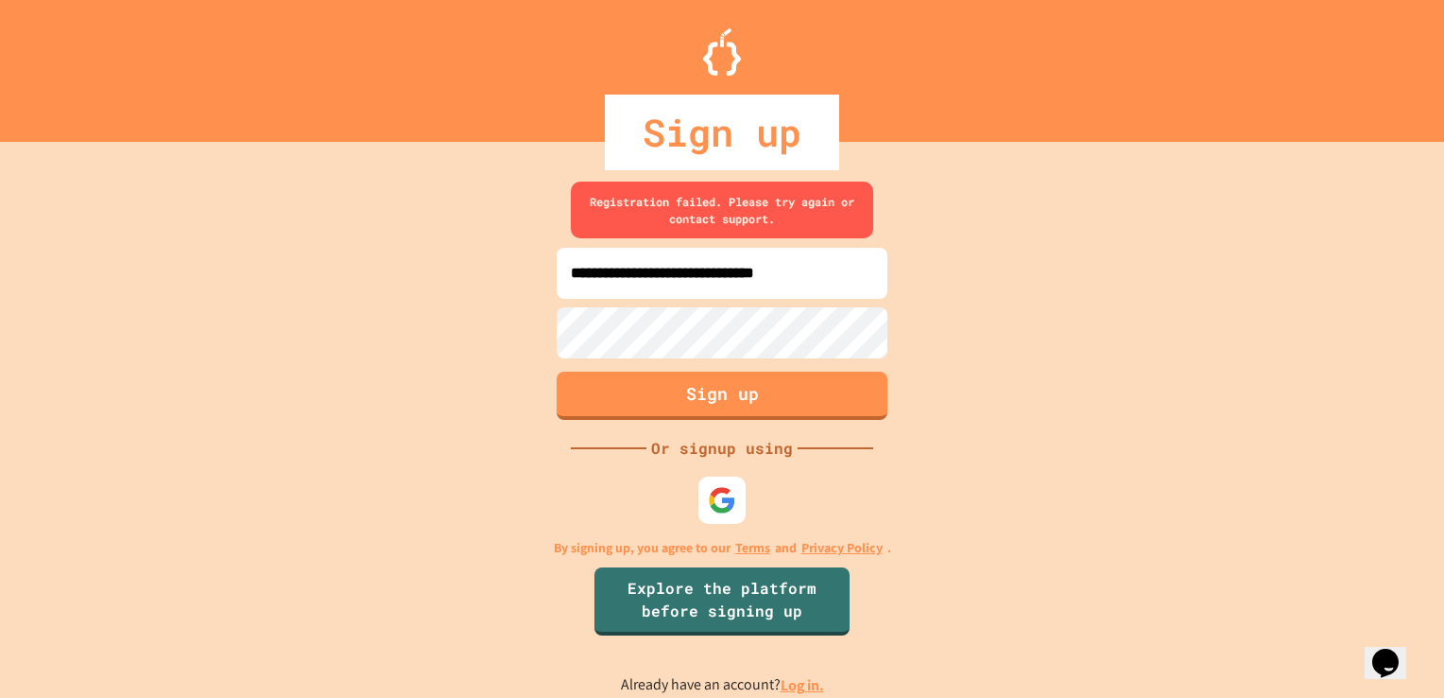
click at [526, 333] on div "**********" at bounding box center [722, 439] width 1444 height 518
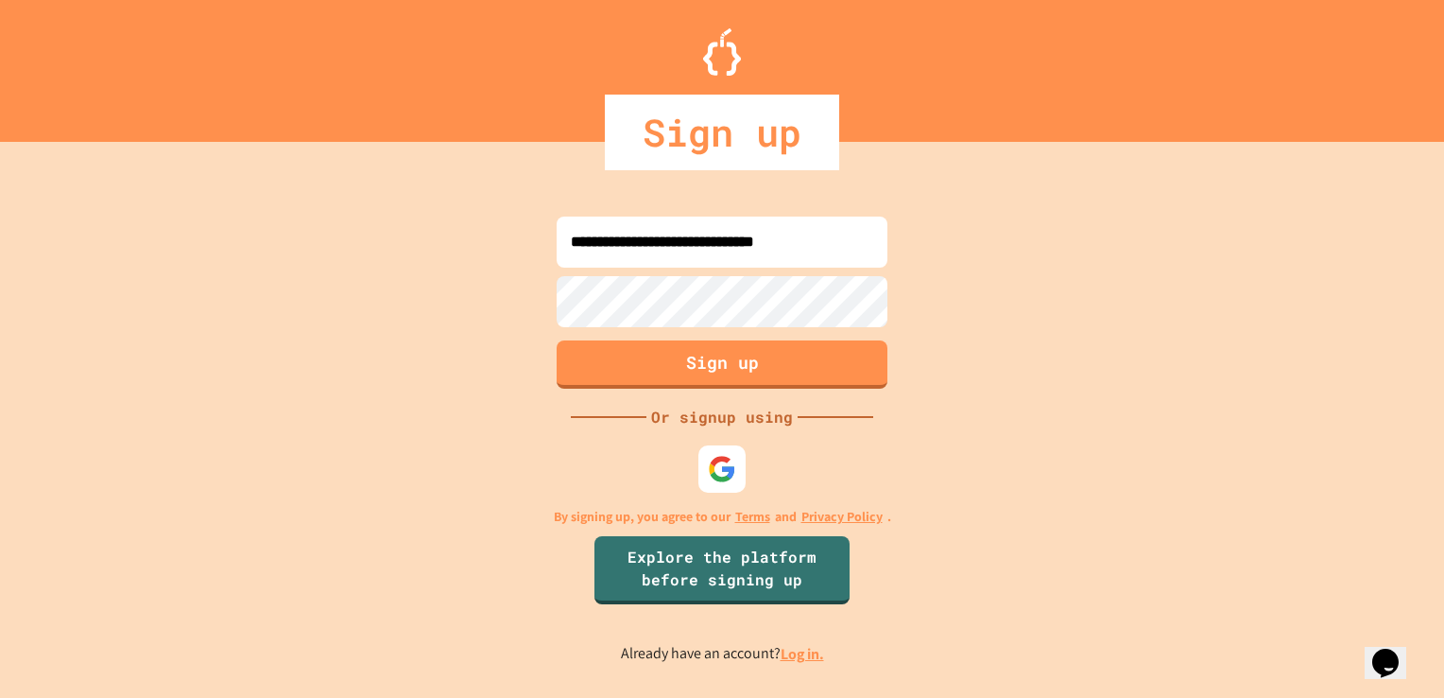
click at [528, 386] on div "**********" at bounding box center [722, 439] width 1444 height 518
click at [663, 357] on button "Sign up" at bounding box center [722, 361] width 337 height 49
click at [683, 368] on button "Sign up" at bounding box center [722, 361] width 337 height 49
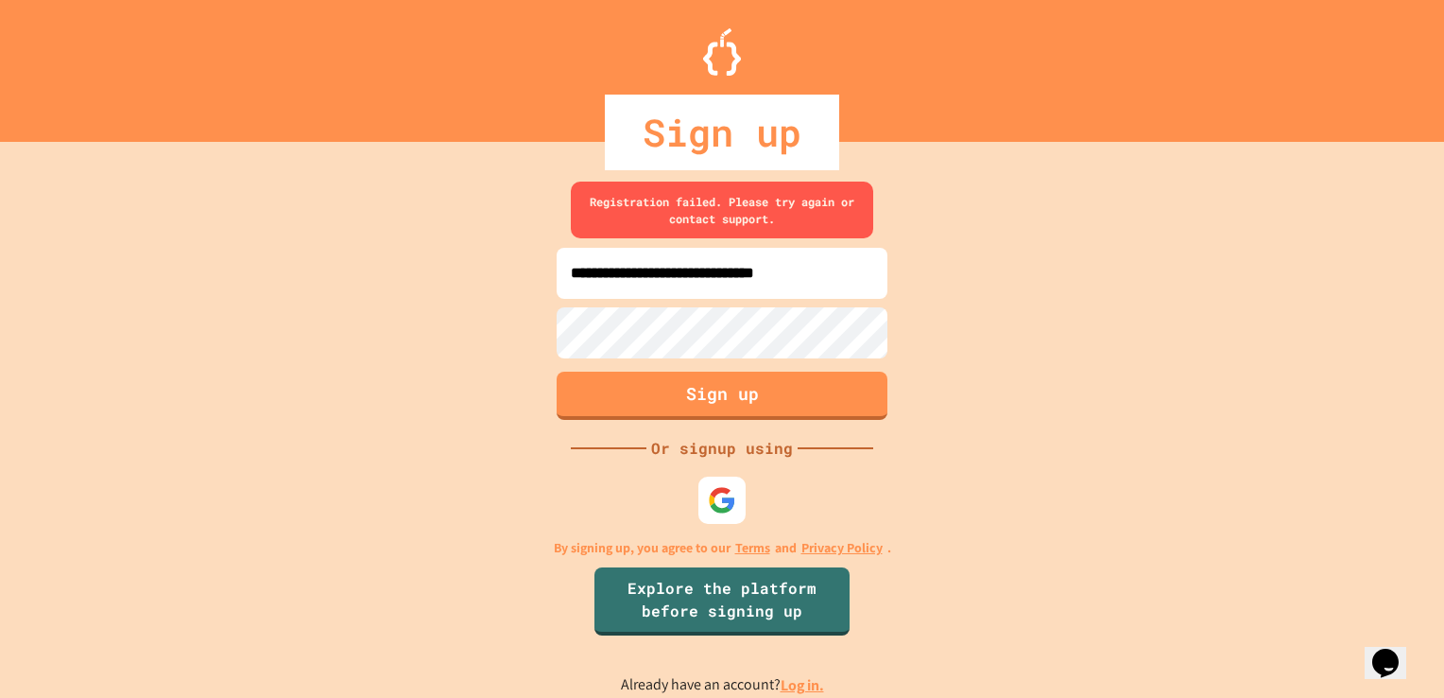
click at [797, 686] on link "Log in." at bounding box center [802, 685] width 43 height 20
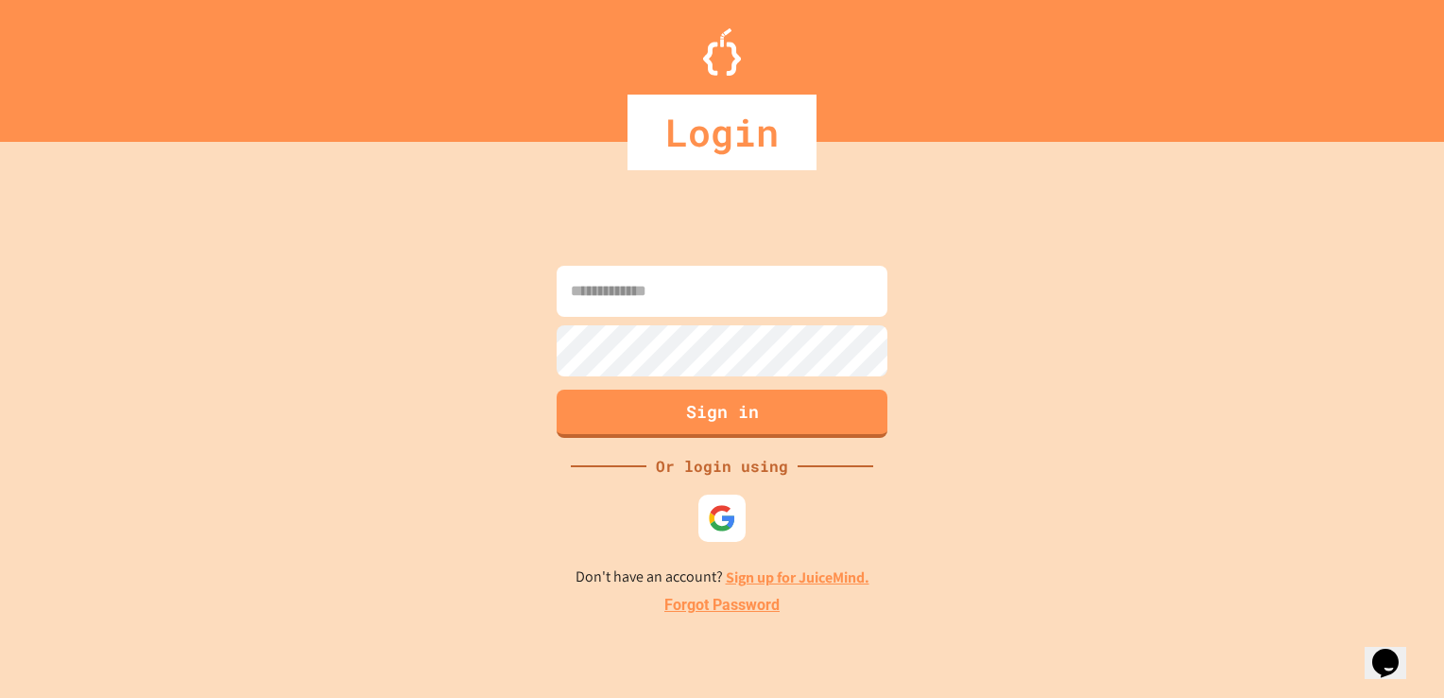
type input "**********"
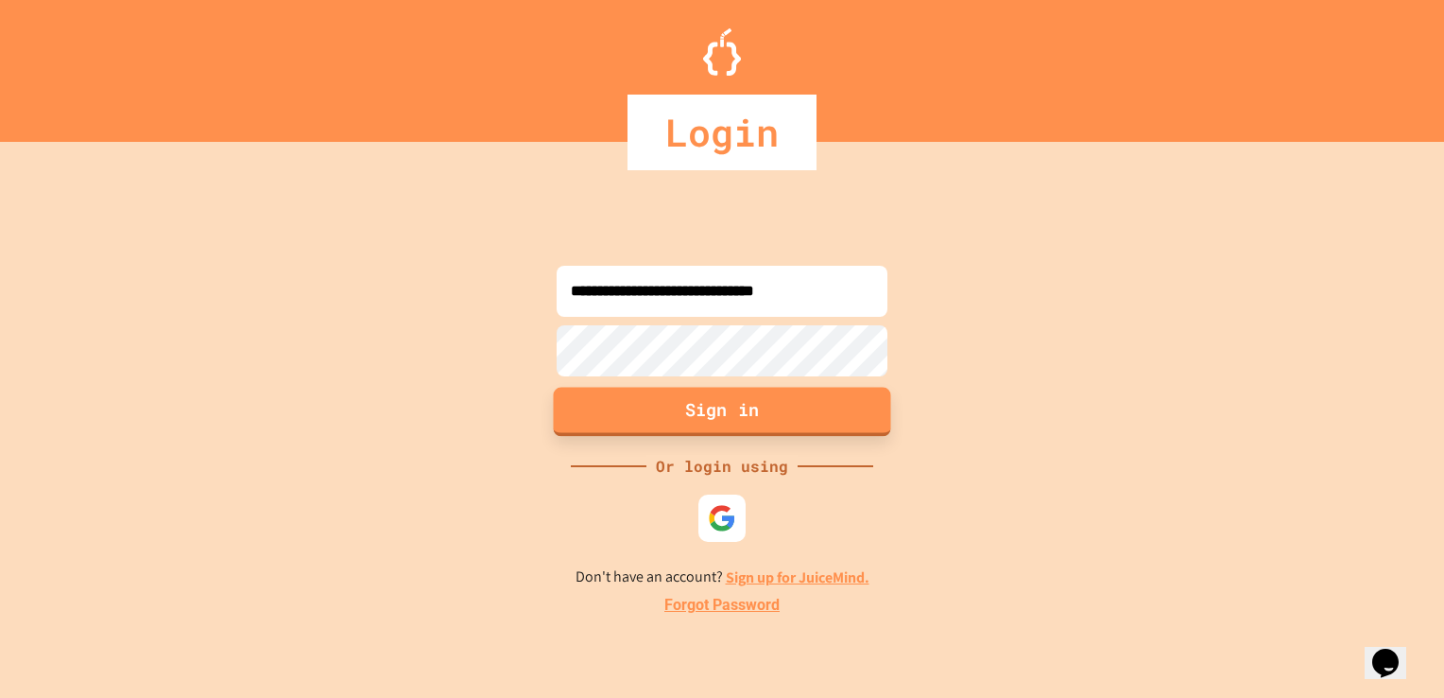
click at [652, 416] on button "Sign in" at bounding box center [722, 411] width 337 height 49
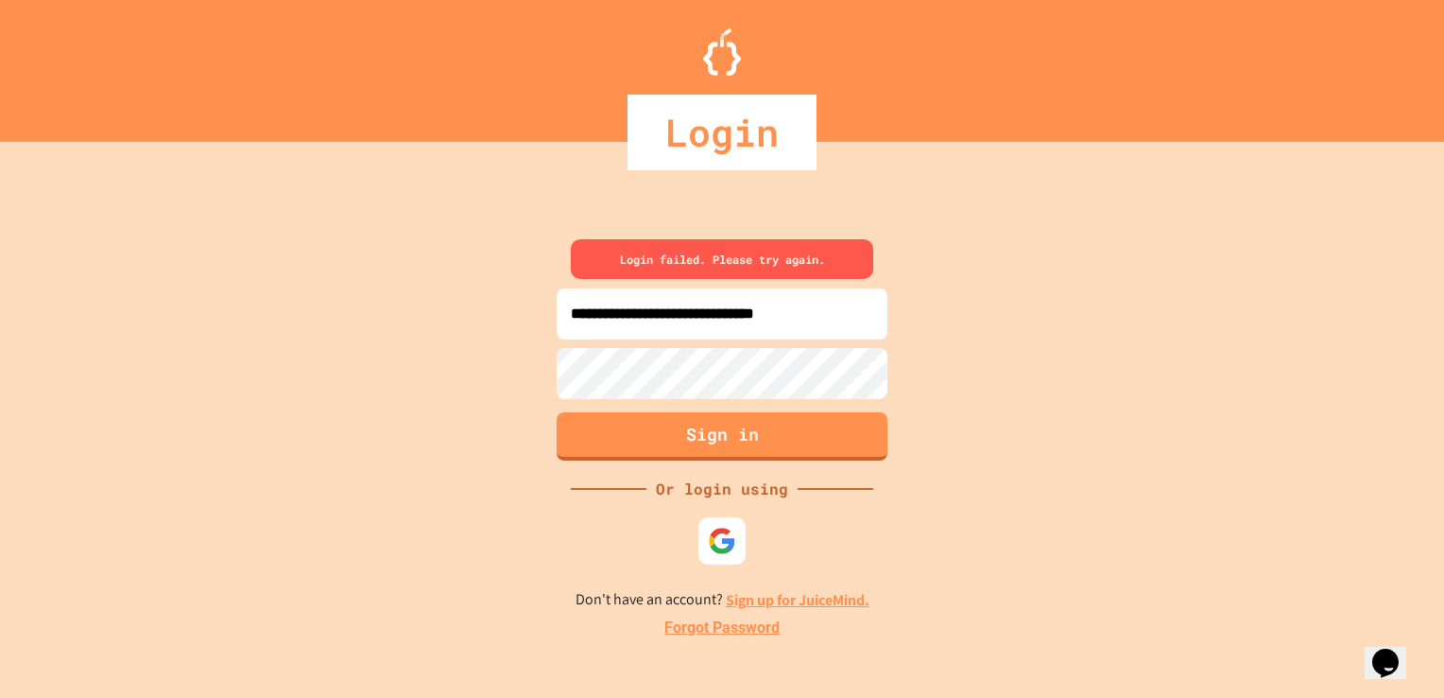
click at [777, 603] on link "Sign up for JuiceMind." at bounding box center [798, 600] width 144 height 20
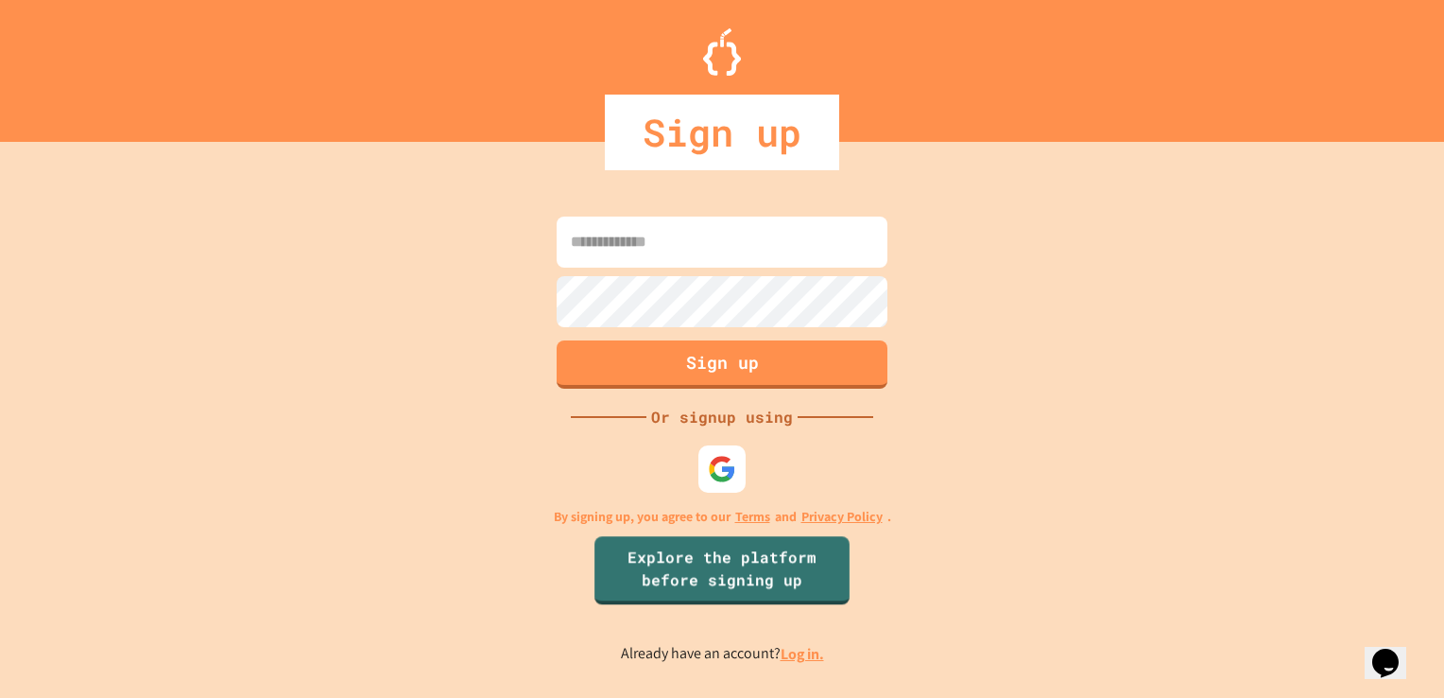
type input "**********"
